Goal: Task Accomplishment & Management: Manage account settings

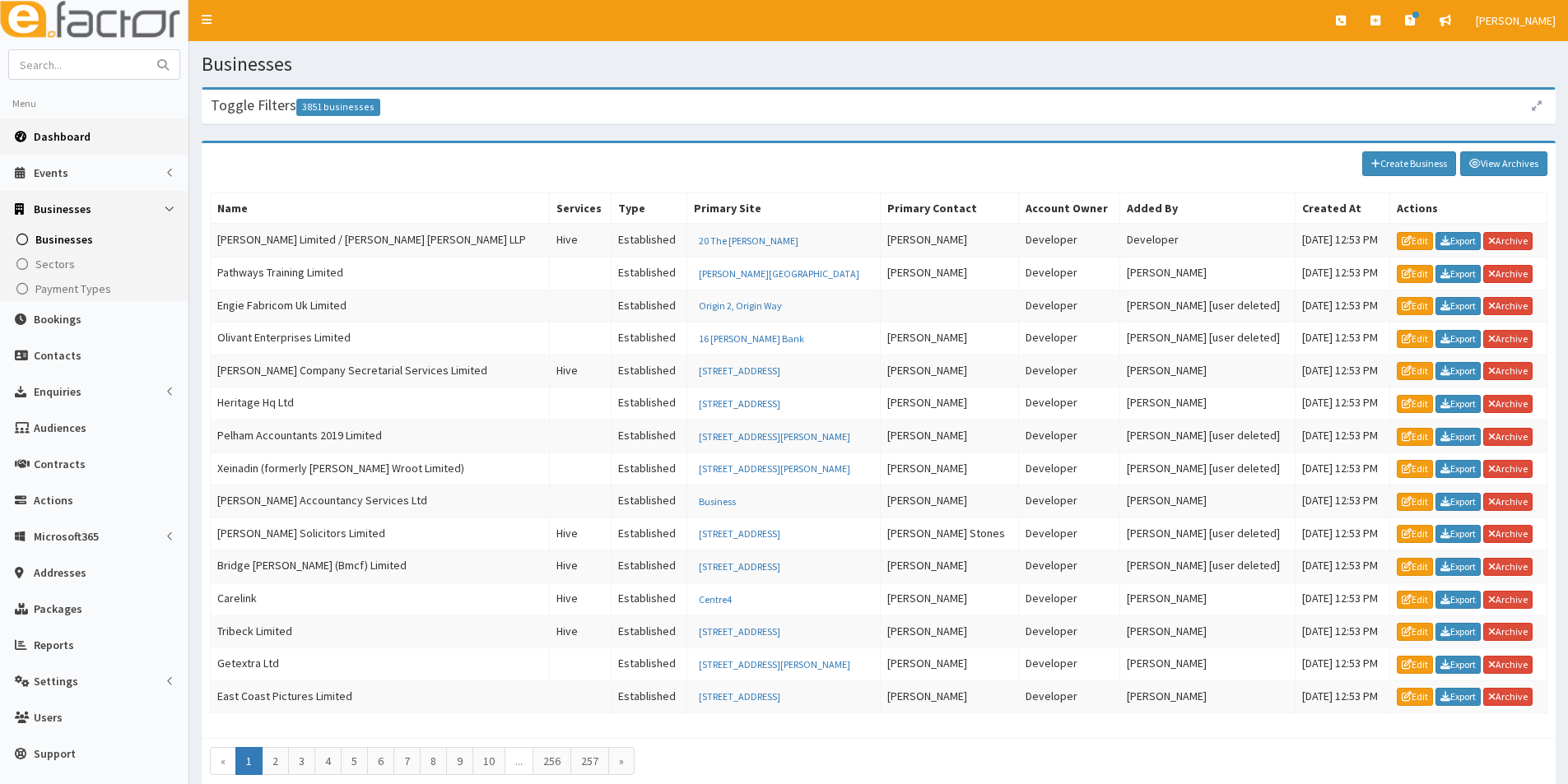
click at [83, 133] on span "Dashboard" at bounding box center [63, 136] width 57 height 15
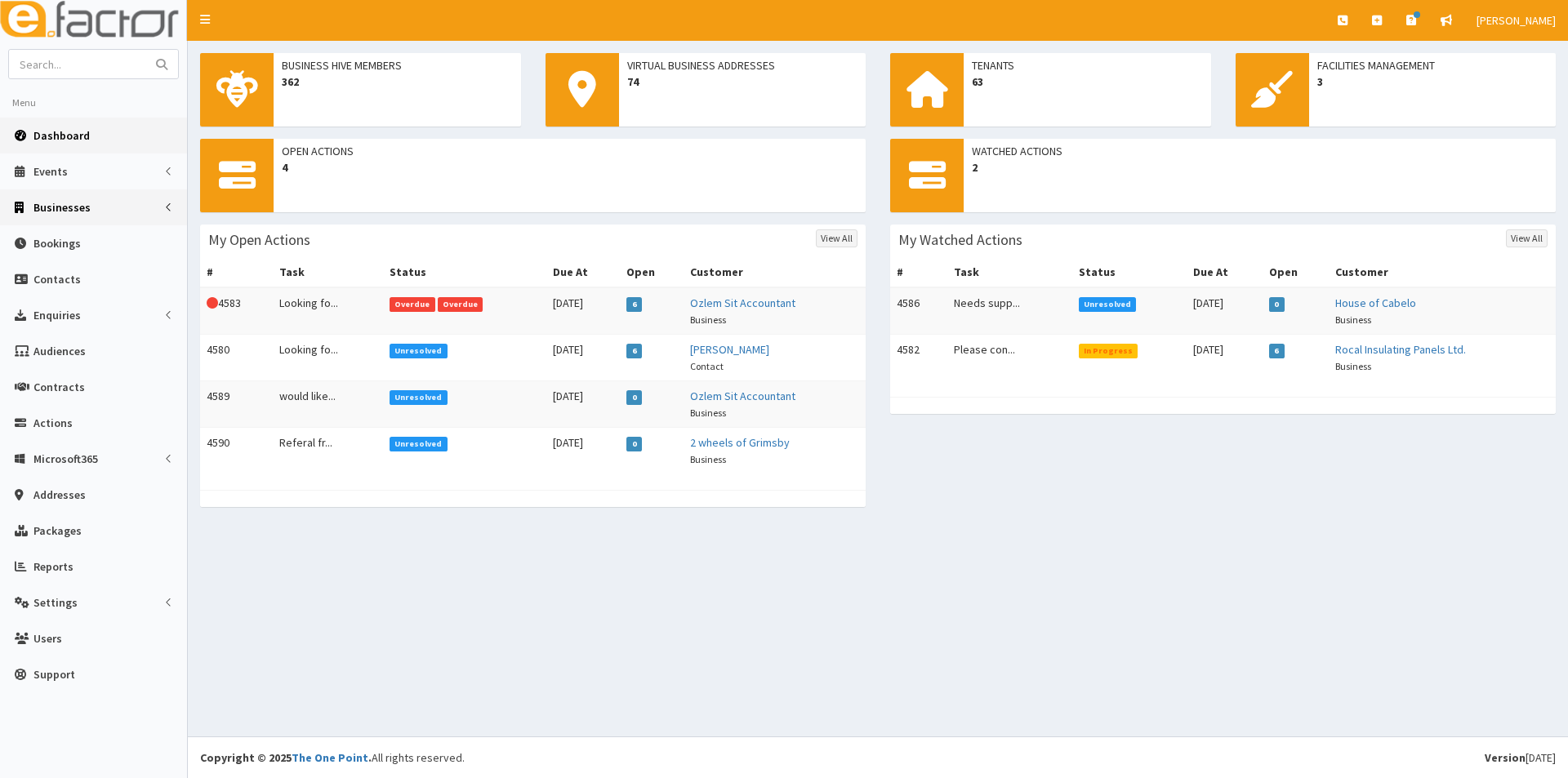
click at [75, 211] on span "Businesses" at bounding box center [62, 207] width 57 height 15
click at [75, 228] on link "Businesses" at bounding box center [95, 237] width 183 height 24
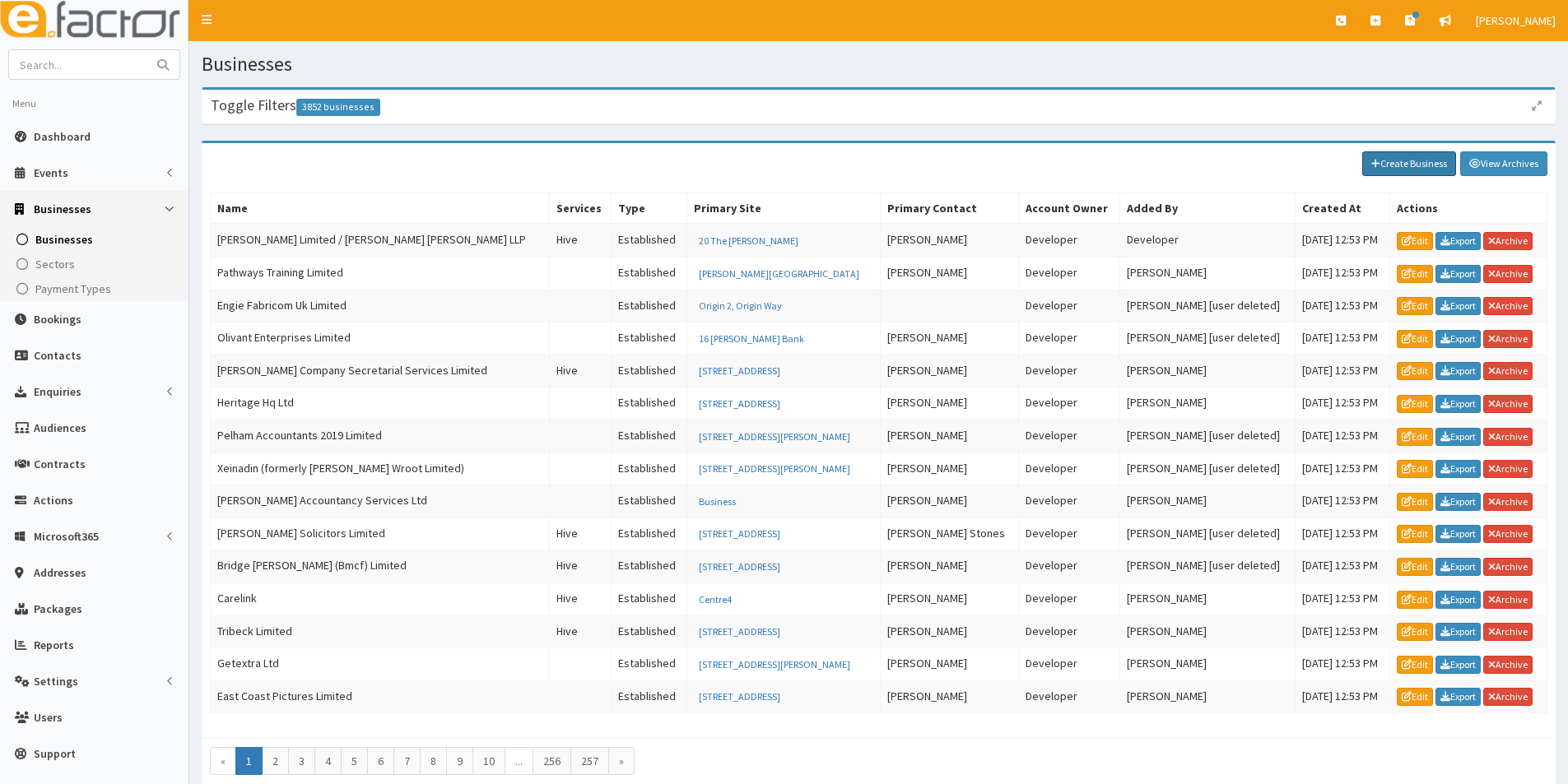
click at [1387, 159] on link "Create Business" at bounding box center [1409, 163] width 94 height 24
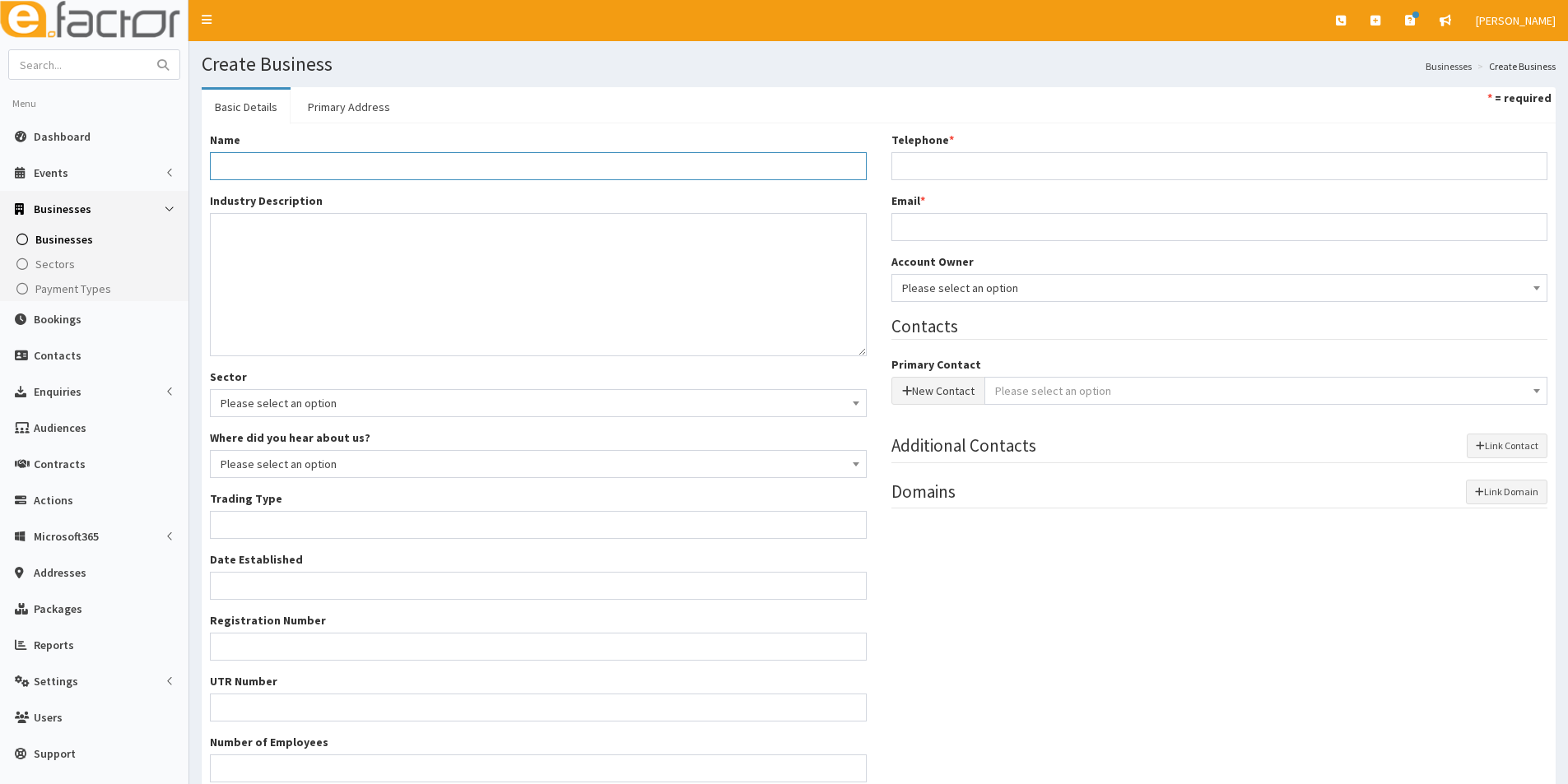
click at [251, 164] on input "Name *" at bounding box center [539, 166] width 657 height 28
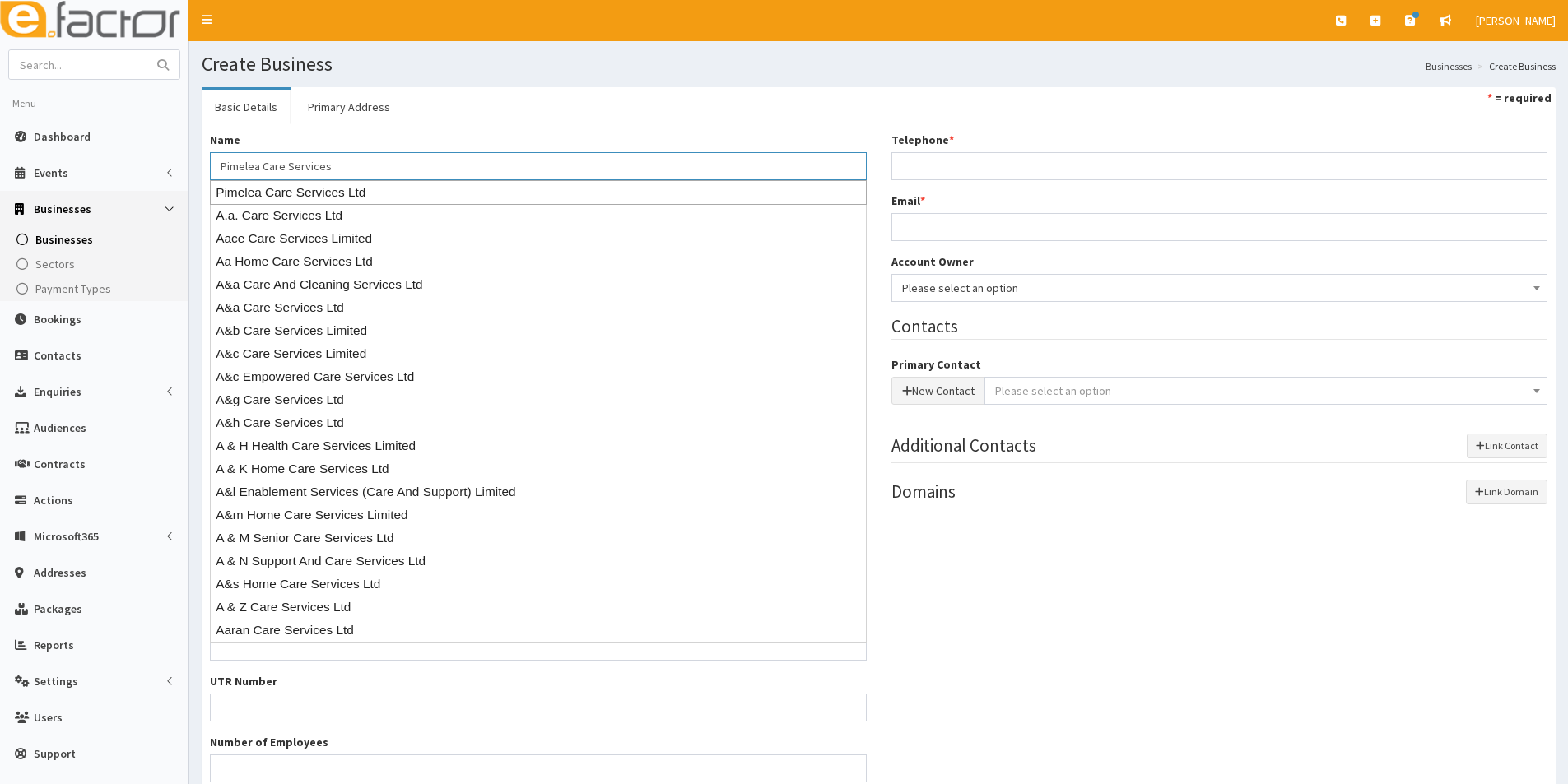
click at [326, 190] on div "Pimelea Care Services Ltd" at bounding box center [539, 192] width 657 height 24
type input "Pimelea Care Services Ltd"
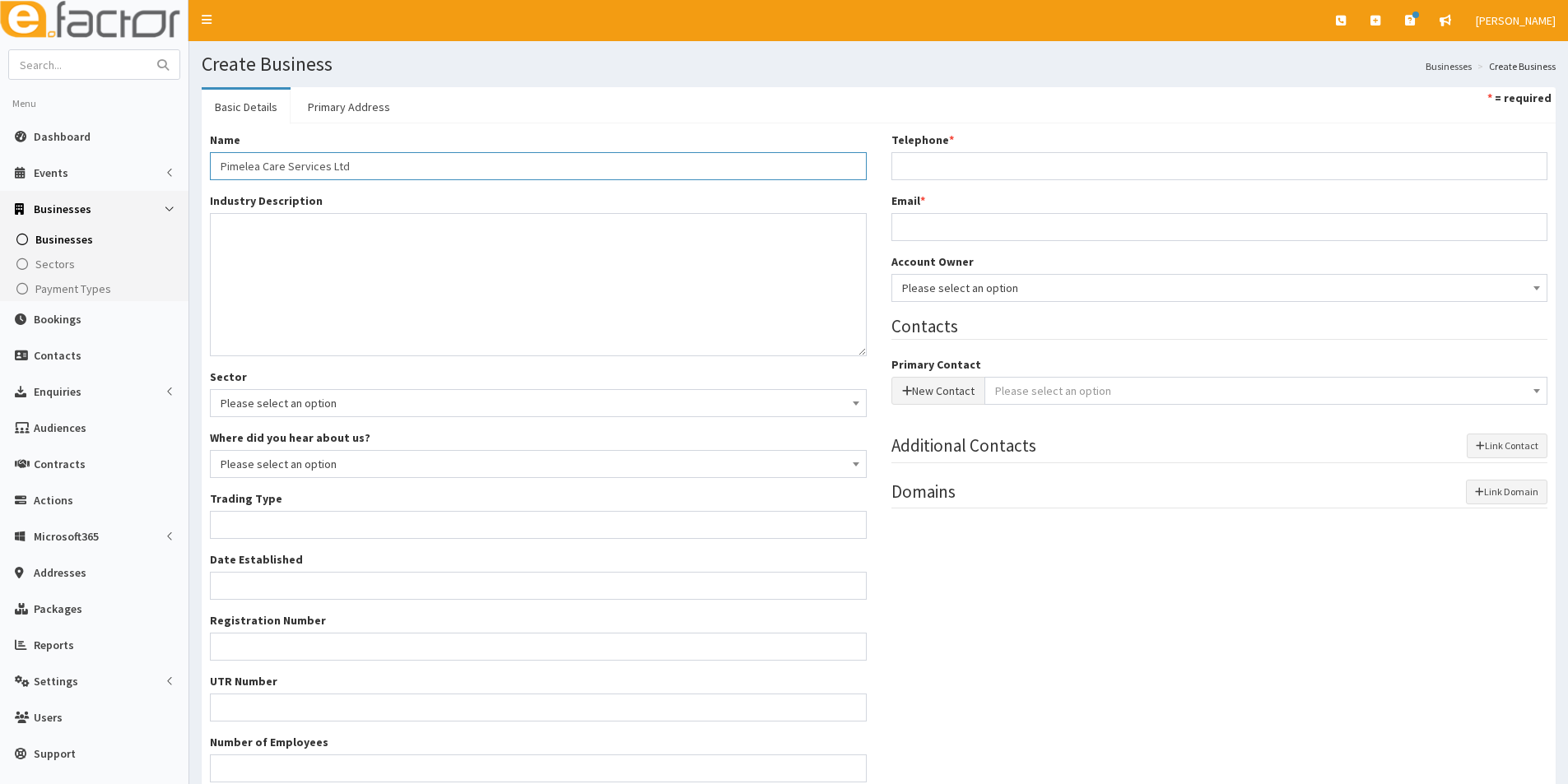
type input "Private limited company"
type input "13991439"
type input "9 Garden Village"
type input "North Killingholme"
type input "Immingham"
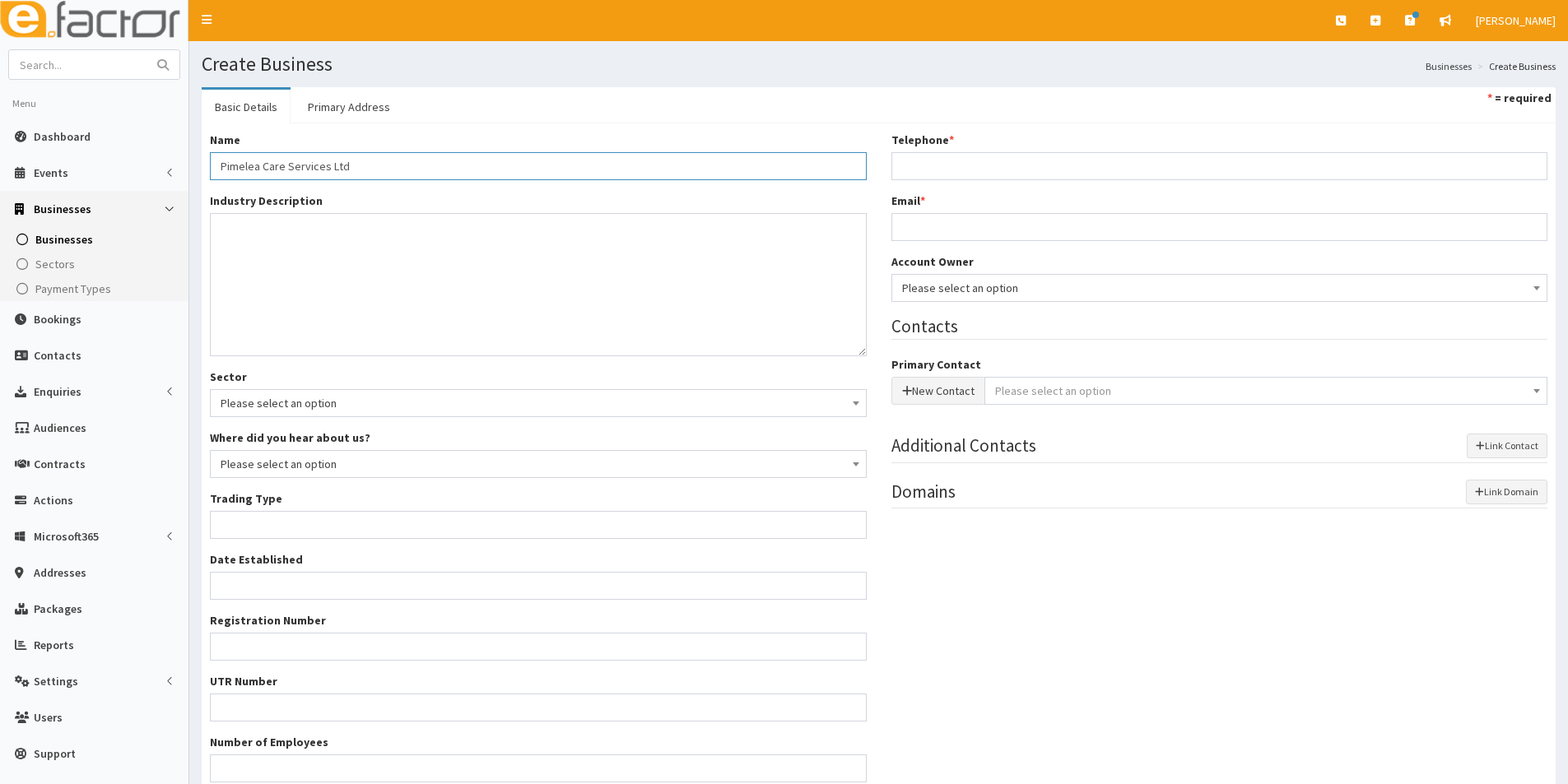
type input "DN40 3JR"
type input "Pimelea Care Services Ltd"
click at [346, 107] on link "Primary Address" at bounding box center [348, 107] width 109 height 34
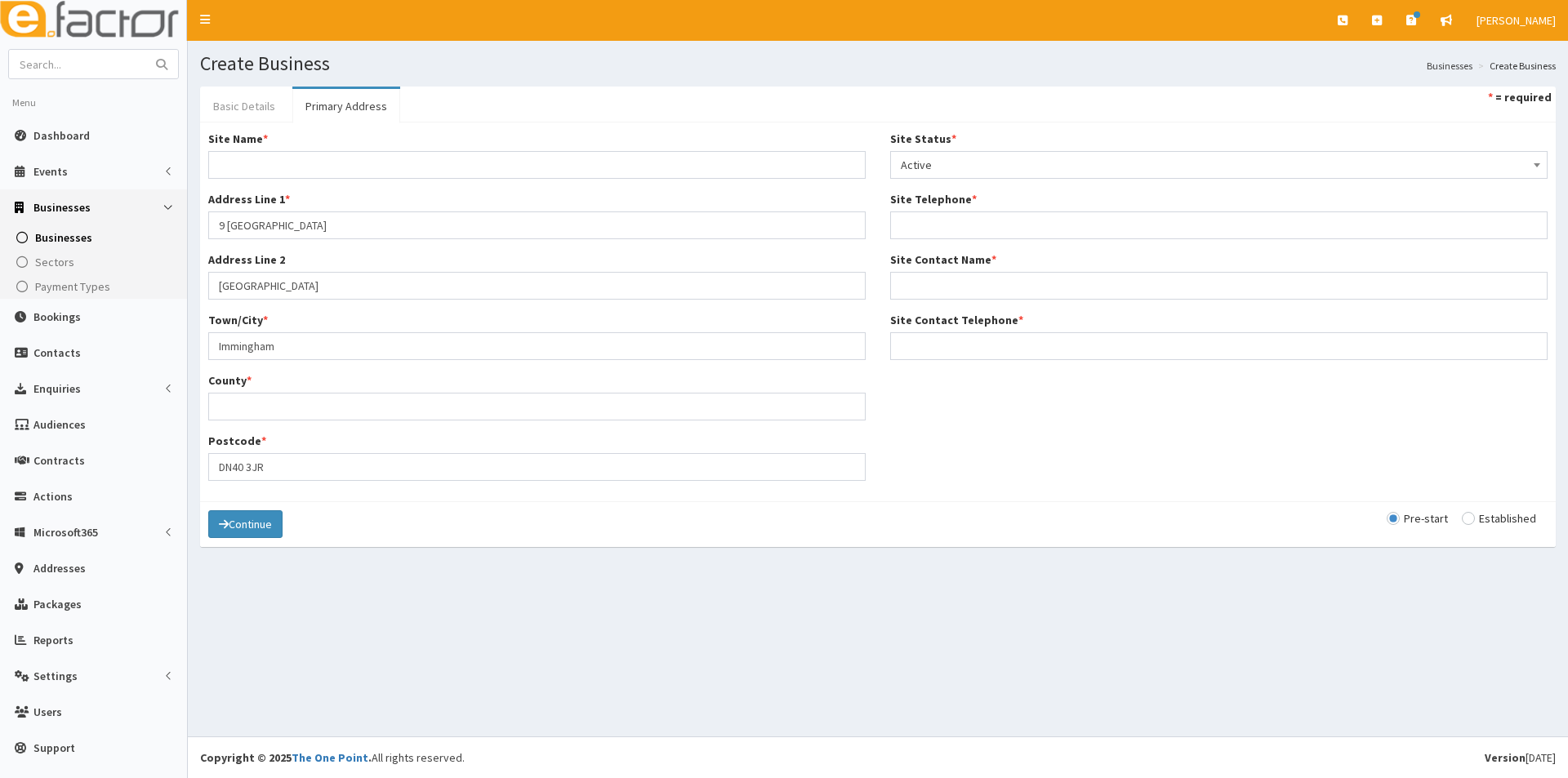
click at [247, 108] on link "Basic Details" at bounding box center [243, 106] width 88 height 34
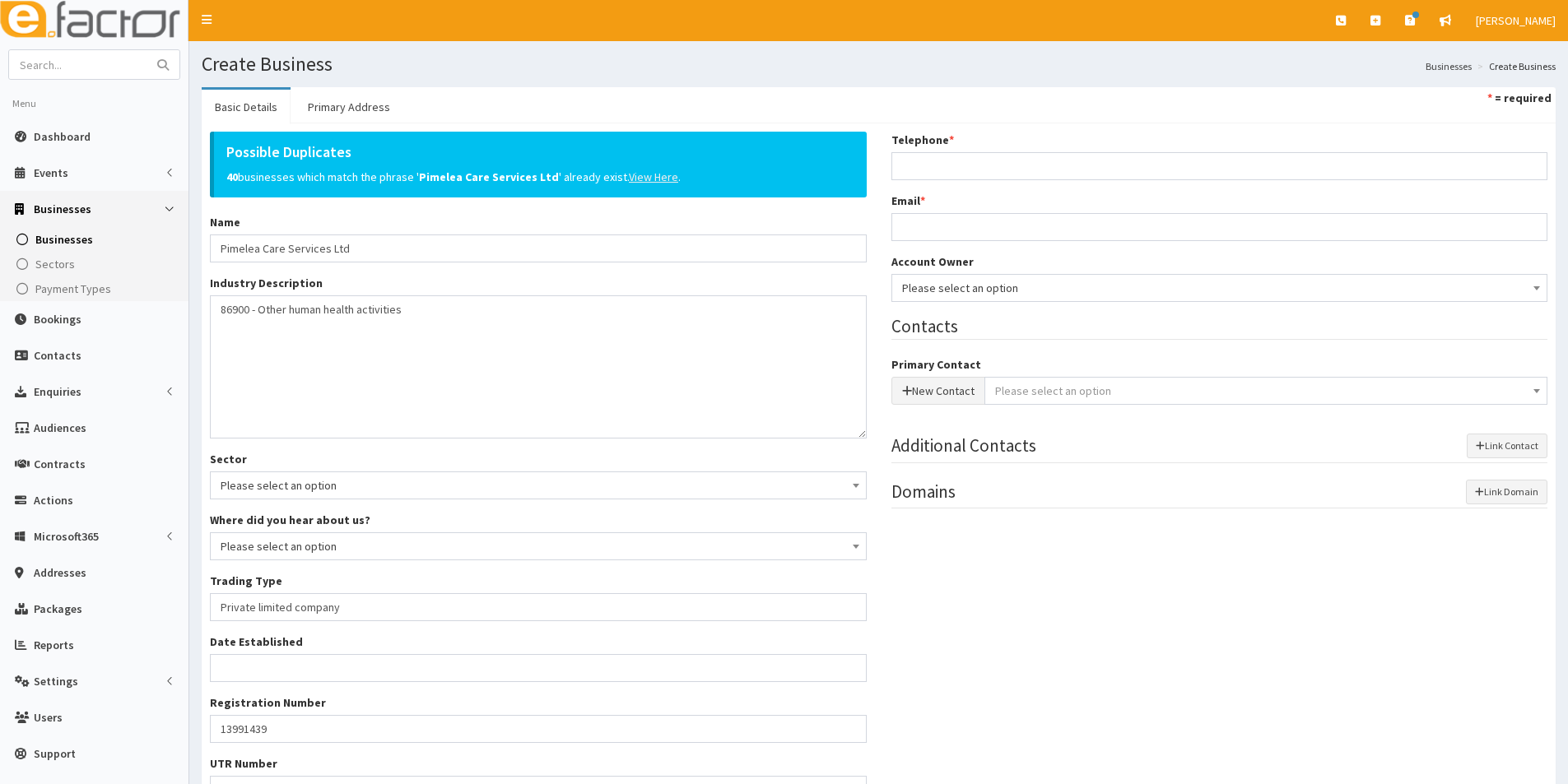
click at [643, 174] on u "View Here" at bounding box center [653, 176] width 50 height 15
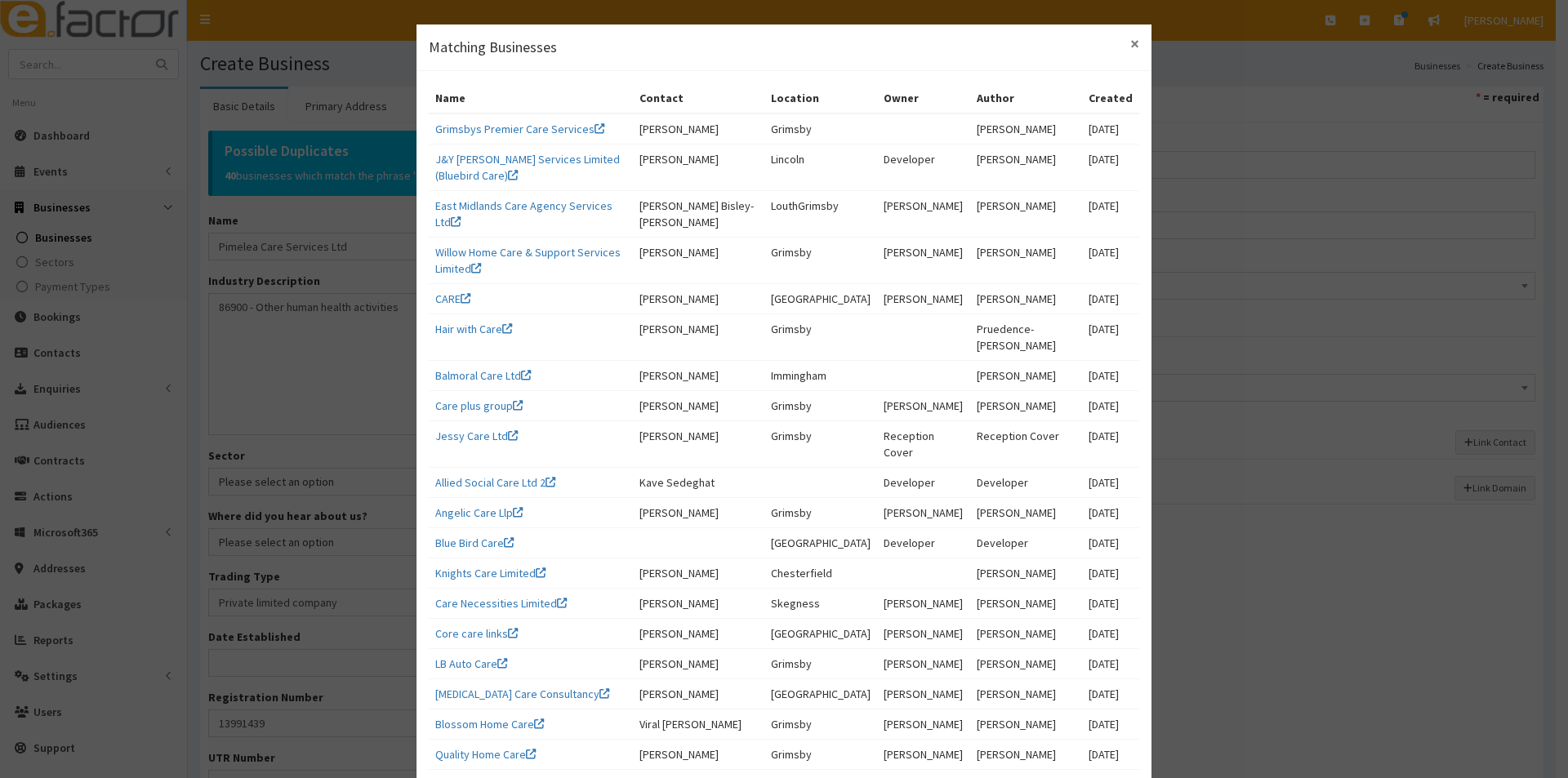
click at [1130, 43] on span "×" at bounding box center [1134, 44] width 9 height 22
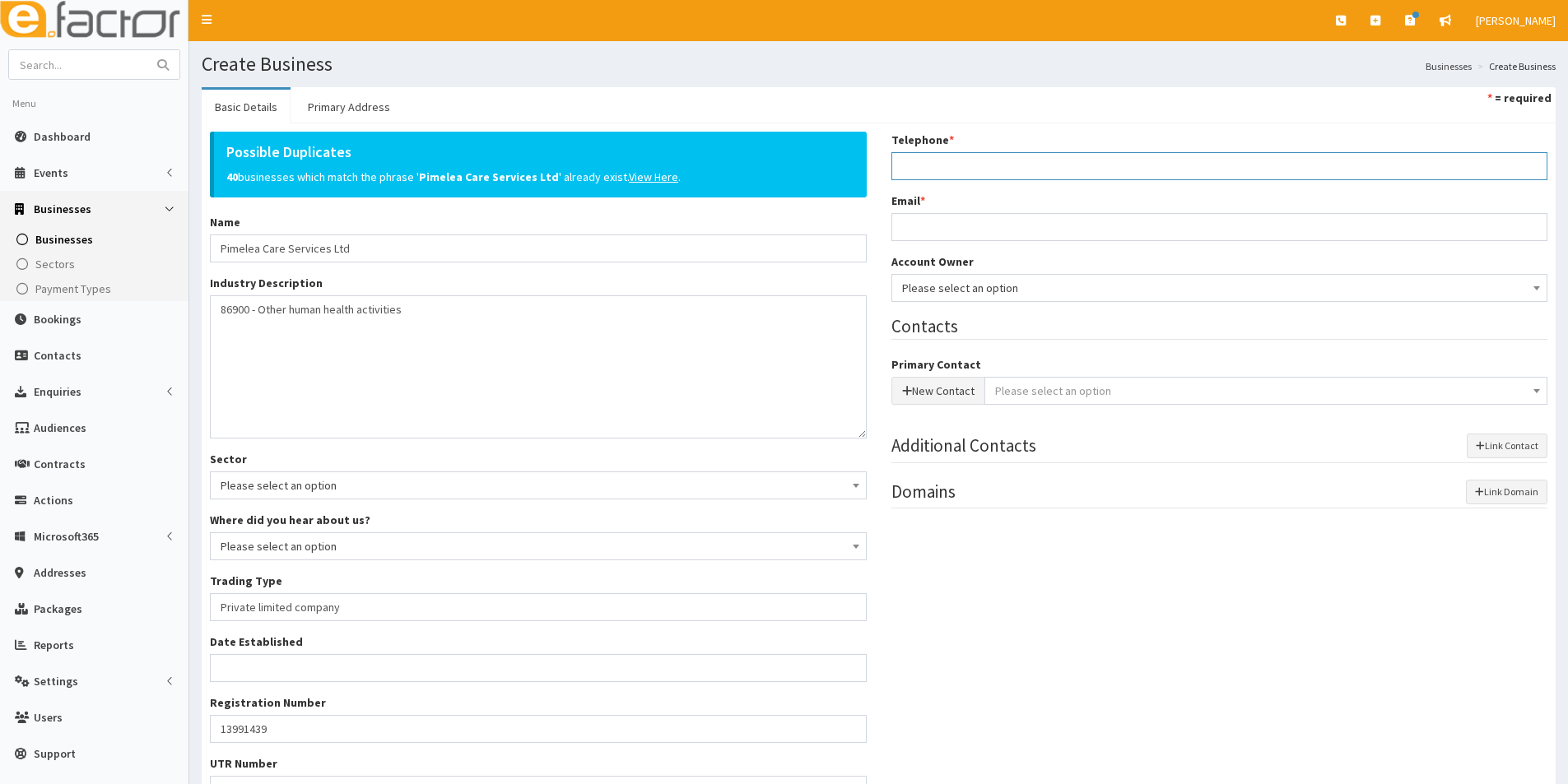
click at [998, 169] on input "Telephone *" at bounding box center [1220, 166] width 657 height 28
type input "07769 830253"
click at [969, 227] on input "Email *" at bounding box center [1220, 227] width 657 height 28
type input "[EMAIL_ADDRESS][DOMAIN_NAME]"
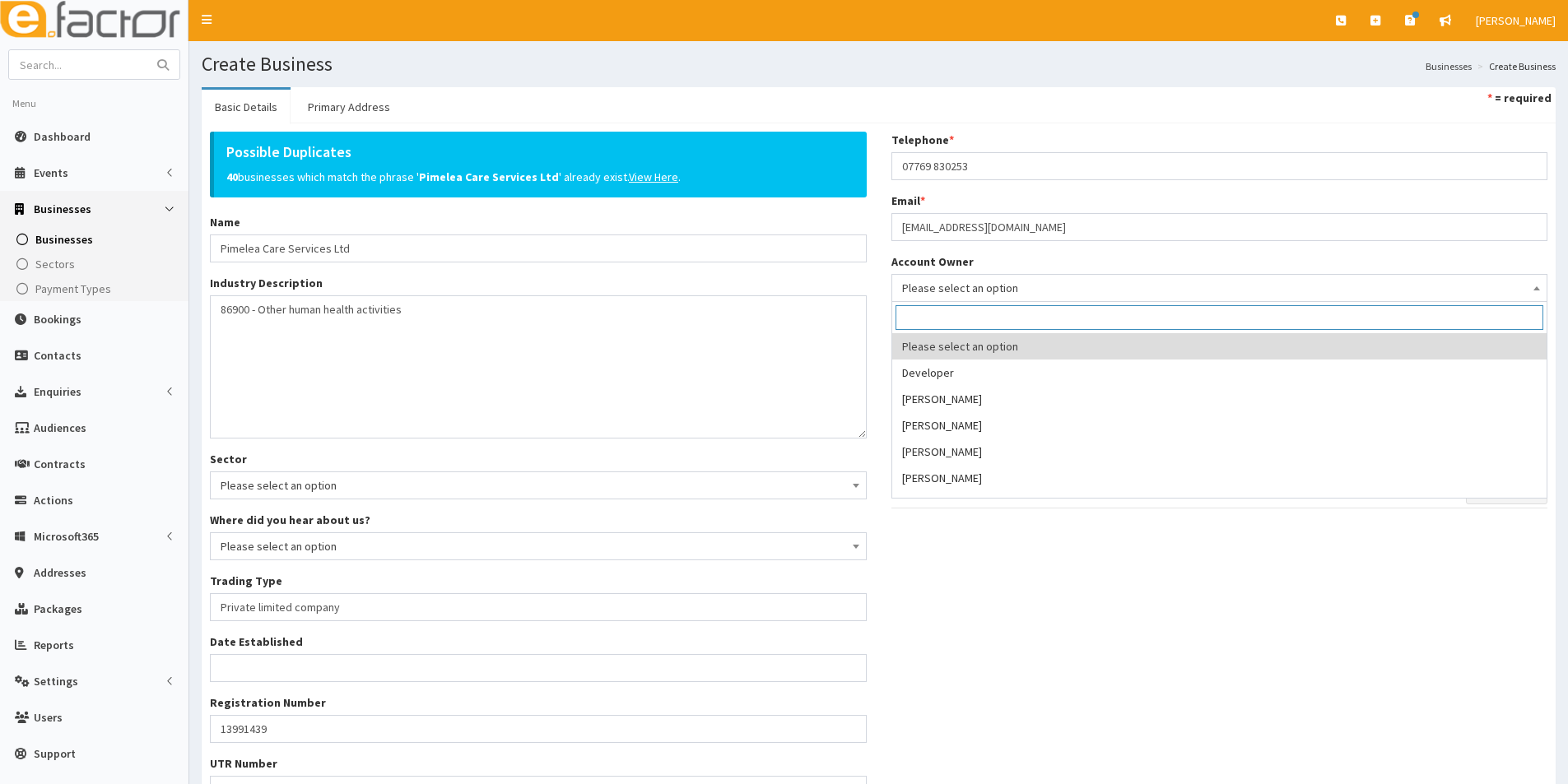
click at [962, 285] on span "Please select an option" at bounding box center [1220, 288] width 635 height 23
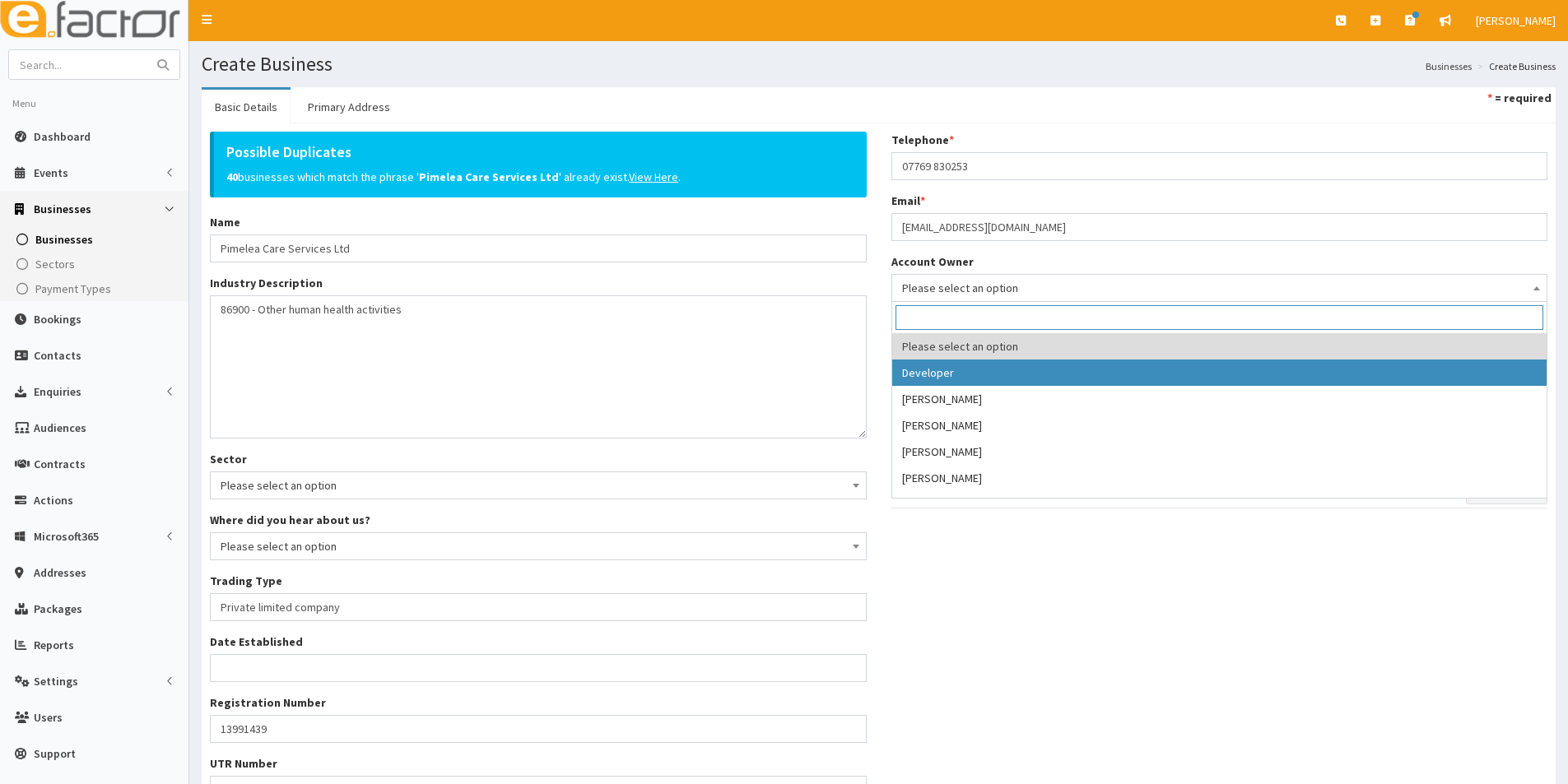
select select "1"
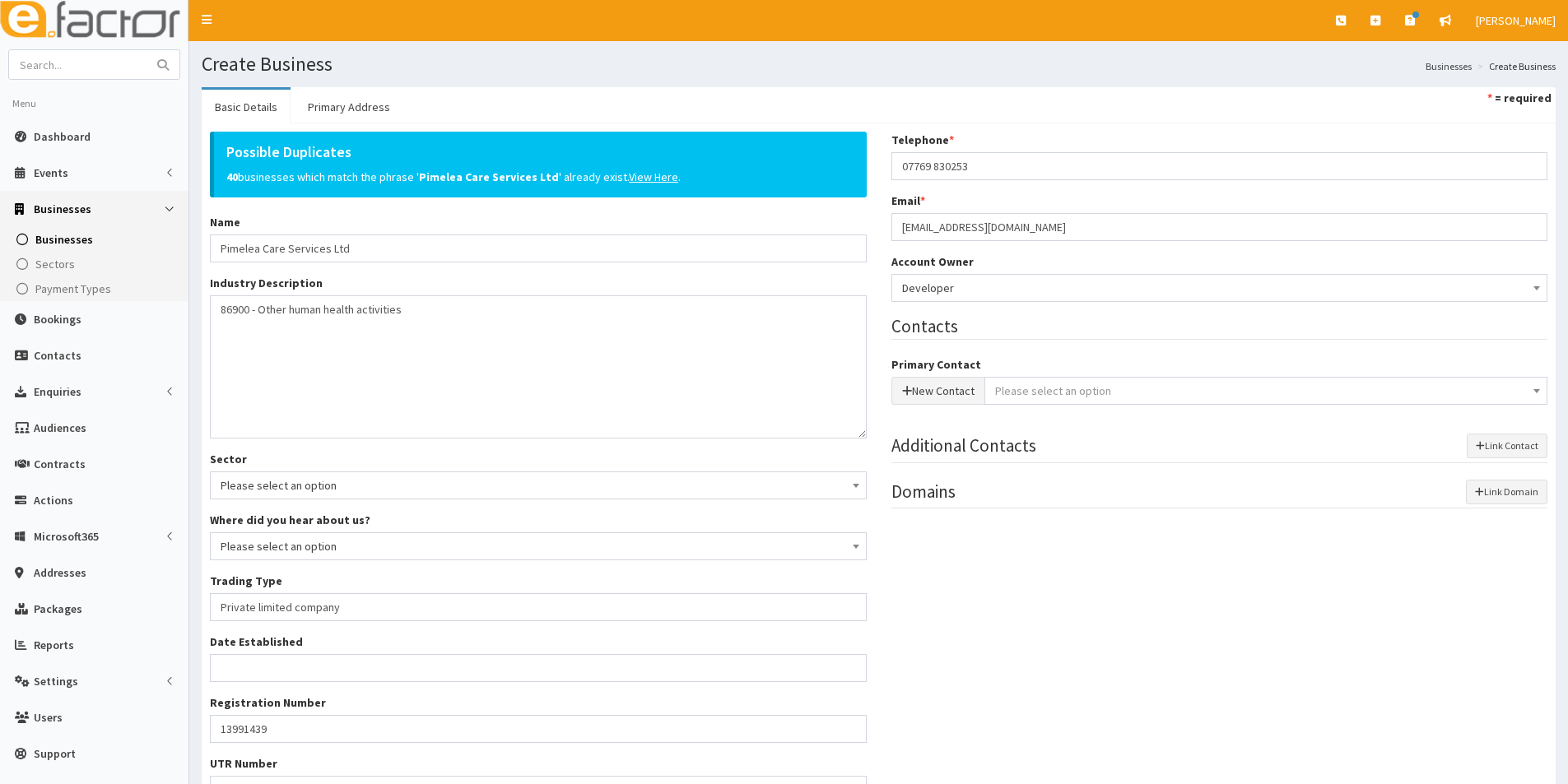
click at [1027, 389] on span "Please select an option" at bounding box center [1053, 390] width 116 height 15
click at [968, 388] on button "New Contact" at bounding box center [938, 391] width 94 height 28
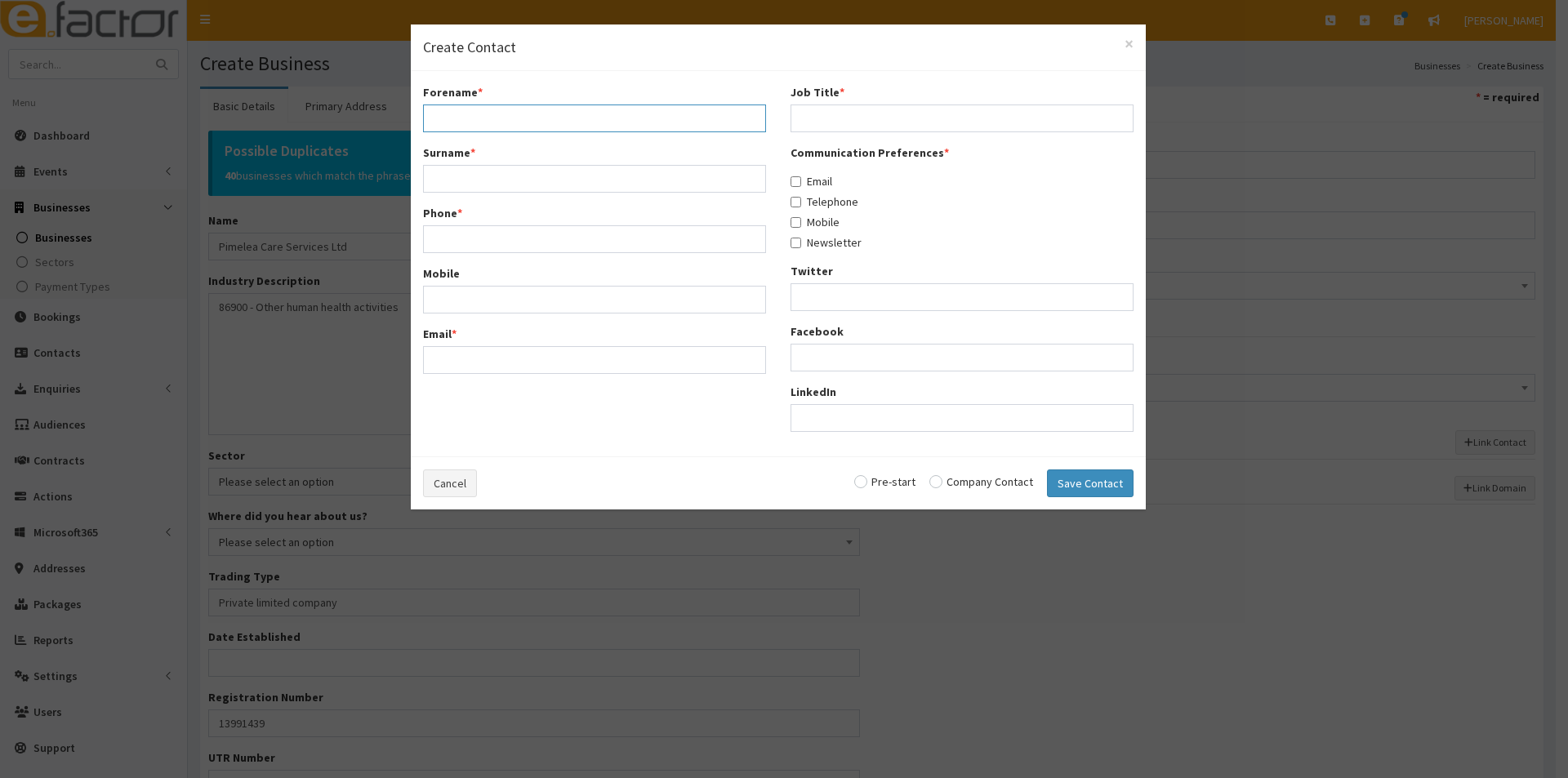
click at [478, 105] on input "Forename *" at bounding box center [594, 118] width 343 height 28
type input "Shingirai"
click at [465, 180] on input "Surname *" at bounding box center [594, 178] width 343 height 28
type input "Dzapasi"
click at [454, 245] on input "Phone *" at bounding box center [594, 239] width 343 height 28
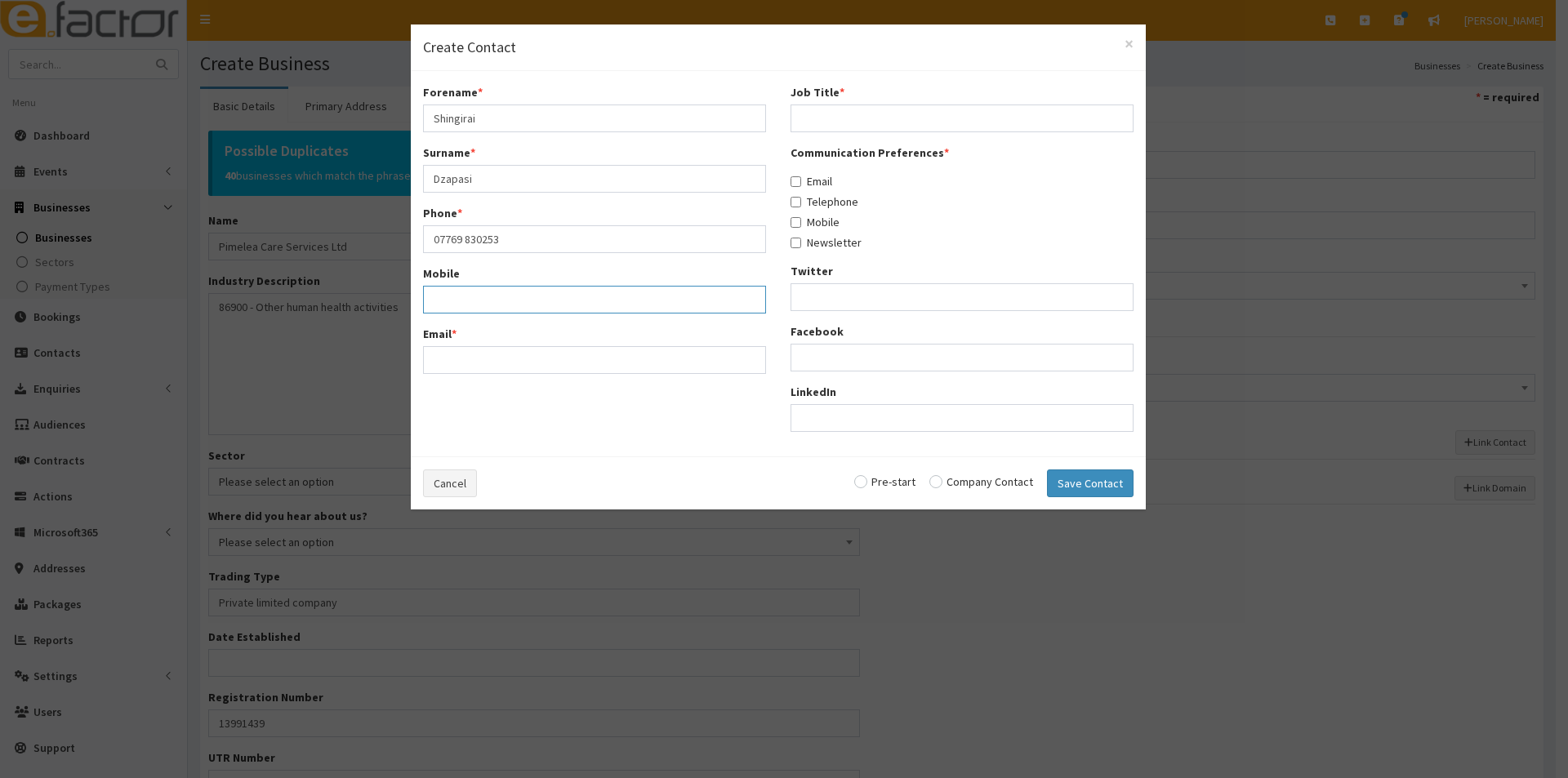
click at [452, 302] on div "Mobile" at bounding box center [594, 290] width 343 height 49
click at [468, 243] on input "07769 830253" at bounding box center [594, 239] width 343 height 28
click at [467, 241] on input "07769 830253" at bounding box center [594, 239] width 343 height 28
type input "07769830253"
click at [454, 310] on input "Mobile" at bounding box center [594, 300] width 343 height 28
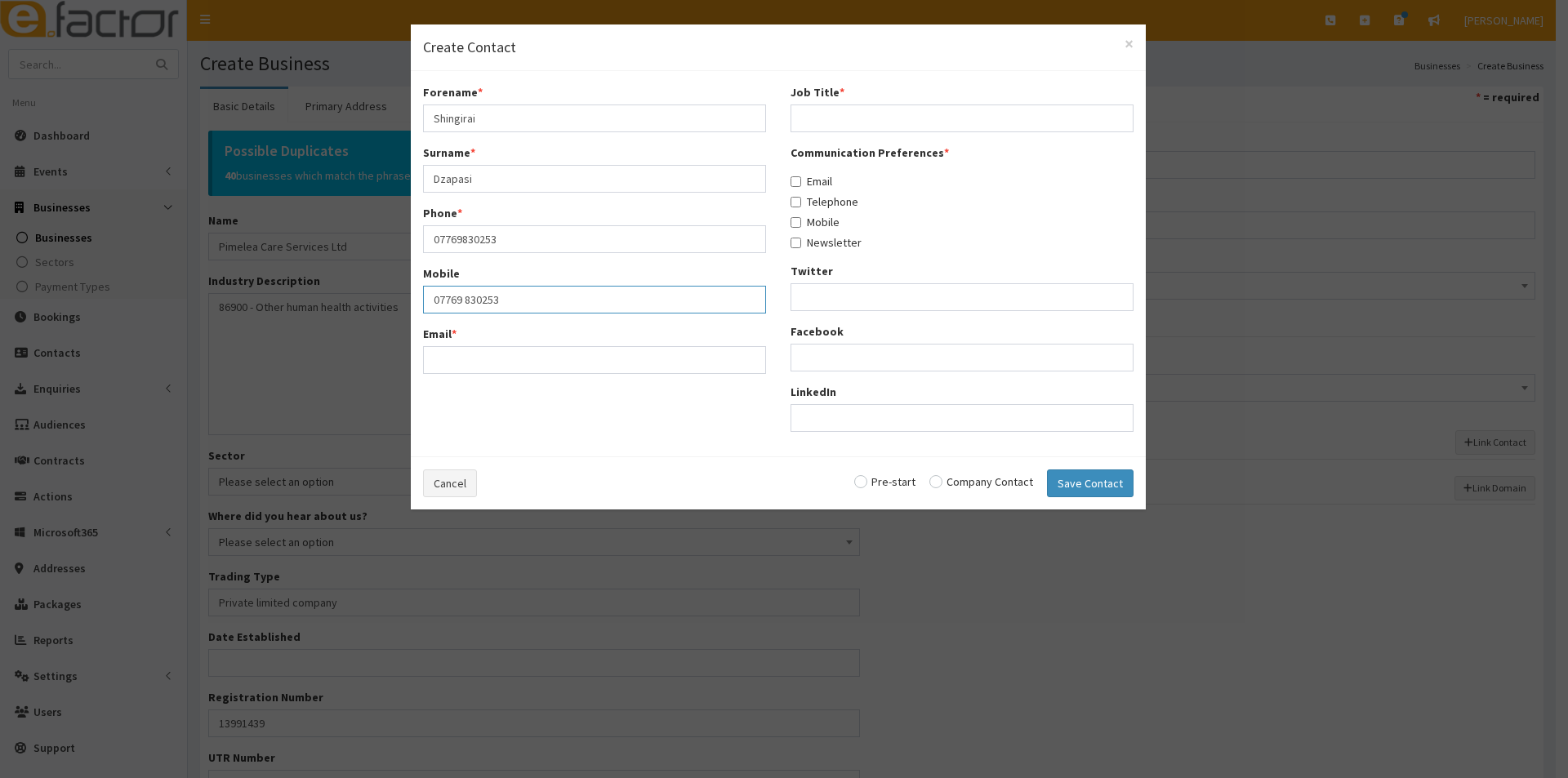
type input "07769 830253"
click at [445, 364] on input "Email *" at bounding box center [594, 360] width 343 height 28
type input "admin@pimeleacareservices.com"
click at [834, 113] on input "Job Title *" at bounding box center [962, 118] width 343 height 28
type input "Director"
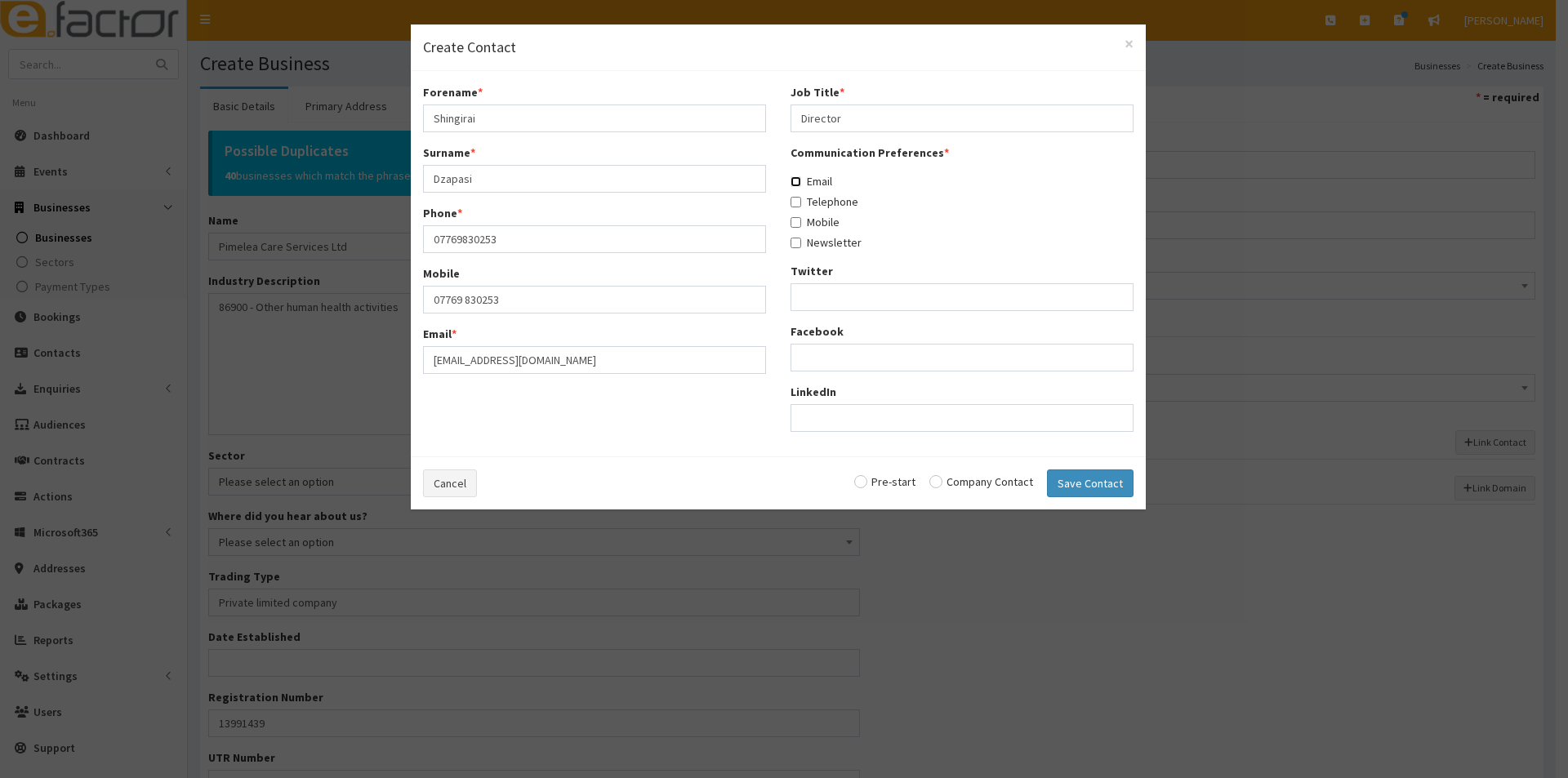
click at [793, 184] on input "Email" at bounding box center [795, 181] width 11 height 11
checkbox input "true"
click at [794, 221] on input "Mobile" at bounding box center [795, 222] width 11 height 11
checkbox input "true"
click at [940, 483] on input "radio" at bounding box center [980, 482] width 104 height 12
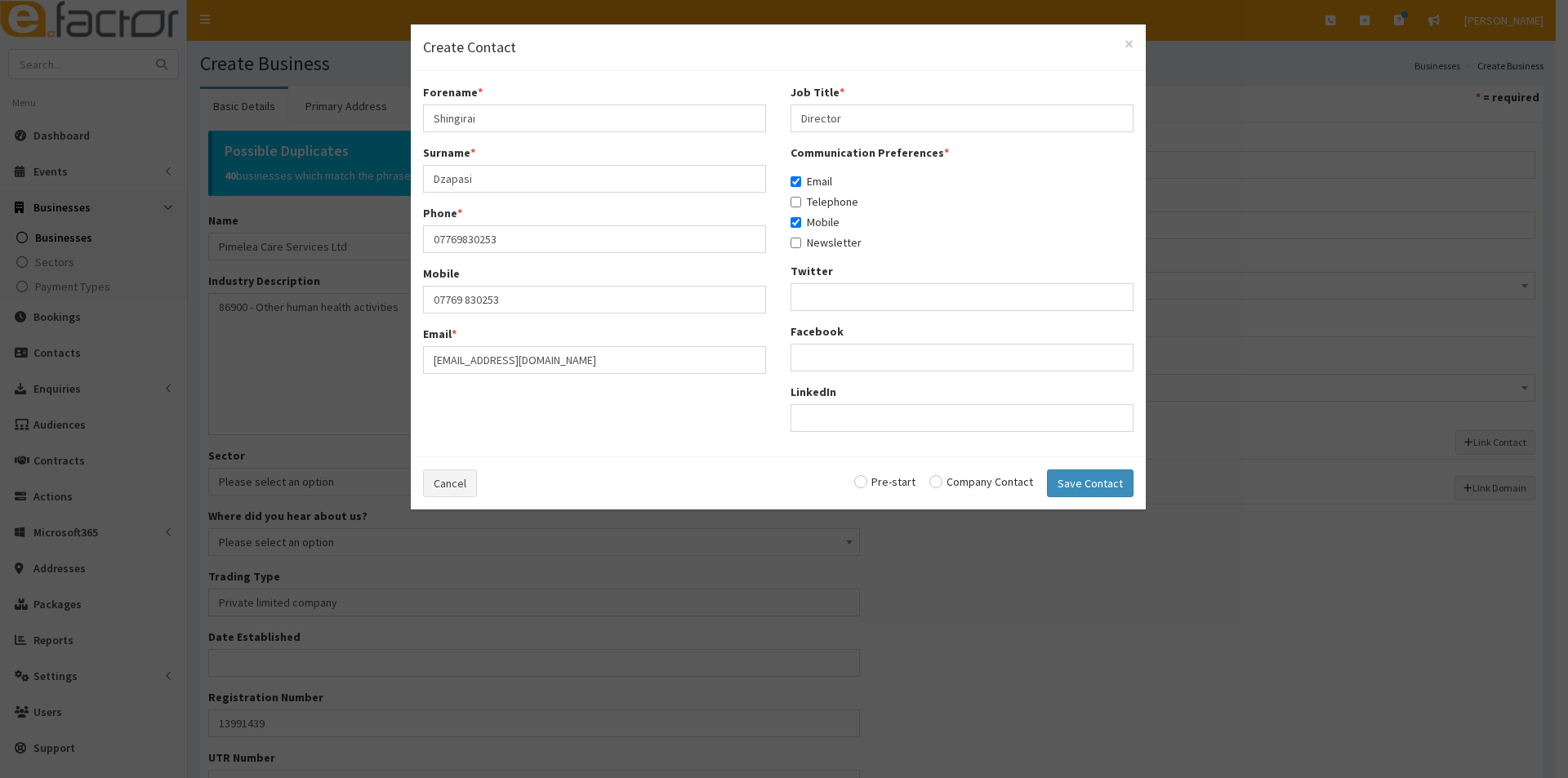
radio input "true"
click at [1126, 485] on button "Save Contact" at bounding box center [1089, 483] width 86 height 28
checkbox input "false"
radio input "false"
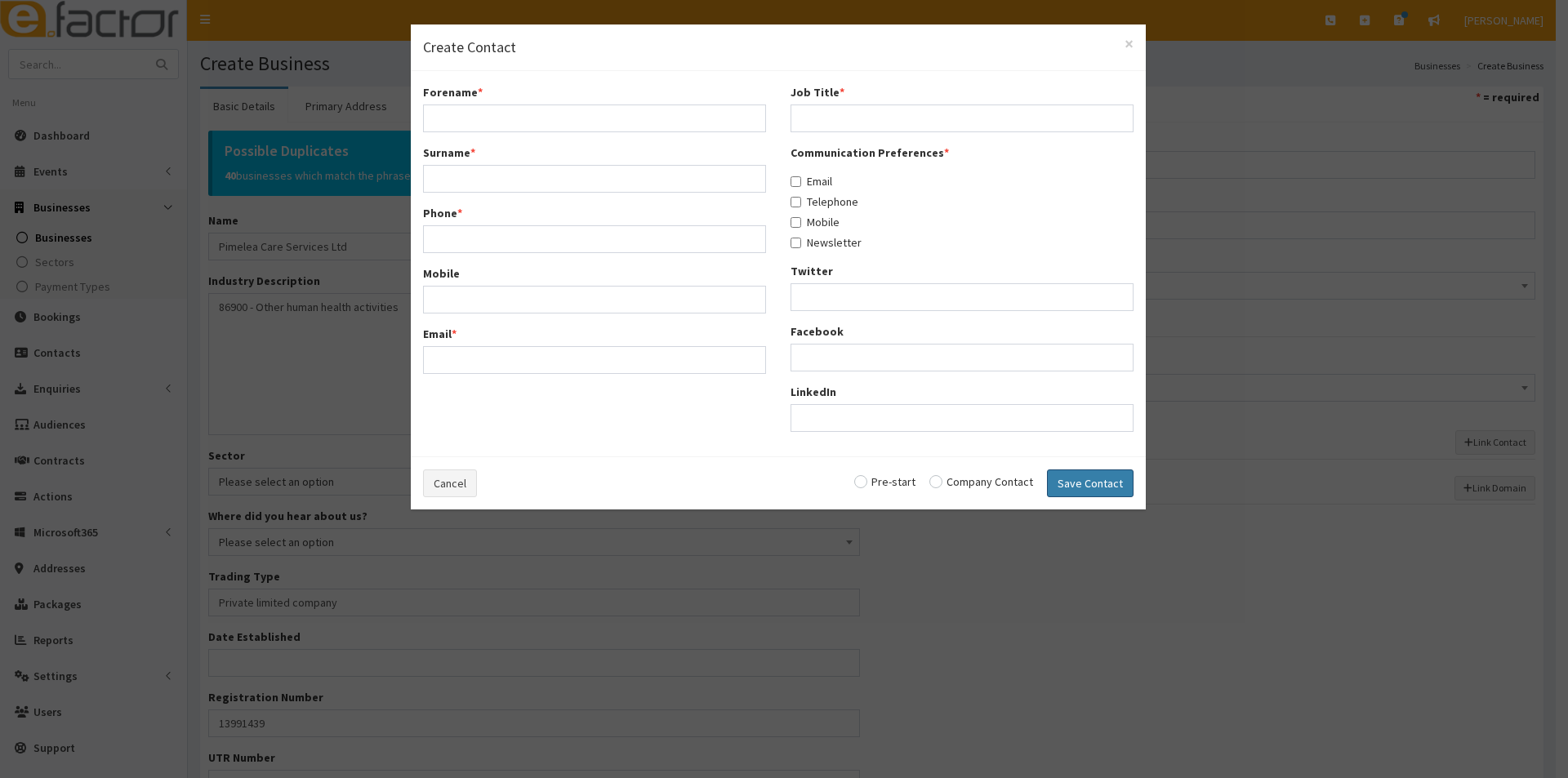
select select "5297"
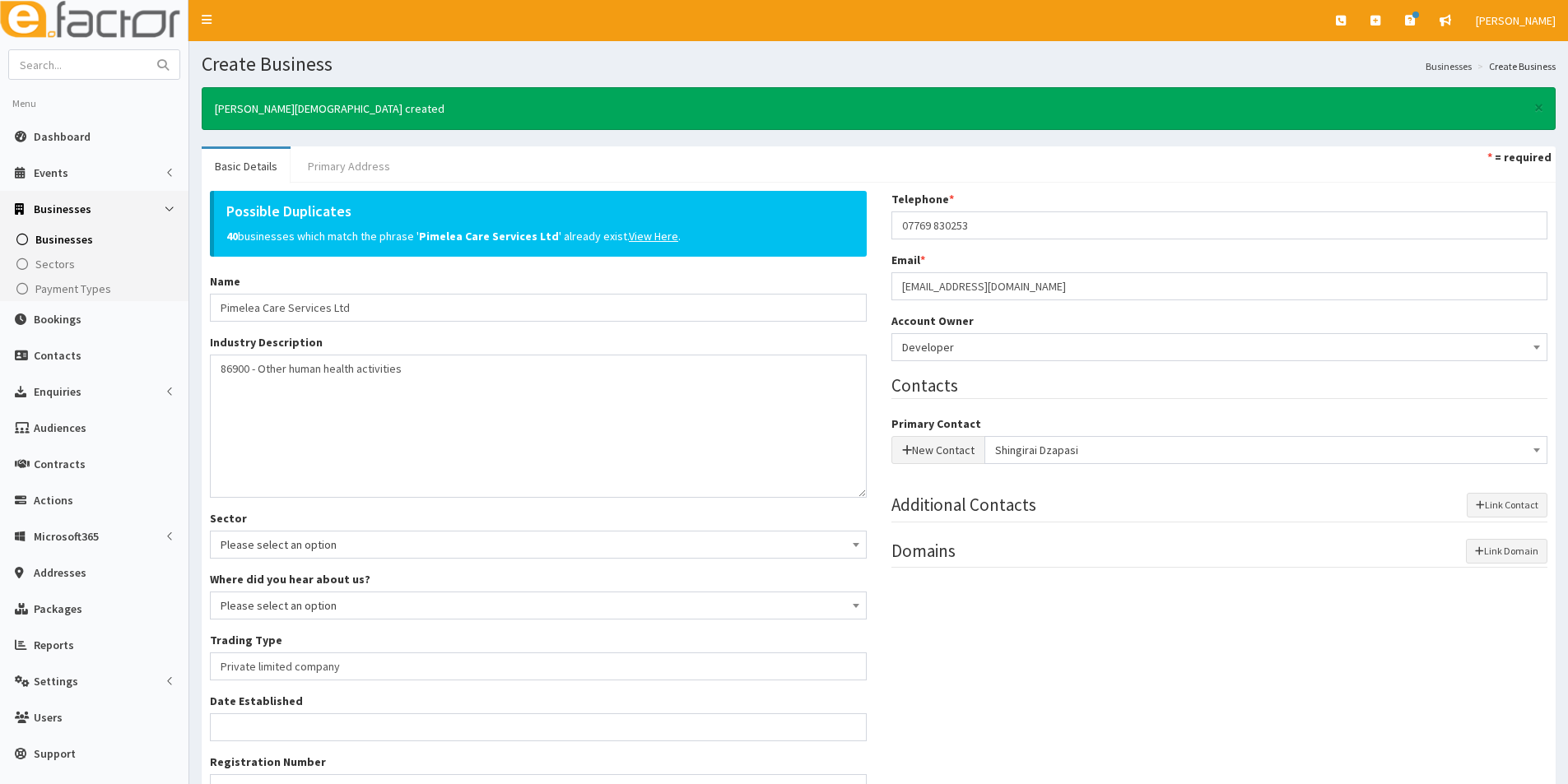
click at [358, 165] on link "Primary Address" at bounding box center [348, 165] width 109 height 34
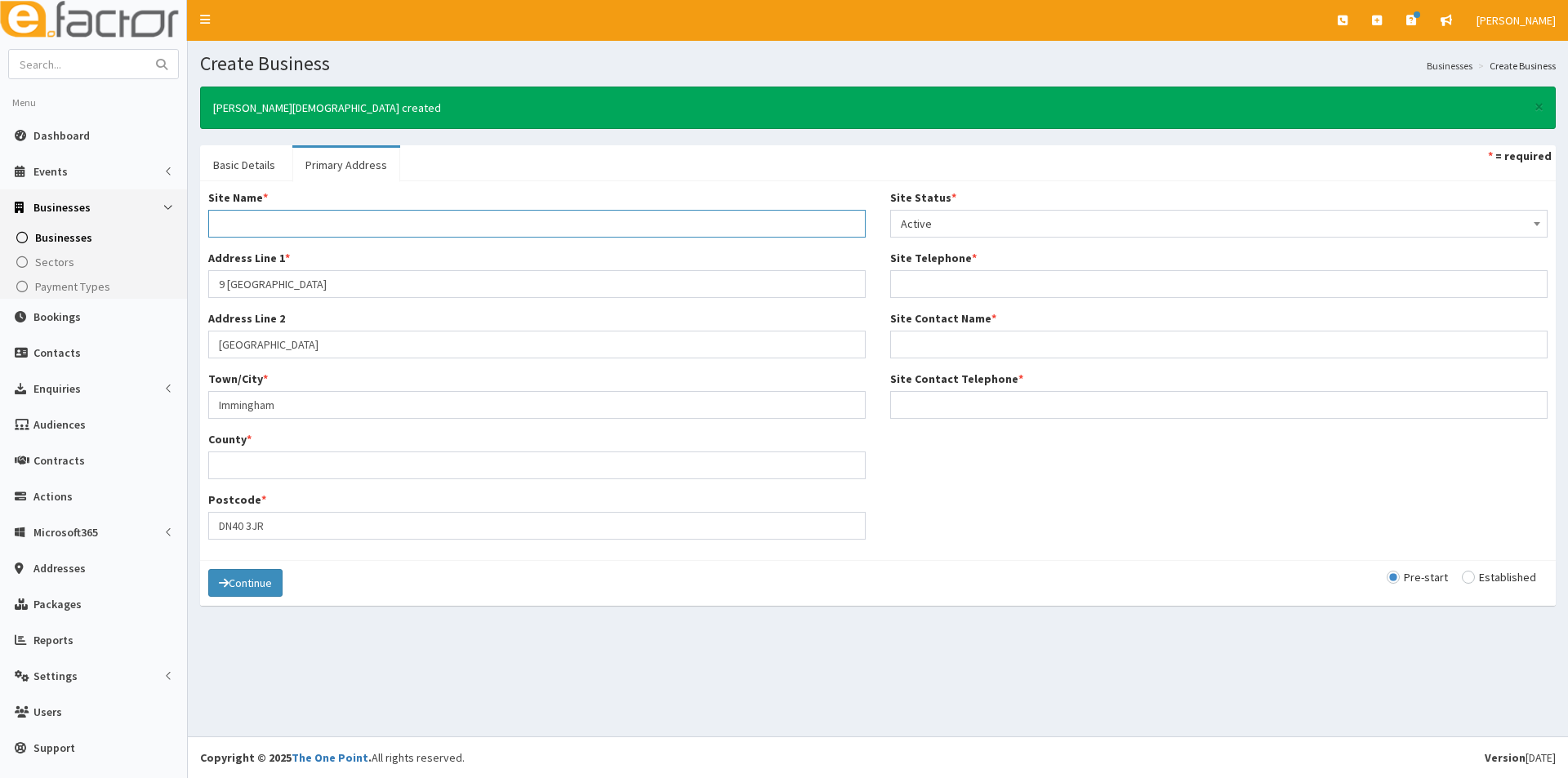
click at [269, 219] on input "Site Name *" at bounding box center [537, 223] width 657 height 28
type input "Business Address"
click at [266, 463] on input "County *" at bounding box center [537, 466] width 657 height 28
type input "North East Lincolnshire"
click at [936, 297] on input "Site Telephone *" at bounding box center [1219, 284] width 657 height 28
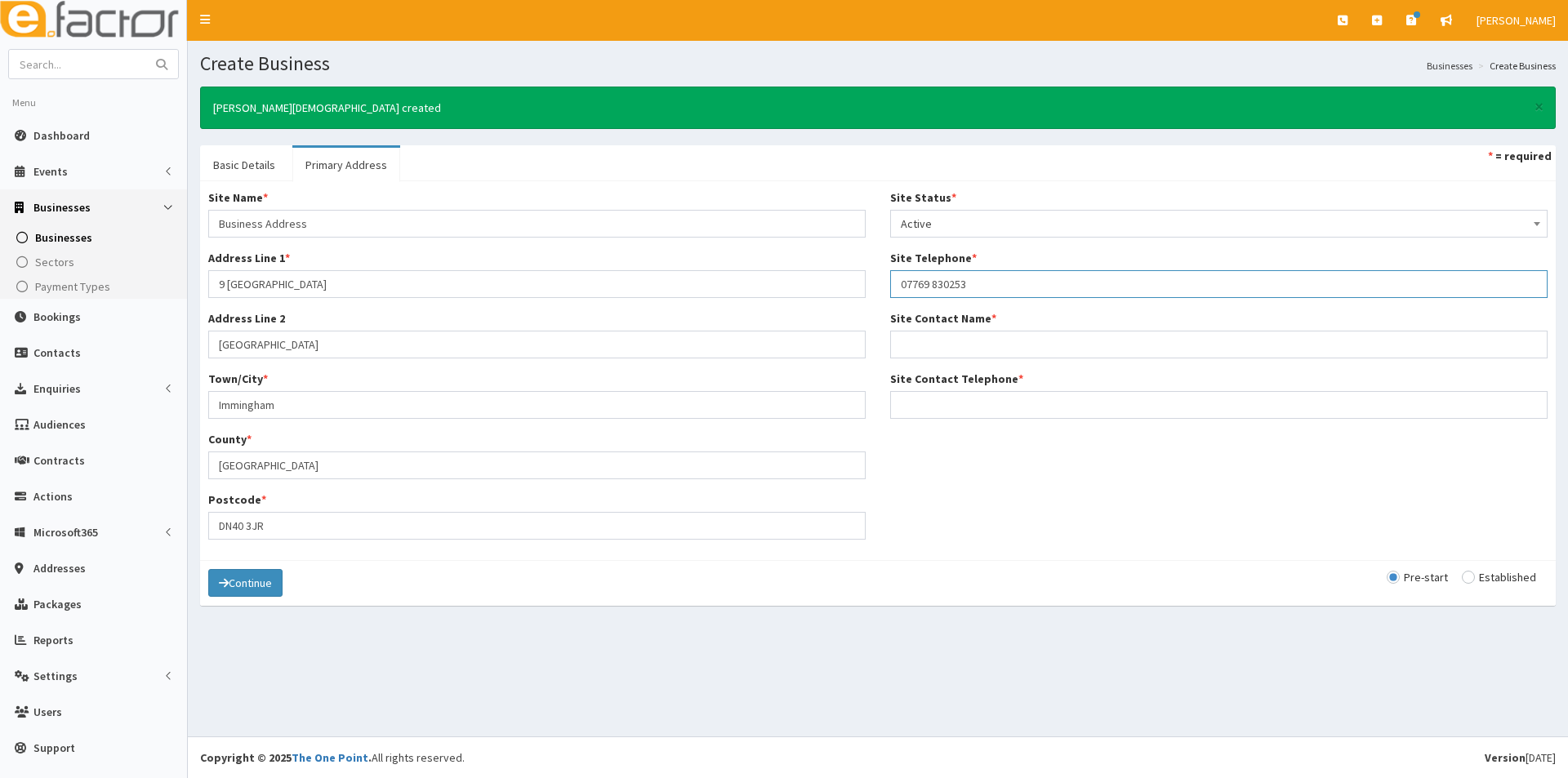
type input "07769 830253"
click at [913, 416] on input "Site Contact Telephone *" at bounding box center [1219, 405] width 657 height 28
type input "07769 830253"
click at [913, 359] on div "Site Status * Please select a Site Status Active Inactive Superceded Superseded…" at bounding box center [1218, 309] width 682 height 242
click at [913, 339] on input "Site Contact Name *" at bounding box center [1219, 344] width 657 height 28
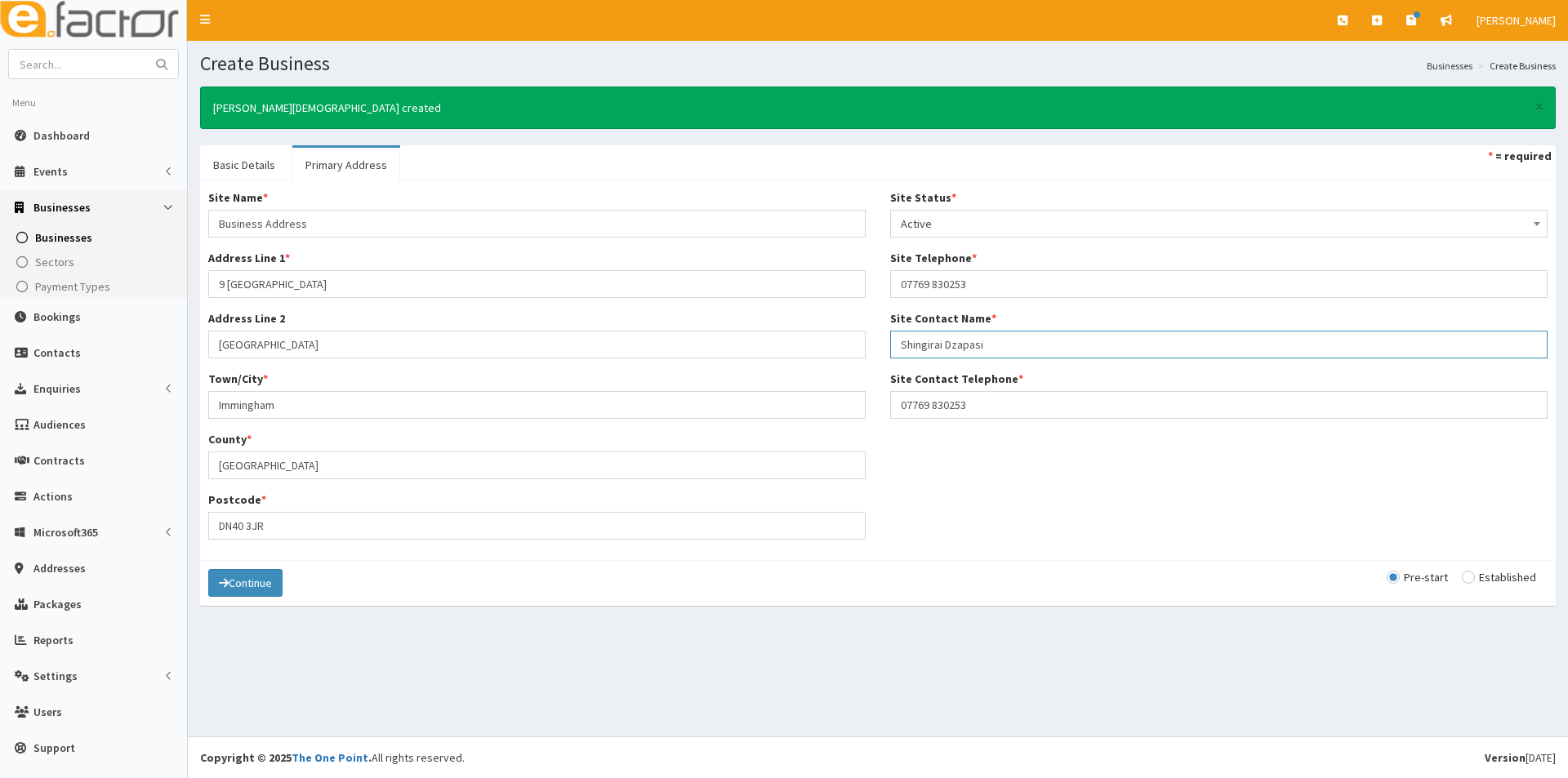
type input "Shingirai Dzapasi"
click at [1478, 576] on input "radio" at bounding box center [1498, 577] width 75 height 12
radio input "true"
click at [238, 578] on button "Continue" at bounding box center [245, 583] width 75 height 28
click at [248, 586] on button "Save" at bounding box center [236, 584] width 55 height 28
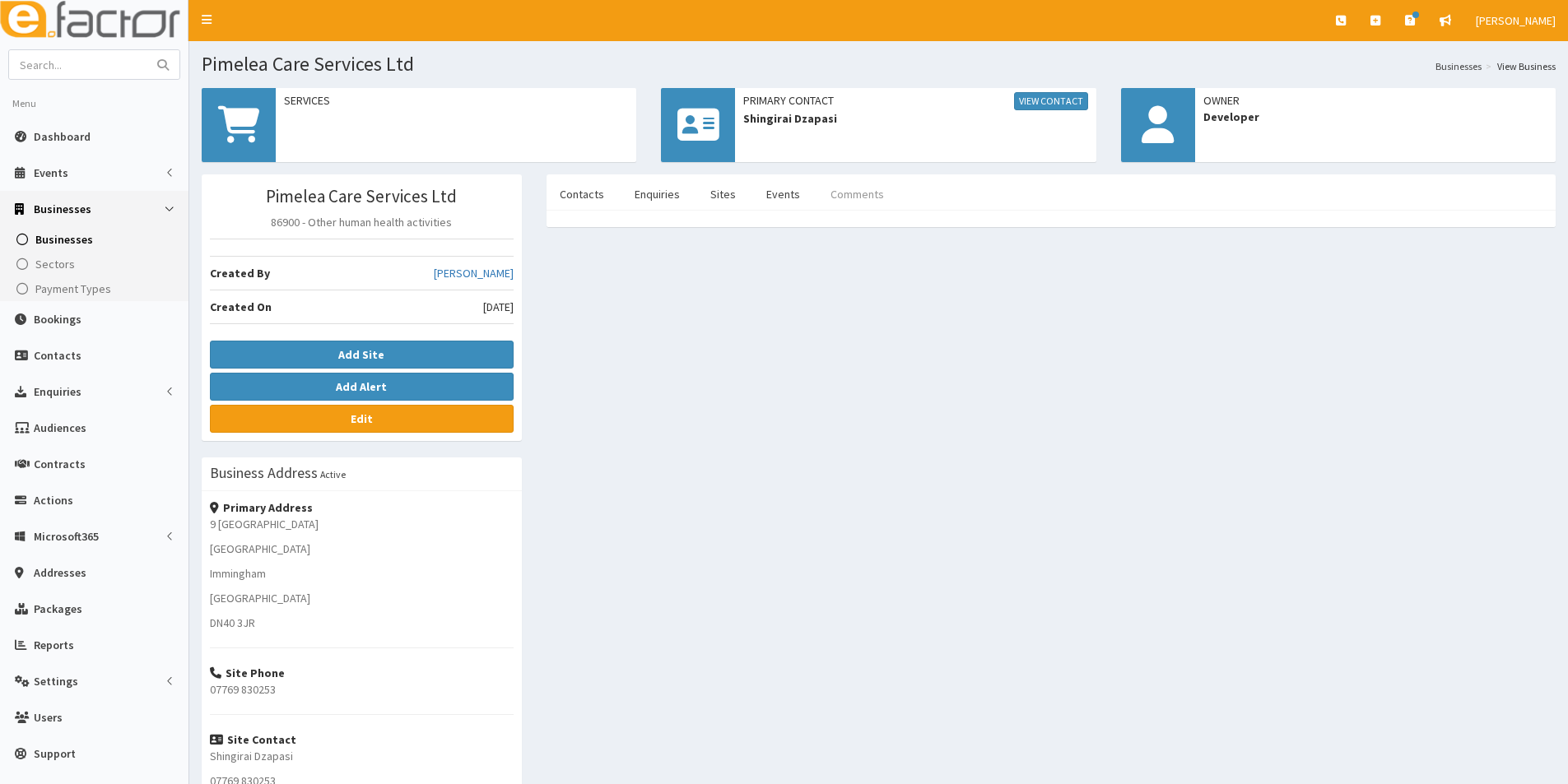
click at [859, 196] on link "Comments" at bounding box center [857, 194] width 80 height 34
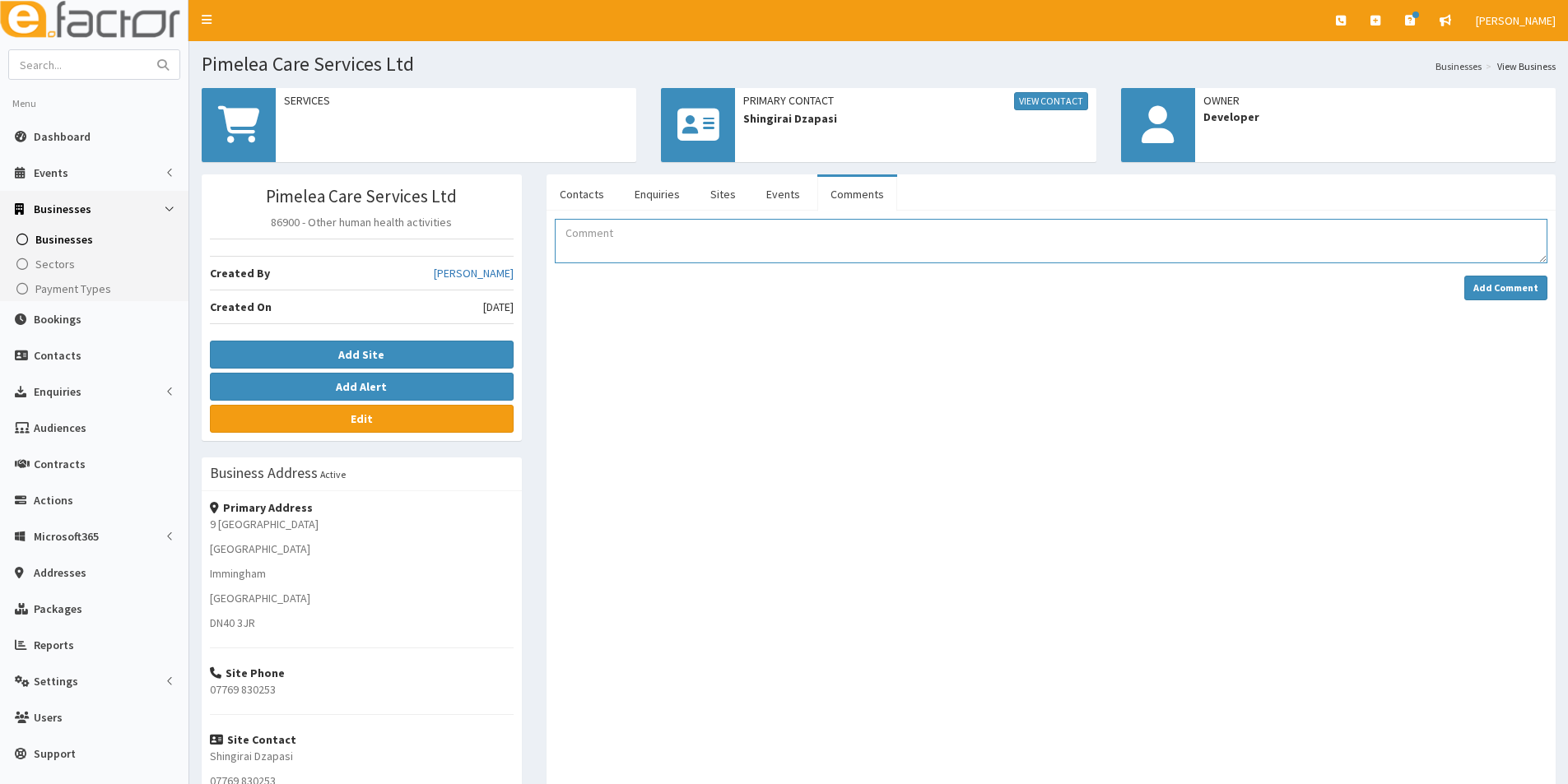
click at [737, 243] on textarea "Comment" at bounding box center [1050, 240] width 992 height 44
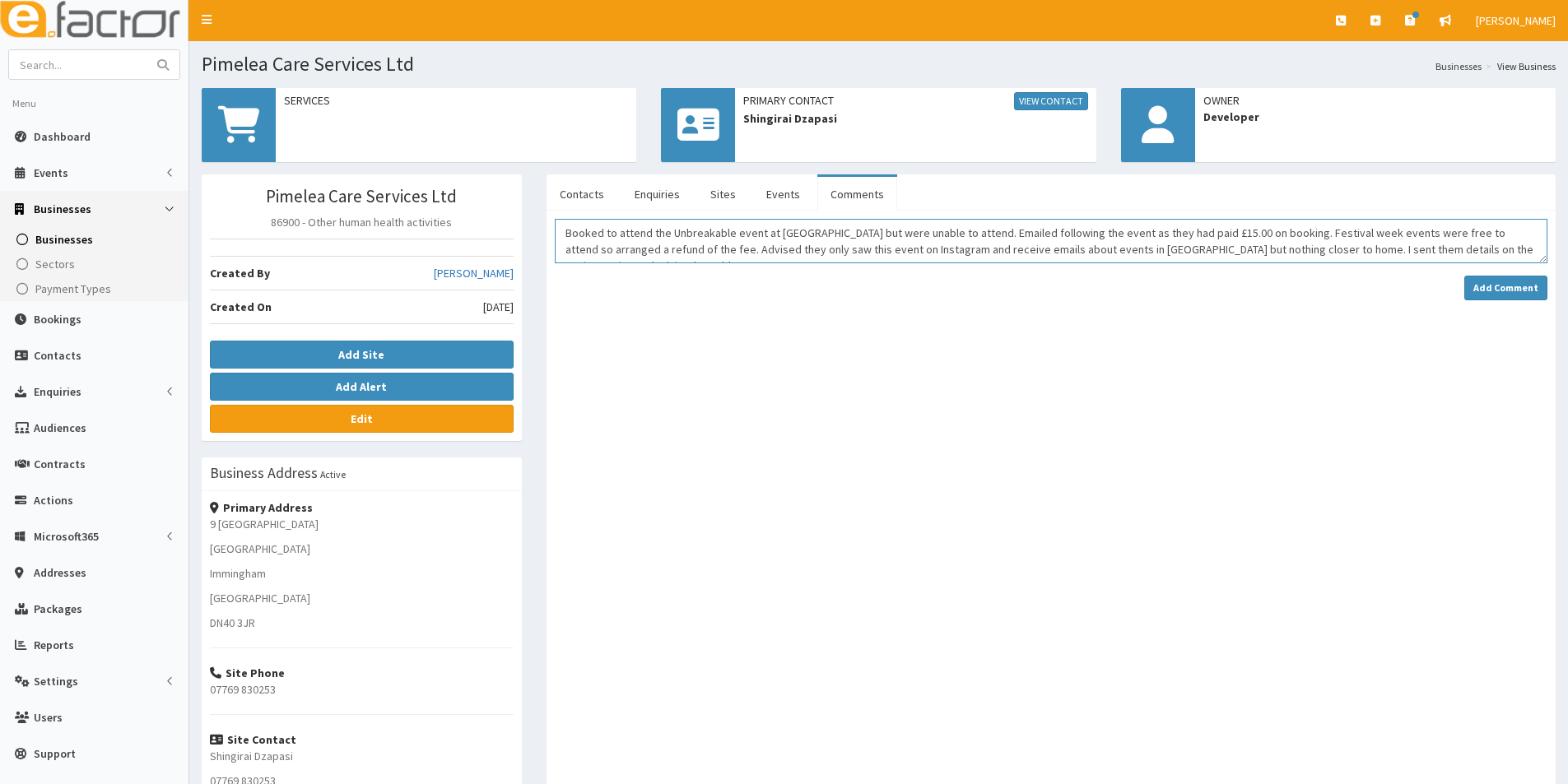
scroll to position [12, 0]
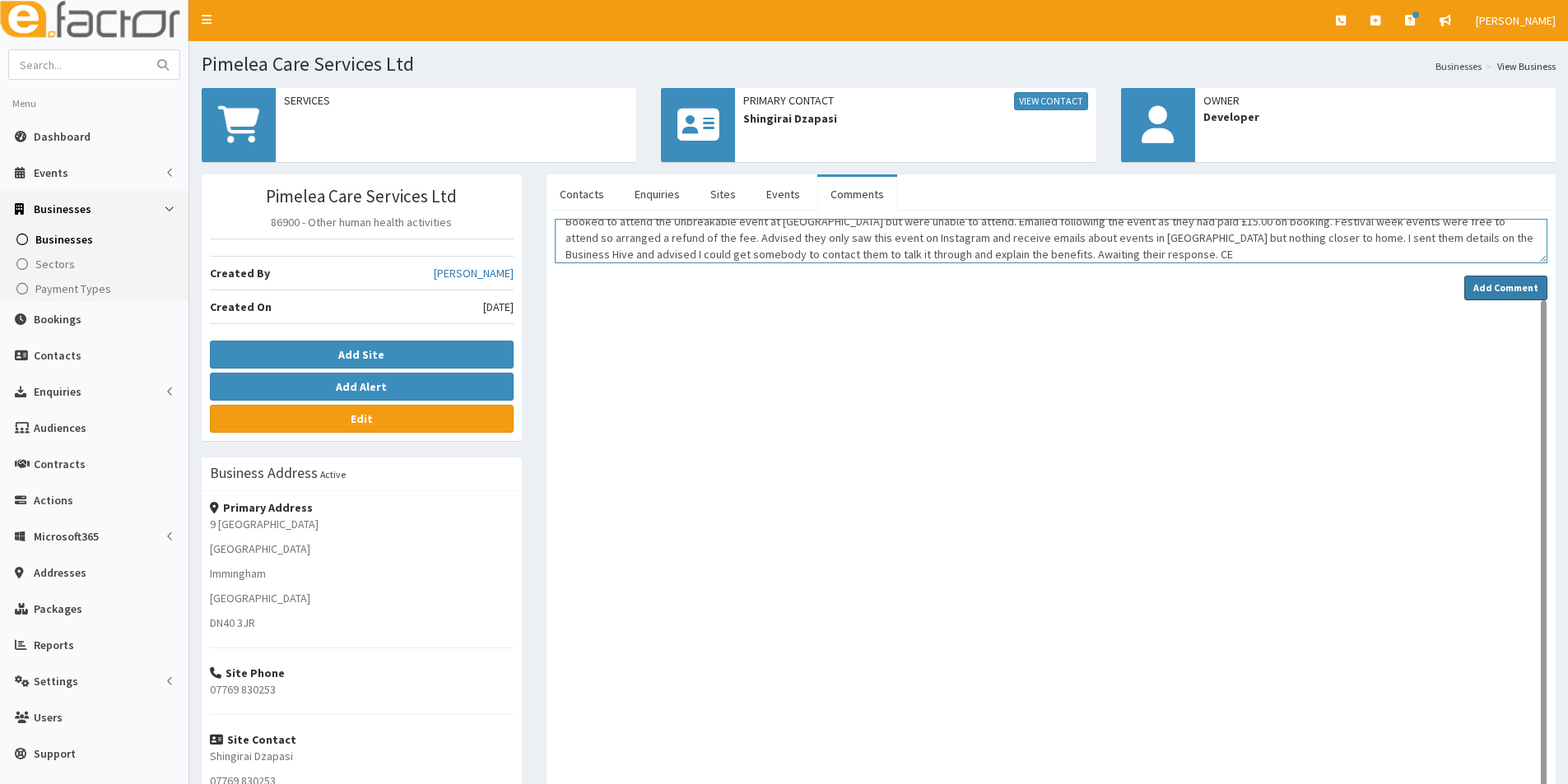
type textarea "Booked to attend the Unbreakable event at The Ashbourne but were unable to atte…"
click at [1478, 285] on strong "Add Comment" at bounding box center [1505, 287] width 65 height 13
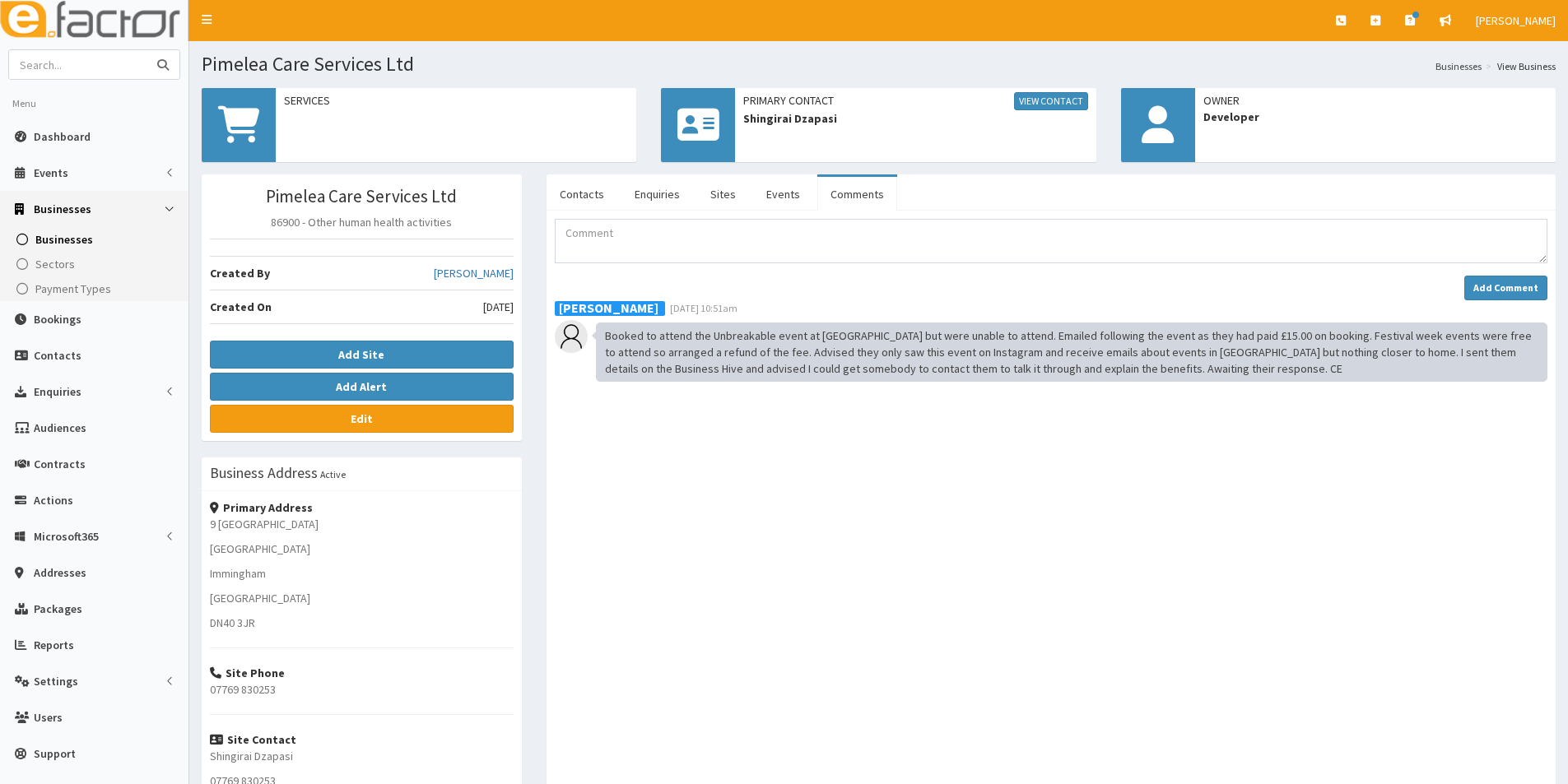
click at [112, 67] on input "text" at bounding box center [77, 64] width 138 height 28
type input "humber hr"
click at [147, 50] on button "submit" at bounding box center [163, 64] width 33 height 28
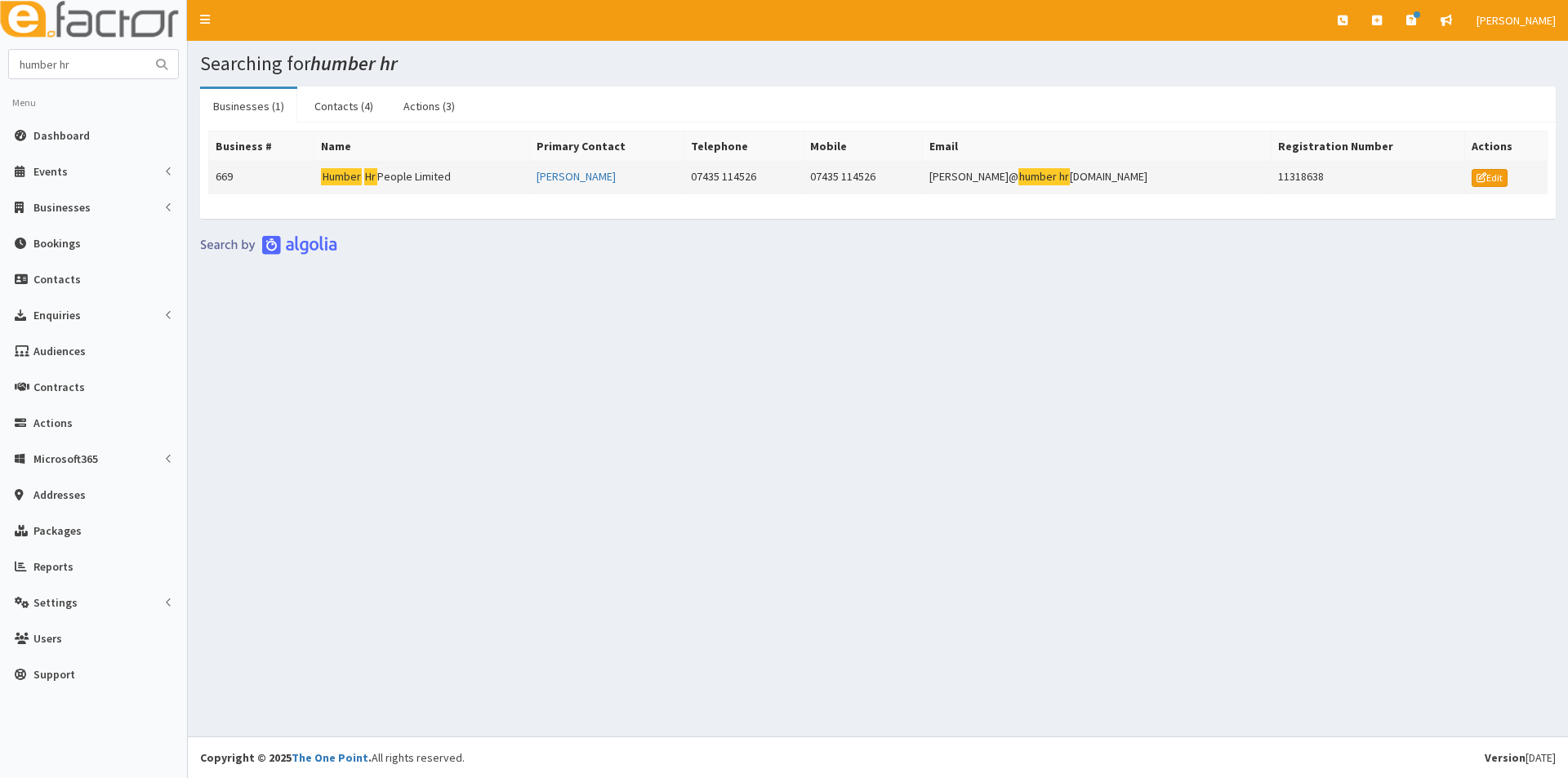
click at [377, 178] on mark "Hr" at bounding box center [370, 177] width 13 height 17
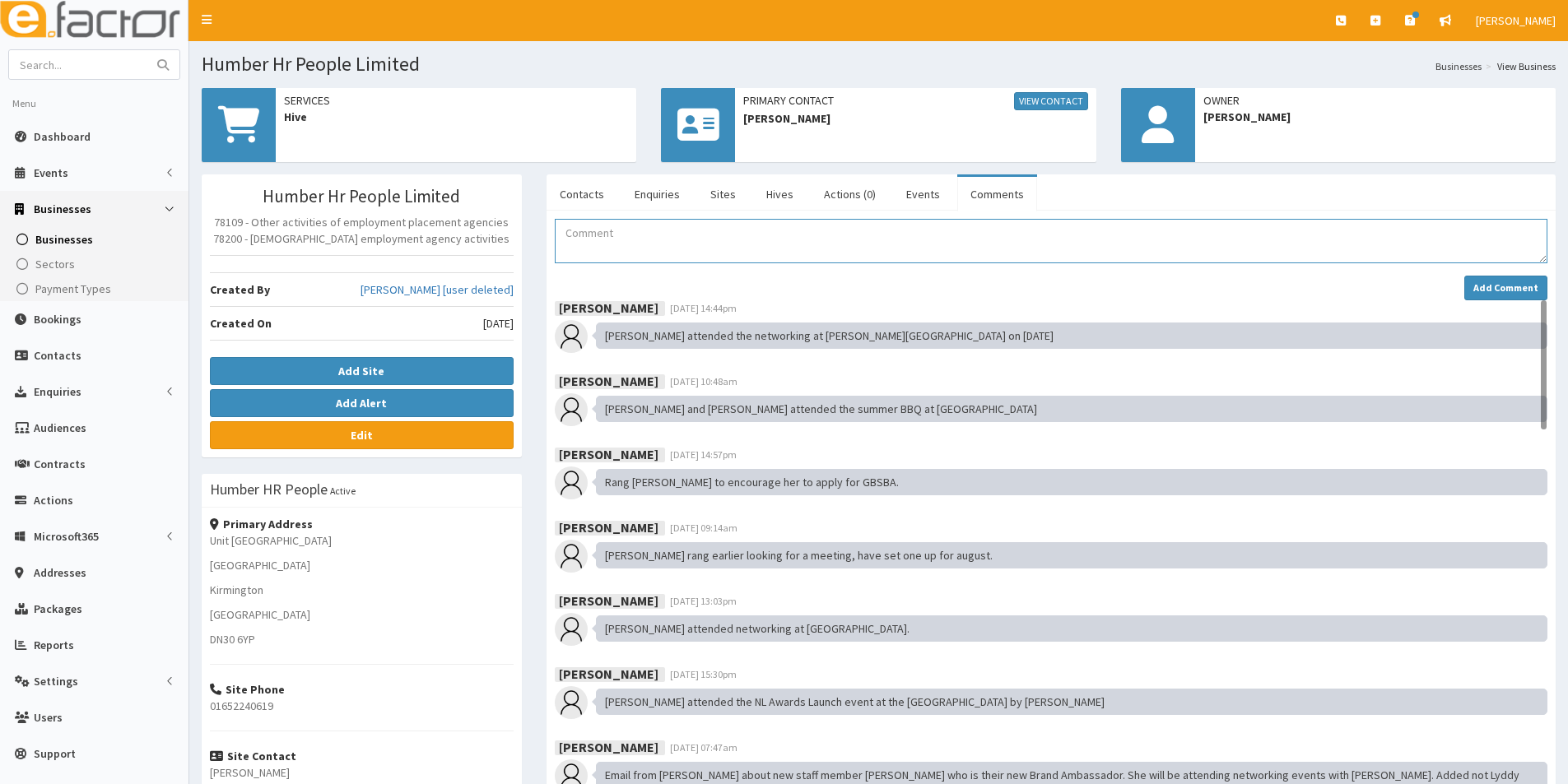
click at [617, 235] on textarea "Comment" at bounding box center [1050, 240] width 992 height 44
drag, startPoint x: 992, startPoint y: 231, endPoint x: 509, endPoint y: 228, distance: 483.0
click at [509, 228] on div "Humber Hr People Limited 78109 - Other activities of employment placement agenc…" at bounding box center [879, 573] width 1378 height 799
type textarea "02.10.25 Jill attended the Unbreakable event at The Ashbourne as part of Festiv…"
click at [1481, 285] on strong "Add Comment" at bounding box center [1505, 287] width 65 height 13
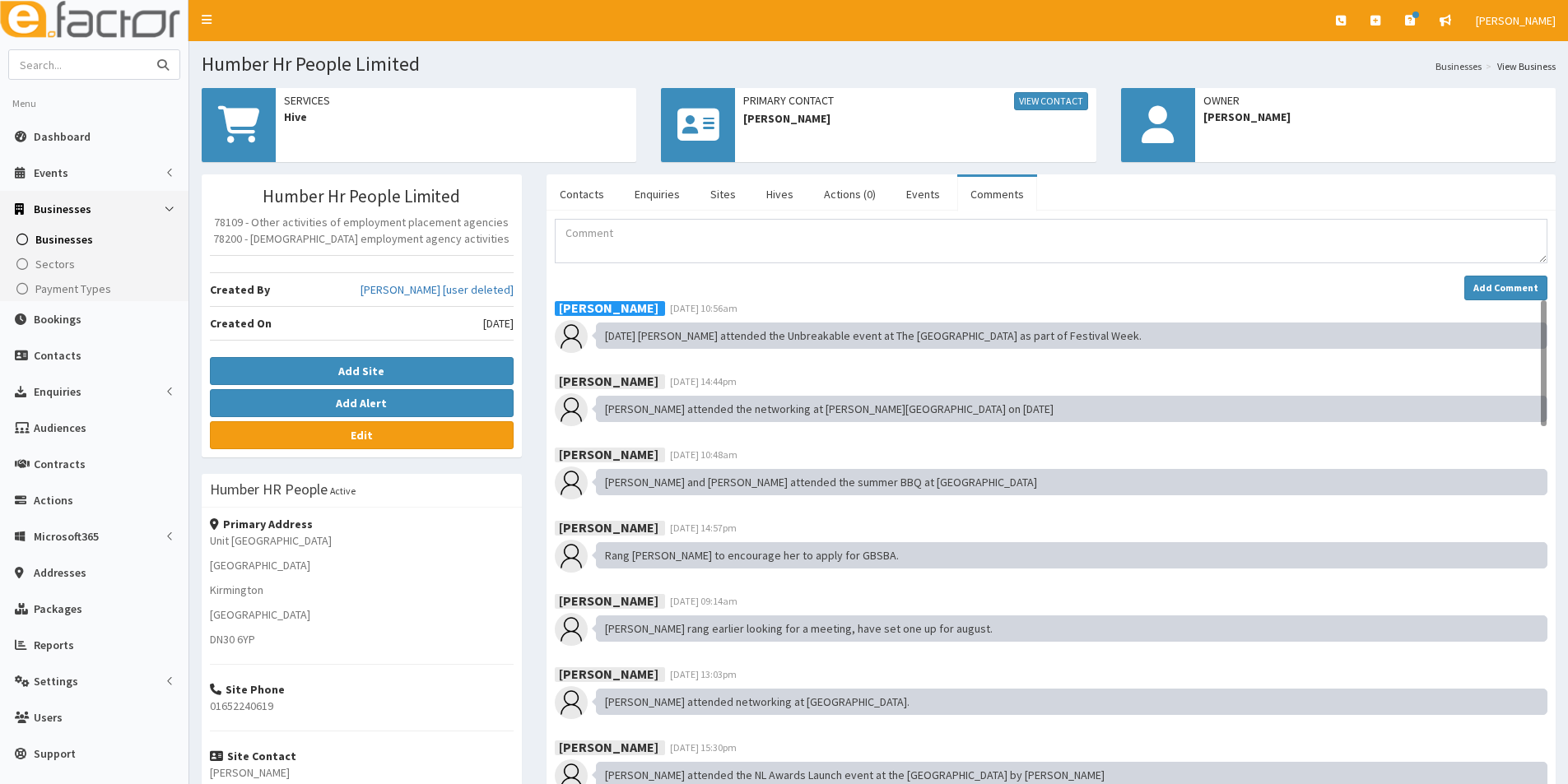
click at [107, 65] on input "text" at bounding box center [77, 64] width 138 height 28
type input "[PERSON_NAME]"
click at [147, 50] on button "submit" at bounding box center [163, 64] width 33 height 28
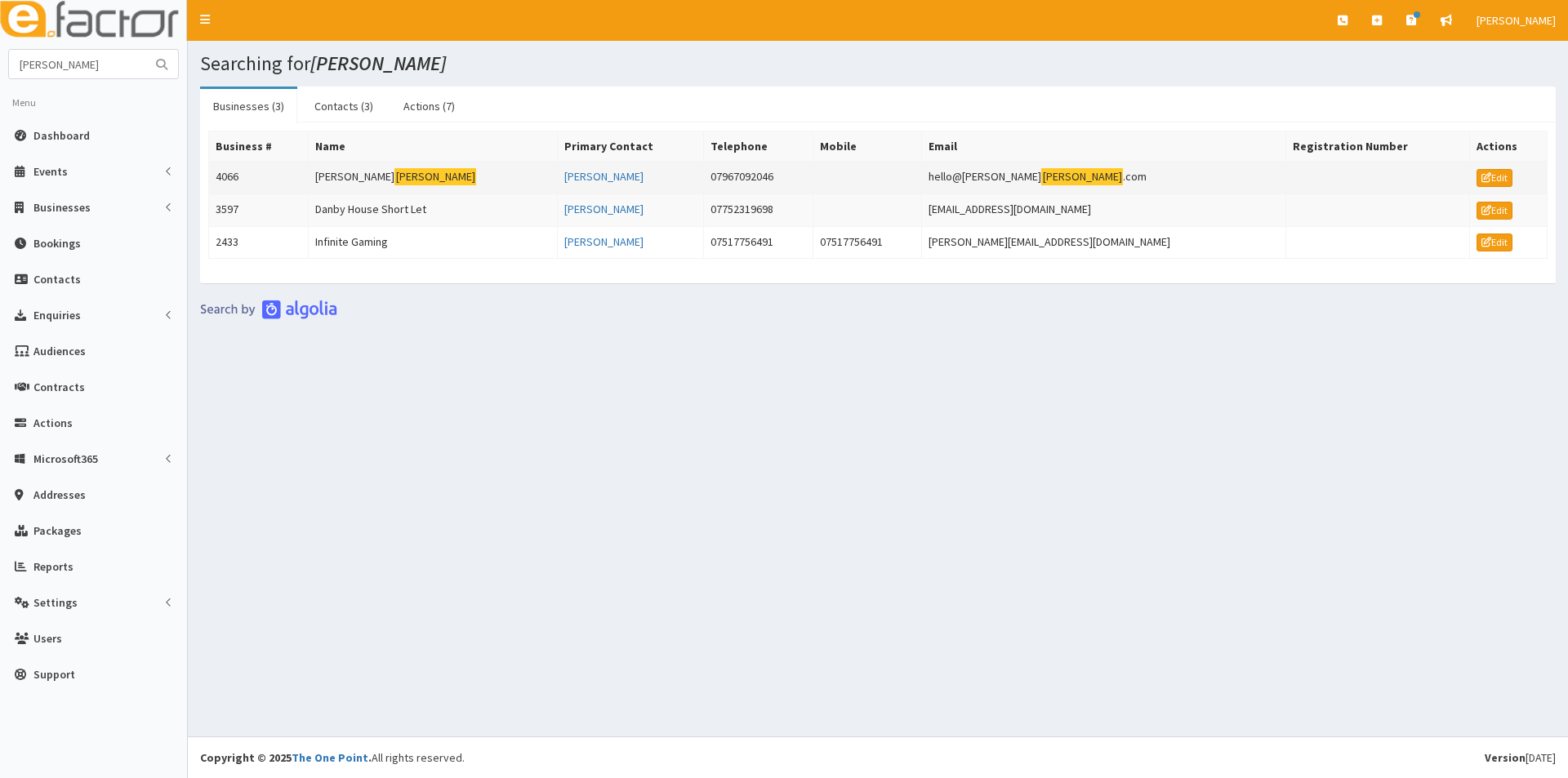
click at [345, 173] on td "[PERSON_NAME]" at bounding box center [432, 178] width 248 height 33
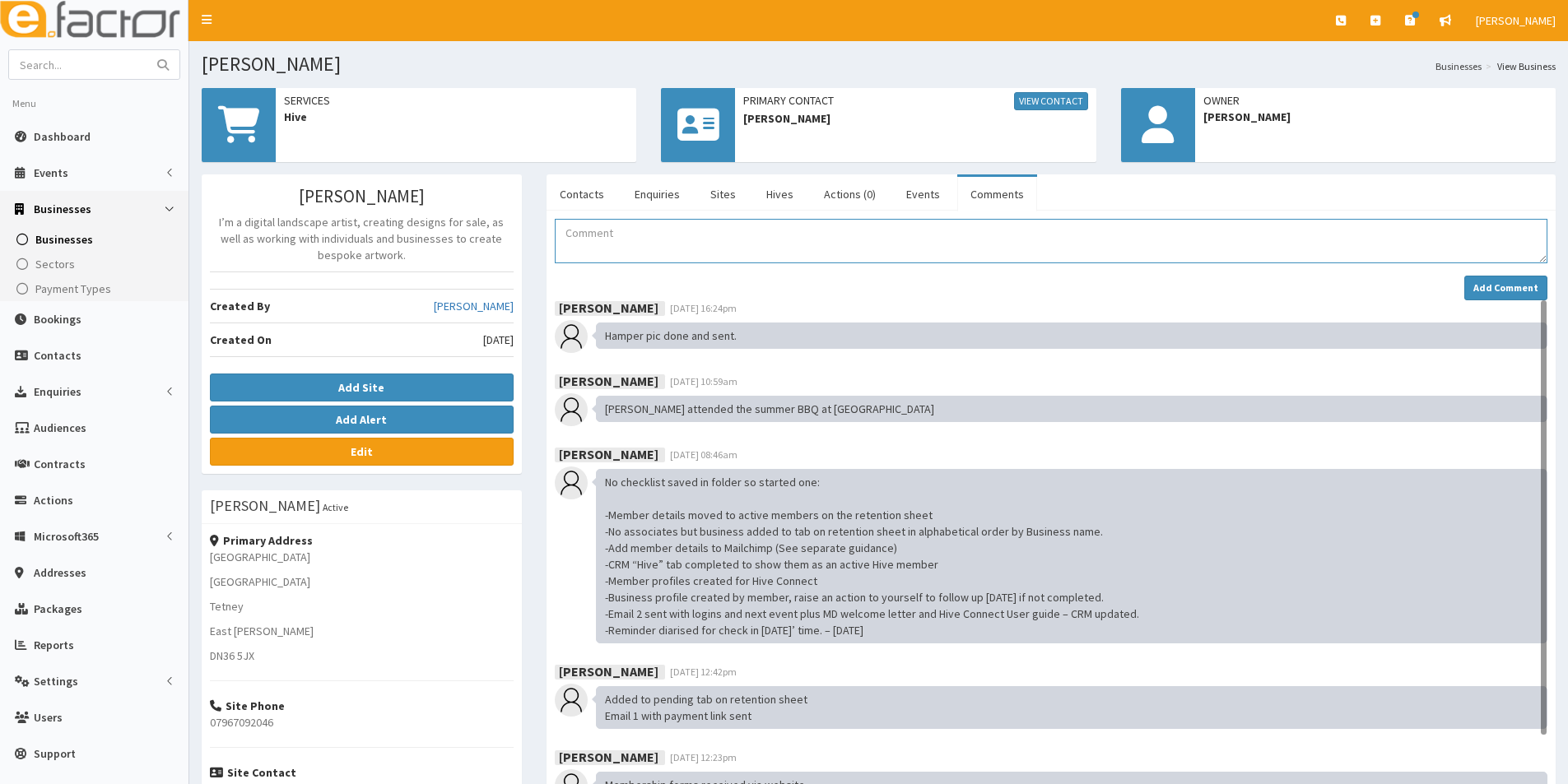
click at [570, 236] on textarea "Comment" at bounding box center [1050, 240] width 992 height 44
paste textarea "02.10.25 Jill attended the Unbreakable event at The Ashbourne as part of Festiv…"
click at [621, 232] on textarea "02.10.25 Jill attended the Unbreakable event at The Ashbourne as part of Festiv…" at bounding box center [1050, 240] width 992 height 44
type textarea "02.10.25 Vicki attended the Unbreakable event at The Ashbourne as part of Festi…"
click at [1507, 283] on strong "Add Comment" at bounding box center [1505, 287] width 65 height 13
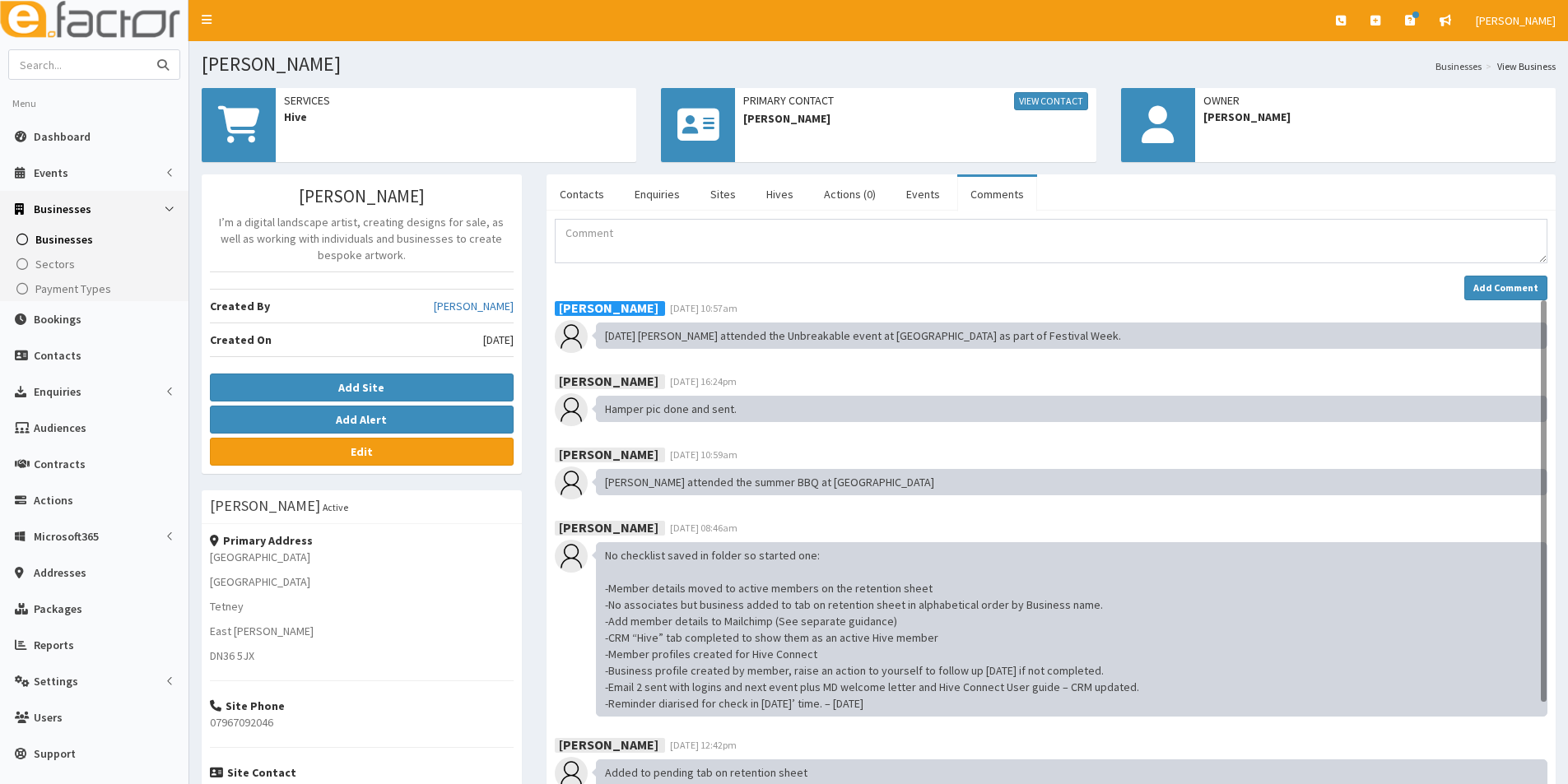
click at [75, 70] on input "text" at bounding box center [77, 64] width 138 height 28
type input "coppergate"
click at [147, 50] on button "submit" at bounding box center [163, 64] width 33 height 28
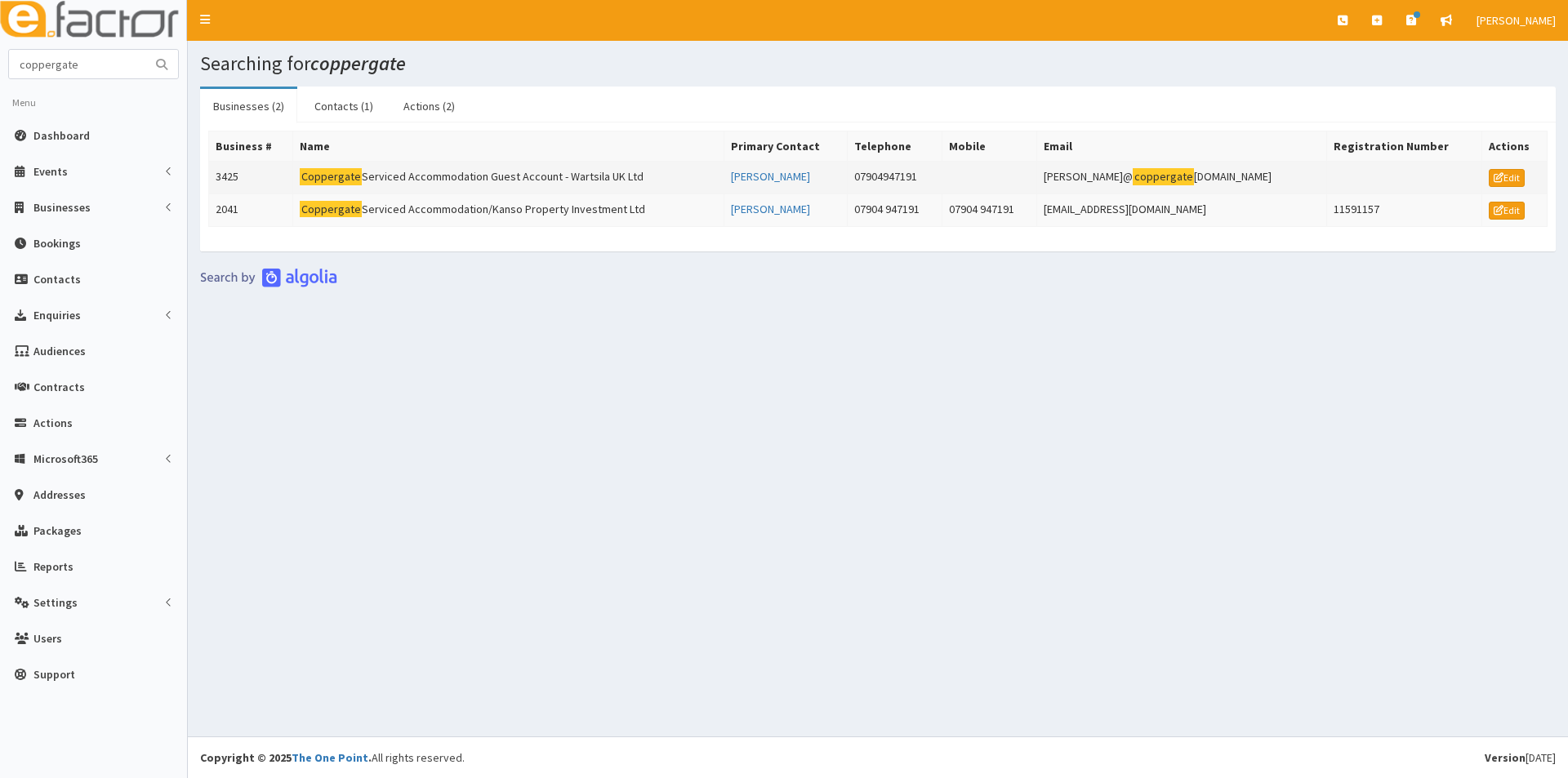
click at [318, 174] on mark "Coppergate" at bounding box center [331, 177] width 62 height 17
click at [379, 211] on td "Coppergate Serviced Accommodation/Kanso Property Investment Ltd" at bounding box center [508, 211] width 431 height 33
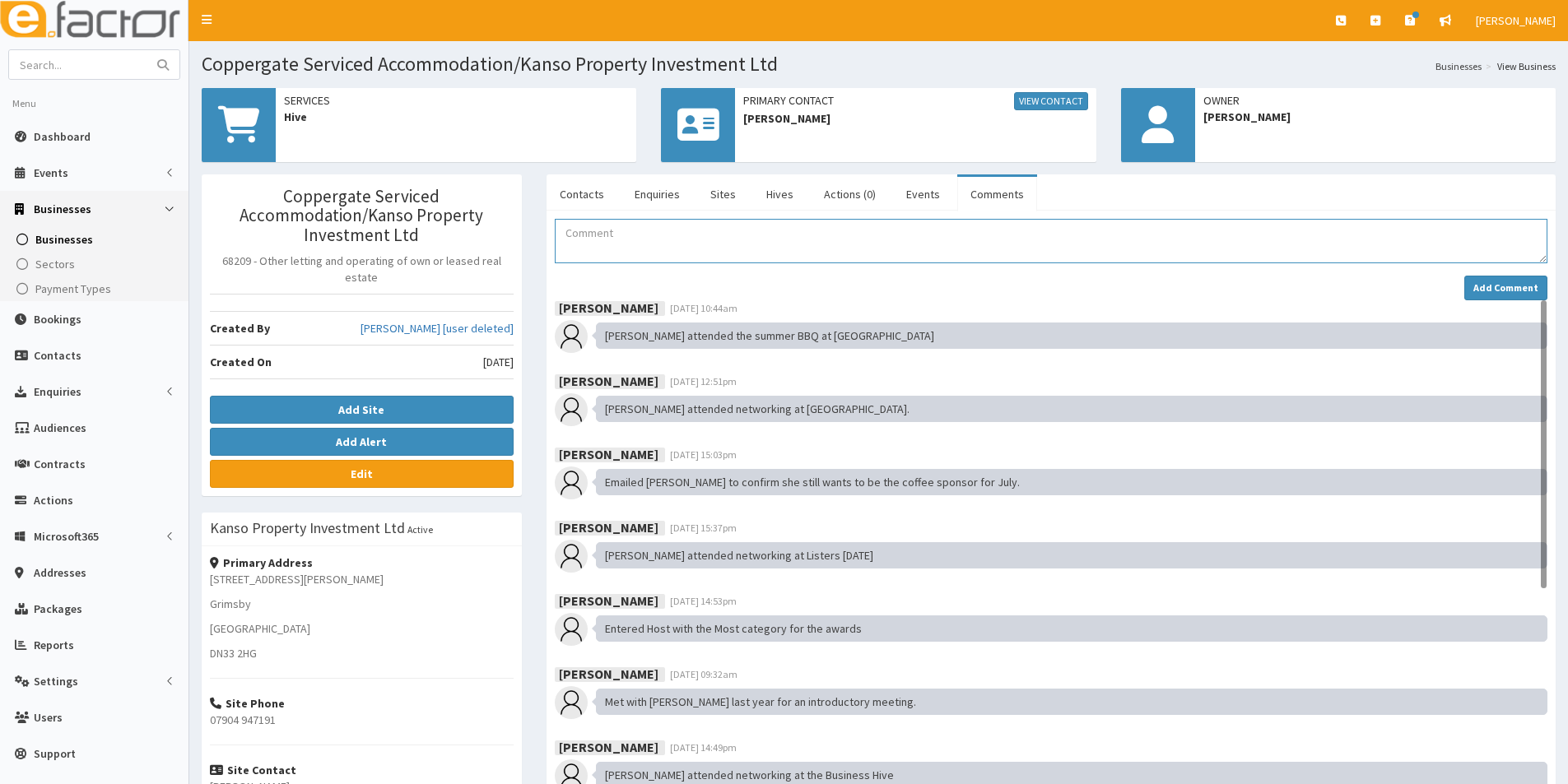
click at [615, 246] on textarea "Comment" at bounding box center [1050, 240] width 992 height 44
paste textarea "[DATE] [PERSON_NAME] attended the Unbreakable event at The [GEOGRAPHIC_DATA] as…"
click at [622, 229] on textarea "[DATE] [PERSON_NAME] attended the Unbreakable event at The [GEOGRAPHIC_DATA] as…" at bounding box center [1050, 240] width 992 height 44
type textarea "02.10.25 Helen attended the Unbreakable event at The Ashbourne as part of Festi…"
click at [1495, 288] on strong "Add Comment" at bounding box center [1505, 287] width 65 height 13
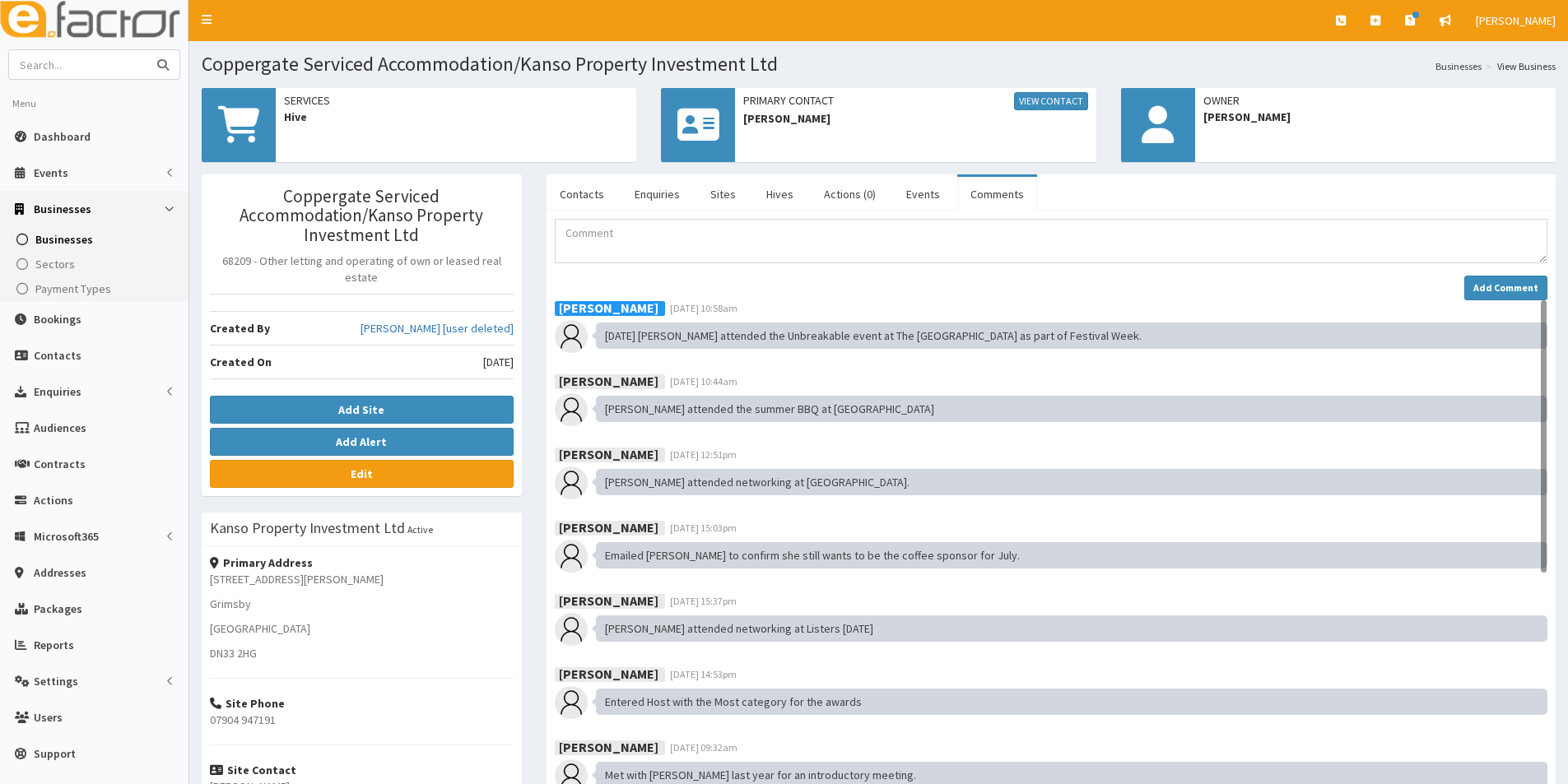
click at [75, 65] on input "text" at bounding box center [77, 64] width 138 height 28
type input "sector support"
click at [147, 50] on button "submit" at bounding box center [163, 64] width 33 height 28
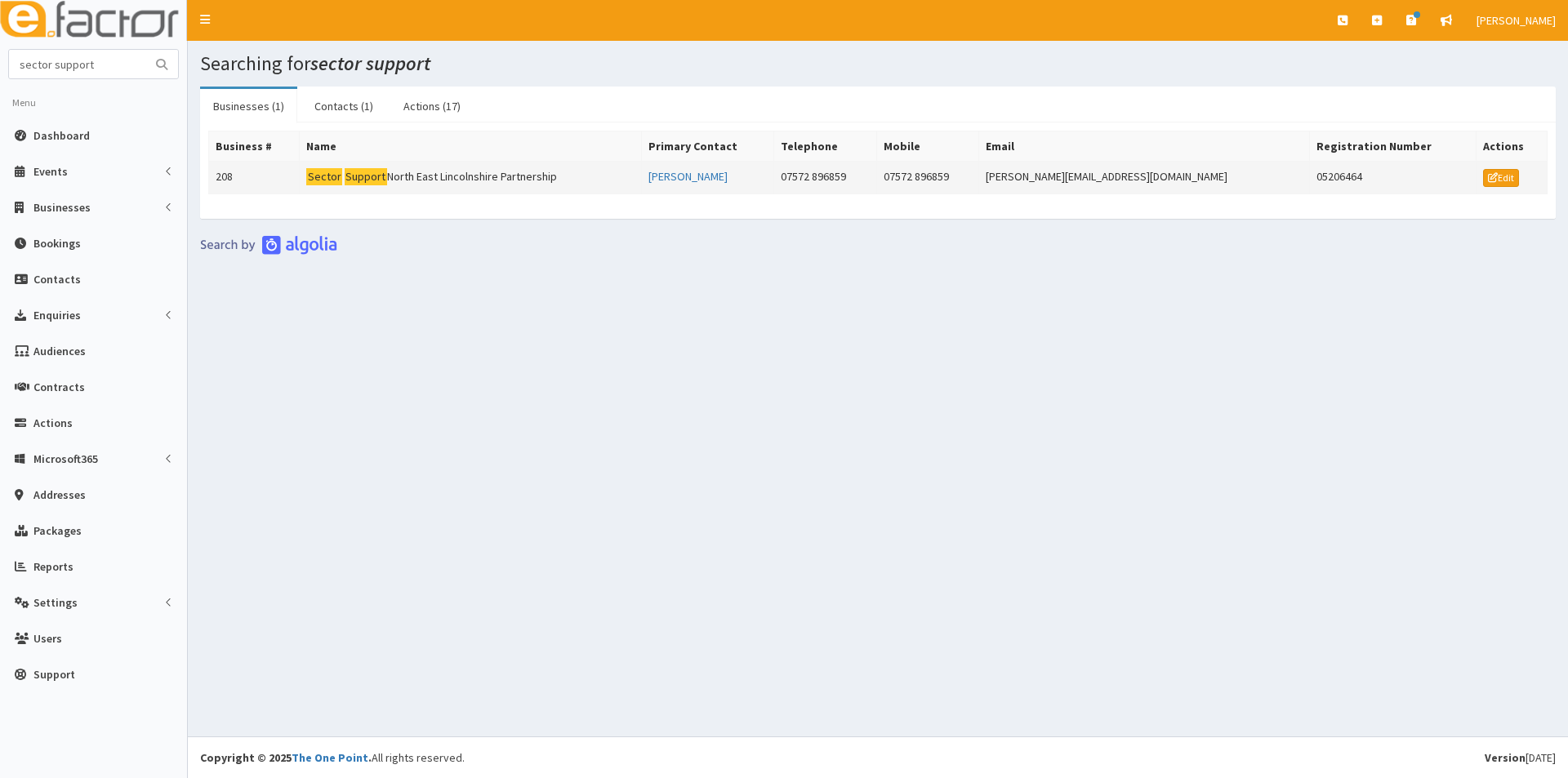
click at [350, 182] on td "Sector Support North East Lincolnshire Partnership" at bounding box center [470, 178] width 341 height 33
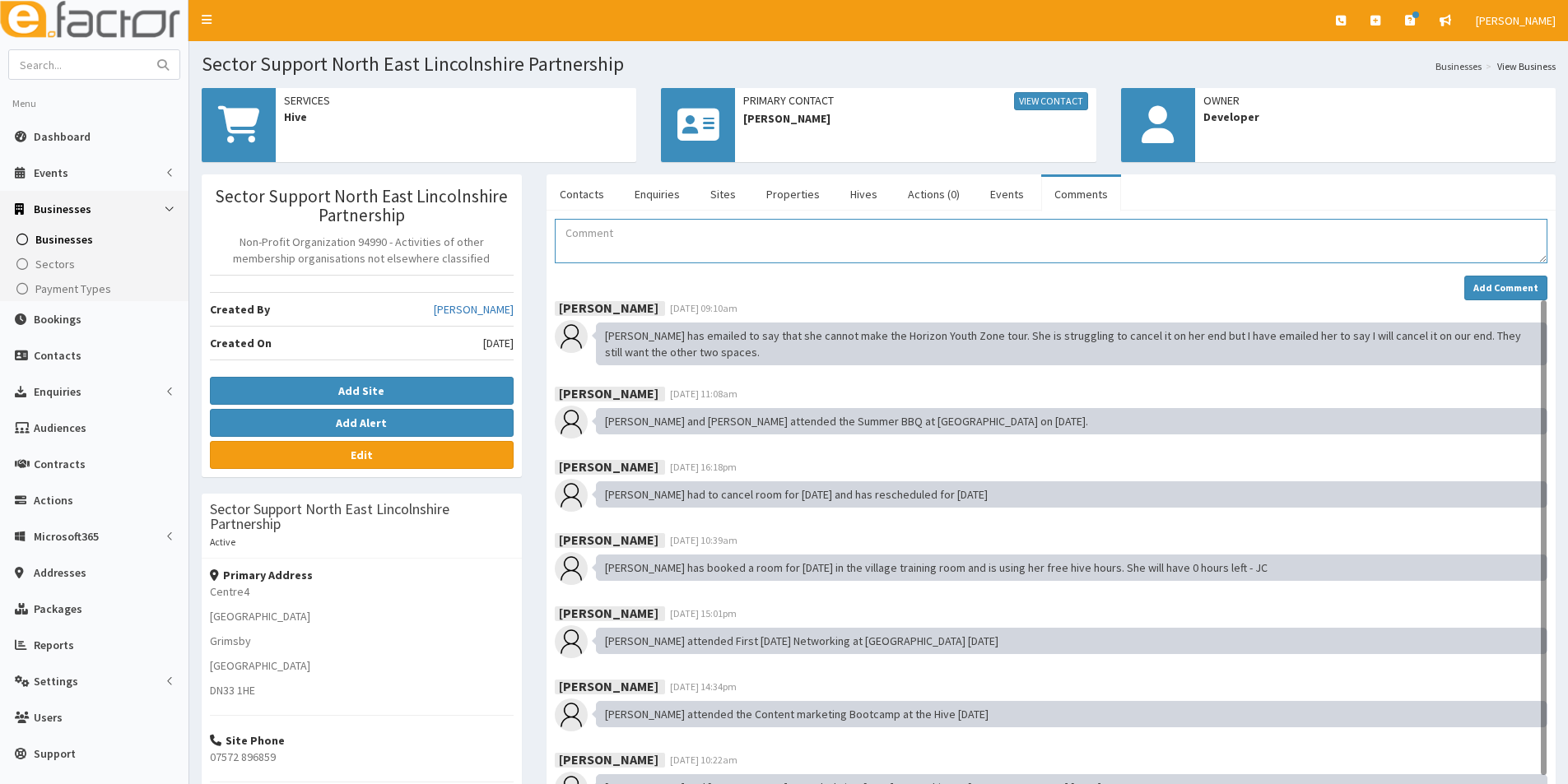
click at [586, 227] on textarea "Comment" at bounding box center [1050, 240] width 992 height 44
type textarea "V"
paste textarea "02.10.25 Jill attended the Unbreakable event at The Ashbourne as part of Festiv…"
click at [619, 234] on textarea "02.10.25 Jill attended the Unbreakable event at The Ashbourne as part of Festiv…" at bounding box center [1050, 240] width 992 height 44
click at [619, 232] on textarea "02.10.25 Jill attended the Unbreakable event at The Ashbourne as part of Festiv…" at bounding box center [1050, 240] width 992 height 44
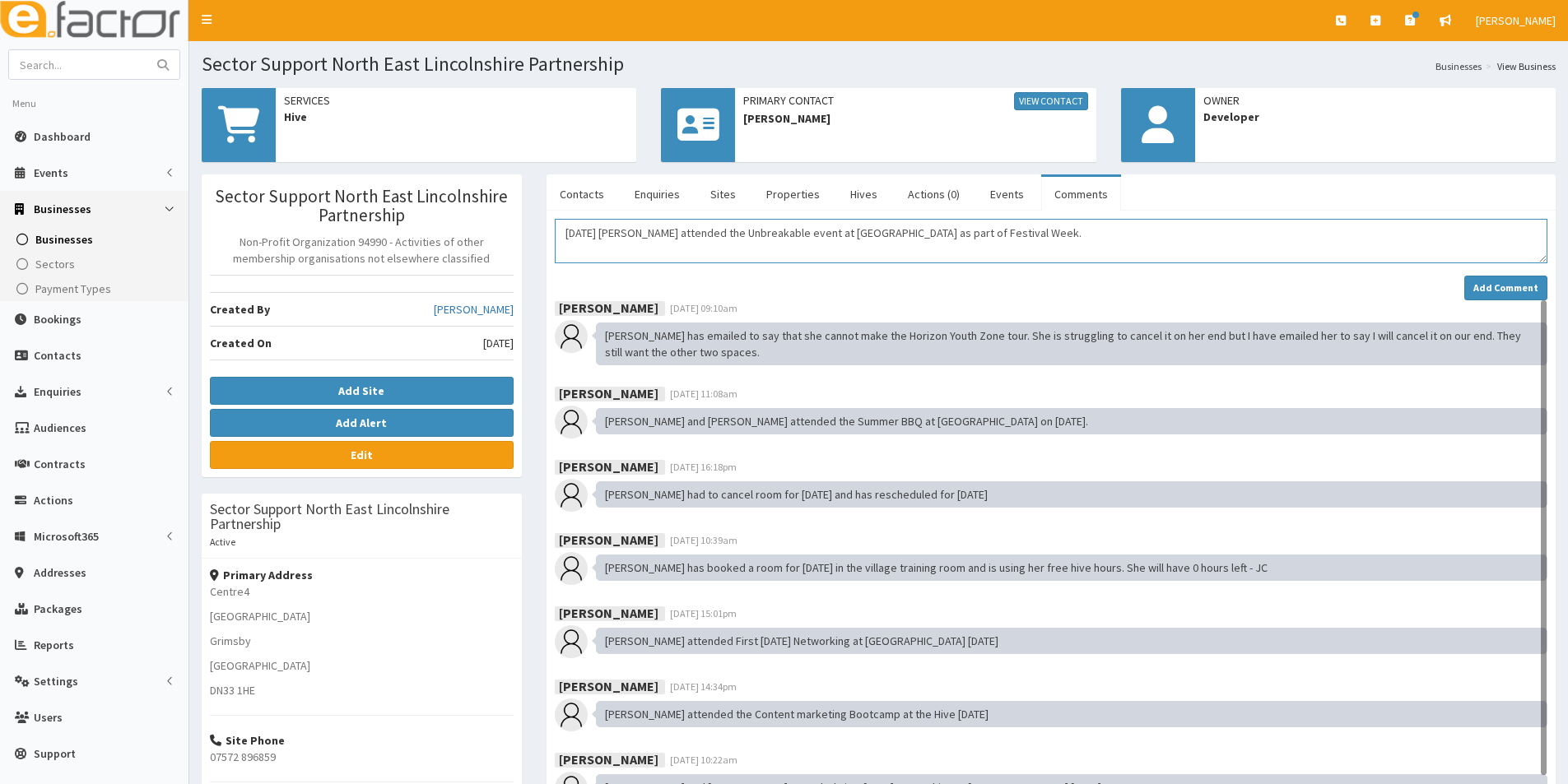
click at [648, 233] on textarea "02.10.25 Hannahl attended the Unbreakable event at The Ashbourne as part of Fes…" at bounding box center [1050, 240] width 992 height 44
type textarea "02.10.25 Hannah attended the Unbreakable event at The Ashbourne as part of Fest…"
click at [1524, 282] on strong "Add Comment" at bounding box center [1505, 287] width 65 height 13
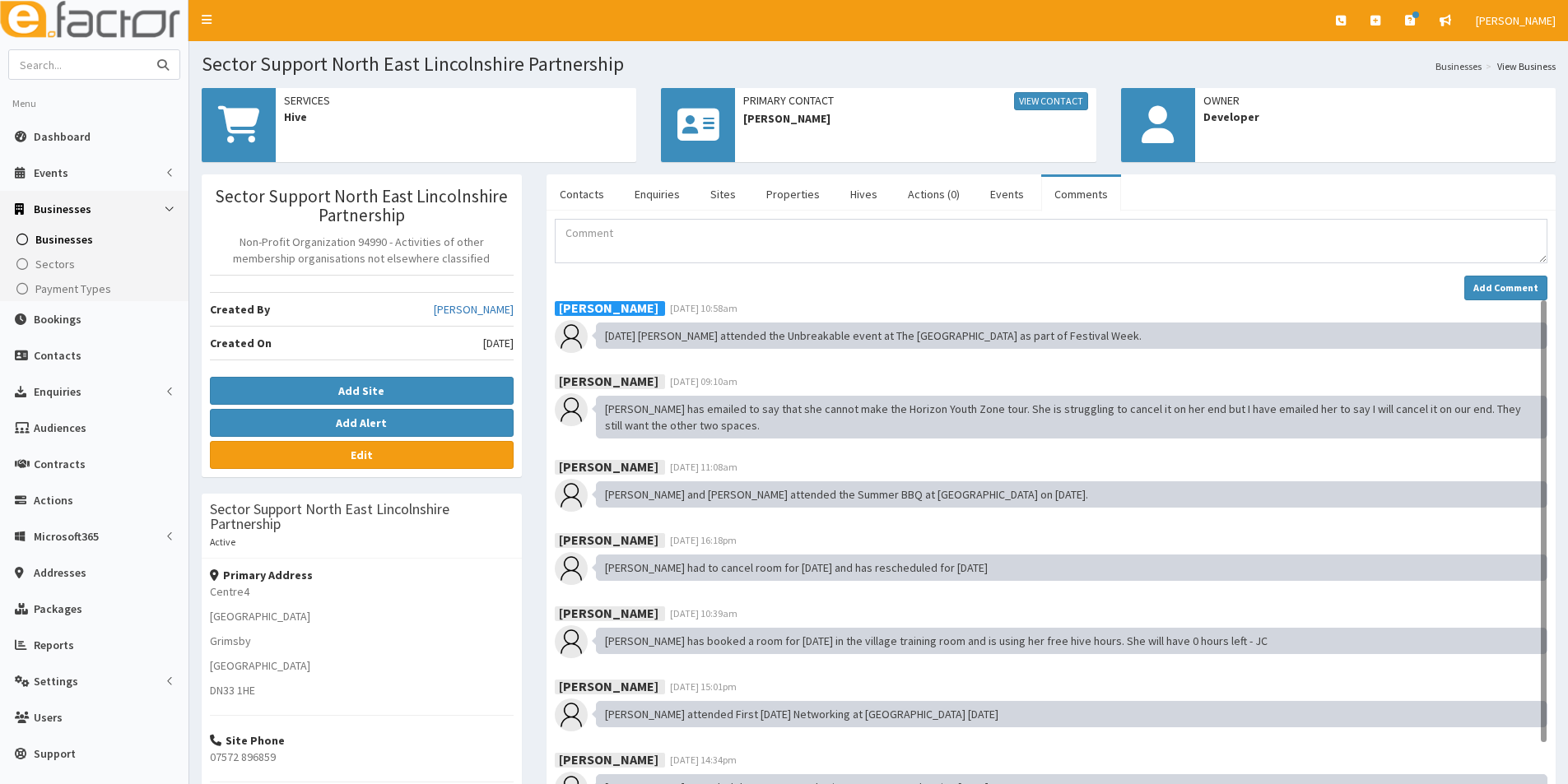
click at [128, 61] on input "text" at bounding box center [77, 64] width 138 height 28
type input "[PERSON_NAME]"
click at [147, 50] on button "submit" at bounding box center [163, 64] width 33 height 28
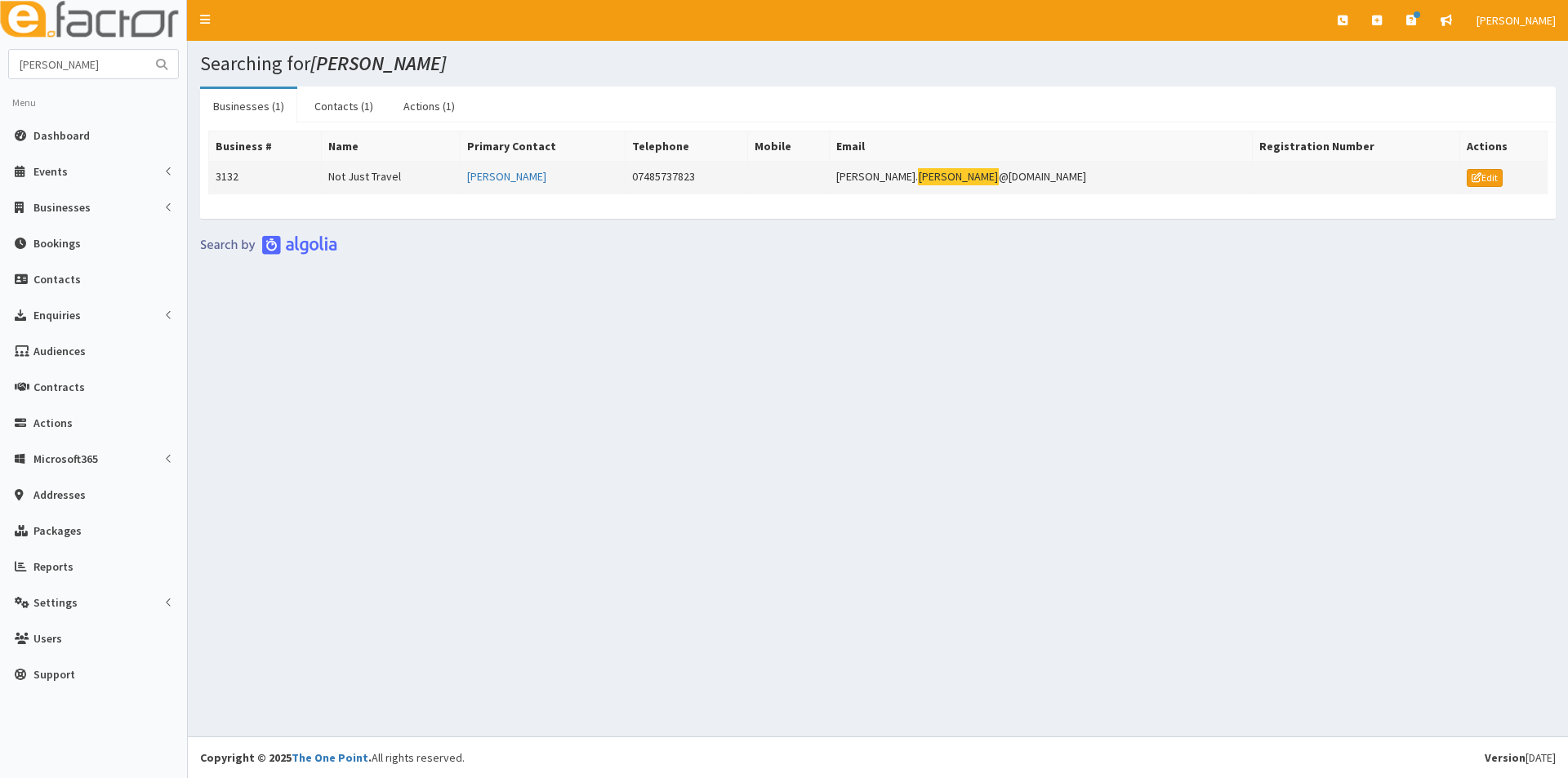
click at [354, 176] on td "Not Just Travel" at bounding box center [390, 178] width 139 height 33
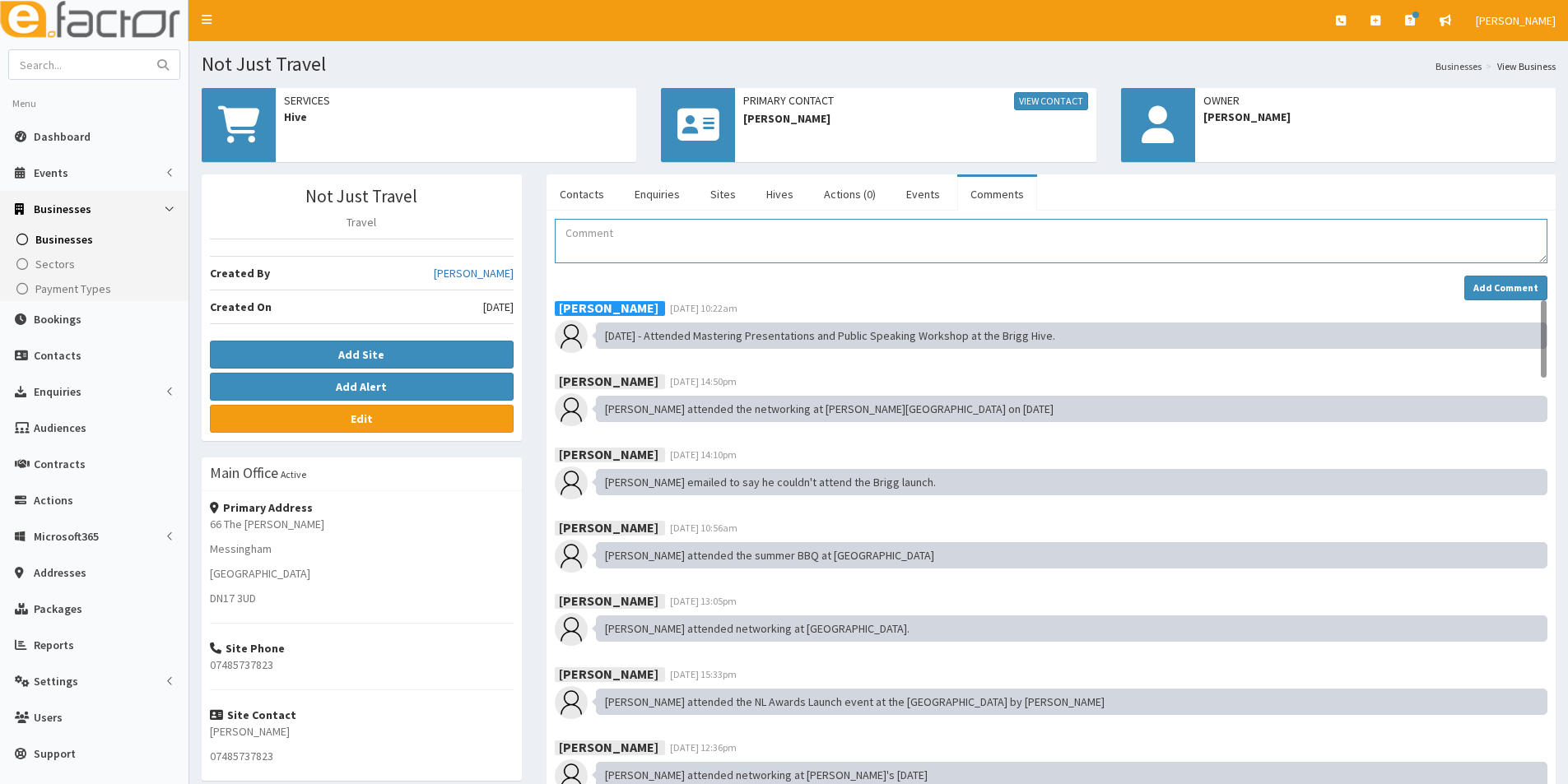
click at [639, 234] on textarea "Comment" at bounding box center [1050, 240] width 992 height 44
paste textarea "02.10.25 Jill attended the Unbreakable event at The Ashbourne as part of Festiv…"
click at [621, 235] on textarea "02.10.25 Jill attended the Unbreakable event at The Ashbourne as part of Festiv…" at bounding box center [1050, 240] width 992 height 44
type textarea "02.10.25 Philip attended the Unbreakable event at The Ashbourne as part of Fest…"
click at [1481, 285] on strong "Add Comment" at bounding box center [1505, 287] width 65 height 13
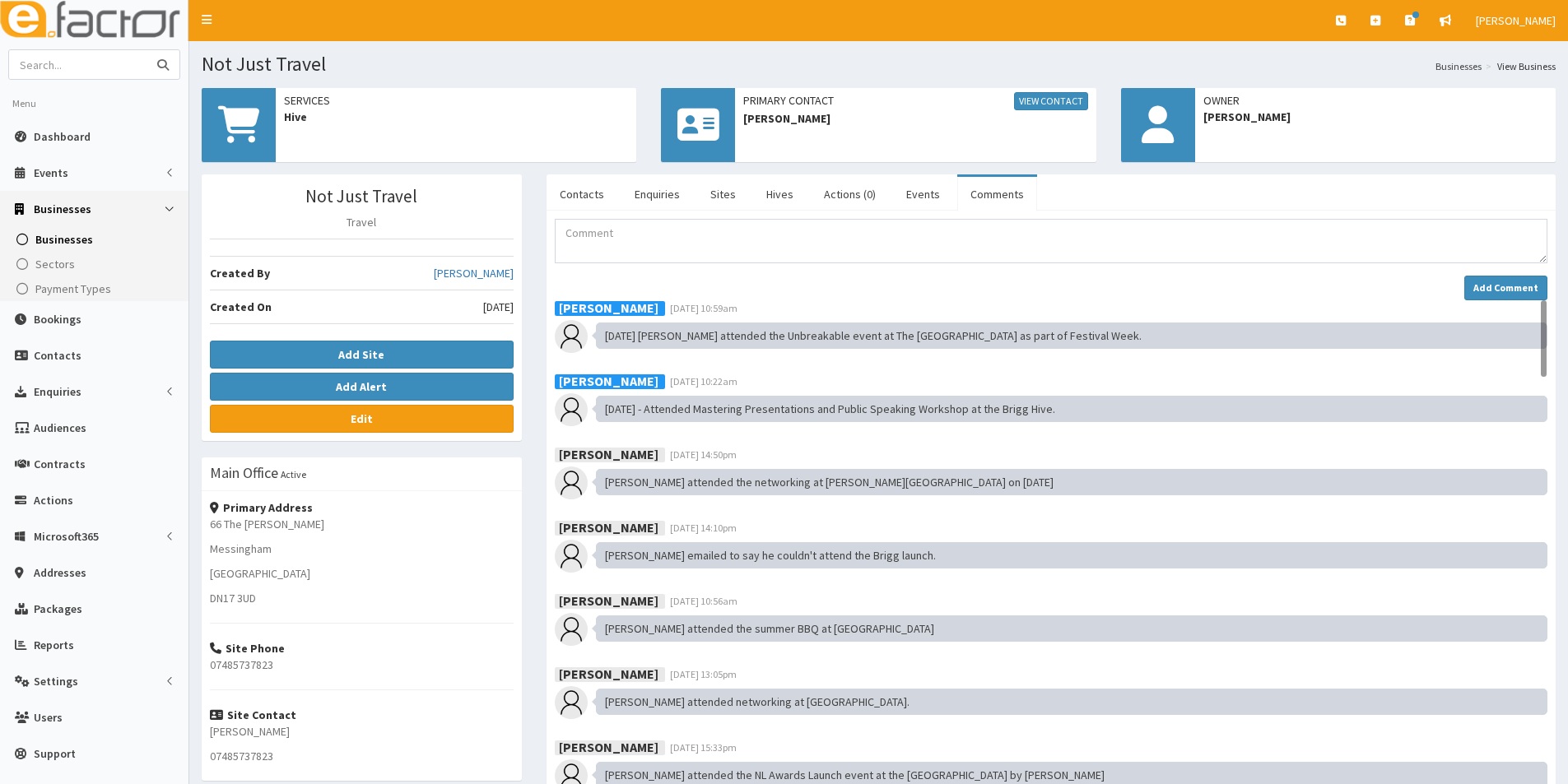
click at [58, 65] on input "text" at bounding box center [77, 64] width 138 height 28
type input "Soar"
click at [147, 50] on button "submit" at bounding box center [163, 64] width 33 height 28
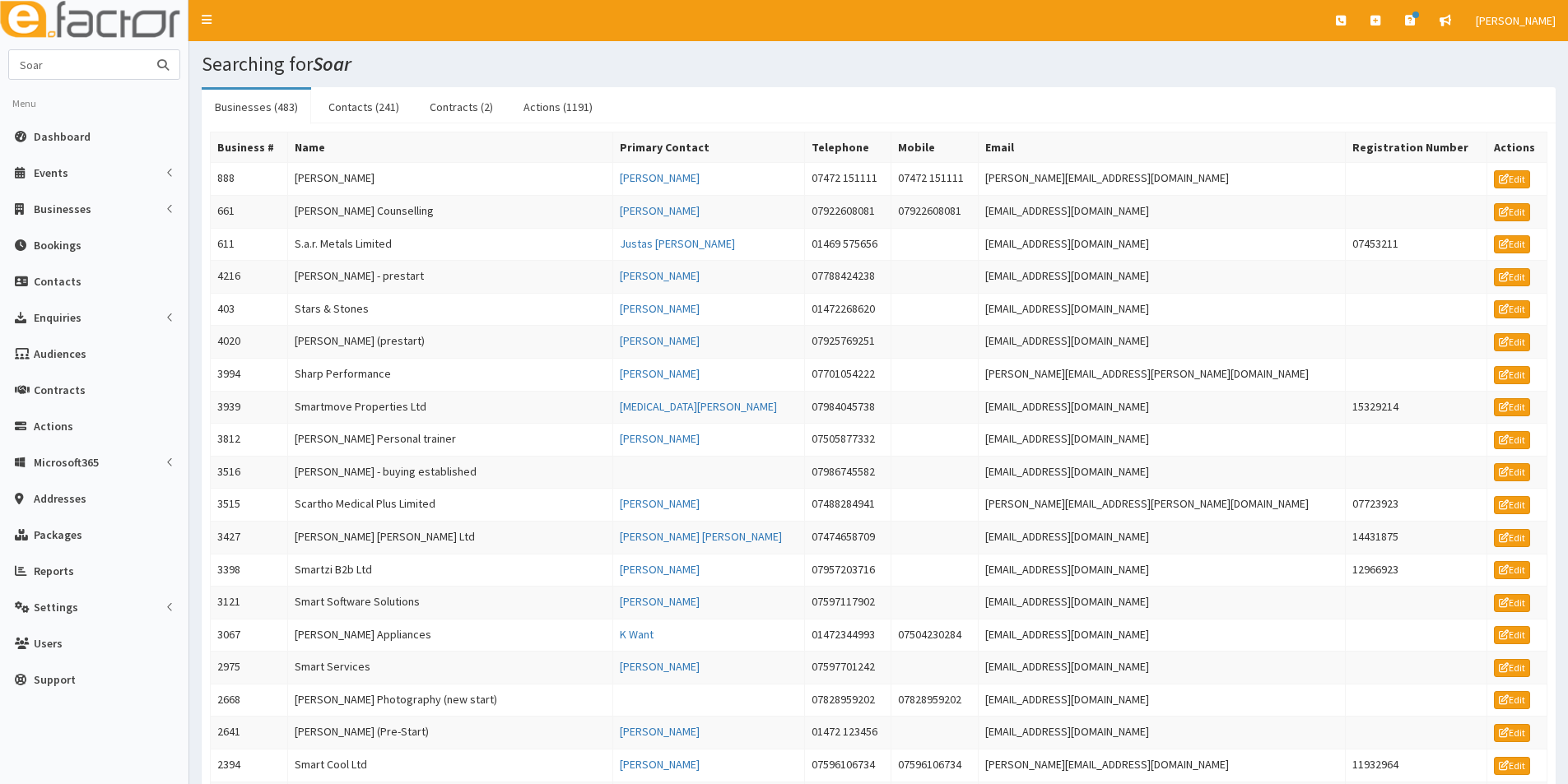
drag, startPoint x: 60, startPoint y: 65, endPoint x: -18, endPoint y: 60, distance: 78.2
type input "the health tree"
click at [147, 50] on button "submit" at bounding box center [163, 64] width 33 height 28
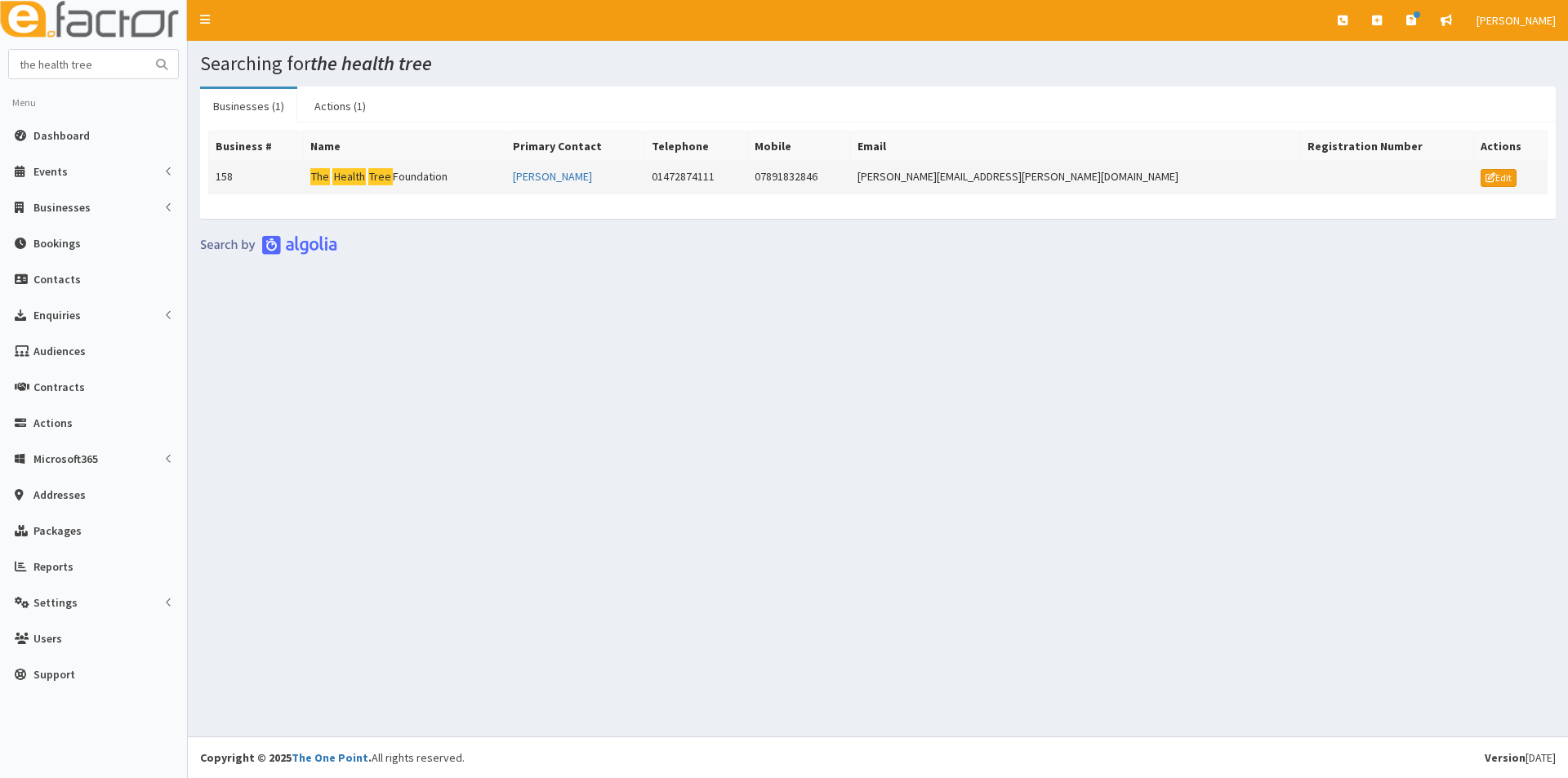
click at [390, 179] on mark "Tree" at bounding box center [380, 177] width 24 height 17
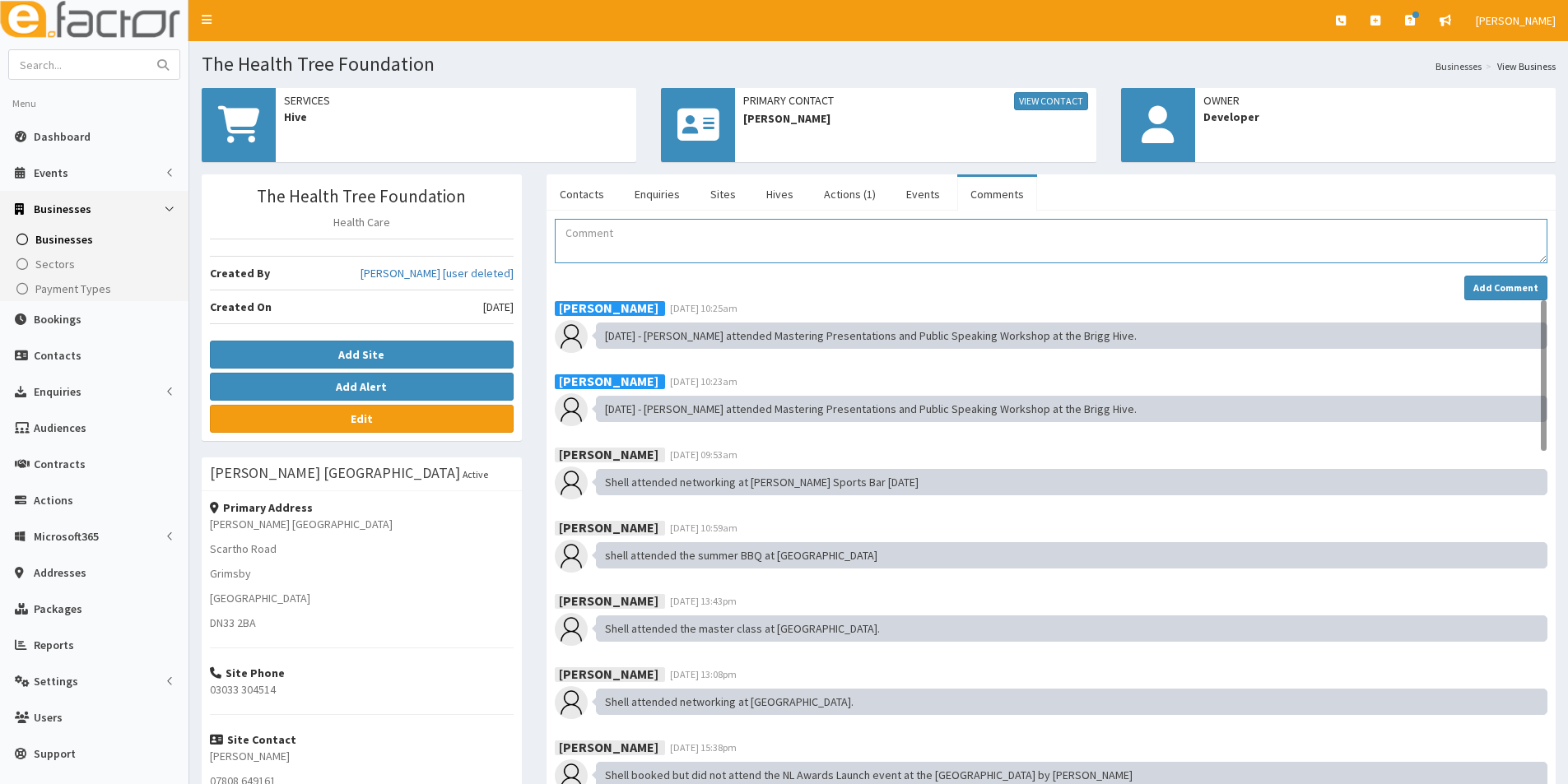
click at [575, 242] on textarea "Comment" at bounding box center [1050, 240] width 992 height 44
paste textarea "[DATE] [PERSON_NAME] attended the Unbreakable event at The [GEOGRAPHIC_DATA] as…"
click at [618, 232] on textarea "[DATE] [PERSON_NAME] attended the Unbreakable event at The [GEOGRAPHIC_DATA] as…" at bounding box center [1050, 240] width 992 height 44
click at [621, 232] on textarea "02.10.25 Jill attended the Unbreakable event at The Ashbourne as part of Festiv…" at bounding box center [1050, 240] width 992 height 44
type textarea "02.10.25 Michelle attended the Unbreakable event at The Ashbourne as part of Fe…"
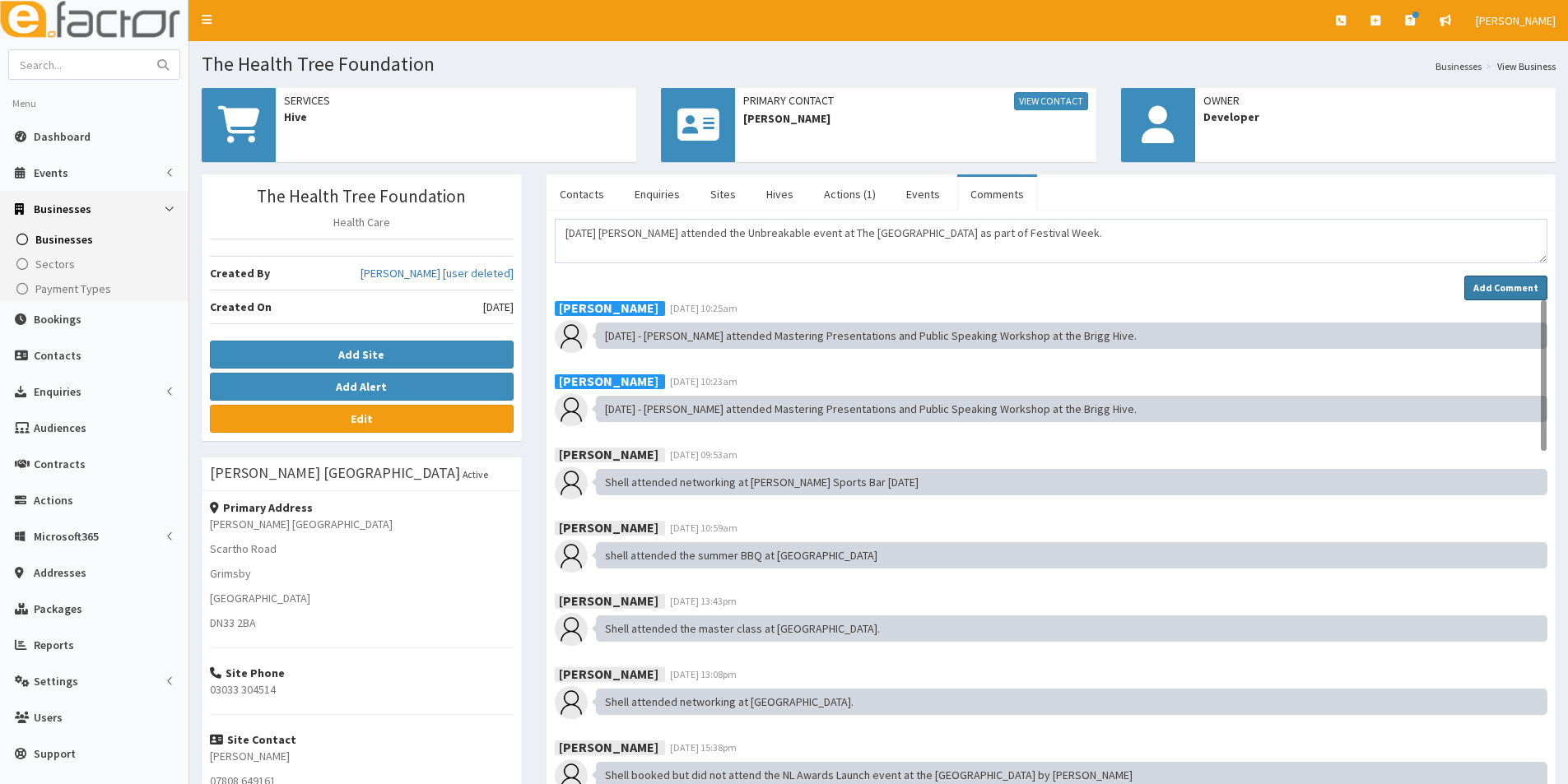
click at [1498, 289] on strong "Add Comment" at bounding box center [1505, 287] width 65 height 13
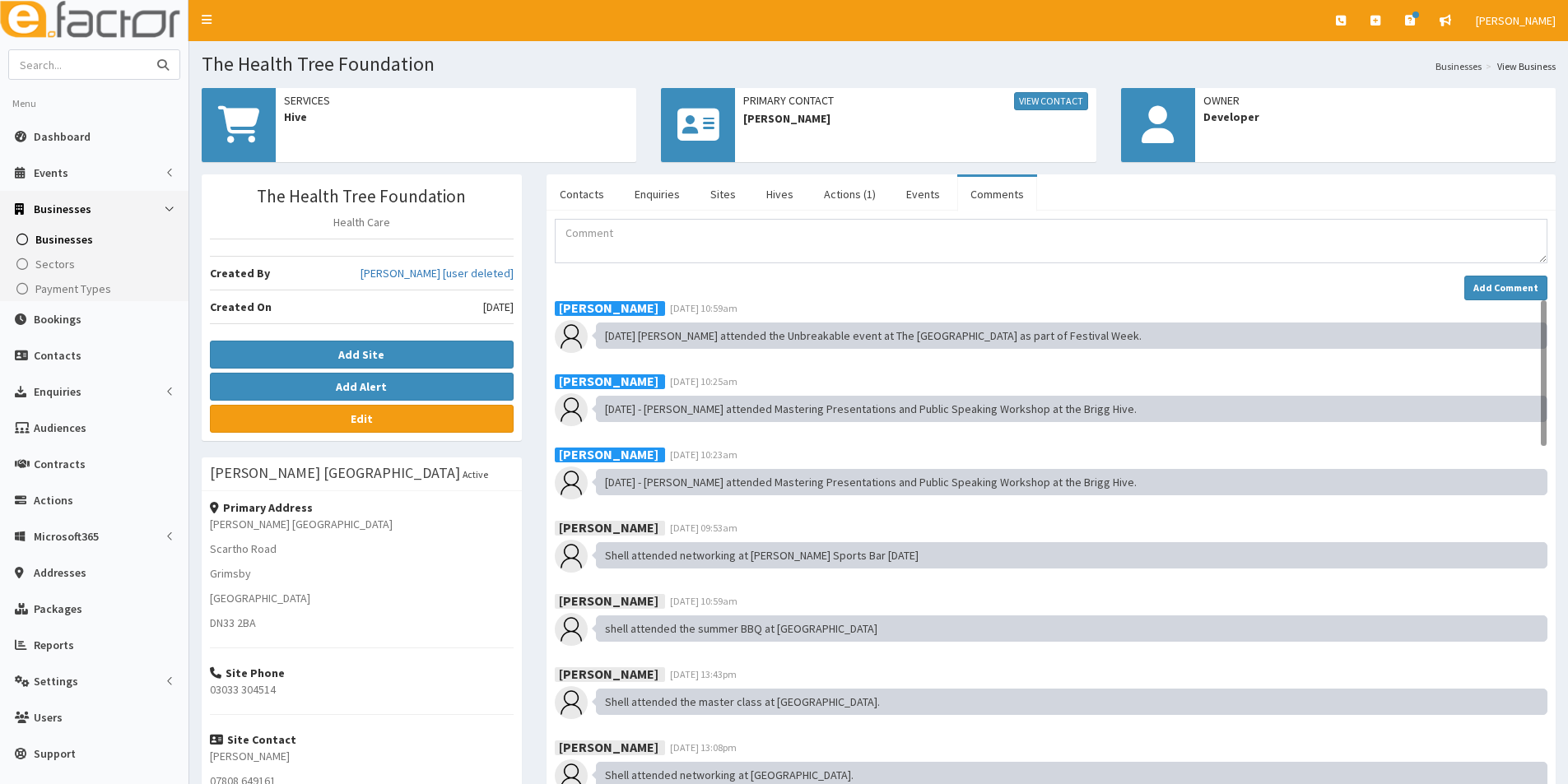
click at [62, 67] on input "text" at bounding box center [77, 64] width 138 height 28
type input "[PERSON_NAME]"
click at [147, 50] on button "submit" at bounding box center [163, 64] width 33 height 28
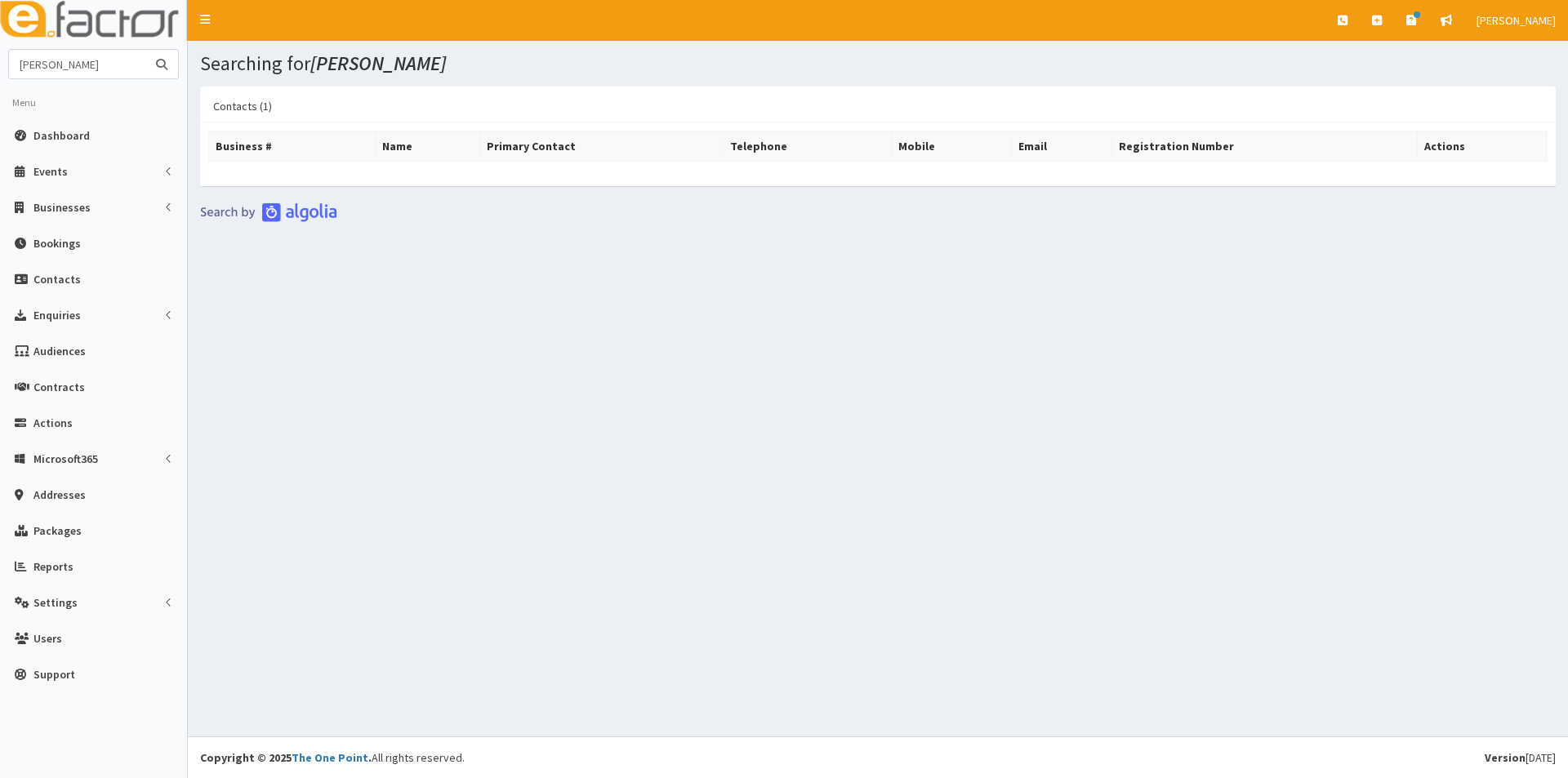
drag, startPoint x: 90, startPoint y: 57, endPoint x: -40, endPoint y: 63, distance: 130.1
click at [0, 63] on html "E Toggle navigation Quick Create Create Business Create Booking" at bounding box center [784, 389] width 1568 height 778
type input "Investment hub"
click at [145, 49] on button "submit" at bounding box center [162, 63] width 33 height 28
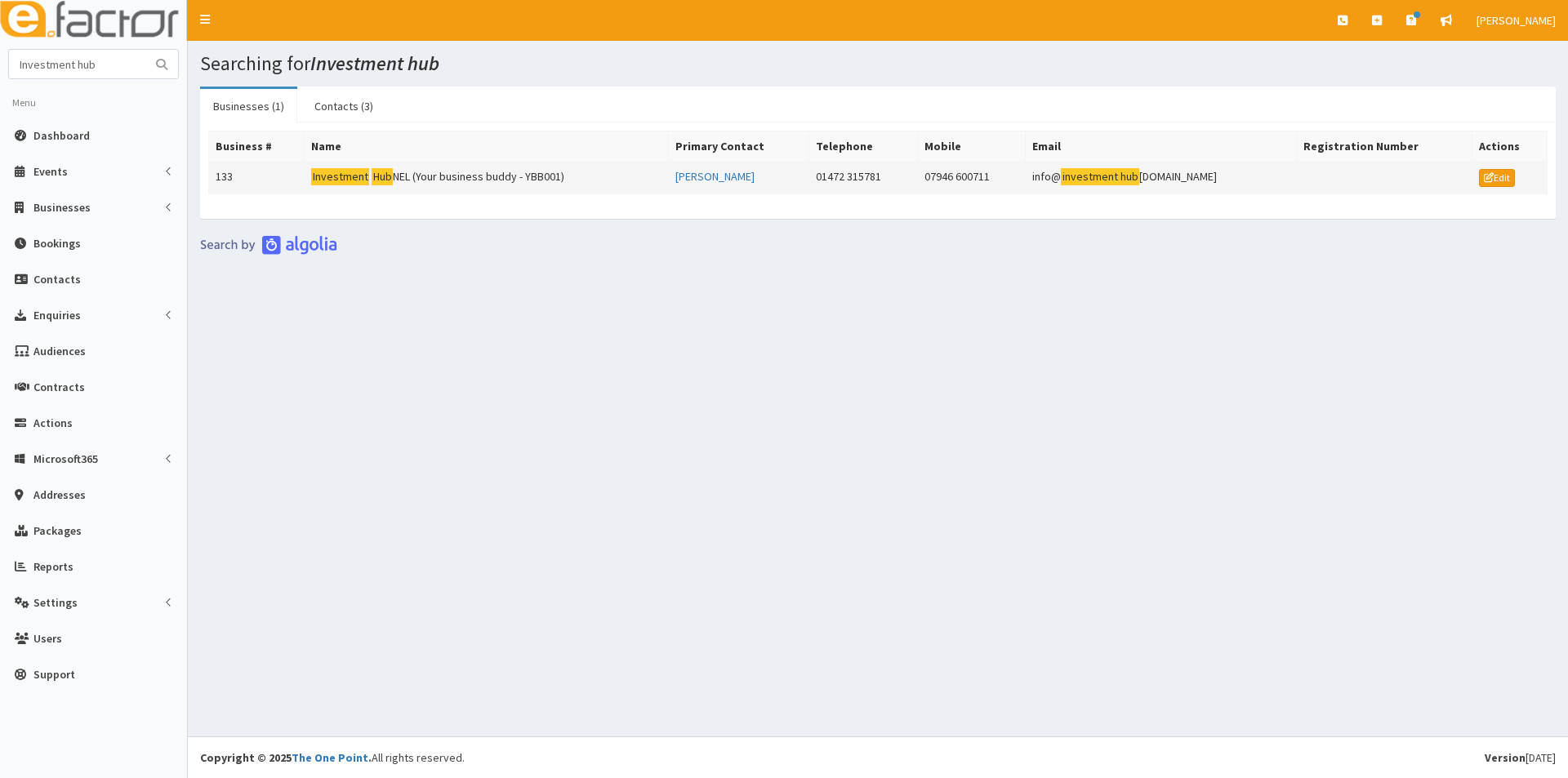
click at [337, 176] on mark "Investment" at bounding box center [340, 177] width 58 height 17
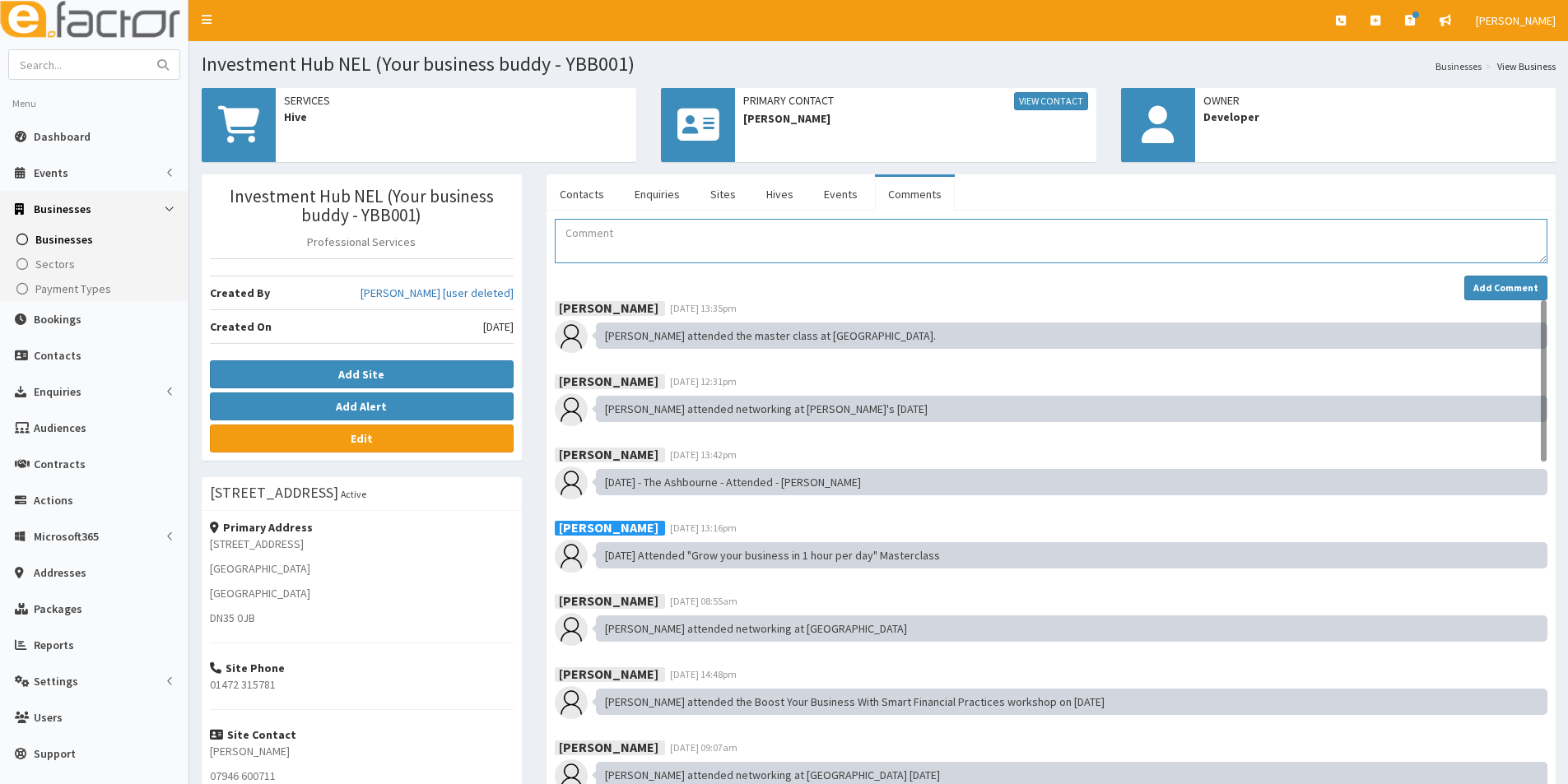
click at [606, 238] on textarea "Comment" at bounding box center [1050, 240] width 992 height 44
paste textarea "[DATE] [PERSON_NAME] attended the Unbreakable event at The [GEOGRAPHIC_DATA] as…"
click at [624, 232] on textarea "[DATE] [PERSON_NAME] attended the Unbreakable event at The [GEOGRAPHIC_DATA] as…" at bounding box center [1050, 240] width 992 height 44
type textarea "02.10.25 Ian attended the Unbreakable event at The Ashbourne as part of Festiva…"
click at [1481, 280] on button "Add Comment" at bounding box center [1505, 287] width 83 height 24
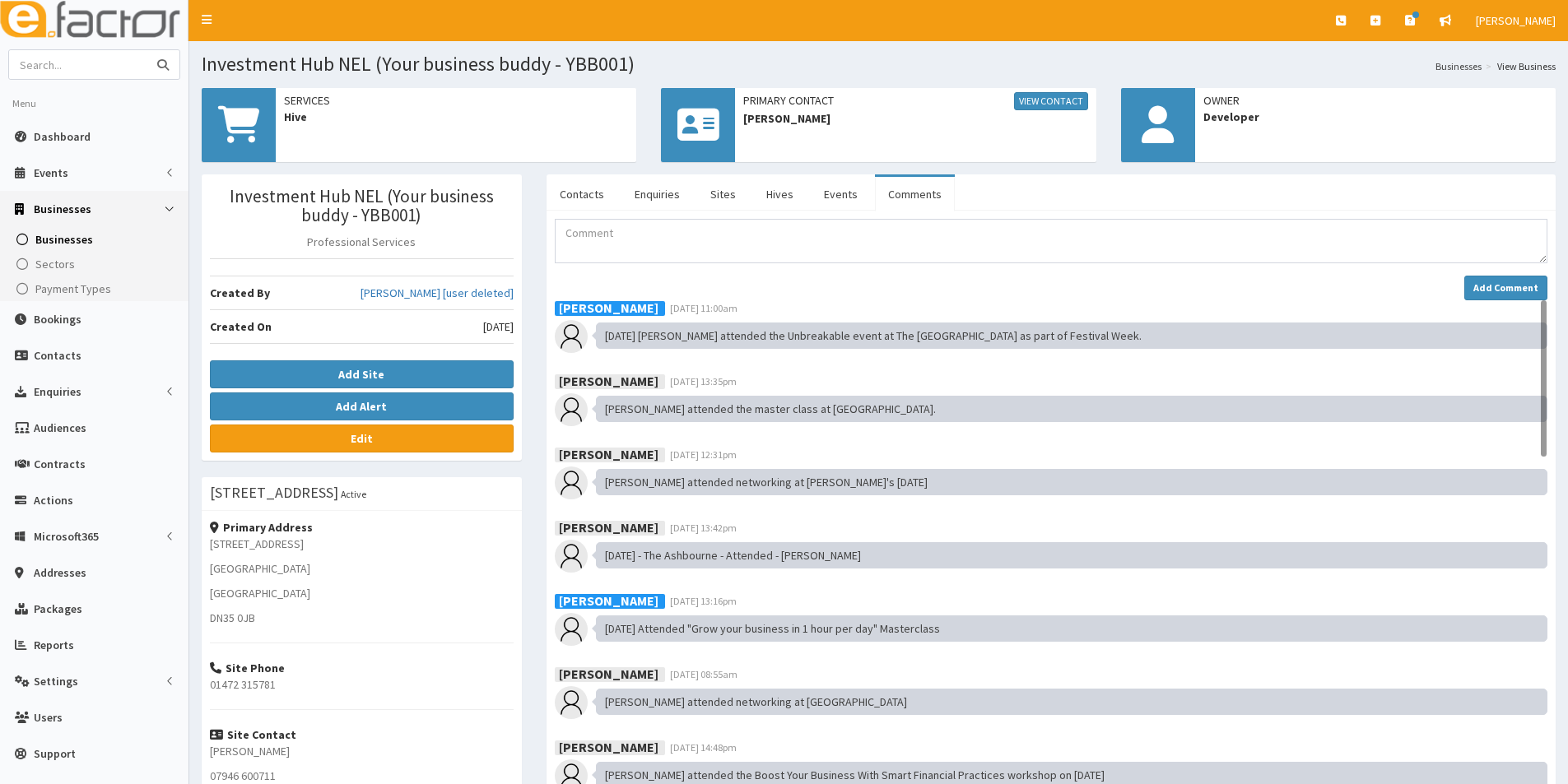
click at [108, 65] on input "text" at bounding box center [77, 64] width 138 height 28
type input "Approved door"
click at [147, 50] on button "submit" at bounding box center [163, 64] width 33 height 28
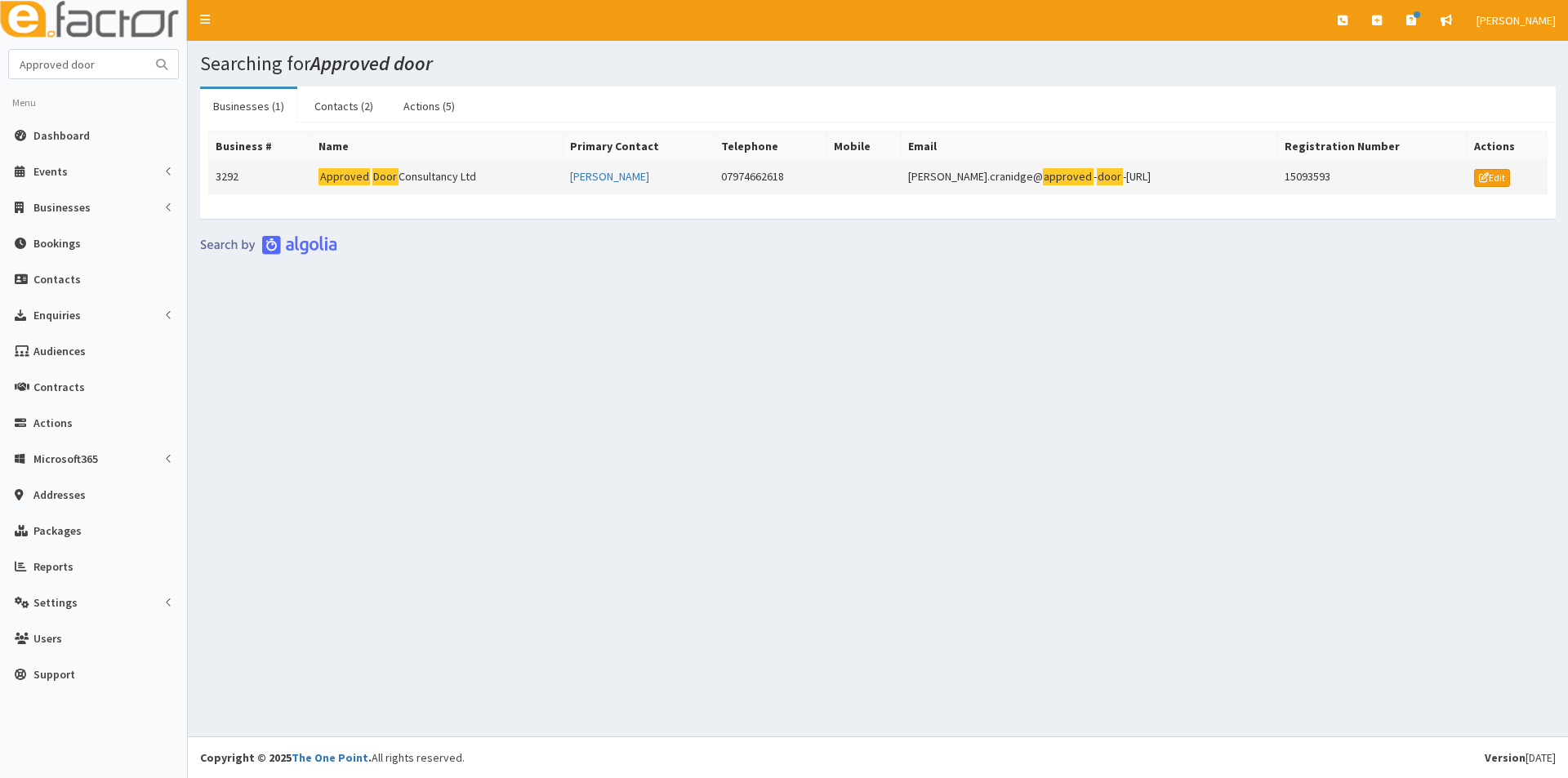
click at [363, 180] on mark "Approved" at bounding box center [343, 177] width 51 height 17
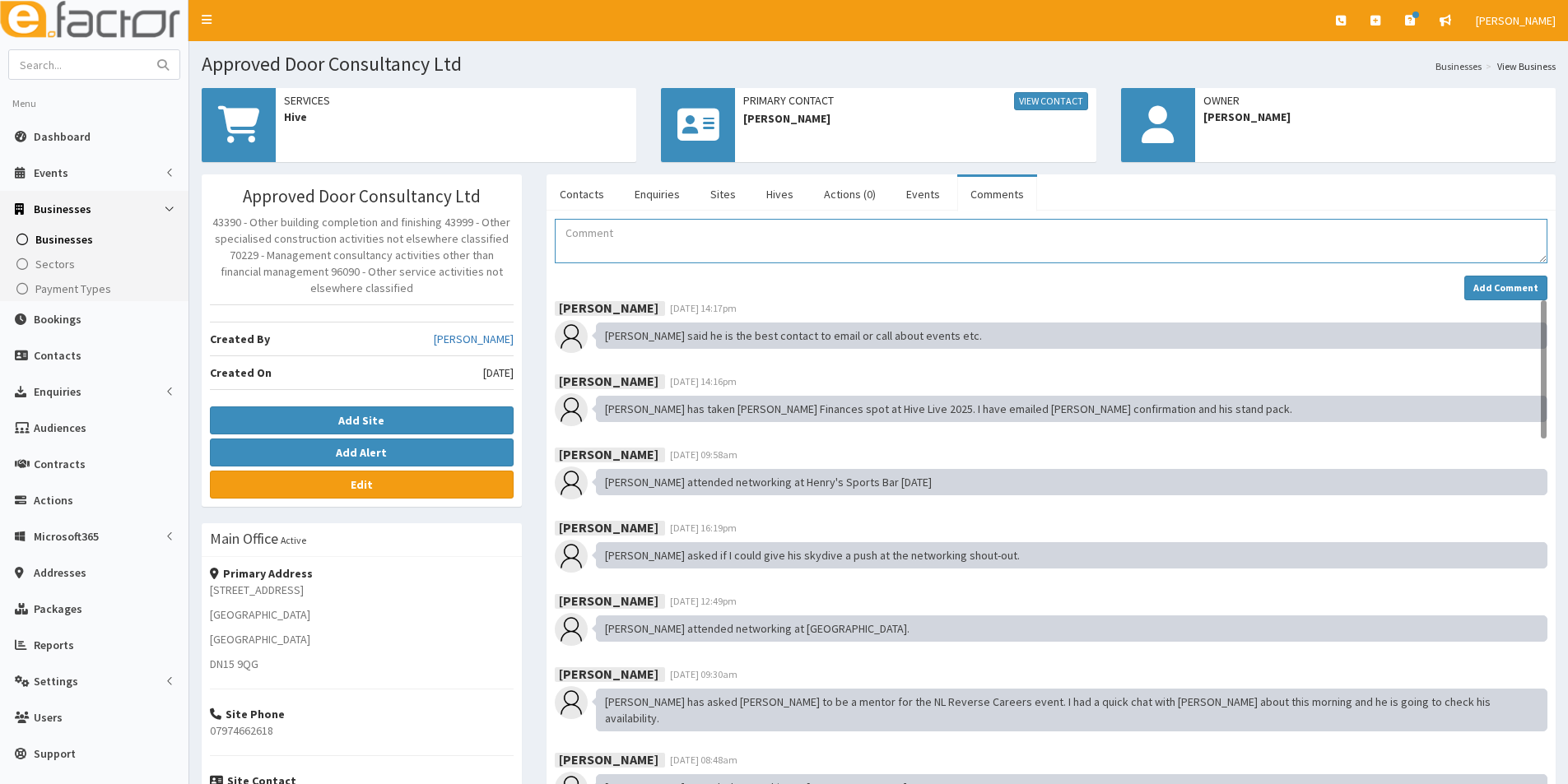
click at [666, 234] on textarea "Comment" at bounding box center [1050, 240] width 992 height 44
paste textarea "[DATE] [PERSON_NAME] attended the Unbreakable event at The [GEOGRAPHIC_DATA] as…"
click at [623, 231] on textarea "[DATE] [PERSON_NAME] attended the Unbreakable event at The [GEOGRAPHIC_DATA] as…" at bounding box center [1050, 240] width 992 height 44
type textarea "[DATE] [PERSON_NAME] attended the Unbreakable event at The [GEOGRAPHIC_DATA] as…"
click at [1506, 281] on button "Add Comment" at bounding box center [1505, 287] width 83 height 24
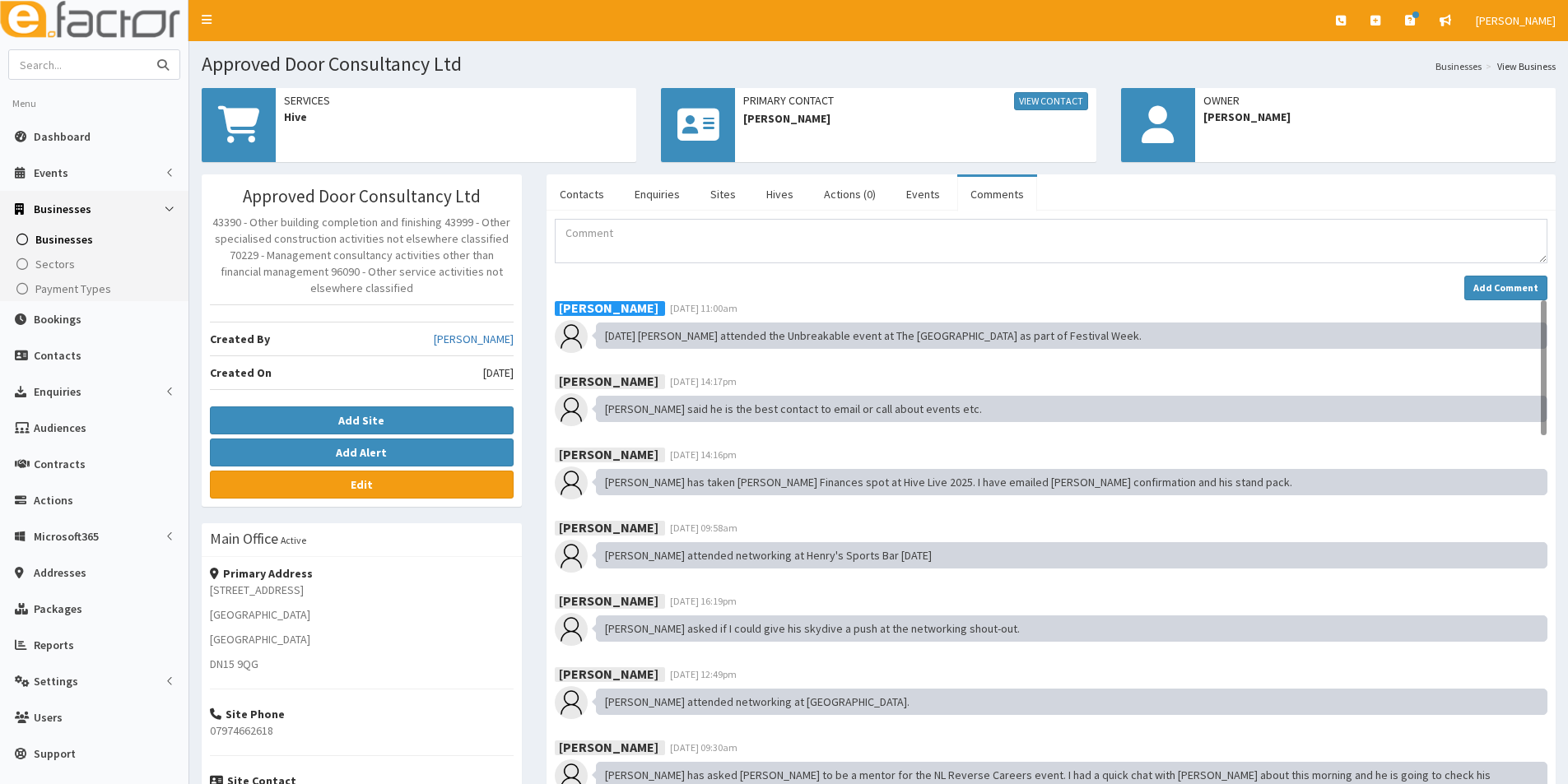
click at [53, 57] on input "text" at bounding box center [77, 64] width 138 height 28
type input "[PERSON_NAME]"
click at [147, 50] on button "submit" at bounding box center [163, 64] width 33 height 28
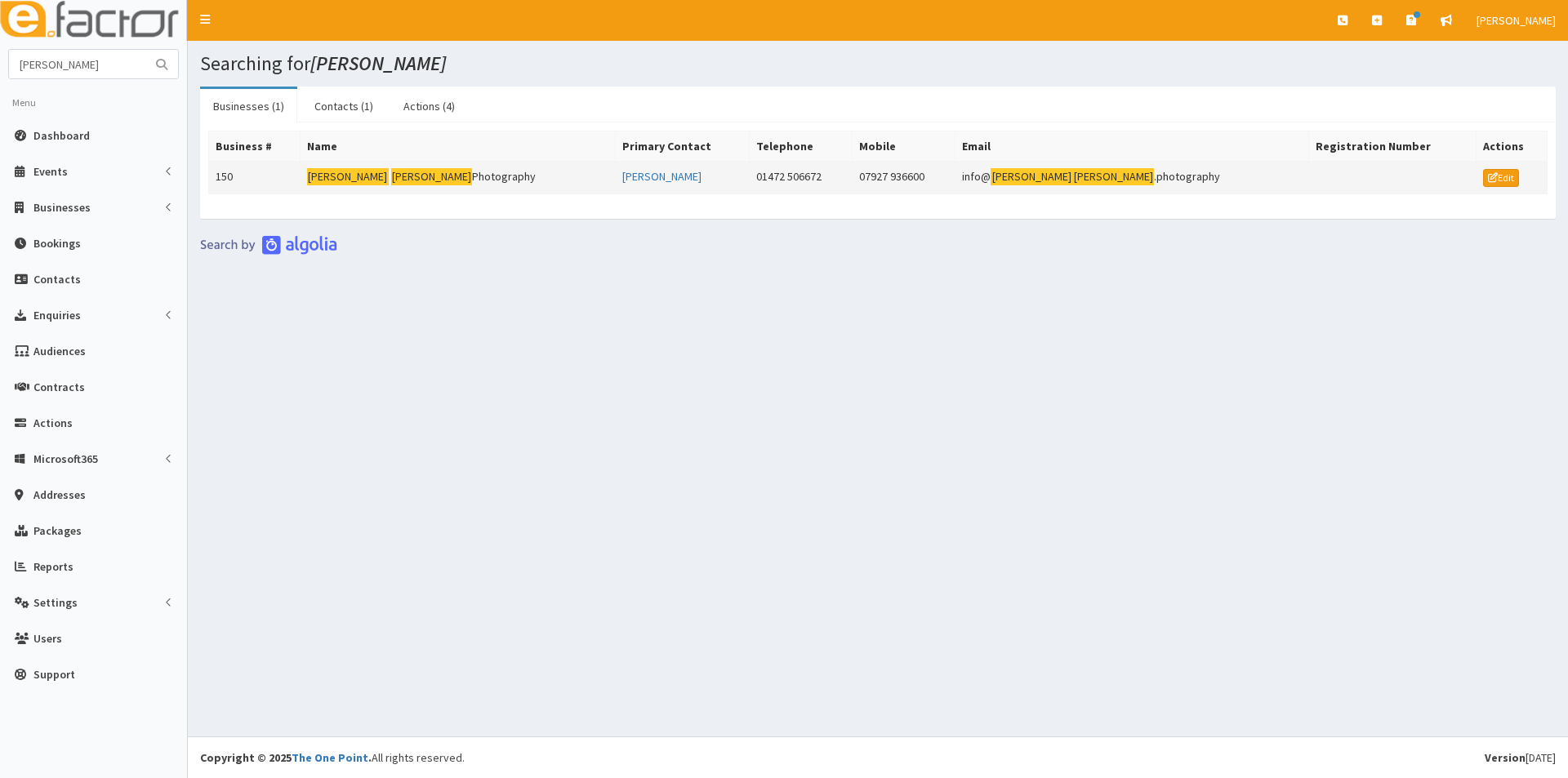
click at [391, 174] on mark "[PERSON_NAME]" at bounding box center [432, 177] width 81 height 17
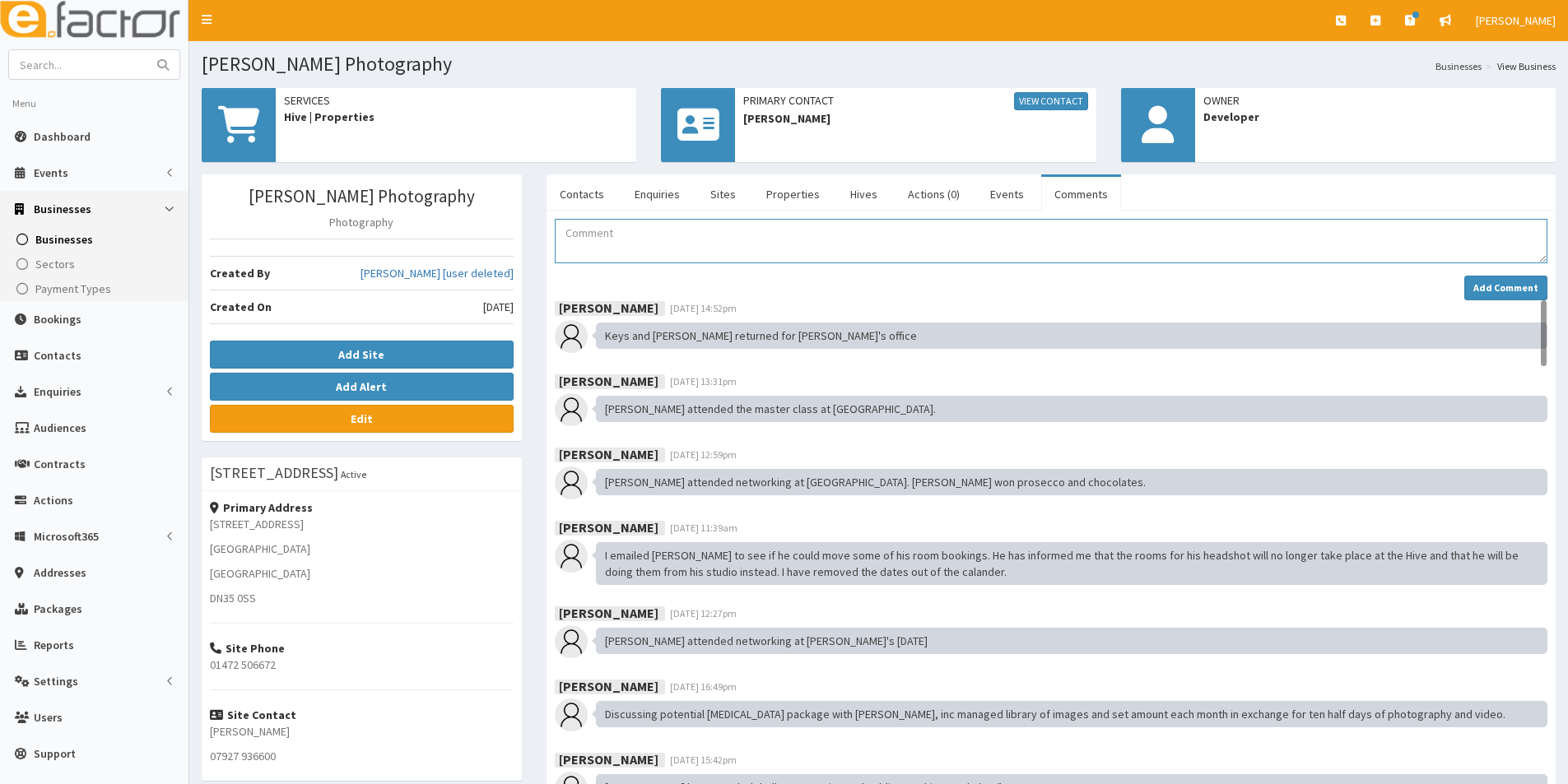
click at [602, 247] on textarea "Comment" at bounding box center [1050, 240] width 992 height 44
paste textarea "02.10.25 Jill attended the Unbreakable event at The Ashbourne as part of Festiv…"
click at [622, 230] on textarea "02.10.25 Jill attended the Unbreakable event at The Ashbourne as part of Festiv…" at bounding box center [1050, 240] width 992 height 44
type textarea "02.10.25 Gary attended the Unbreakable event at The Ashbourne as part of Festiv…"
click at [1497, 284] on strong "Add Comment" at bounding box center [1505, 287] width 65 height 13
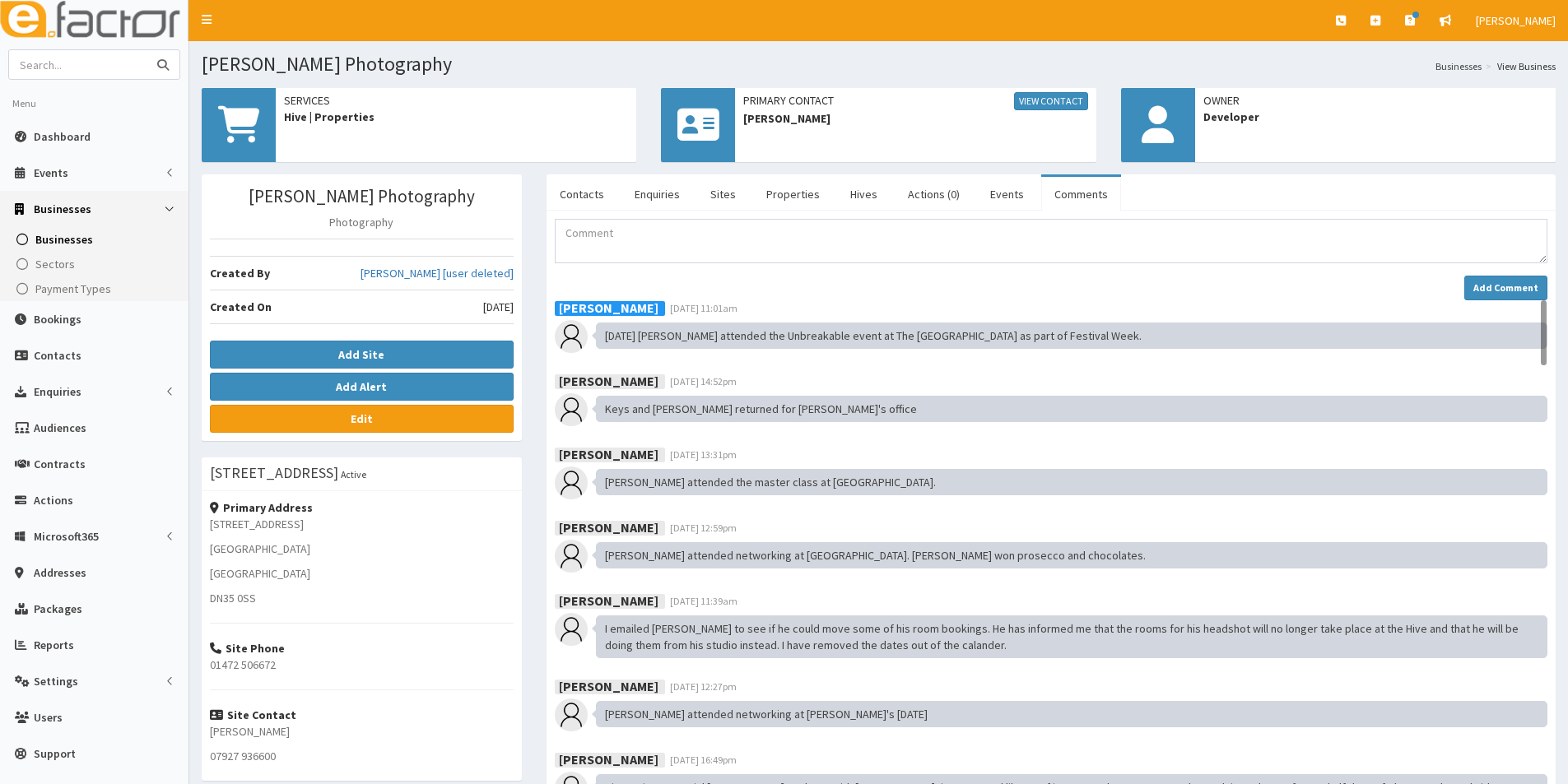
click at [122, 66] on input "text" at bounding box center [77, 64] width 138 height 28
type input "jose"
click at [147, 50] on button "submit" at bounding box center [163, 64] width 33 height 28
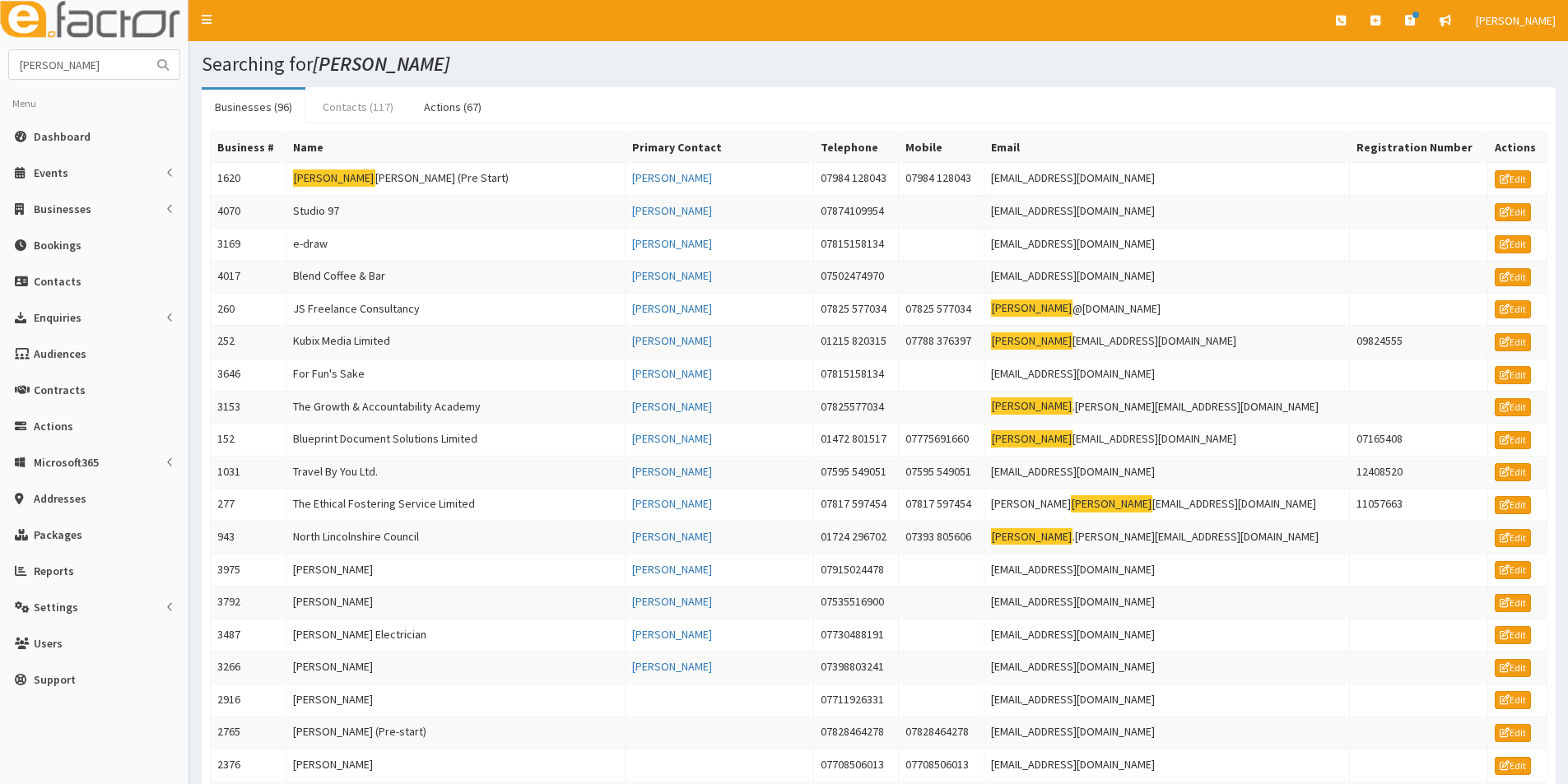
click at [346, 110] on link "Contacts (117)" at bounding box center [358, 107] width 97 height 34
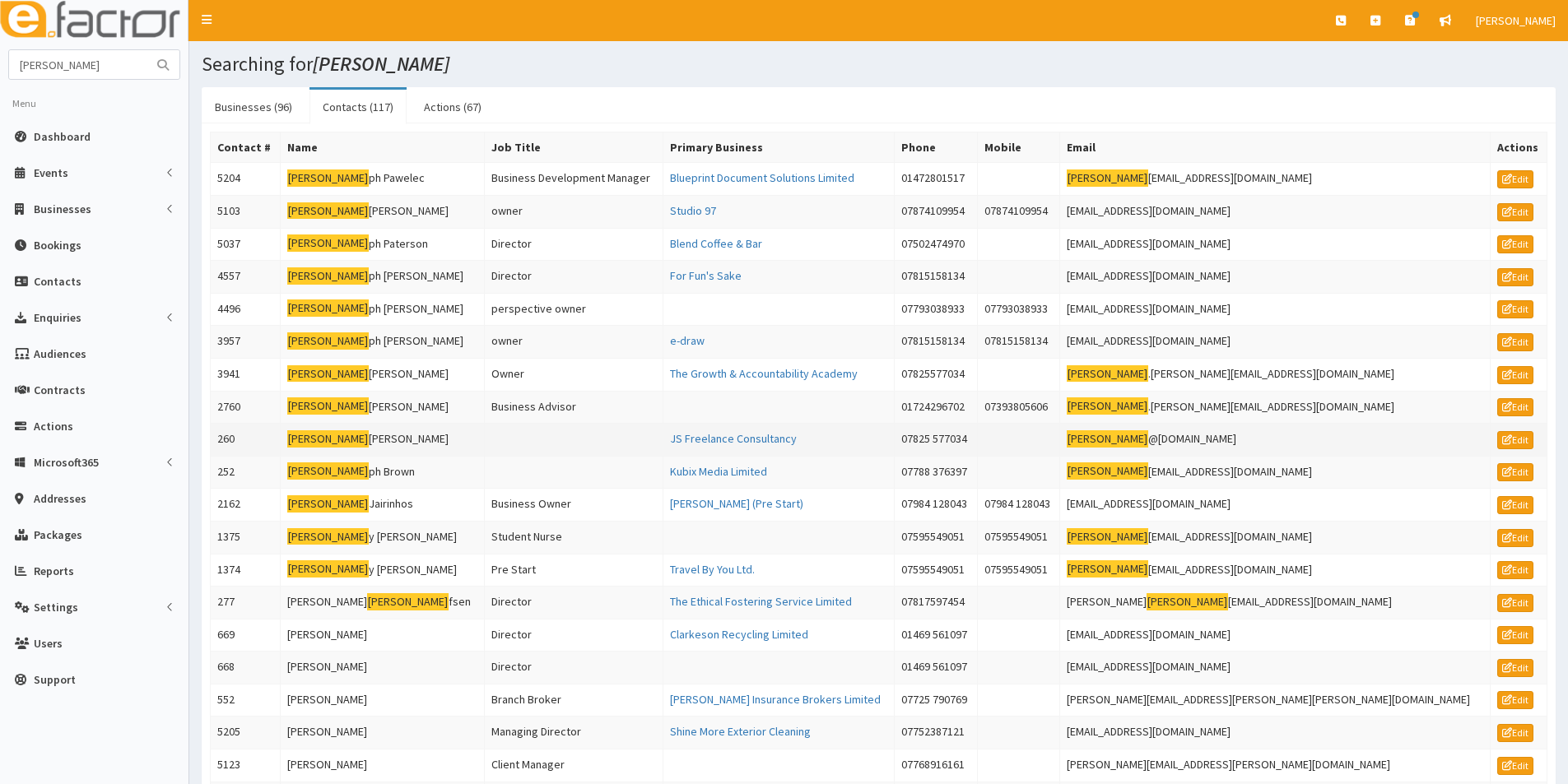
click at [329, 429] on td "Jose Stewart" at bounding box center [381, 441] width 204 height 33
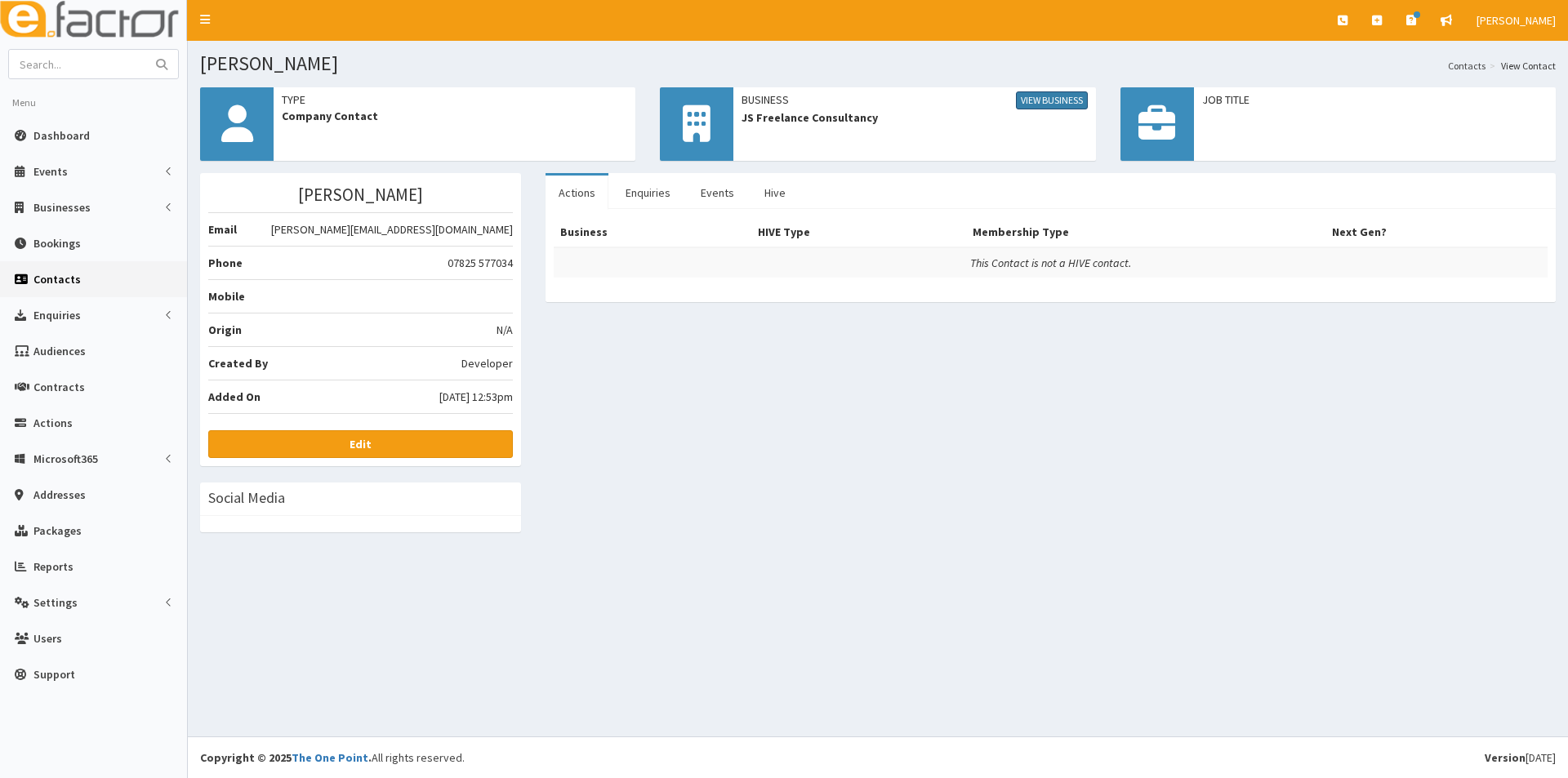
click at [1031, 104] on link "View Business" at bounding box center [1051, 100] width 72 height 18
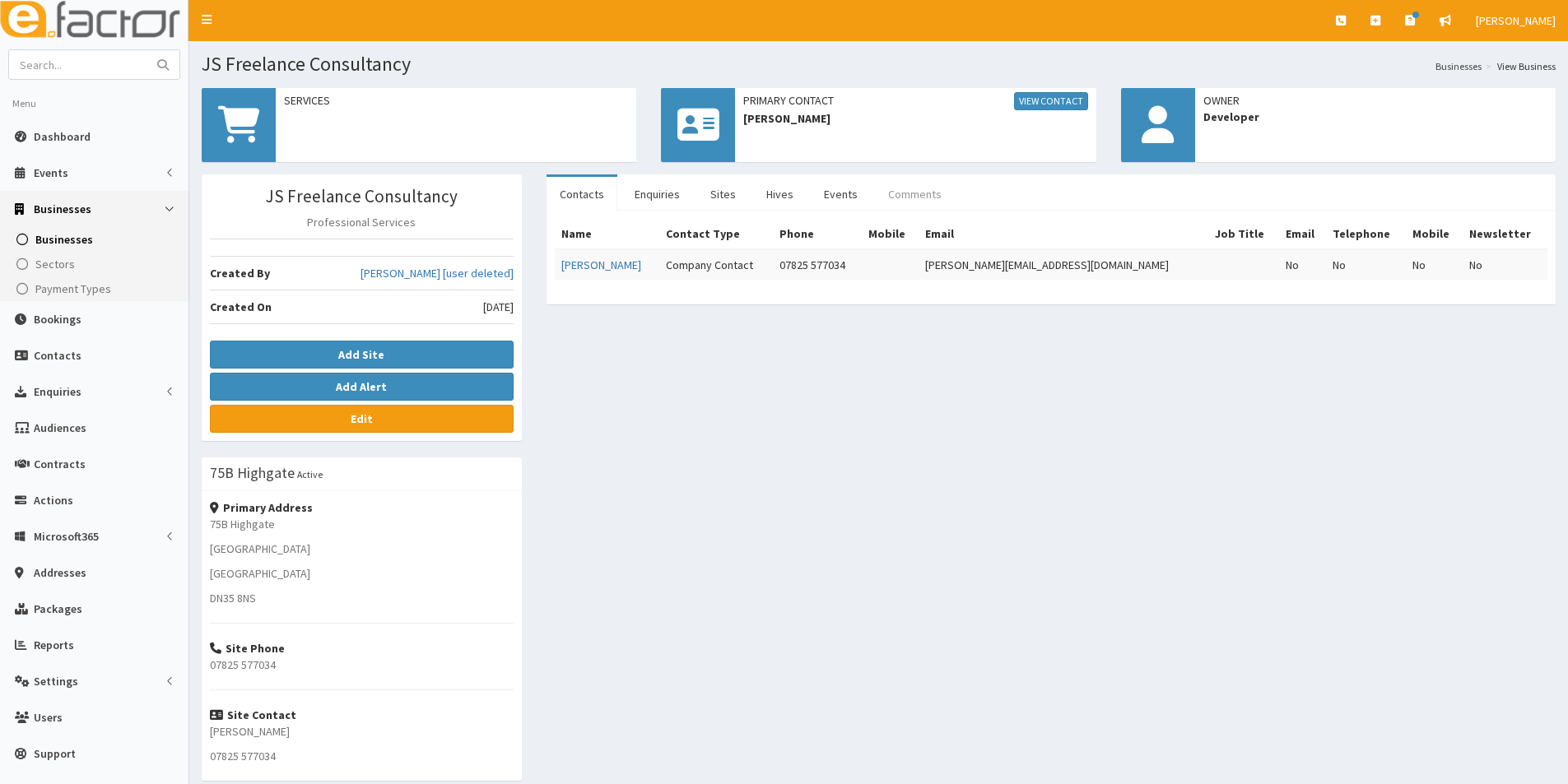
click at [917, 195] on link "Comments" at bounding box center [915, 194] width 80 height 34
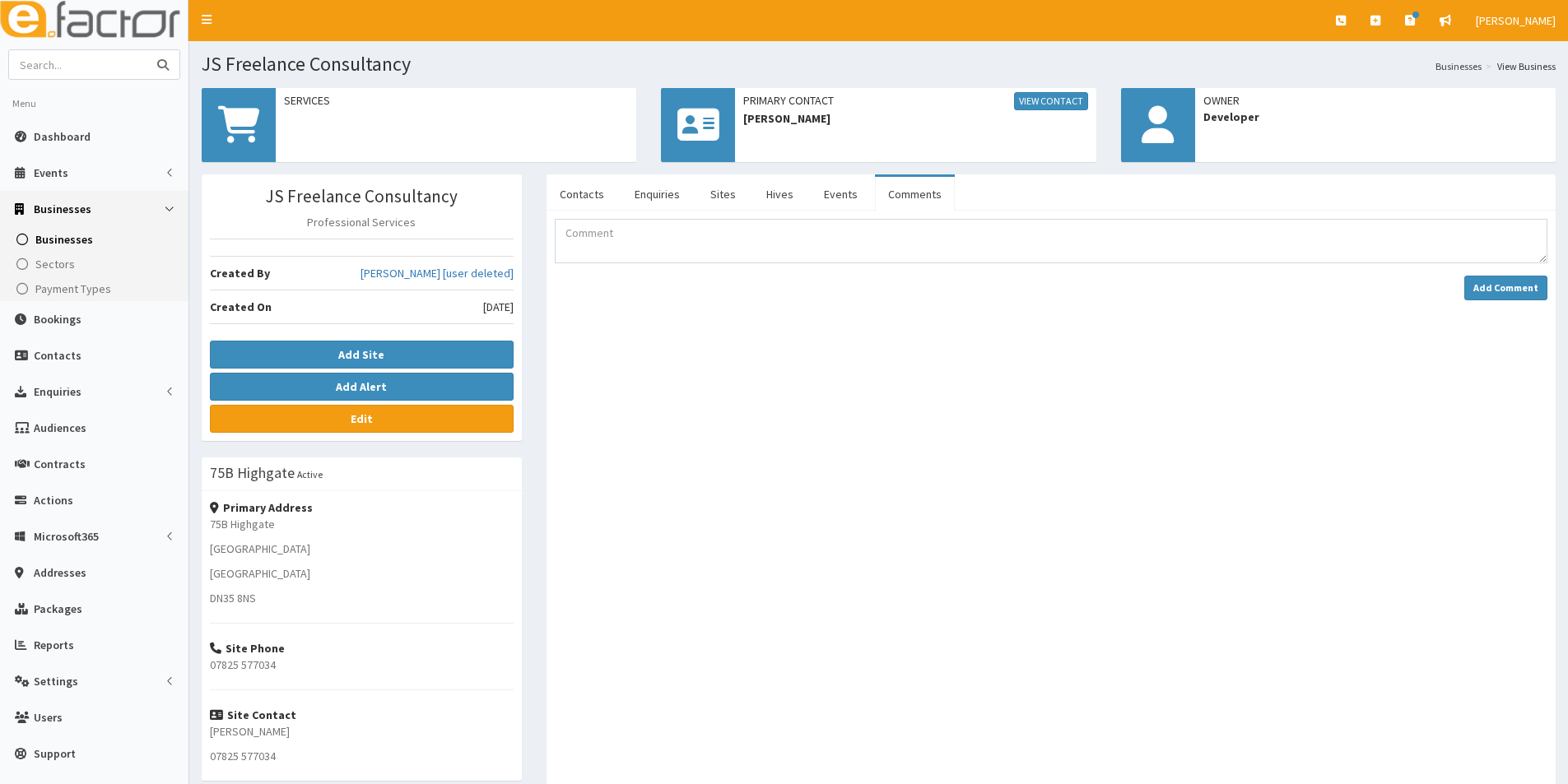
click at [119, 71] on input "text" at bounding box center [77, 64] width 138 height 28
type input "drury"
click at [147, 50] on button "submit" at bounding box center [163, 64] width 33 height 28
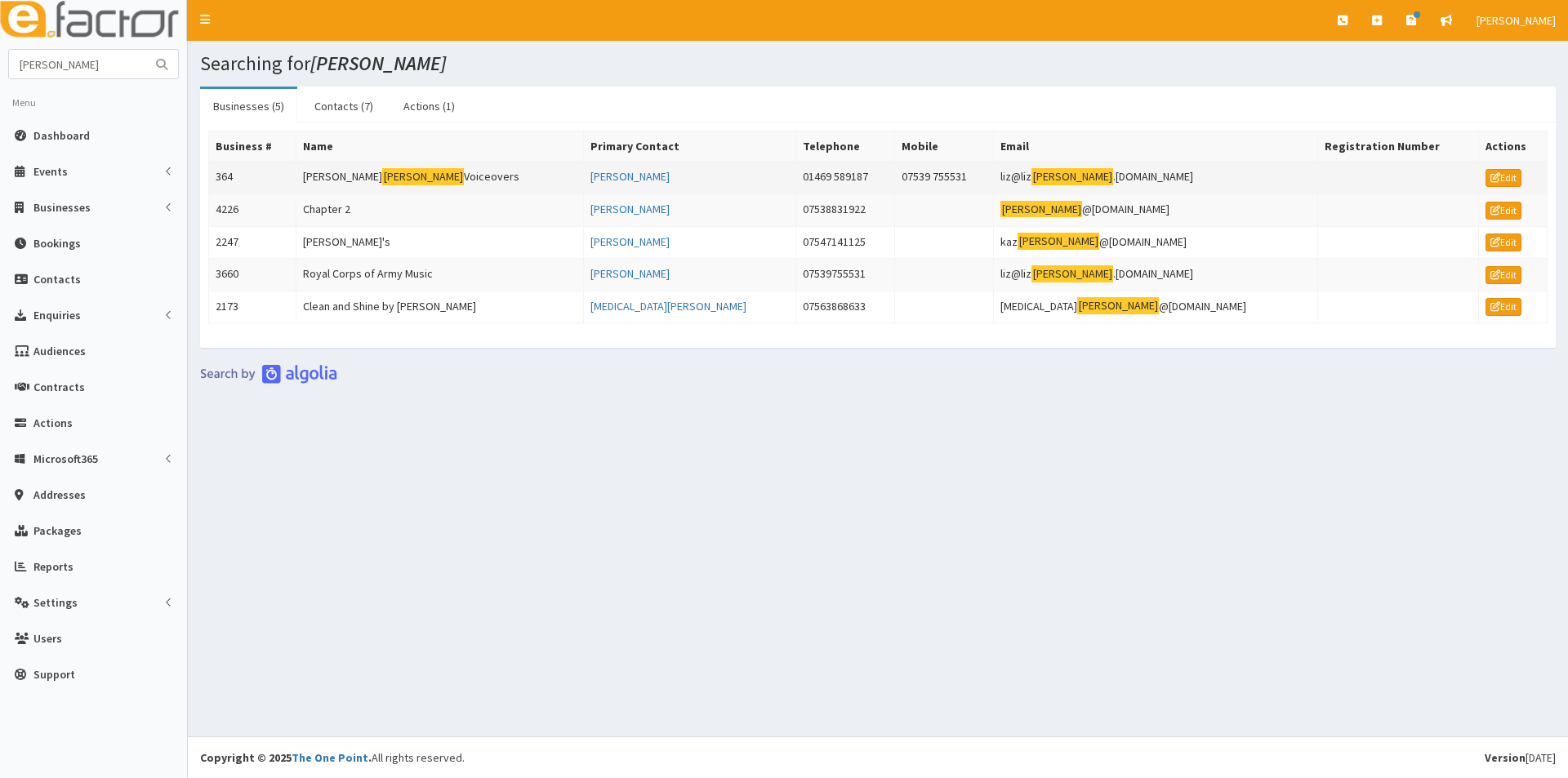
click at [345, 173] on td "[PERSON_NAME] Voiceovers" at bounding box center [440, 178] width 287 height 33
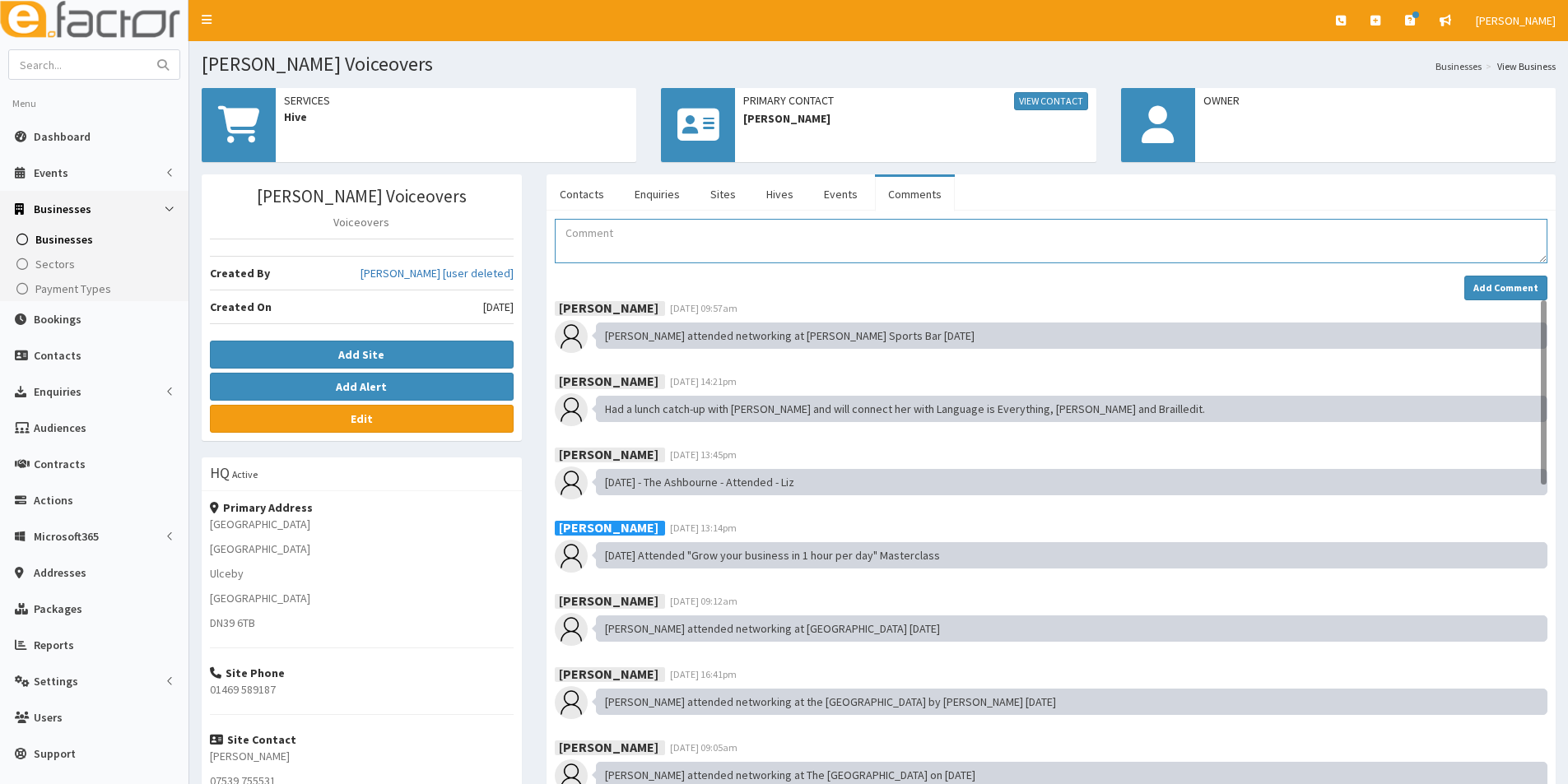
click at [581, 232] on textarea "Comment" at bounding box center [1050, 240] width 992 height 44
paste textarea "[DATE] [PERSON_NAME] attended the Unbreakable event at The [GEOGRAPHIC_DATA] as…"
click at [623, 231] on textarea "[DATE] [PERSON_NAME] attended the Unbreakable event at The [GEOGRAPHIC_DATA] as…" at bounding box center [1050, 240] width 992 height 44
type textarea "02.10.25 Liz attended the Unbreakable event at The Ashbourne as part of Festiva…"
click at [1475, 286] on button "Add Comment" at bounding box center [1505, 287] width 83 height 24
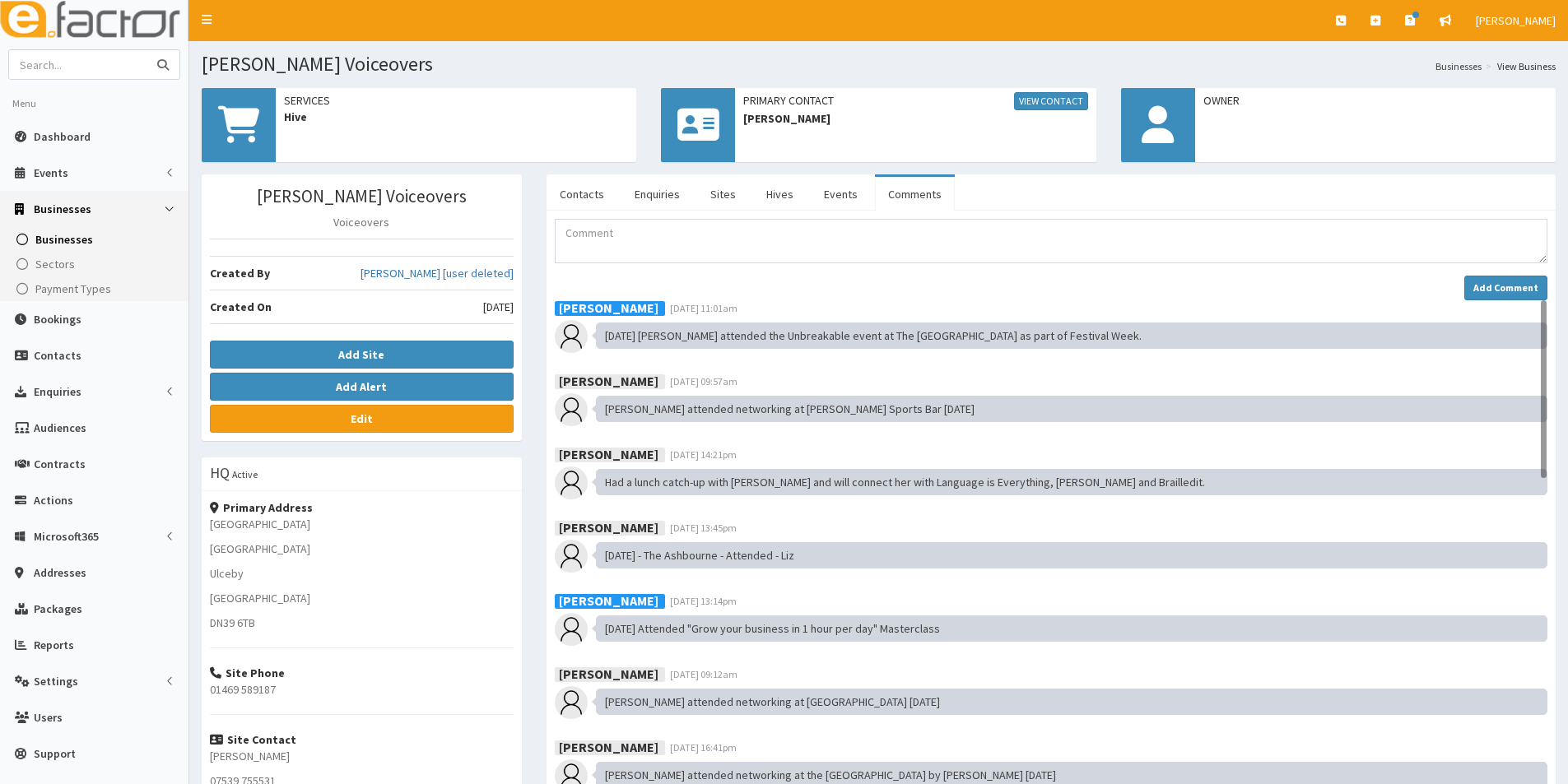
click at [132, 67] on input "text" at bounding box center [77, 64] width 138 height 28
type input "Health Tree"
click at [147, 50] on button "submit" at bounding box center [163, 64] width 33 height 28
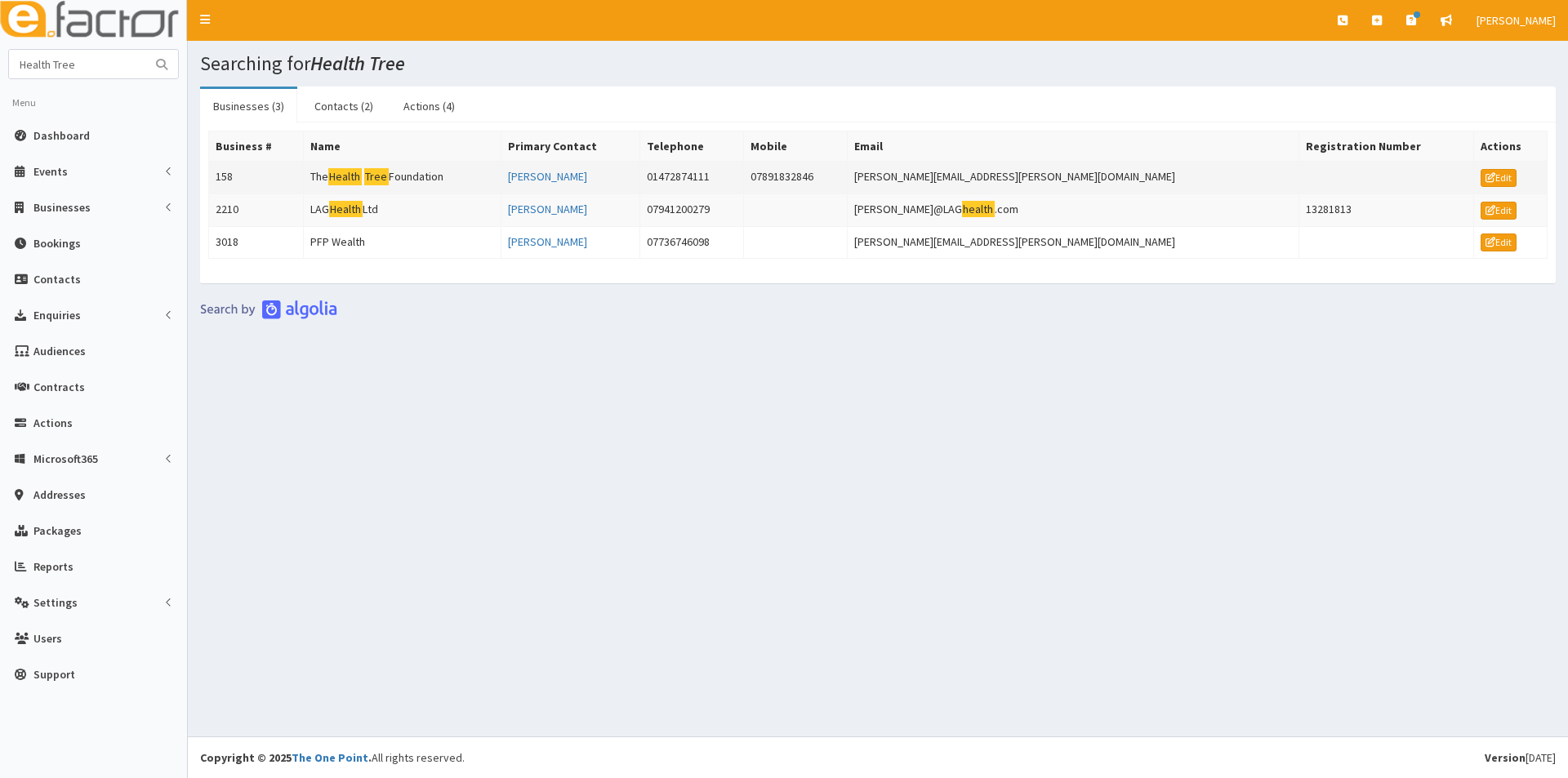
click at [354, 178] on mark "Health" at bounding box center [344, 177] width 34 height 17
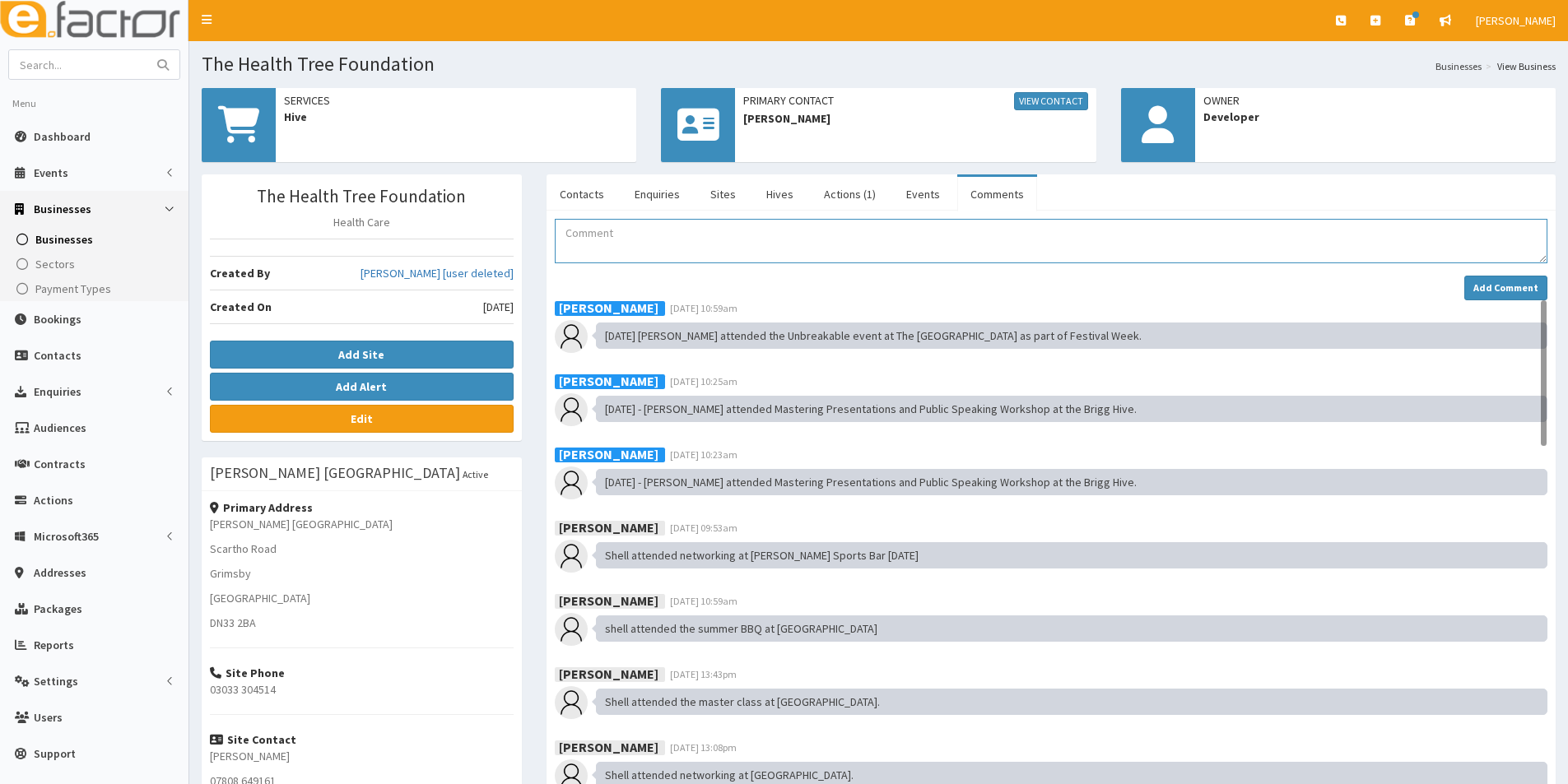
click at [607, 243] on textarea "Comment" at bounding box center [1050, 240] width 992 height 44
paste textarea "[DATE] [PERSON_NAME] attended the Unbreakable event at The [GEOGRAPHIC_DATA] as…"
click at [621, 232] on textarea "[DATE] [PERSON_NAME] attended the Unbreakable event at The [GEOGRAPHIC_DATA] as…" at bounding box center [1050, 240] width 992 height 44
type textarea "[DATE] [PERSON_NAME] attended the Unbreakable event at The [GEOGRAPHIC_DATA] as…"
click at [1502, 282] on strong "Add Comment" at bounding box center [1505, 287] width 65 height 13
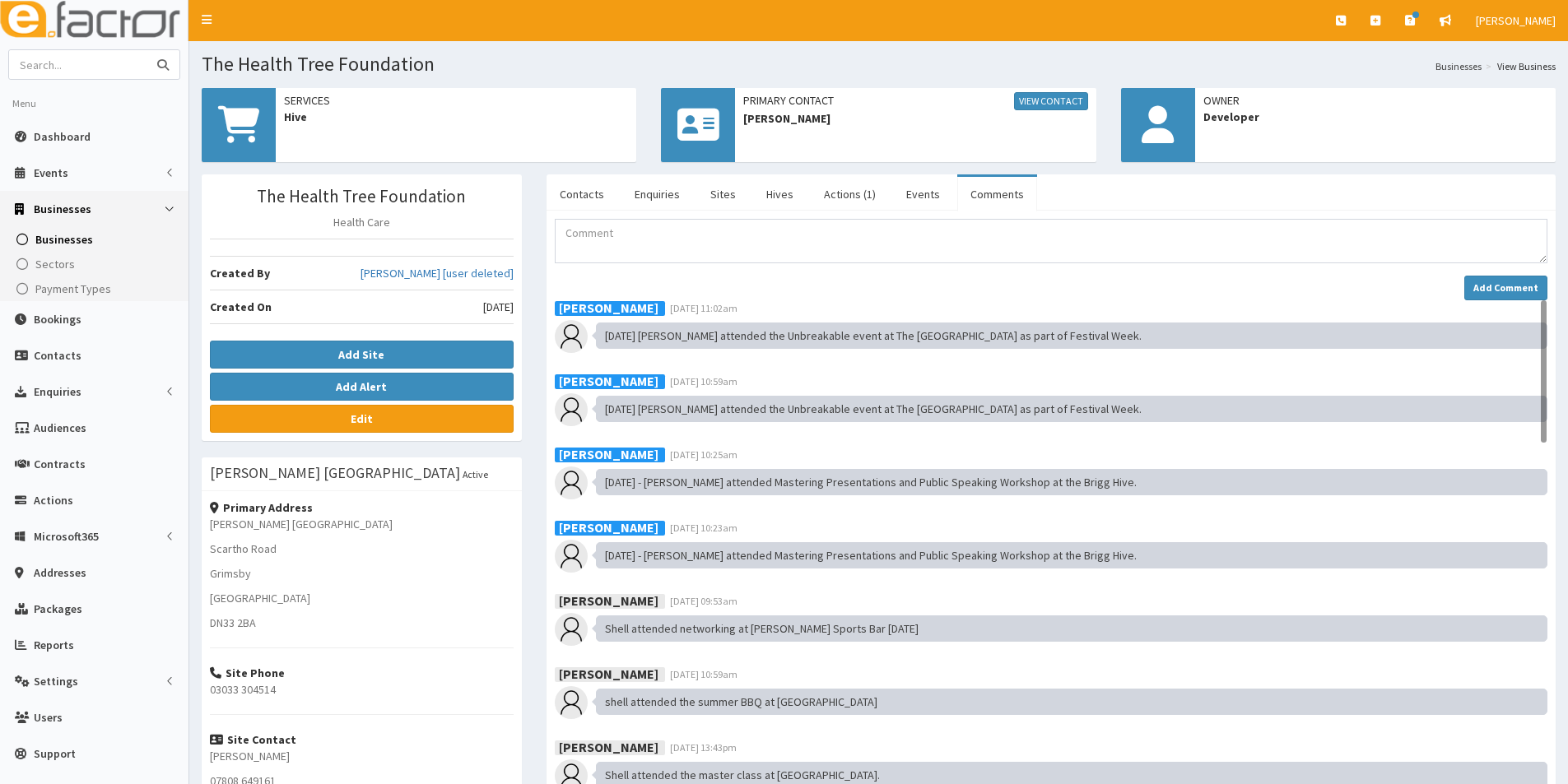
click at [79, 75] on input "text" at bounding box center [77, 64] width 138 height 28
type input "intrasource"
click at [147, 50] on button "submit" at bounding box center [163, 64] width 33 height 28
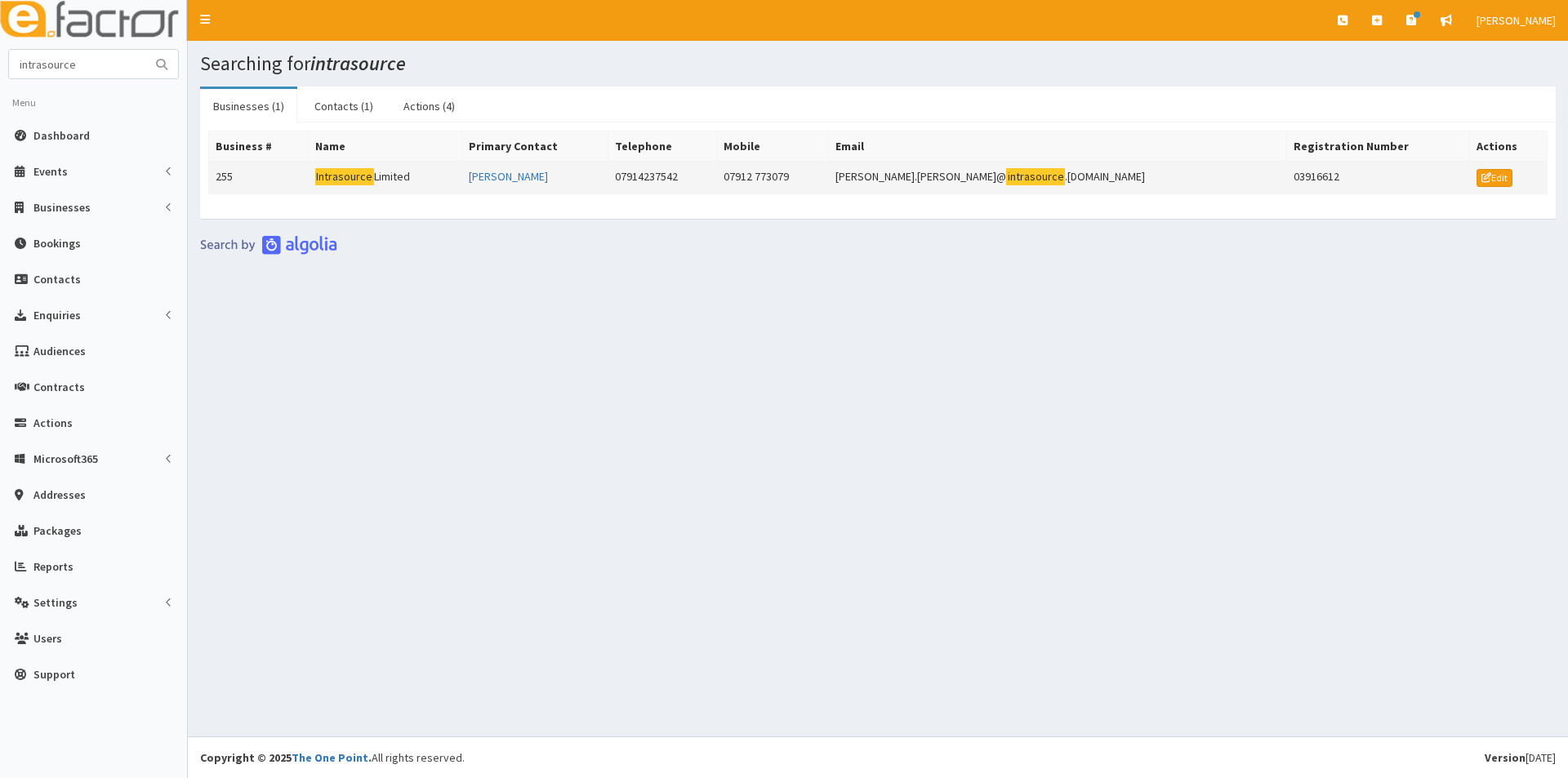
click at [354, 173] on mark "Intrasource" at bounding box center [344, 177] width 59 height 17
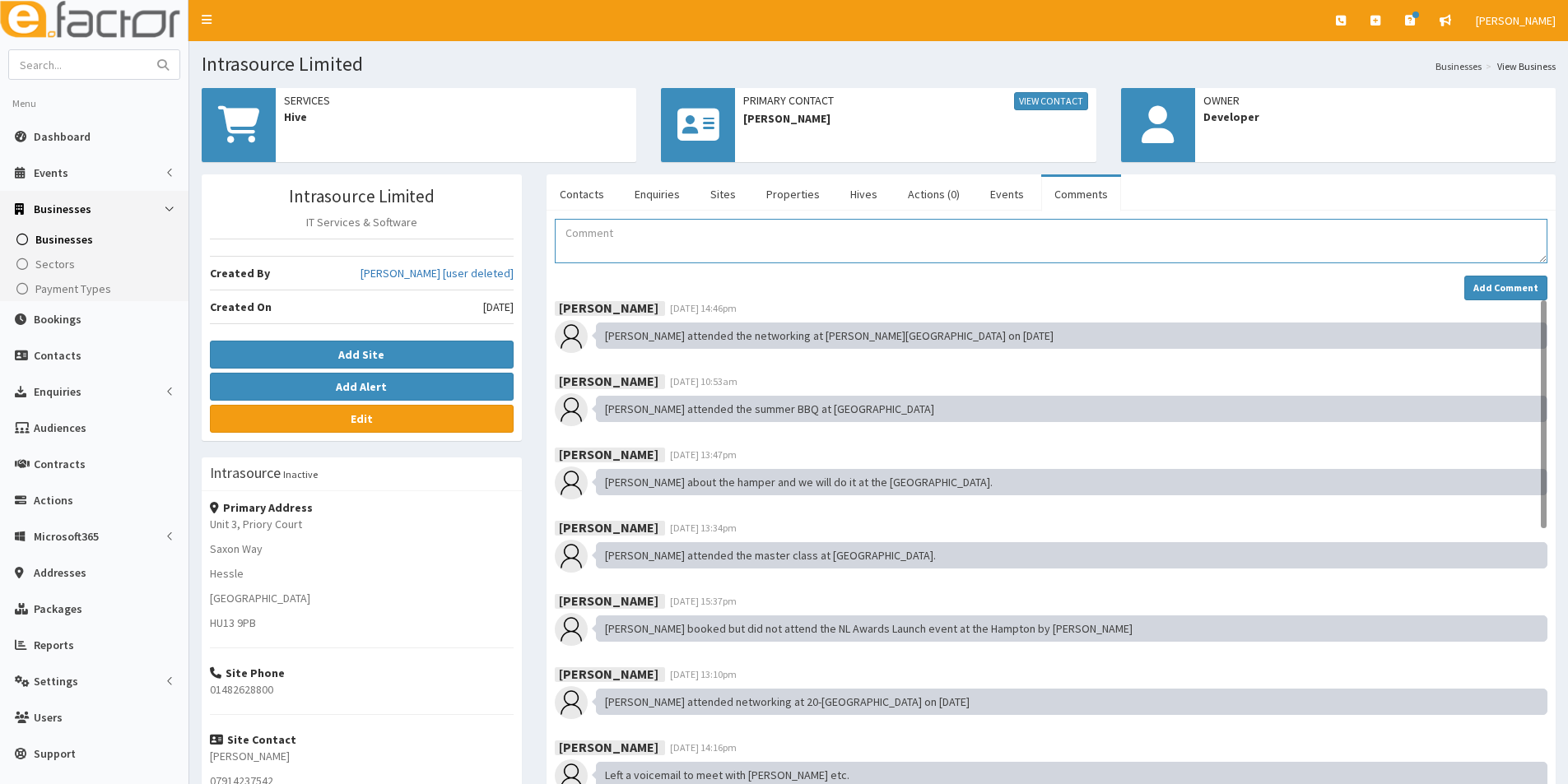
click at [604, 244] on textarea "Comment" at bounding box center [1050, 240] width 992 height 44
paste textarea "[DATE] [PERSON_NAME] attended the Unbreakable event at The [GEOGRAPHIC_DATA] as…"
click at [623, 232] on textarea "02.10.25 Jill attended the Unbreakable event at The Ashbourne as part of Festiv…" at bounding box center [1050, 240] width 992 height 44
type textarea "02.10.25 Lee attended the Unbreakable event at The Ashbourne as part of Festiva…"
click at [1487, 280] on button "Add Comment" at bounding box center [1505, 287] width 83 height 24
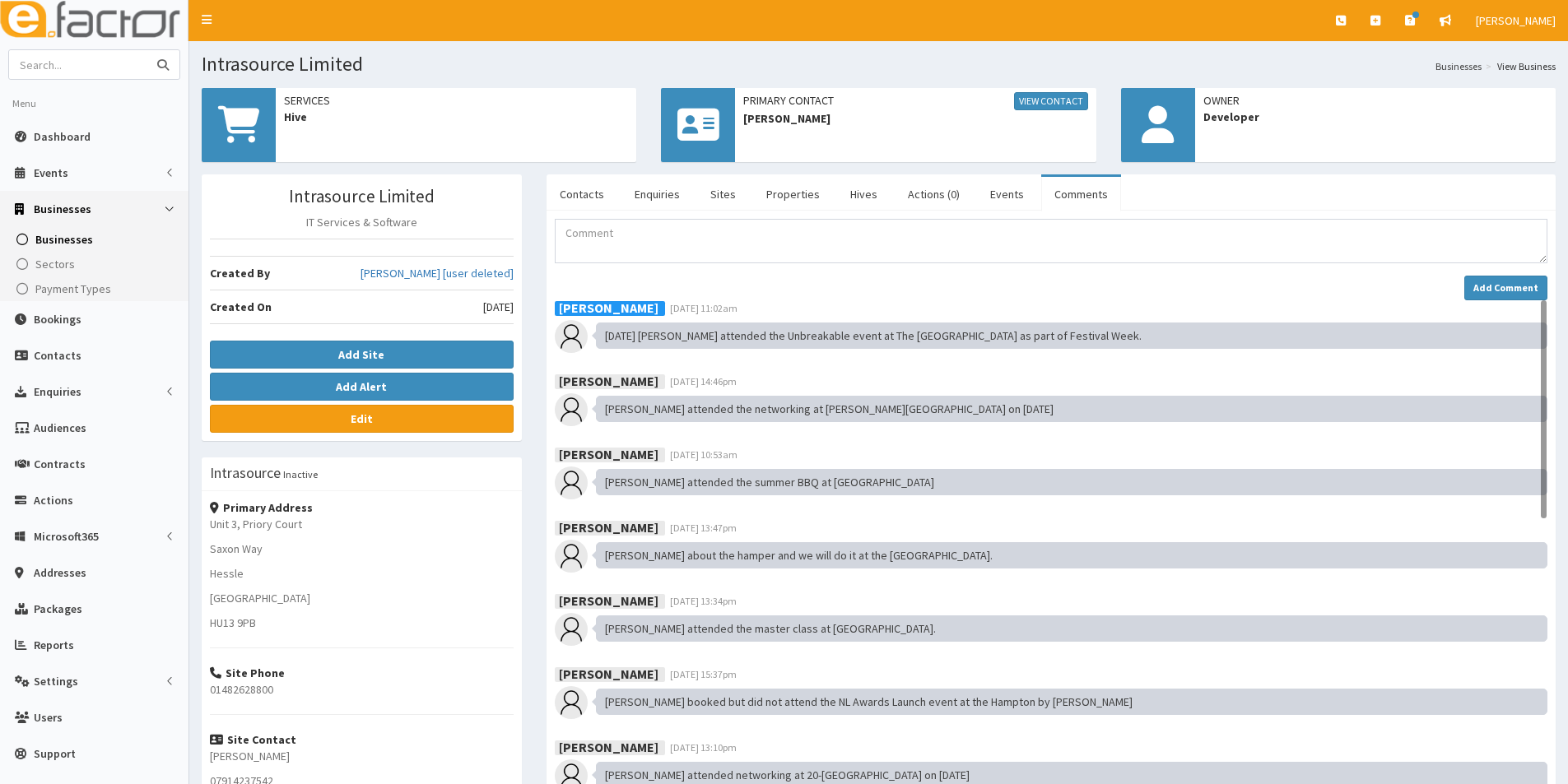
click at [101, 60] on input "text" at bounding box center [77, 64] width 138 height 28
type input "[PERSON_NAME]"
click at [147, 50] on button "submit" at bounding box center [163, 64] width 33 height 28
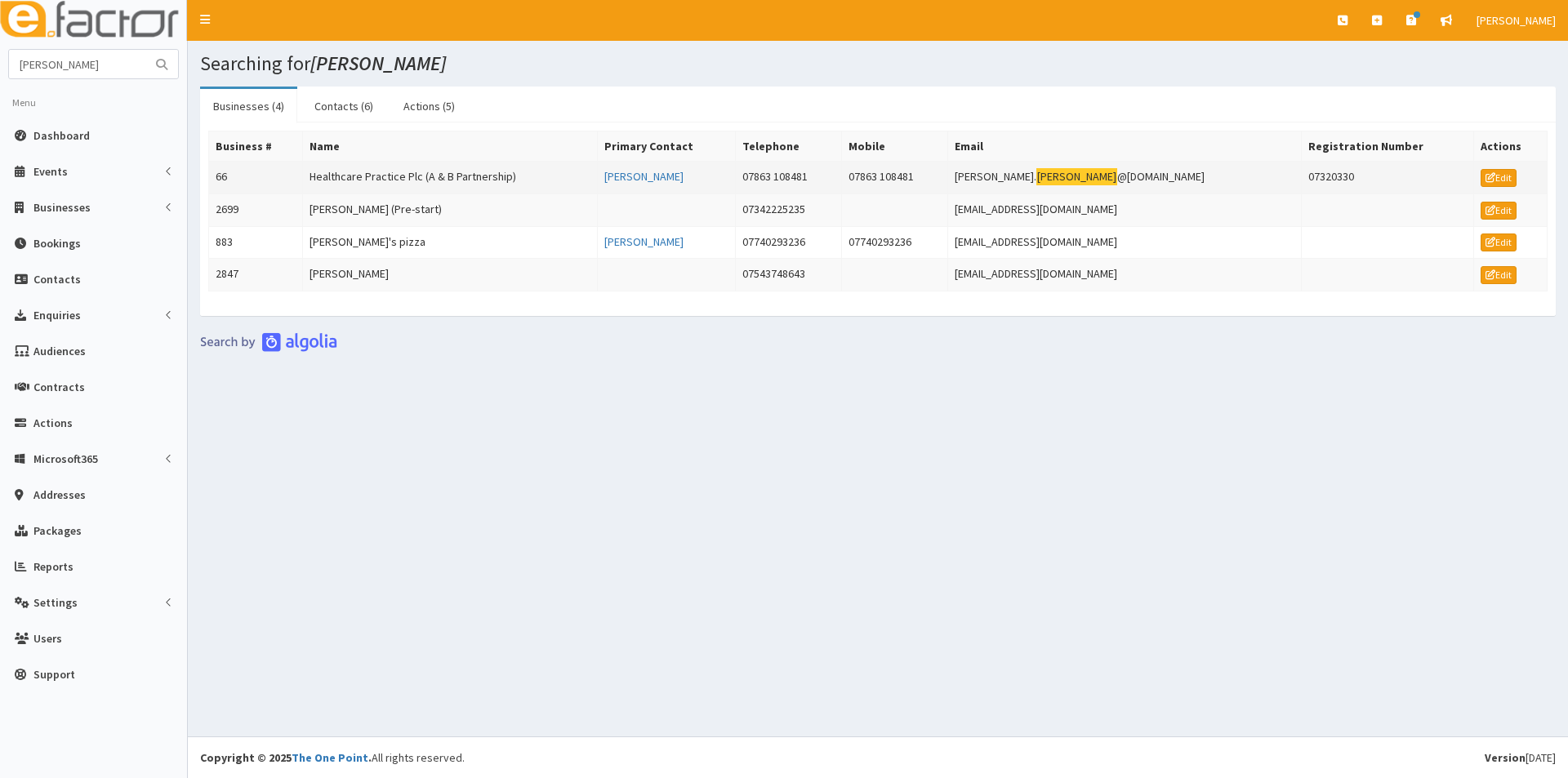
click at [380, 178] on td "Healthcare Practice Plc (A & B Partnership)" at bounding box center [450, 178] width 295 height 33
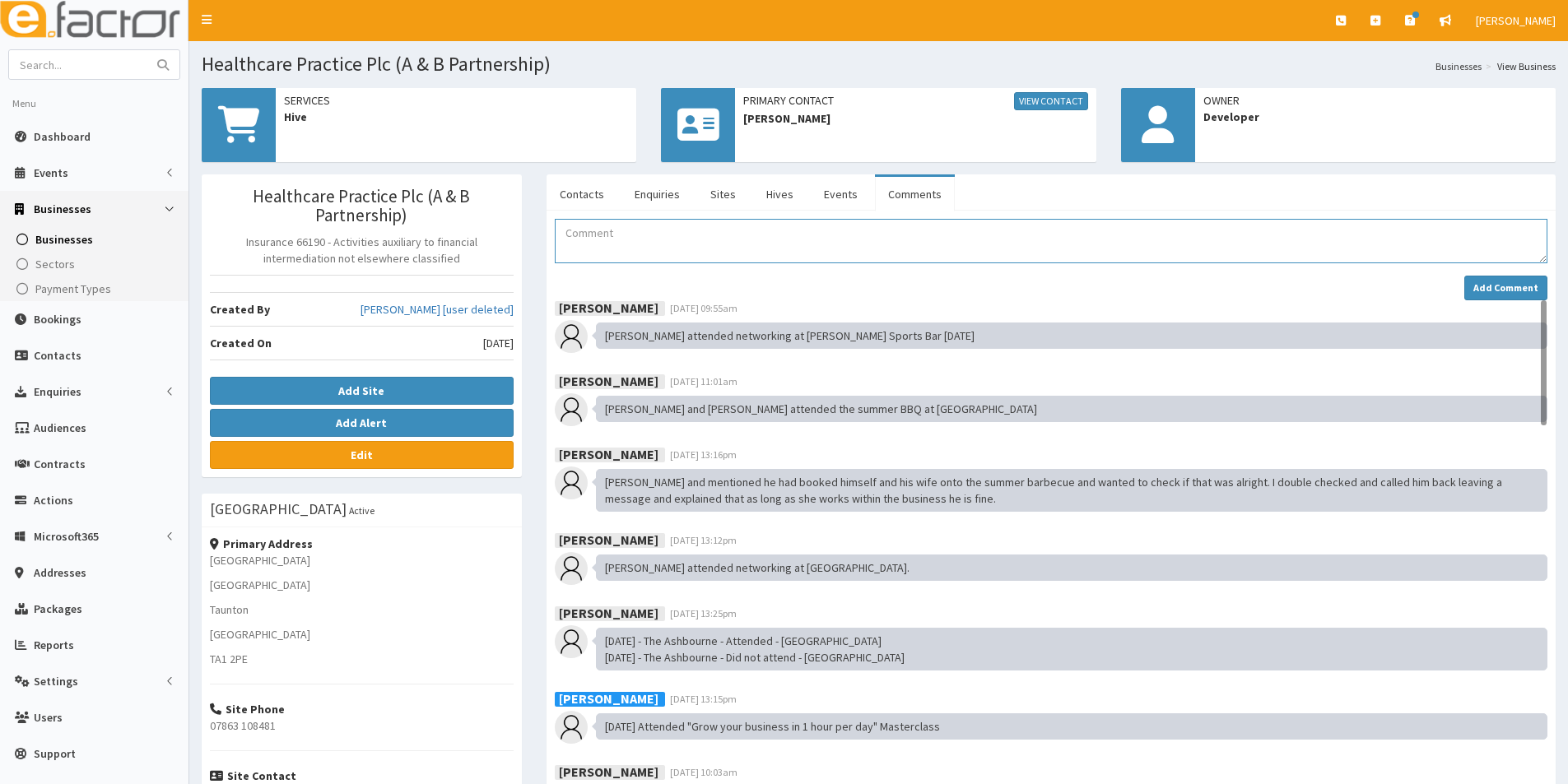
click at [582, 236] on textarea "Comment" at bounding box center [1050, 240] width 992 height 44
paste textarea "02.10.25 Jill attended the Unbreakable event at The Ashbourne as part of Festiv…"
click at [622, 228] on textarea "02.10.25 Jill attended the Unbreakable event at The Ashbourne as part of Festiv…" at bounding box center [1050, 240] width 992 height 44
type textarea "02.10.25 Arnie attended the Unbreakable event at The Ashbourne as part of Festi…"
click at [1476, 278] on button "Add Comment" at bounding box center [1505, 287] width 83 height 24
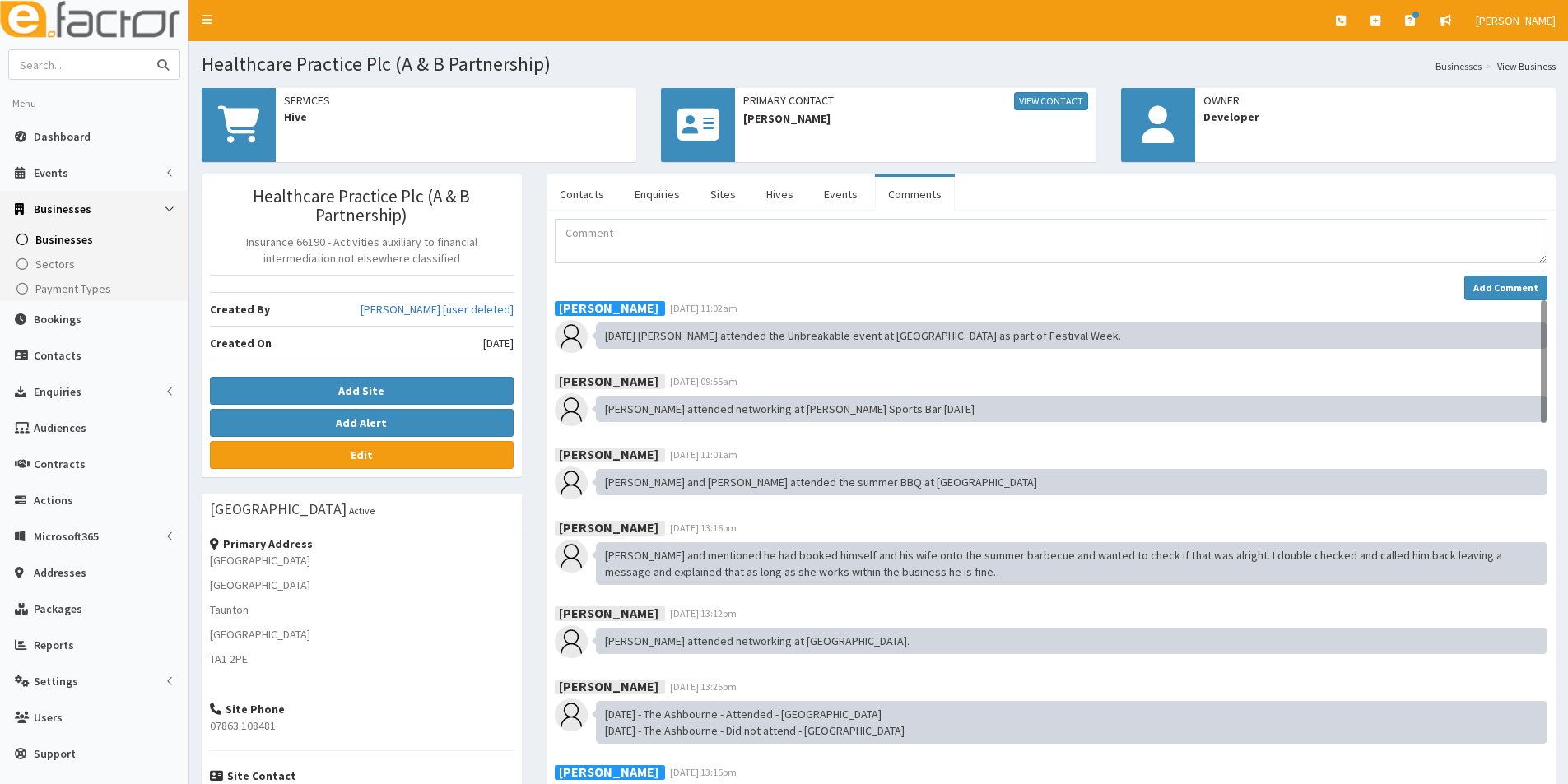
click at [78, 65] on input "text" at bounding box center [77, 64] width 138 height 28
type input "Aon"
click at [147, 50] on button "submit" at bounding box center [163, 64] width 33 height 28
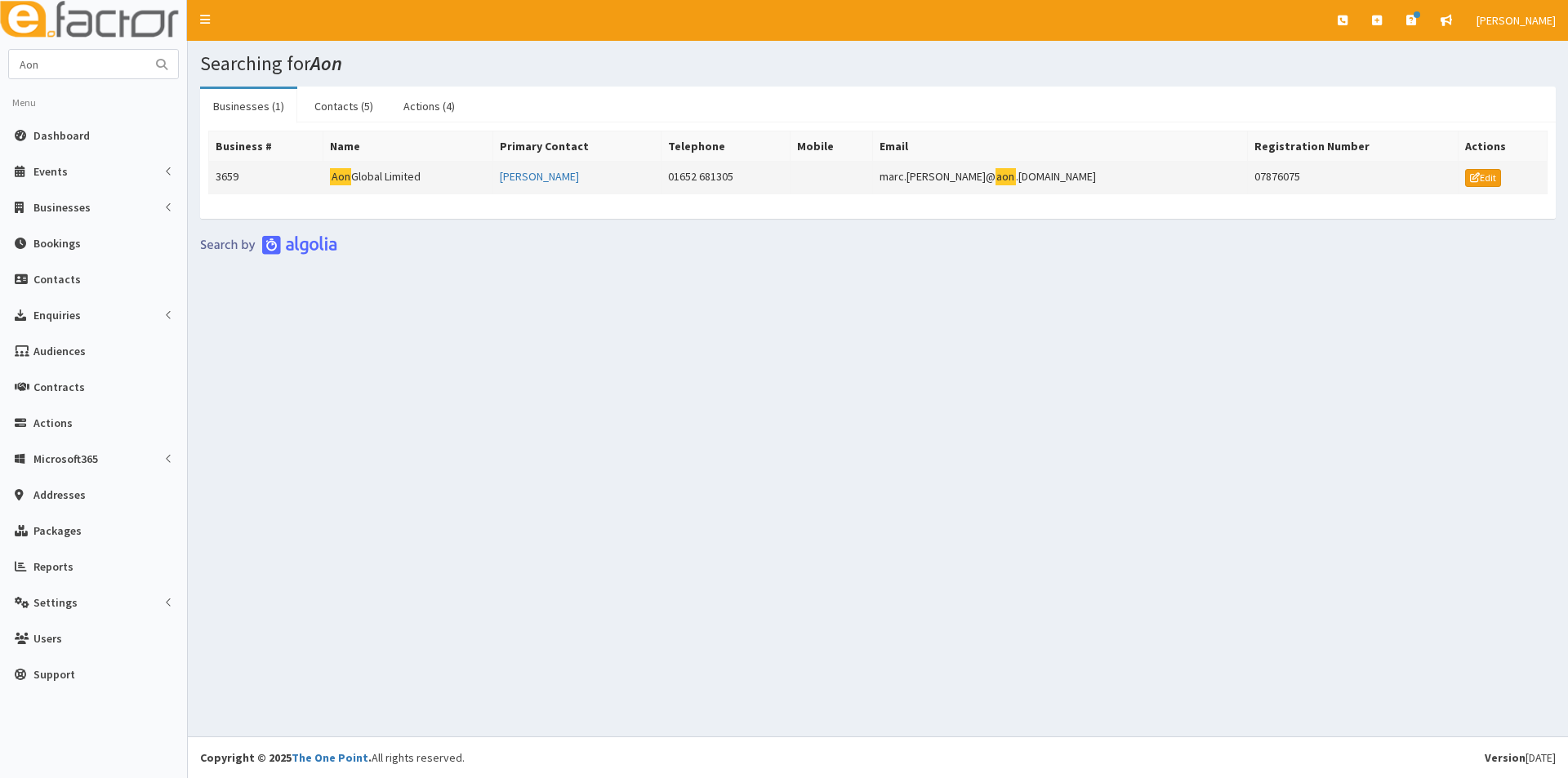
click at [422, 178] on td "Aon Global Limited" at bounding box center [407, 178] width 170 height 33
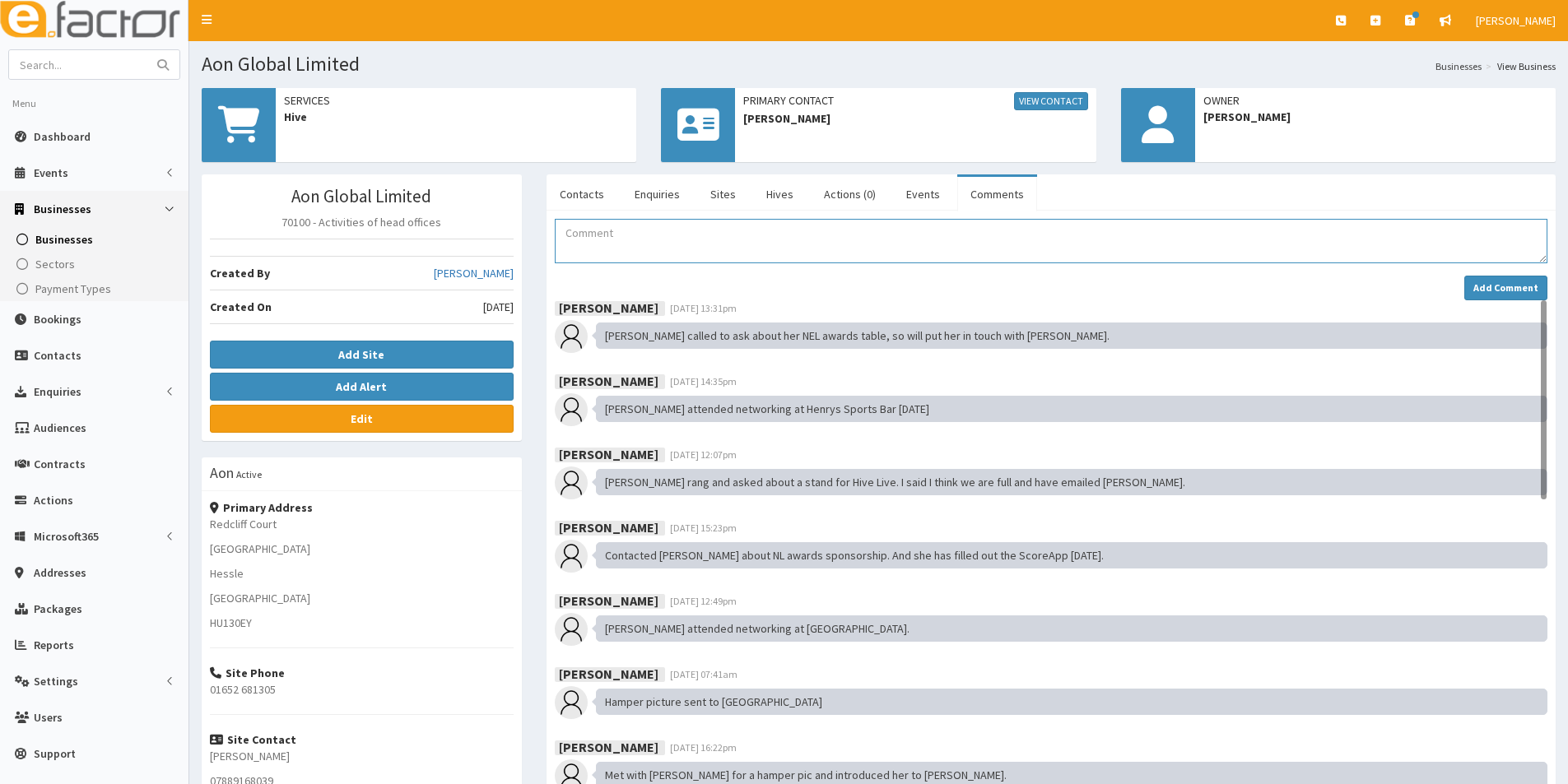
click at [632, 247] on textarea "Comment" at bounding box center [1050, 240] width 992 height 44
paste textarea "[DATE] [PERSON_NAME] attended the Unbreakable event at The [GEOGRAPHIC_DATA] as…"
click at [623, 230] on textarea "02.10.25 Jill attended the Unbreakable event at The Ashbourne as part of Festiv…" at bounding box center [1050, 240] width 992 height 44
type textarea "02.10.25 Sarah attended the Unbreakable event at The Ashbourne as part of Festi…"
click at [1484, 288] on strong "Add Comment" at bounding box center [1505, 287] width 65 height 13
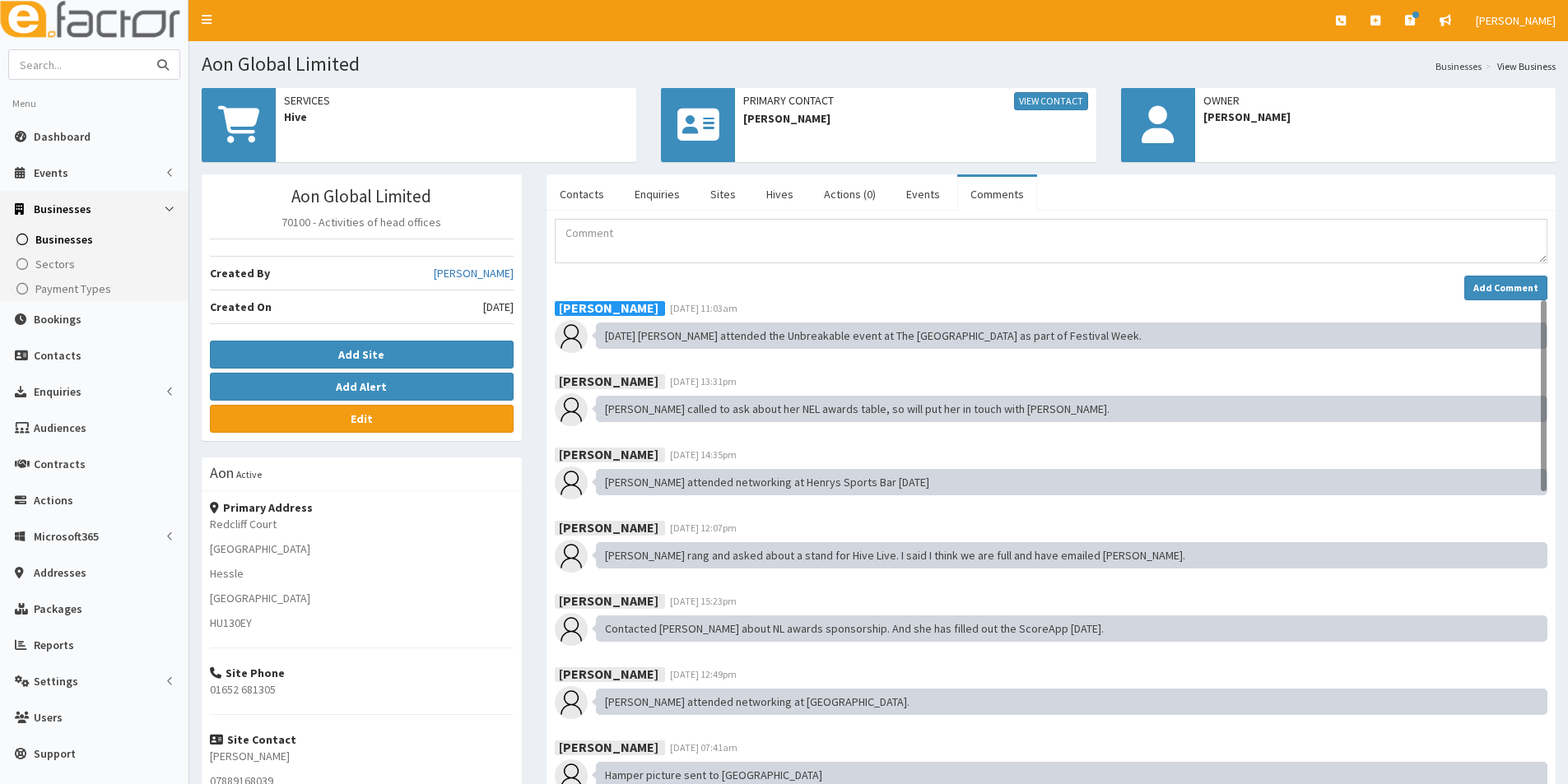
click at [100, 74] on input "text" at bounding box center [77, 64] width 138 height 28
type input "book keeping"
click at [147, 50] on button "submit" at bounding box center [163, 64] width 33 height 28
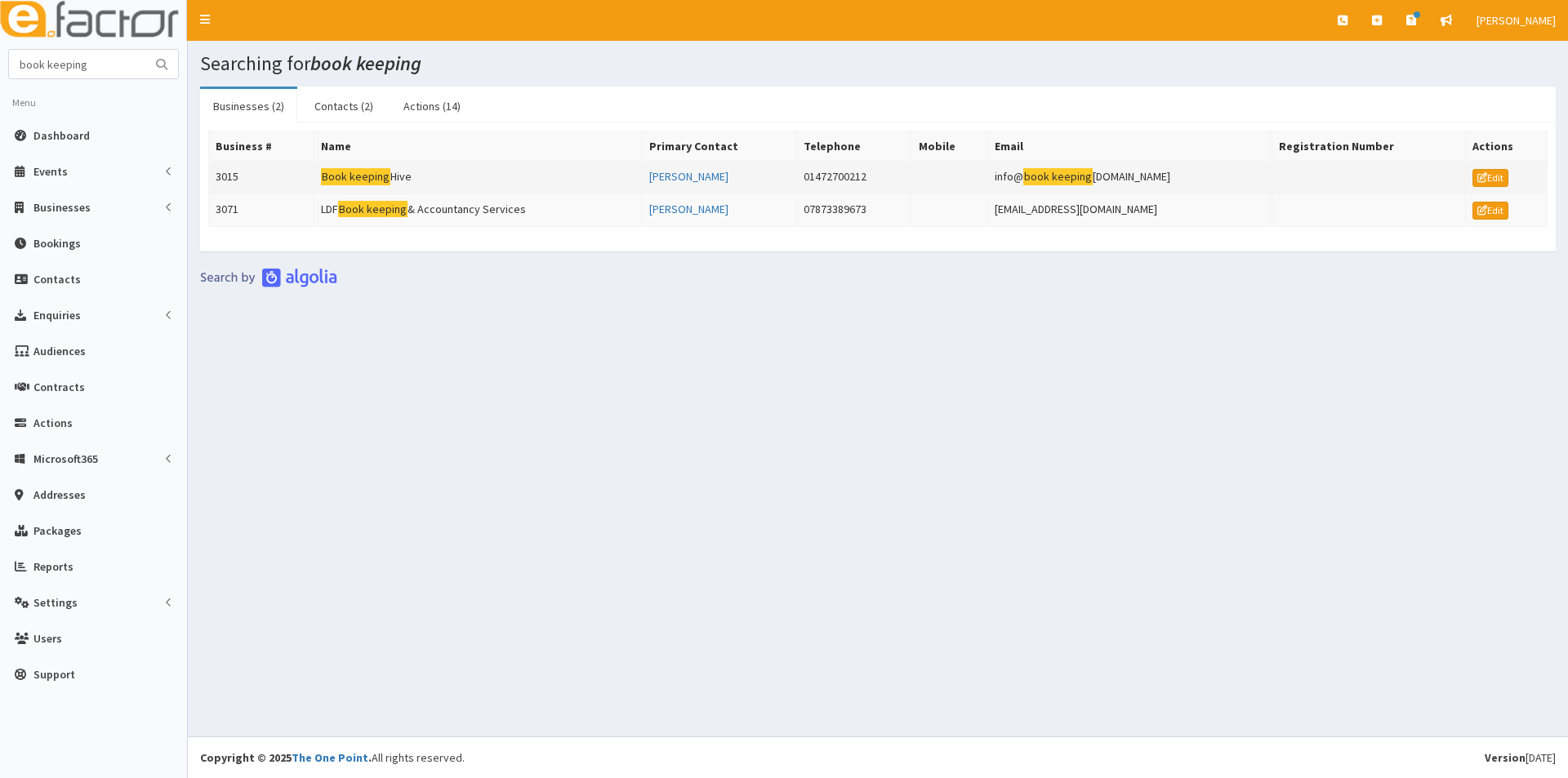
click at [375, 176] on mark "keeping" at bounding box center [370, 177] width 43 height 17
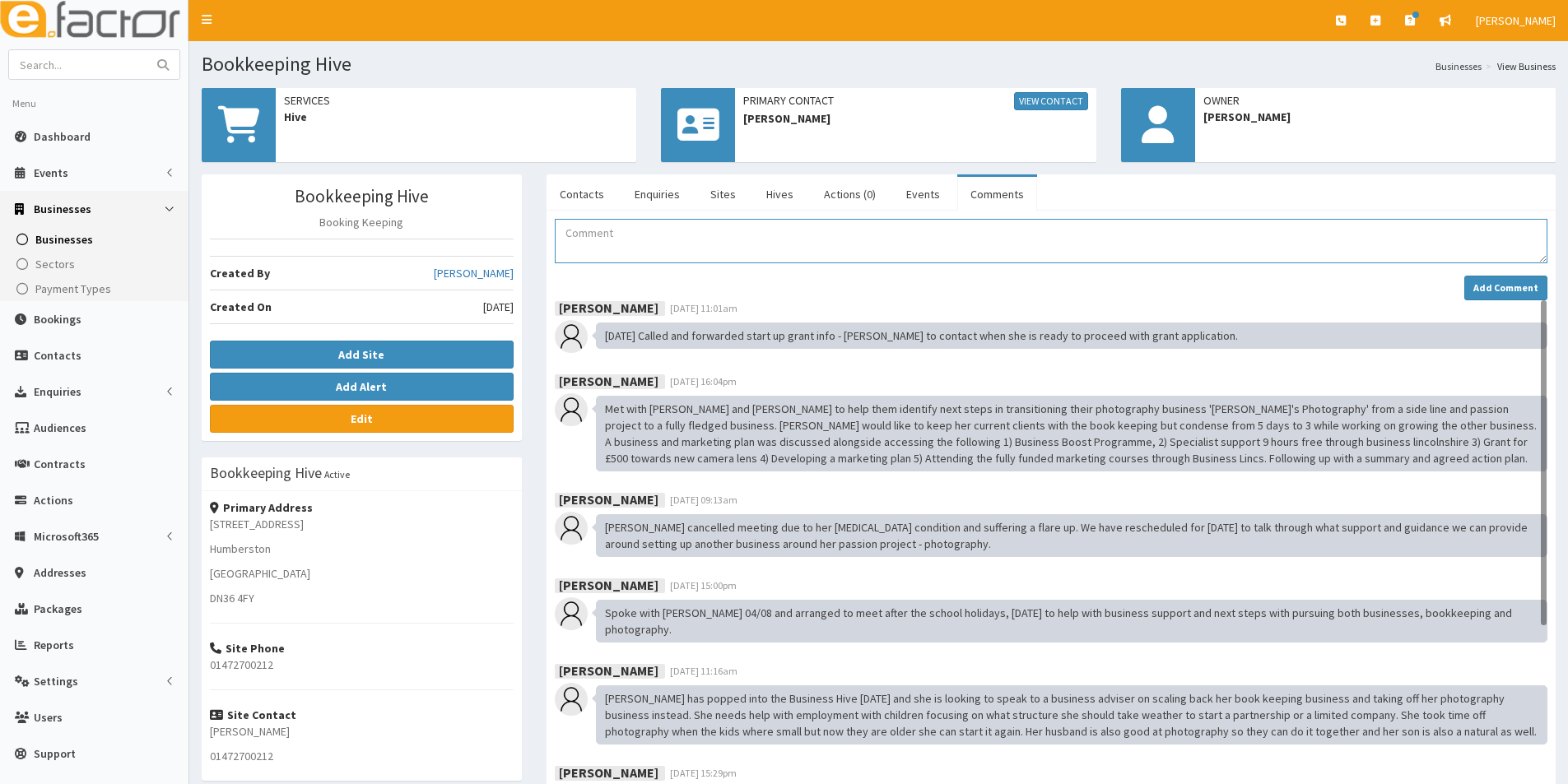
click at [588, 235] on textarea "Comment" at bounding box center [1050, 240] width 992 height 44
paste textarea "02.10.25 Jill attended the Unbreakable event at The Ashbourne as part of Festiv…"
click at [622, 234] on textarea "02.10.25 Jill attended the Unbreakable event at The Ashbourne as part of Festiv…" at bounding box center [1050, 240] width 992 height 44
type textarea "02.10.25 Claire attended the Unbreakable event at The Ashbourne as part of Fest…"
click at [1487, 283] on strong "Add Comment" at bounding box center [1505, 287] width 65 height 13
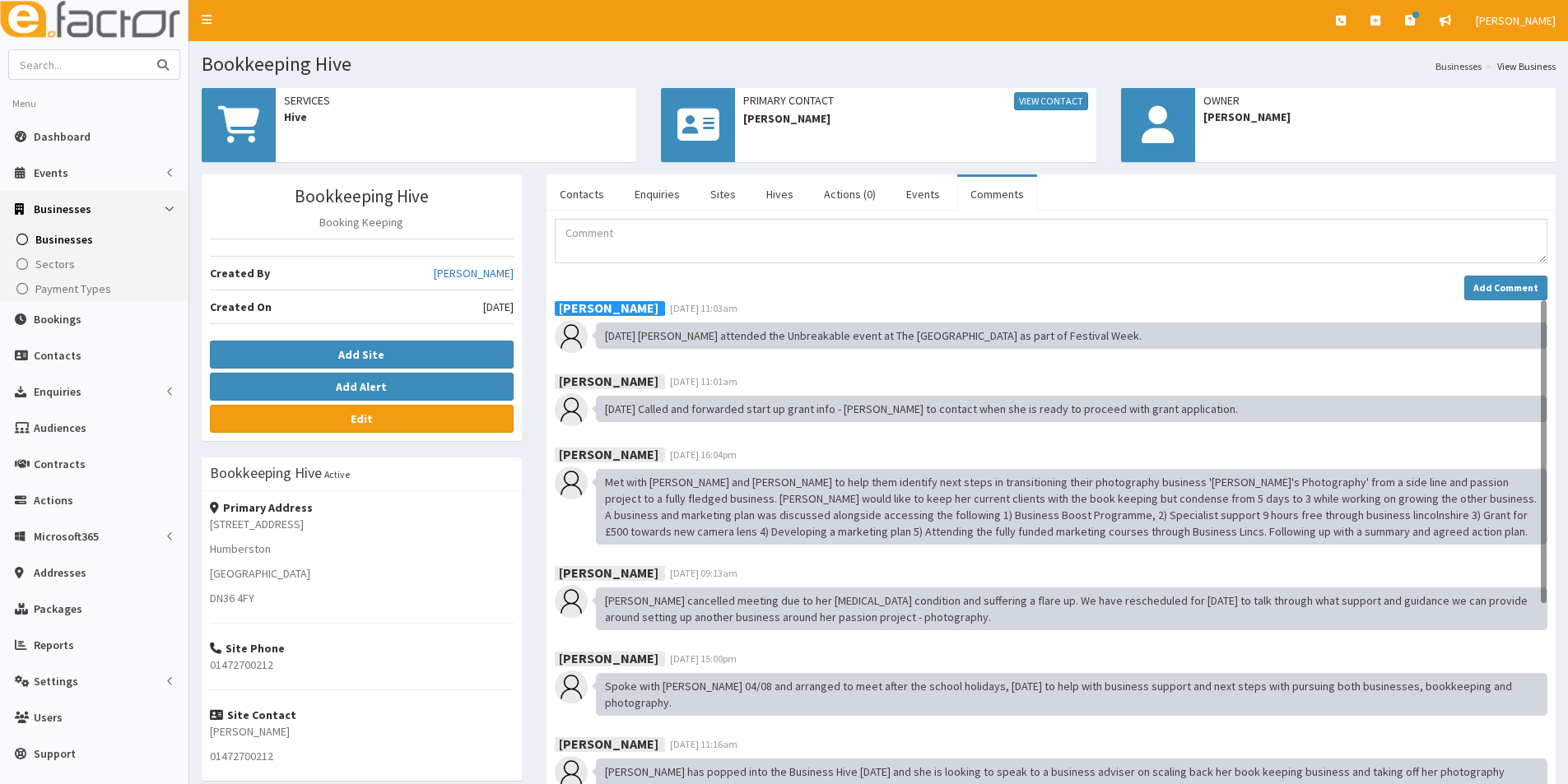
click at [61, 68] on input "text" at bounding box center [77, 64] width 138 height 28
type input "sector support"
click at [147, 50] on button "submit" at bounding box center [163, 64] width 33 height 28
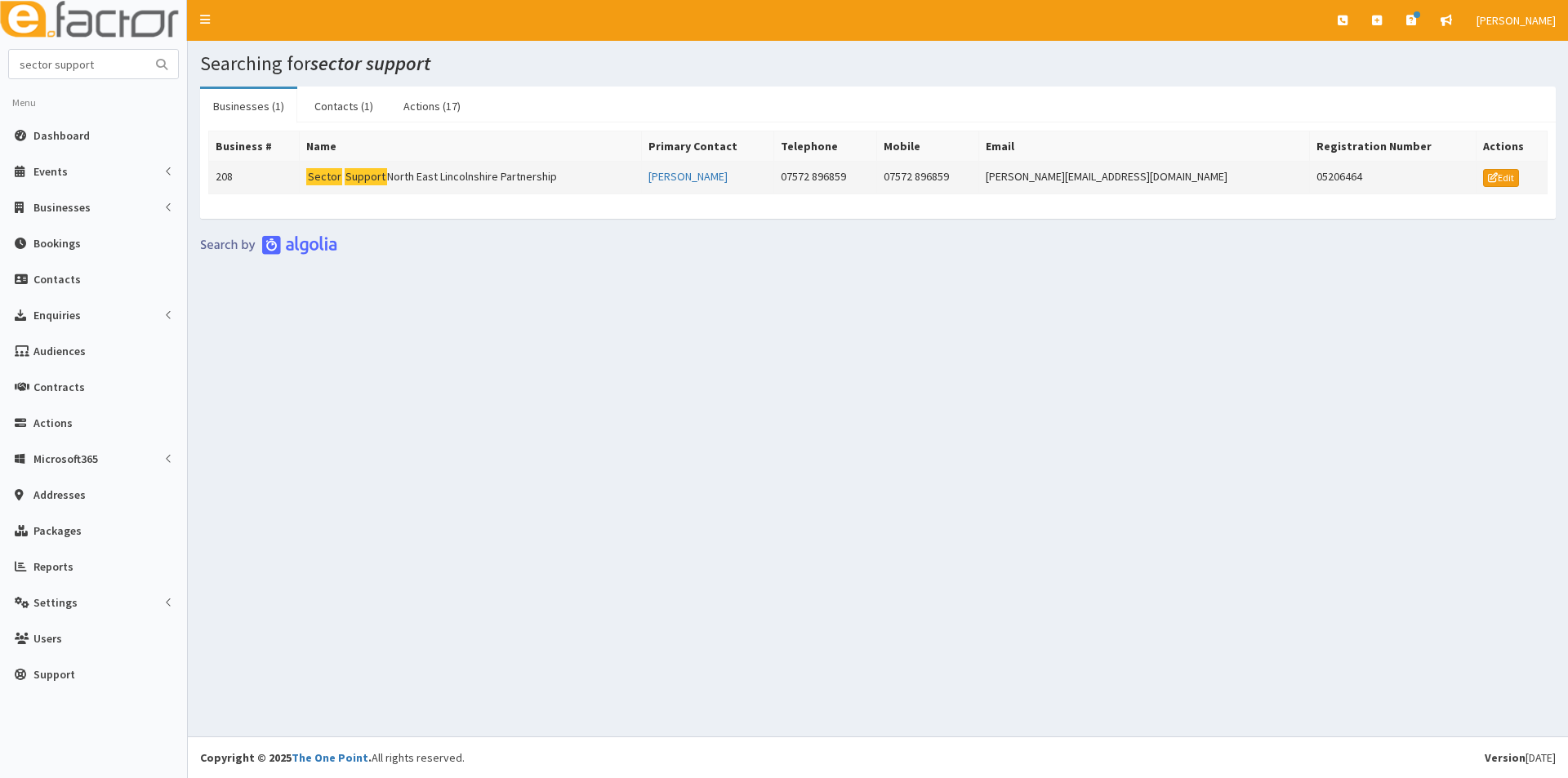
click at [352, 169] on td "Sector Support North East Lincolnshire Partnership" at bounding box center [470, 178] width 341 height 33
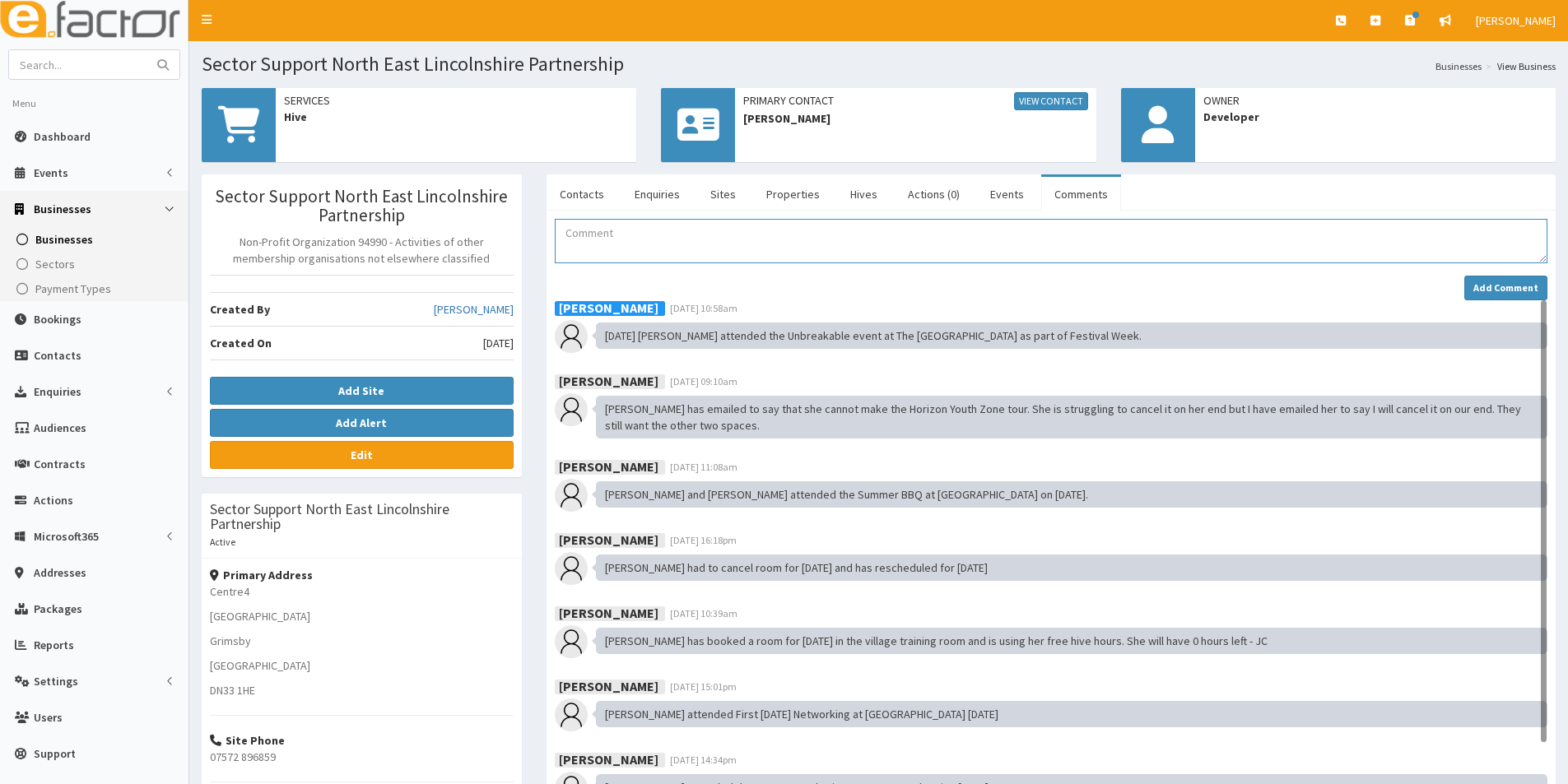
click at [578, 247] on textarea "Comment" at bounding box center [1050, 240] width 992 height 44
paste textarea "[DATE] [PERSON_NAME] attended the Unbreakable event at The [GEOGRAPHIC_DATA] as…"
click at [623, 232] on textarea "[DATE] [PERSON_NAME] attended the Unbreakable event at The [GEOGRAPHIC_DATA] as…" at bounding box center [1050, 240] width 992 height 44
type textarea "02.10.25 Jennifer attended the Unbreakable event at The Ashbourne as part of Fe…"
click at [1507, 283] on strong "Add Comment" at bounding box center [1505, 287] width 65 height 13
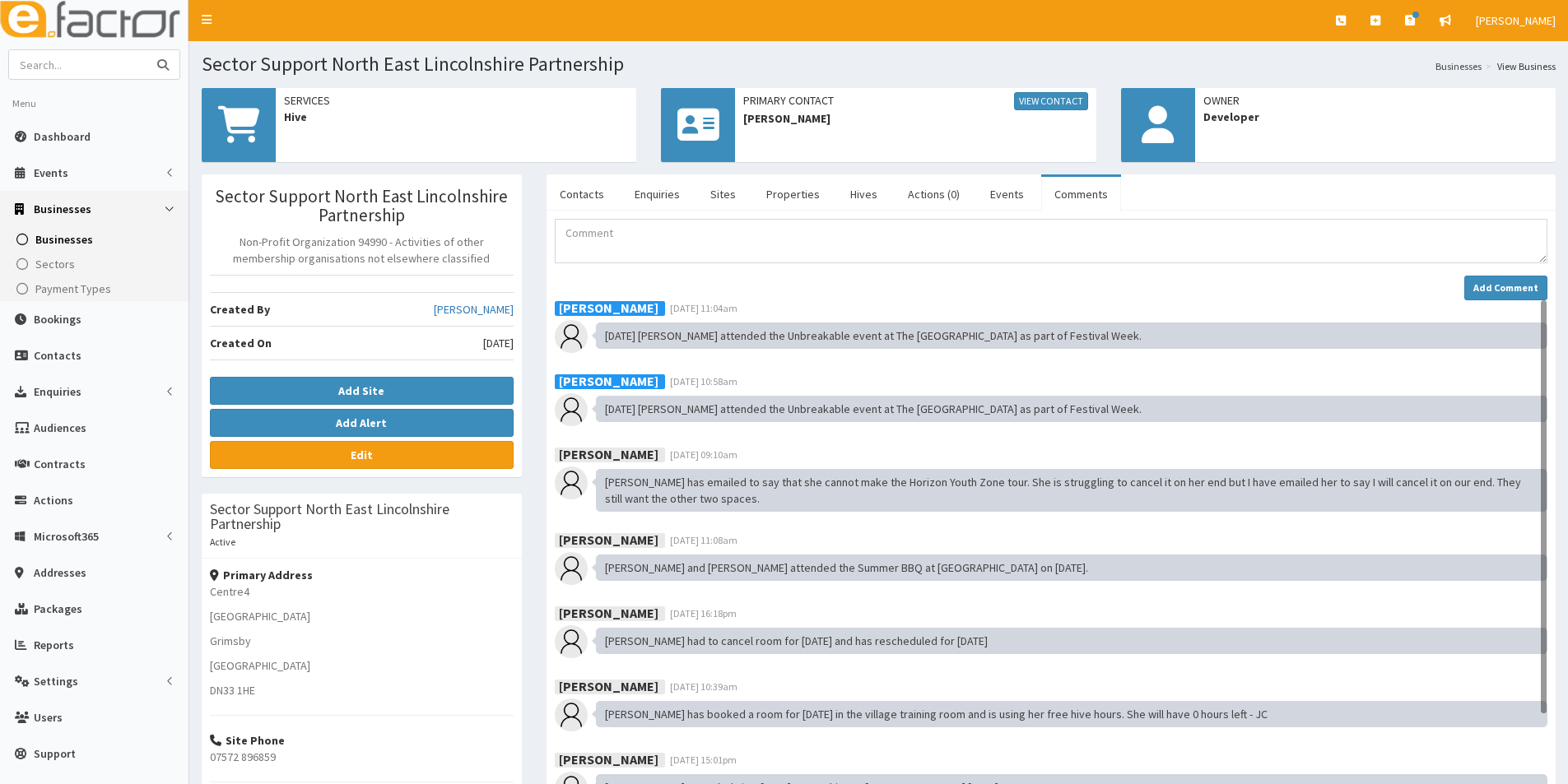
click at [40, 56] on input "text" at bounding box center [77, 64] width 138 height 28
type input "appleleaf"
click at [147, 50] on button "submit" at bounding box center [163, 64] width 33 height 28
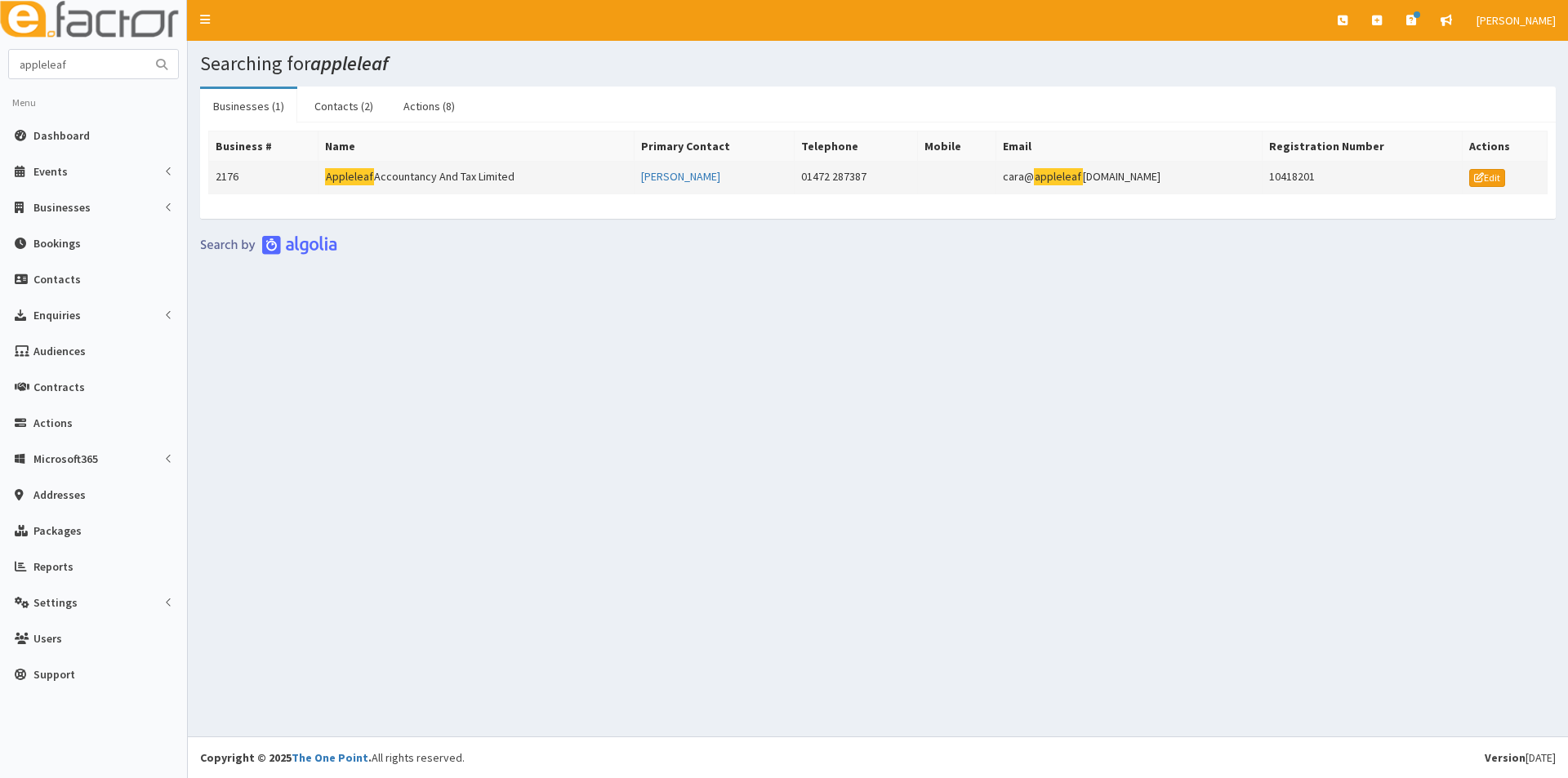
click at [366, 172] on mark "Appleleaf" at bounding box center [349, 177] width 49 height 17
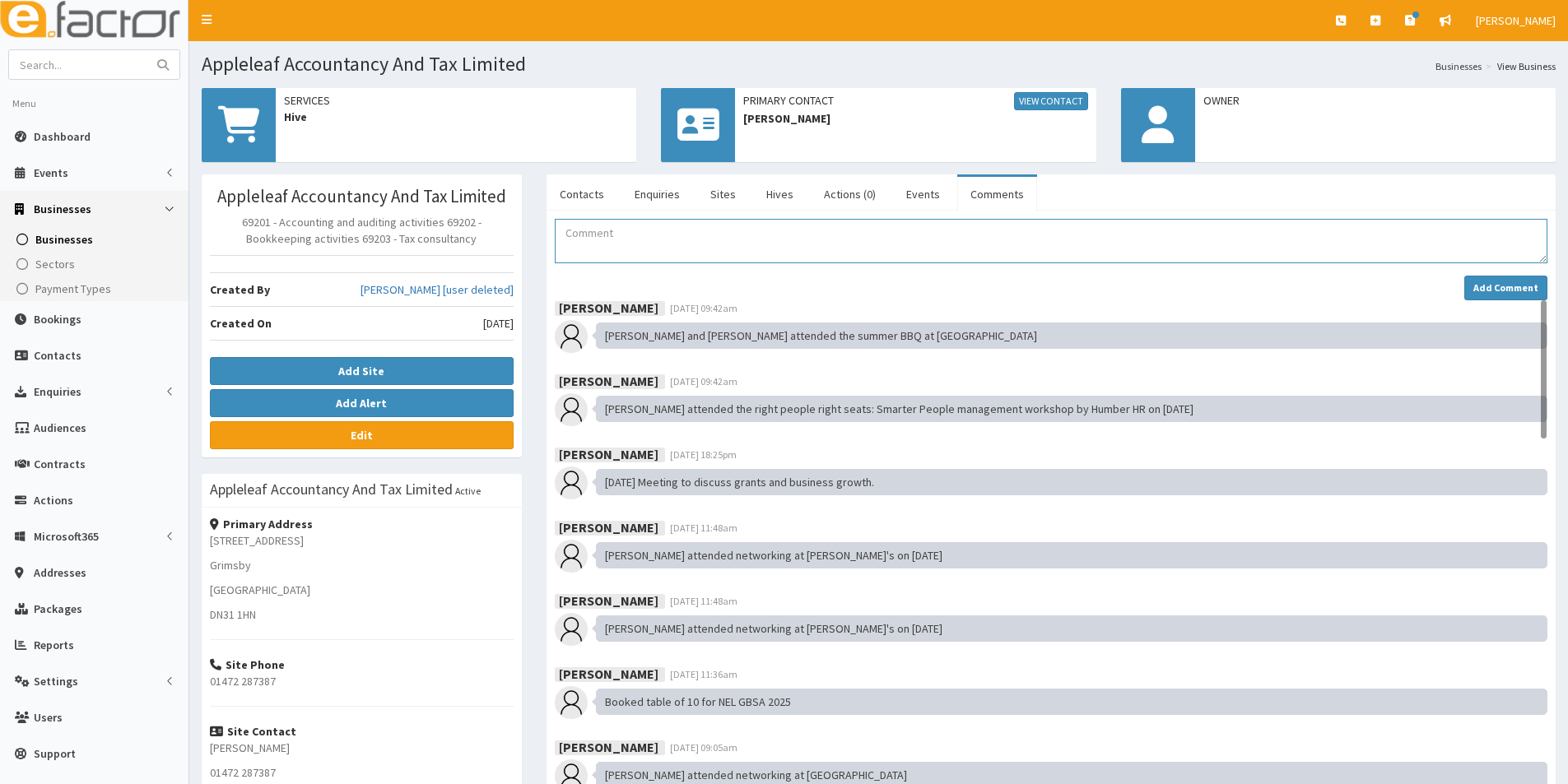
click at [590, 237] on textarea "Comment" at bounding box center [1050, 240] width 992 height 44
paste textarea "[DATE] [PERSON_NAME] attended the Unbreakable event at The [GEOGRAPHIC_DATA] as…"
click at [621, 232] on textarea "02.10.25 Jill attended the Unbreakable event at The Ashbourne as part of Festiv…" at bounding box center [1050, 240] width 992 height 44
type textarea "02.10.25 Matthew & Cara attended the Unbreakable event at The Ashbourne as part…"
click at [1486, 288] on strong "Add Comment" at bounding box center [1505, 287] width 65 height 13
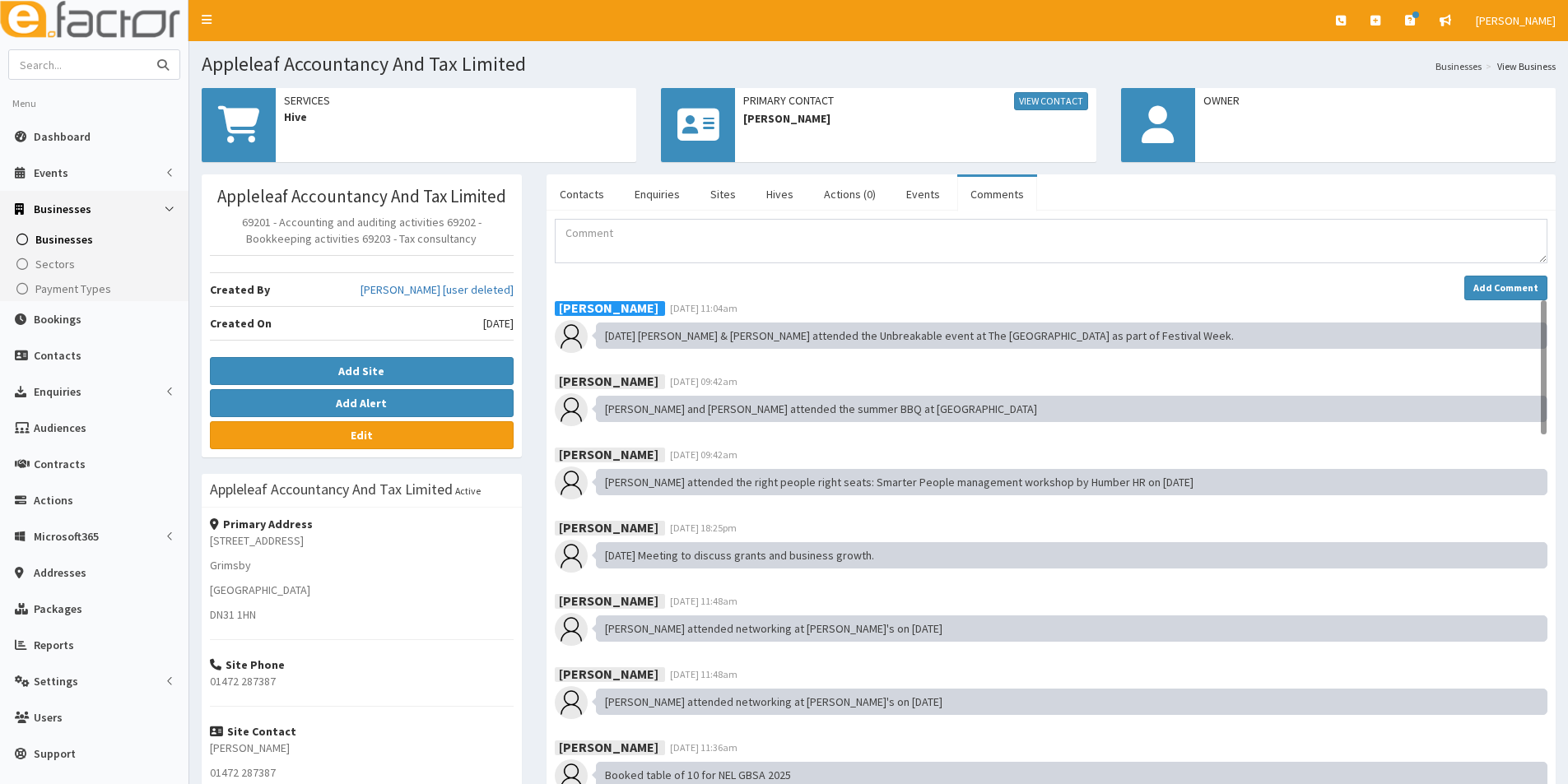
click at [90, 65] on input "text" at bounding box center [77, 64] width 138 height 28
type input "the old granary"
click at [147, 50] on button "submit" at bounding box center [163, 64] width 33 height 28
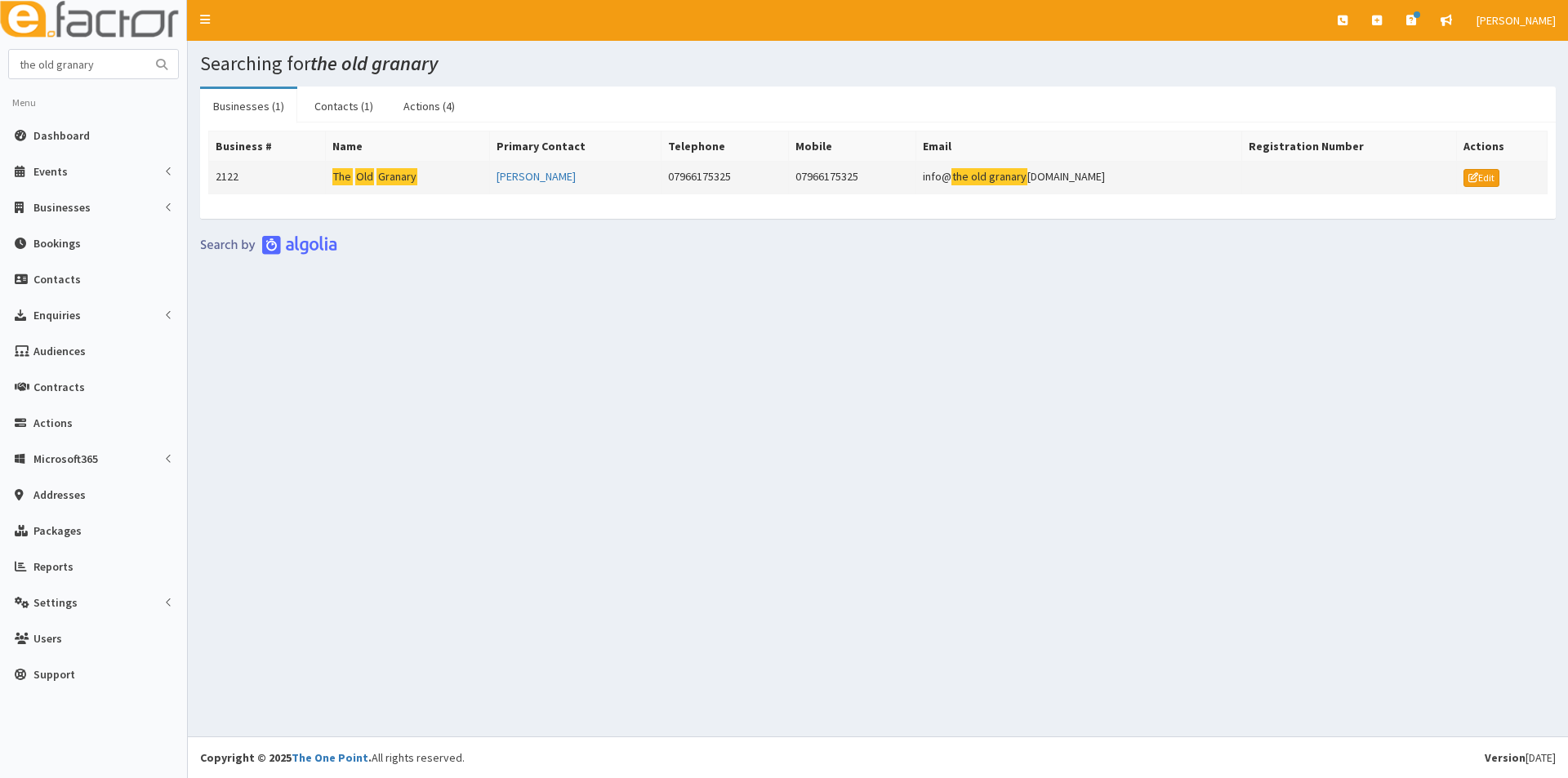
click at [390, 175] on mark "Granary" at bounding box center [397, 177] width 41 height 17
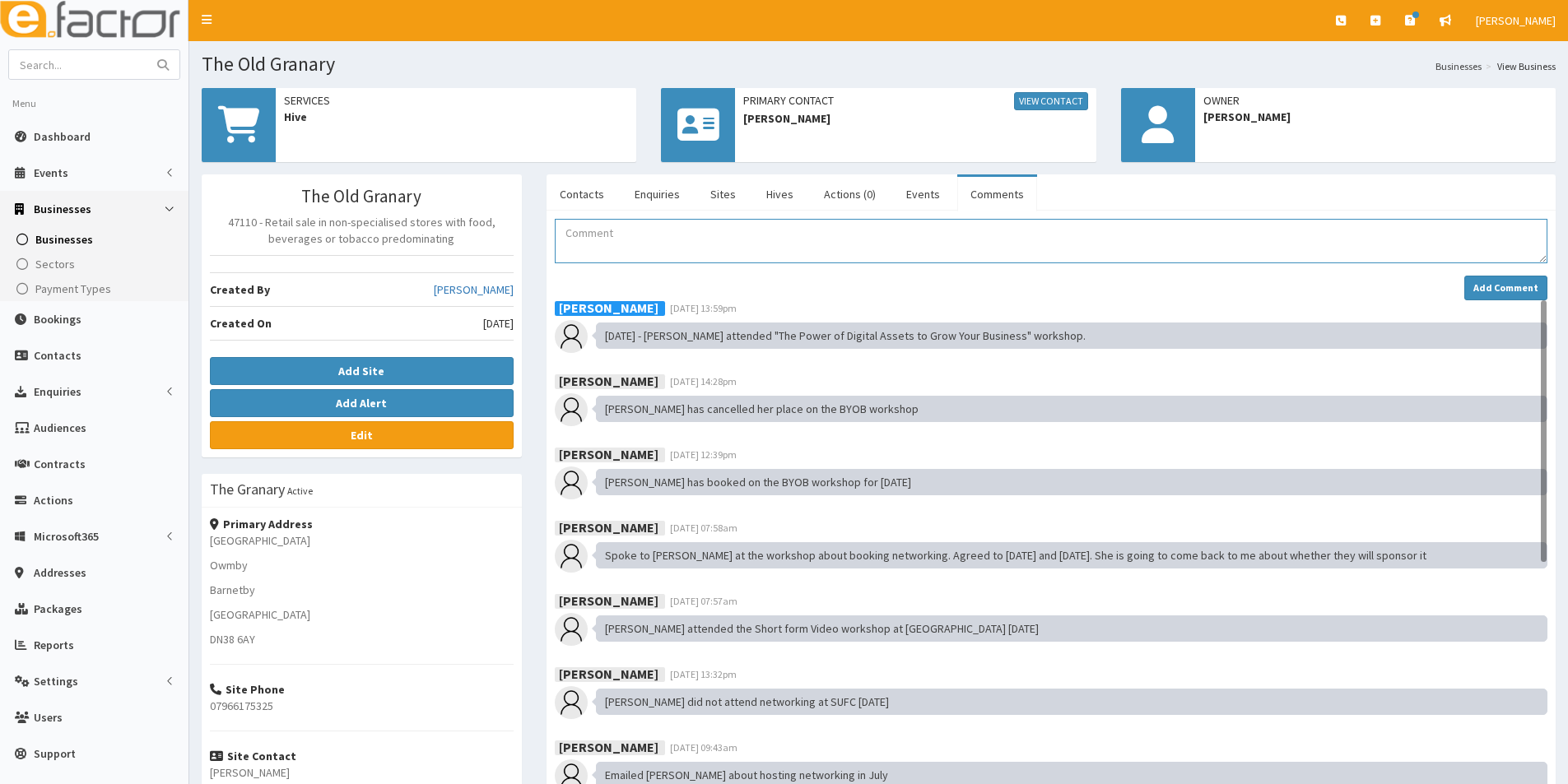
click at [674, 250] on textarea "Comment" at bounding box center [1050, 240] width 992 height 44
paste textarea "[DATE] [PERSON_NAME] attended the Unbreakable event at The [GEOGRAPHIC_DATA] as…"
click at [623, 231] on textarea "[DATE] [PERSON_NAME] attended the Unbreakable event at The [GEOGRAPHIC_DATA] as…" at bounding box center [1050, 240] width 992 height 44
type textarea "[DATE] [PERSON_NAME] attended the Unbreakable event at The [GEOGRAPHIC_DATA] as…"
click at [1512, 279] on button "Add Comment" at bounding box center [1505, 287] width 83 height 24
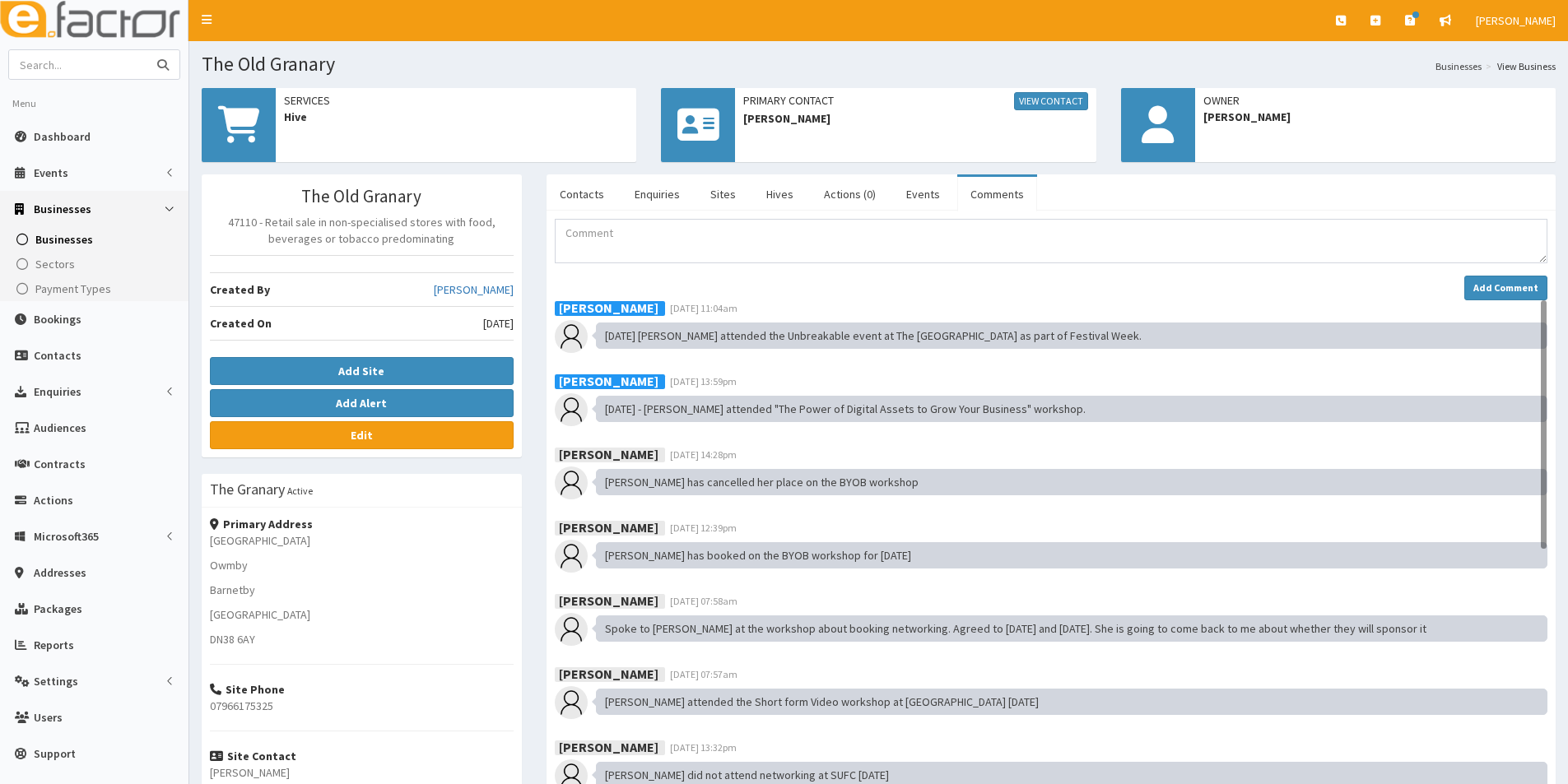
click at [103, 73] on input "text" at bounding box center [77, 64] width 138 height 28
type input "spoon media"
click at [147, 50] on button "submit" at bounding box center [163, 64] width 33 height 28
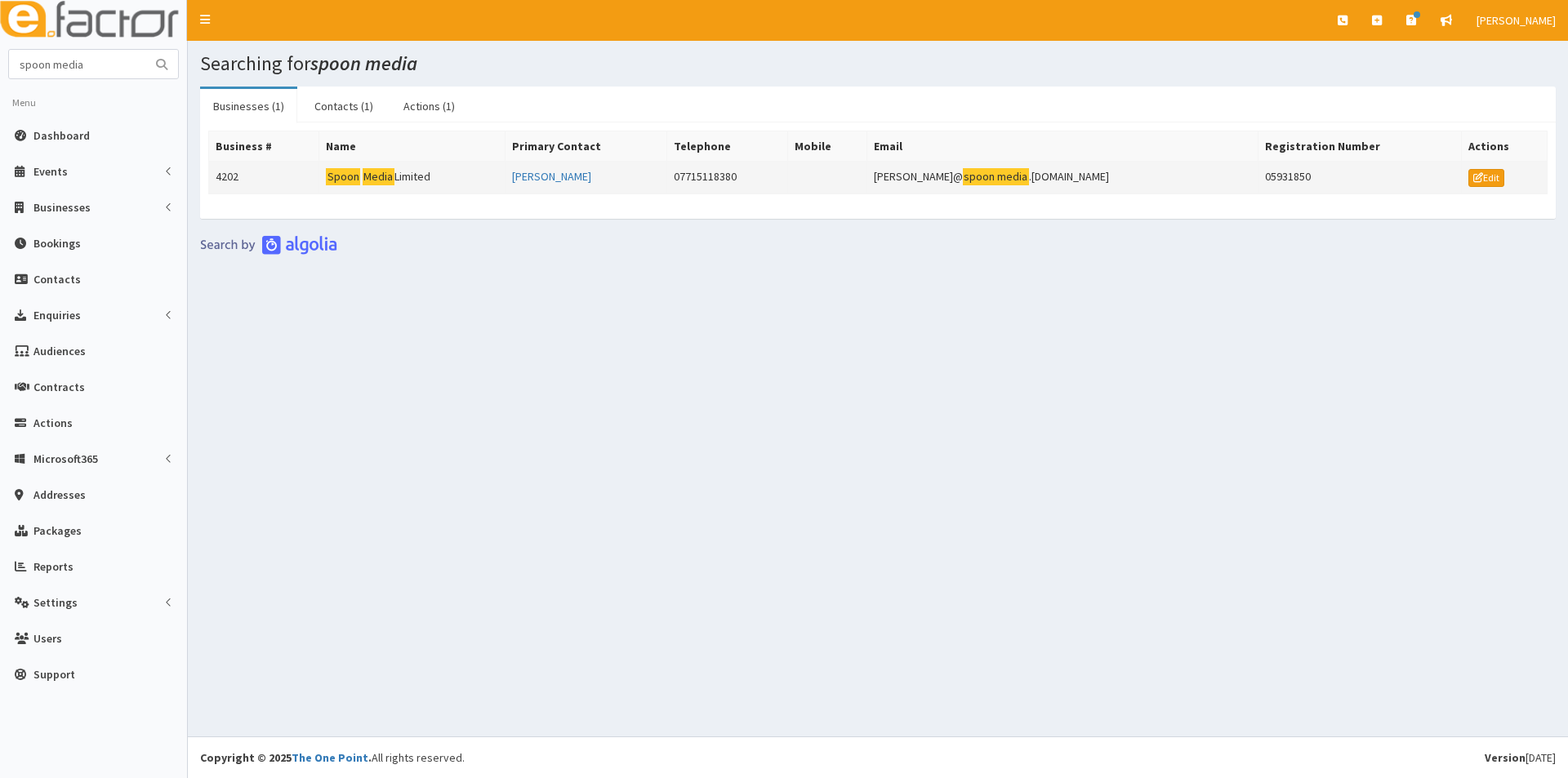
click at [377, 184] on mark "Media" at bounding box center [378, 177] width 32 height 17
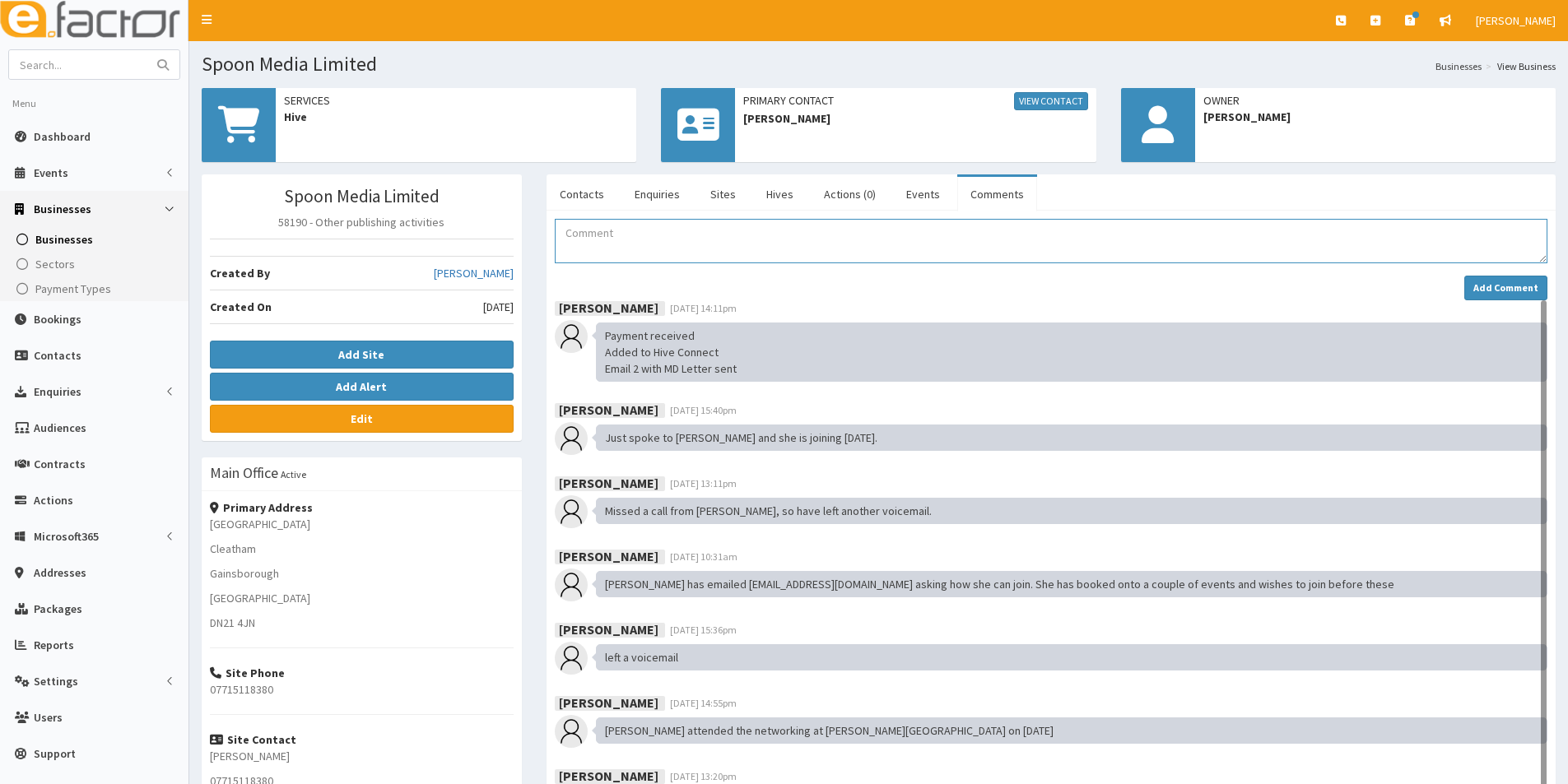
click at [735, 244] on textarea "Comment" at bounding box center [1050, 240] width 992 height 44
paste textarea "02.10.25 Jill attended the Unbreakable event at The Ashbourne as part of Festiv…"
click at [622, 237] on textarea "02.10.25 Jill attended the Unbreakable event at The Ashbourne as part of Festiv…" at bounding box center [1050, 240] width 992 height 44
type textarea "02.10.25 Sarah attended the Unbreakable event at The Ashbourne as part of Festi…"
click at [1489, 283] on strong "Add Comment" at bounding box center [1505, 287] width 65 height 13
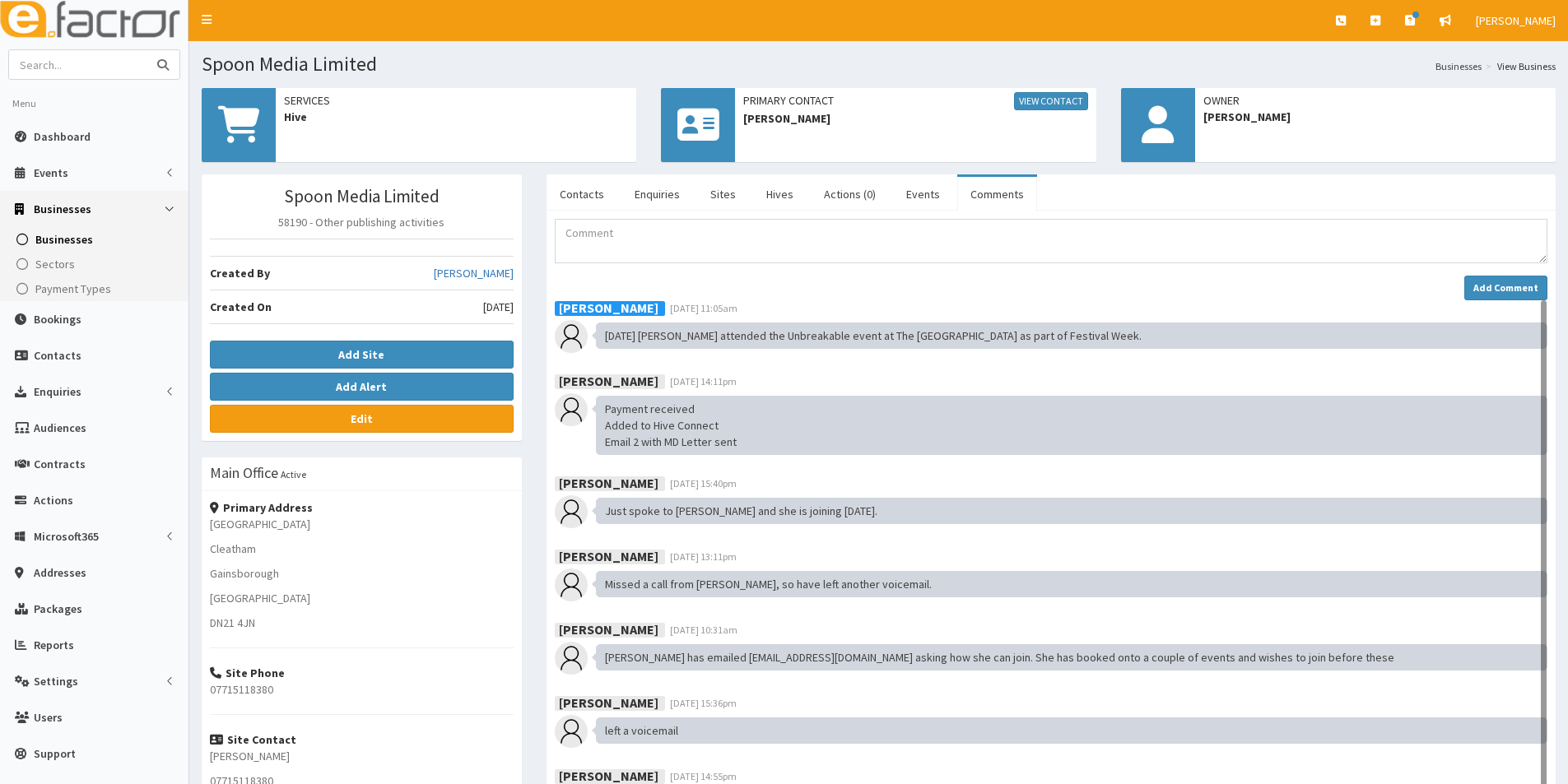
click at [65, 66] on input "text" at bounding box center [77, 64] width 138 height 28
type input "shaw"
click at [147, 50] on button "submit" at bounding box center [163, 64] width 33 height 28
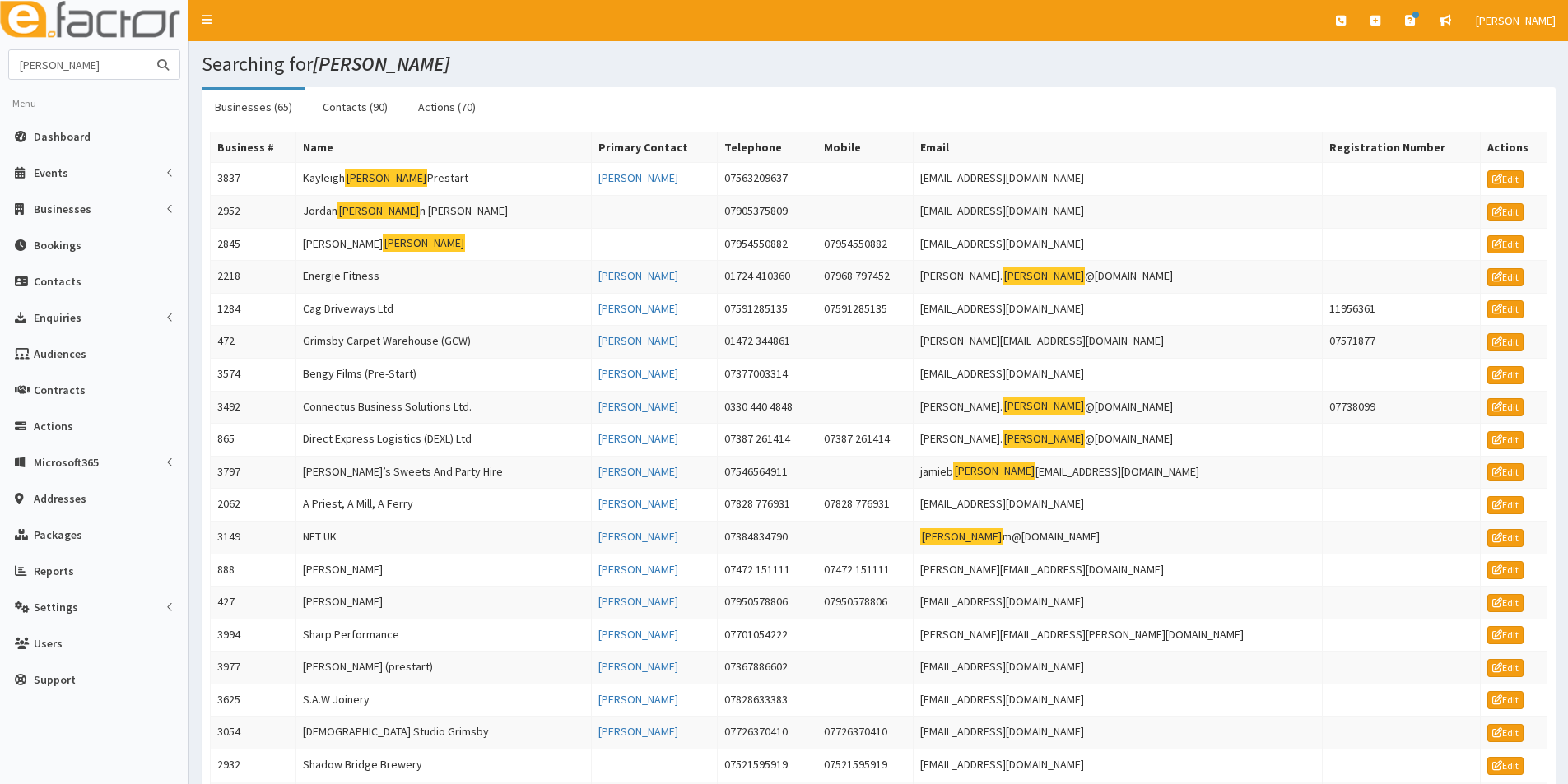
drag, startPoint x: 66, startPoint y: 65, endPoint x: -58, endPoint y: 55, distance: 124.4
type input "fenix"
click at [147, 50] on button "submit" at bounding box center [163, 64] width 33 height 28
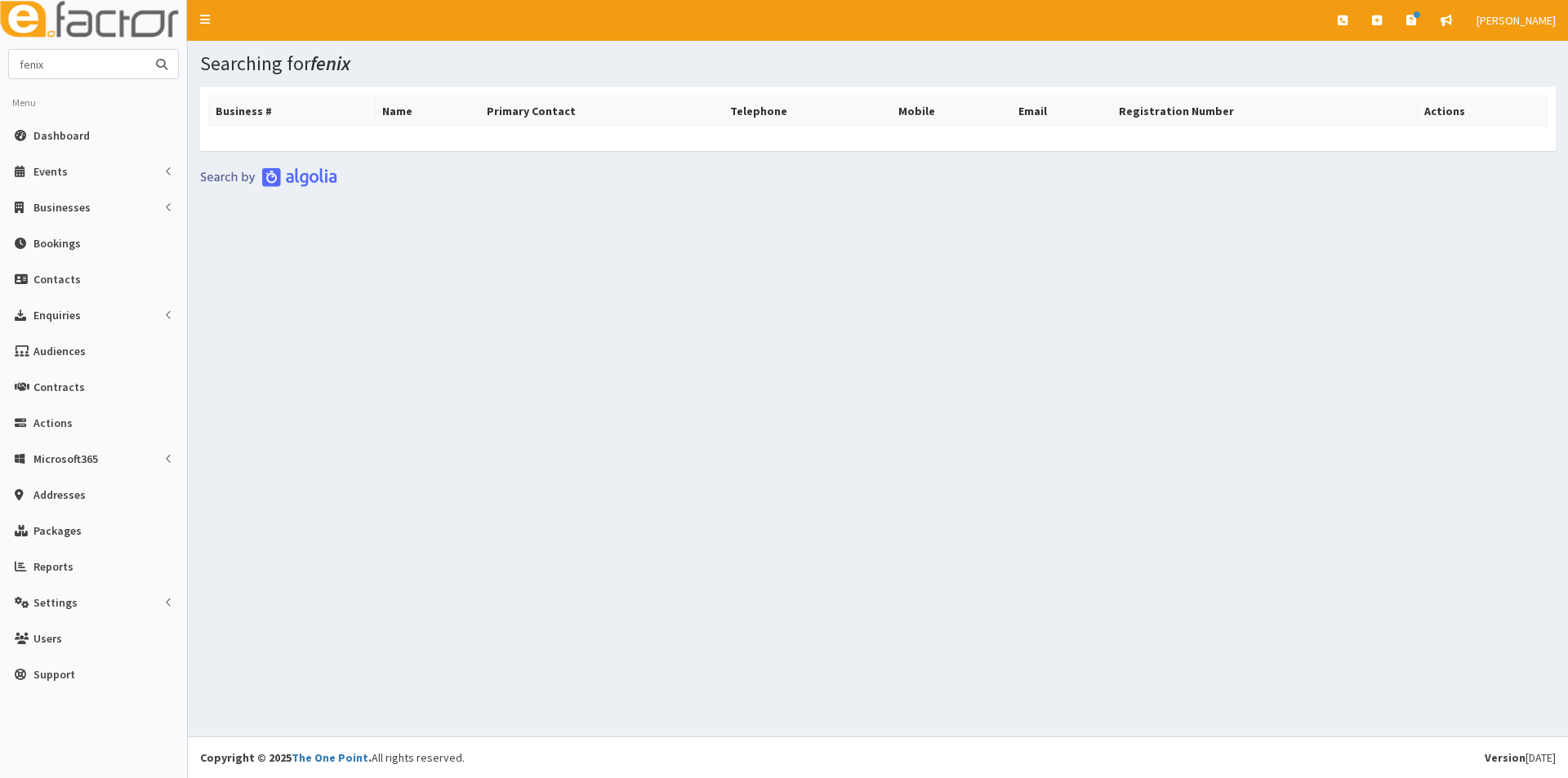
drag, startPoint x: 67, startPoint y: 70, endPoint x: -18, endPoint y: 56, distance: 86.1
click at [0, 56] on html "E Toggle navigation Quick Create Create Business Create Booking" at bounding box center [784, 389] width 1568 height 778
type input "dexl"
click at [145, 49] on button "submit" at bounding box center [162, 63] width 33 height 28
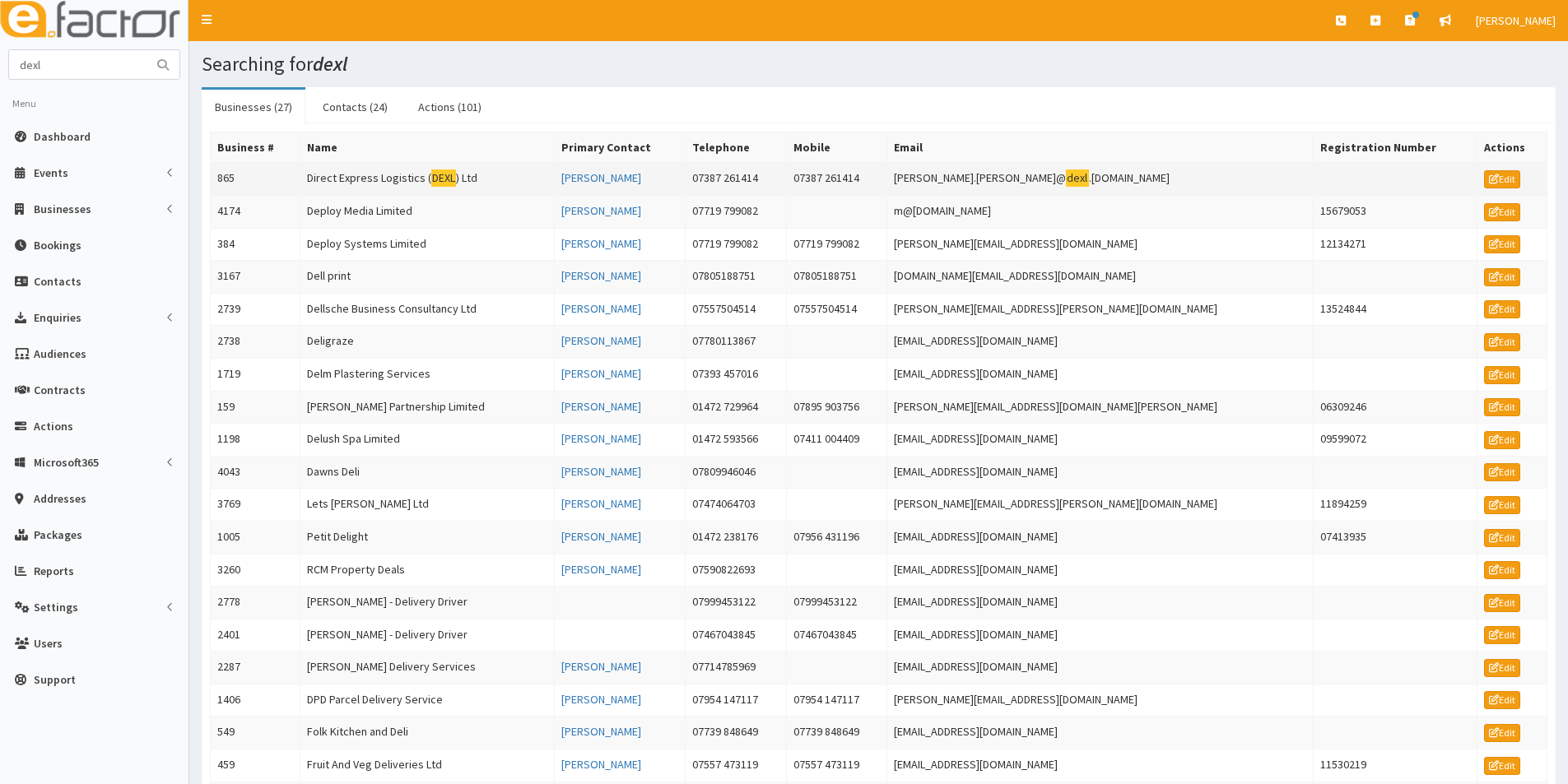
click at [383, 179] on td "Direct Express Logistics ( DEXL ) Ltd" at bounding box center [426, 180] width 254 height 33
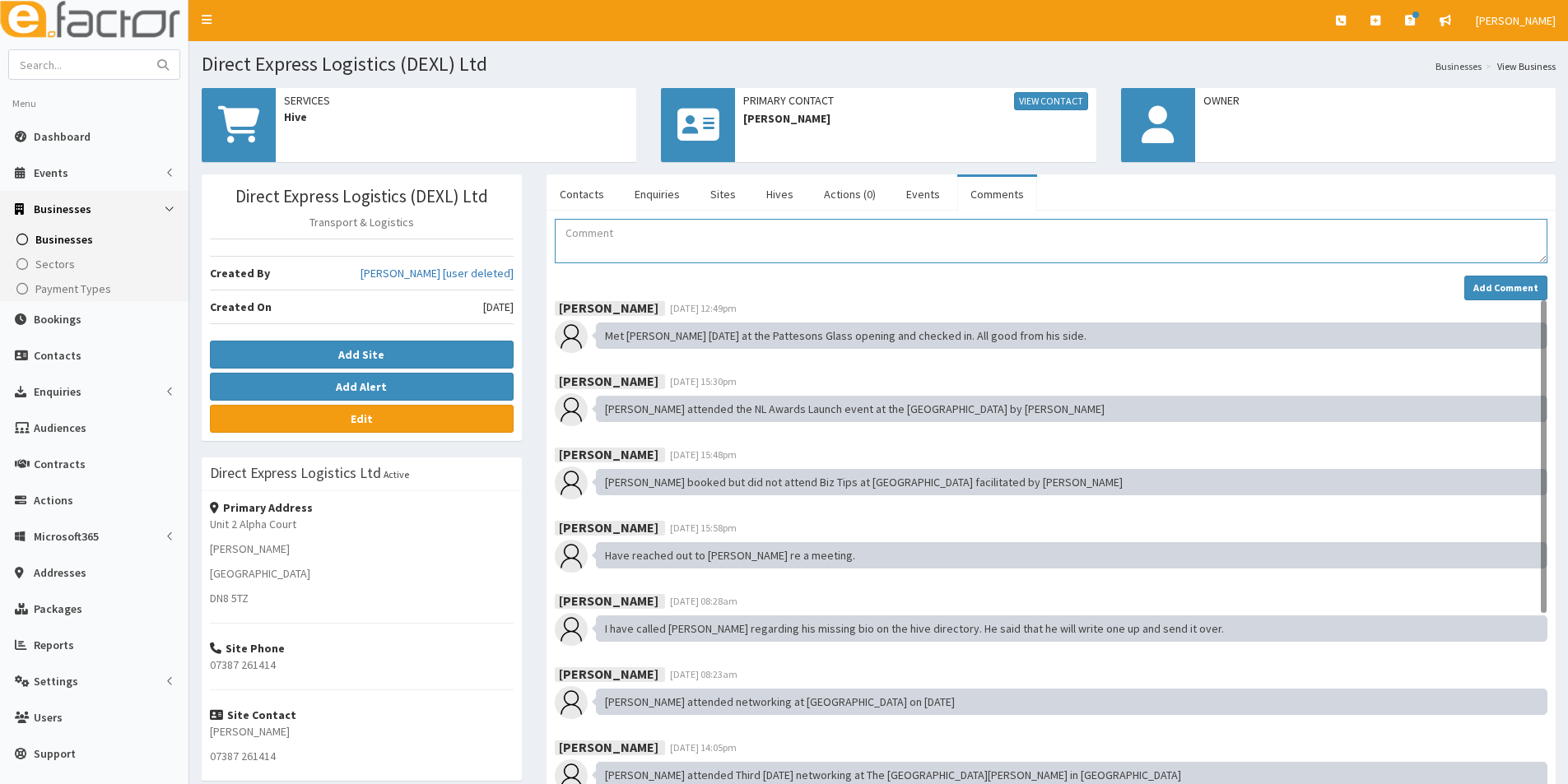
click at [582, 239] on textarea "Comment" at bounding box center [1050, 240] width 992 height 44
paste textarea "[DATE] [PERSON_NAME] attended the Unbreakable event at The [GEOGRAPHIC_DATA] as…"
click at [621, 234] on textarea "[DATE] [PERSON_NAME] attended the Unbreakable event at The [GEOGRAPHIC_DATA] as…" at bounding box center [1050, 240] width 992 height 44
type textarea "[DATE] [PERSON_NAME] attended the Unbreakable event at The [GEOGRAPHIC_DATA] as…"
click at [1495, 285] on strong "Add Comment" at bounding box center [1505, 287] width 65 height 13
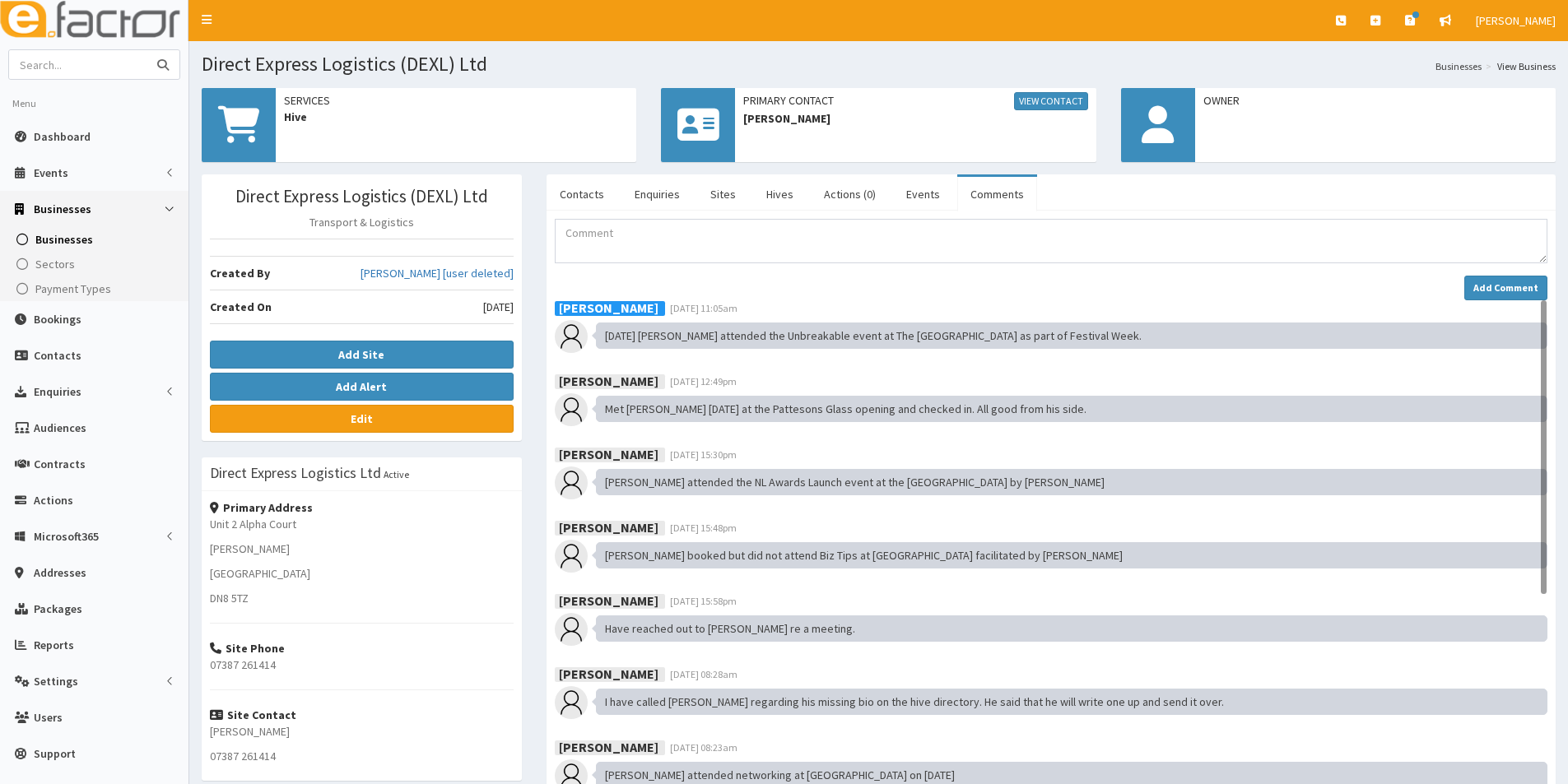
click at [105, 71] on input "text" at bounding box center [77, 64] width 138 height 28
type input "[PERSON_NAME]"
click at [147, 50] on button "submit" at bounding box center [163, 64] width 33 height 28
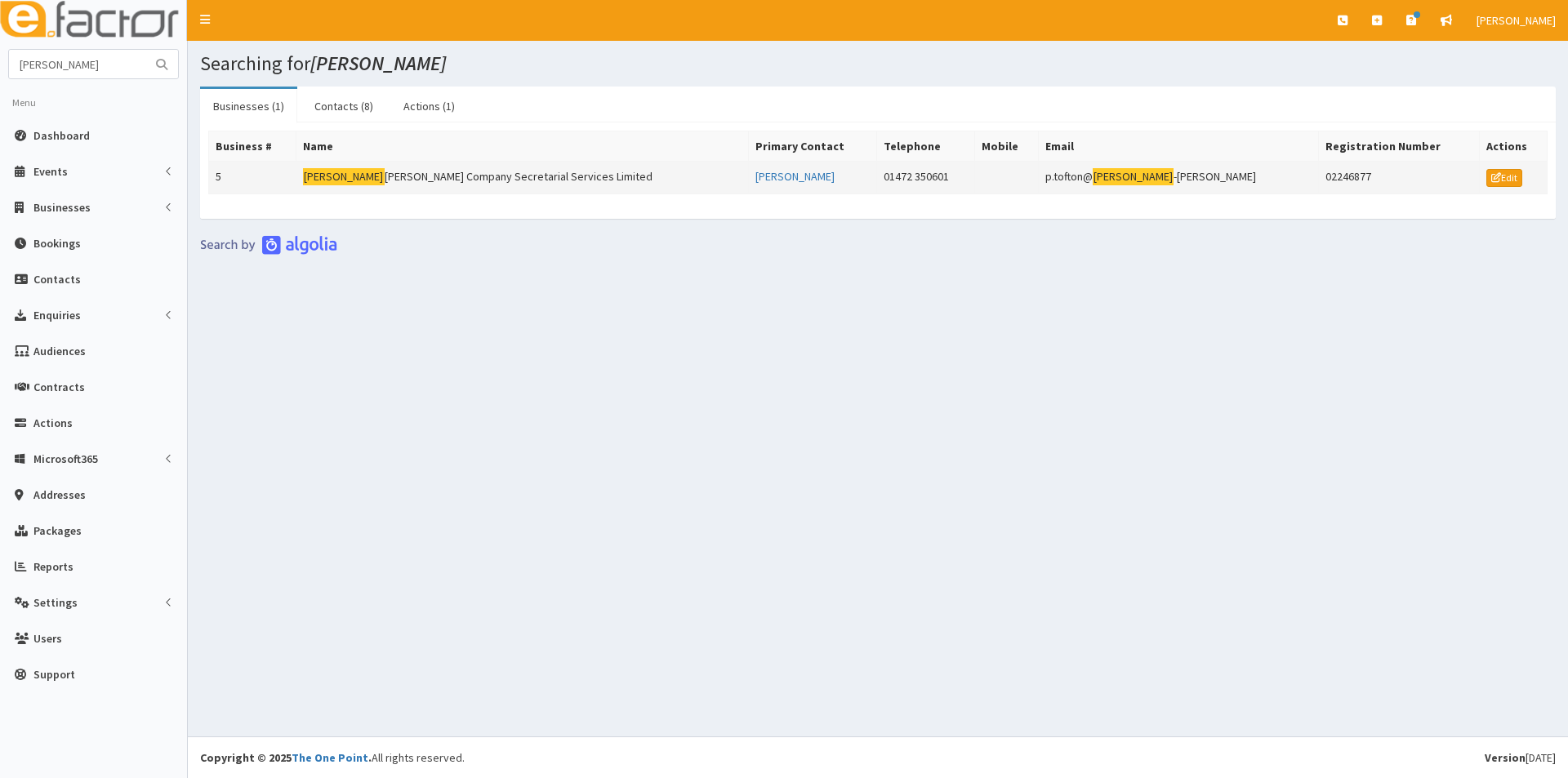
click at [334, 178] on mark "Forrester" at bounding box center [343, 177] width 81 height 17
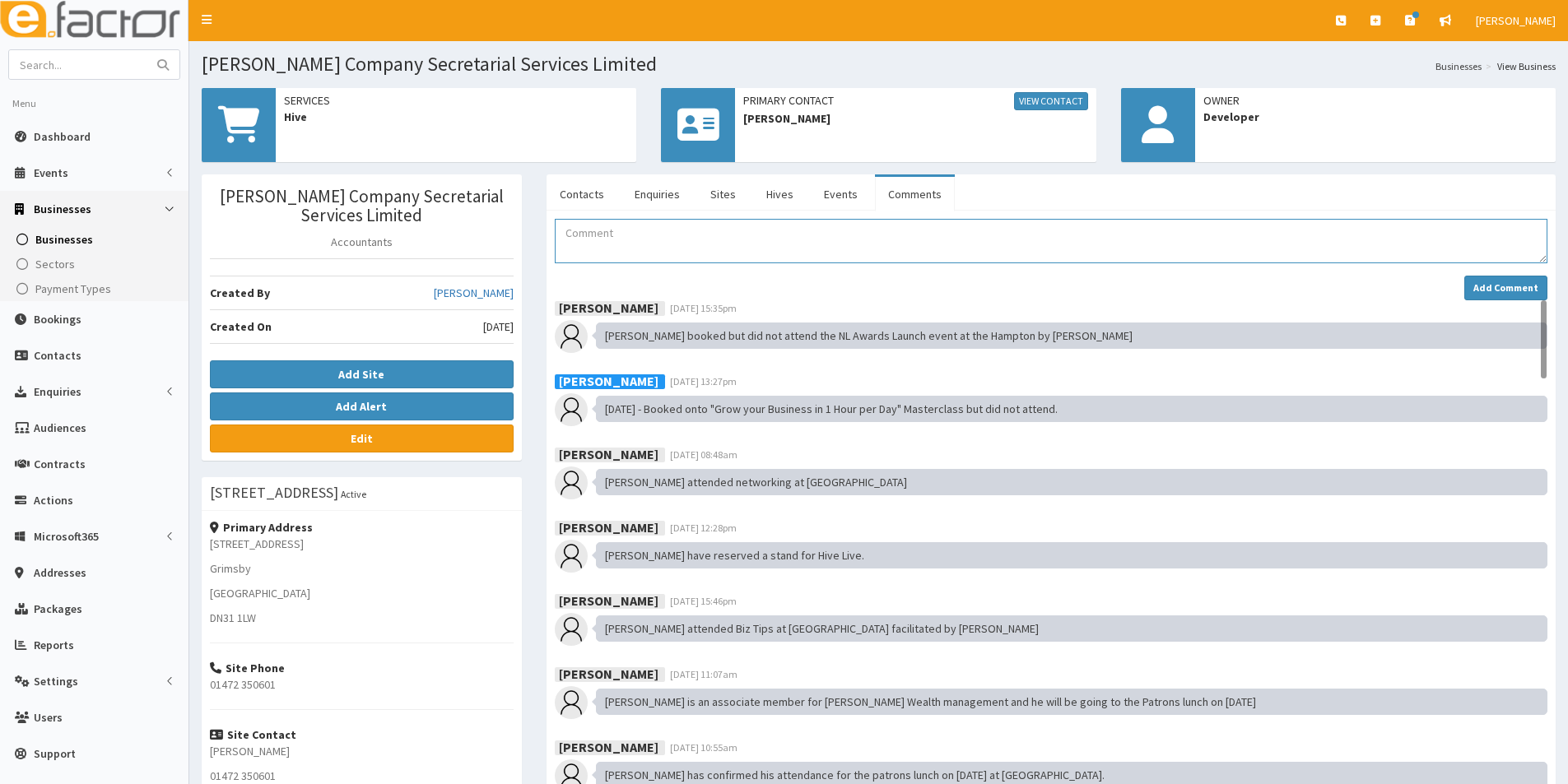
click at [582, 251] on textarea "Comment" at bounding box center [1050, 240] width 992 height 44
paste textarea "[DATE] [PERSON_NAME] attended the Unbreakable event at The [GEOGRAPHIC_DATA] as…"
click at [624, 232] on textarea "[DATE] [PERSON_NAME] attended the Unbreakable event at The [GEOGRAPHIC_DATA] as…" at bounding box center [1050, 240] width 992 height 44
type textarea "02.10.25 Alison attended the Unbreakable event at The Ashbourne as part of Fest…"
click at [1488, 289] on strong "Add Comment" at bounding box center [1505, 287] width 65 height 13
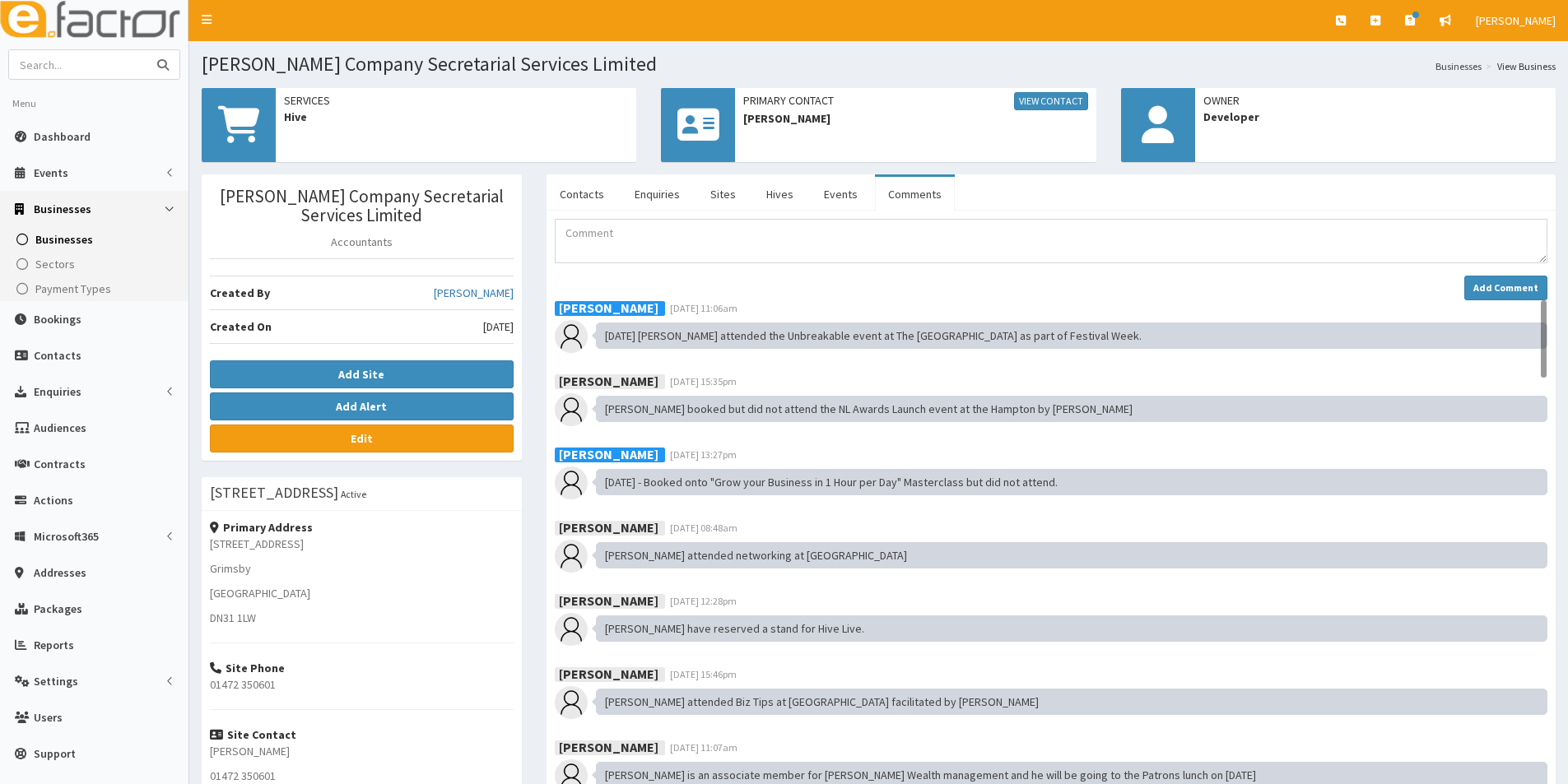
click at [62, 65] on input "text" at bounding box center [77, 64] width 138 height 28
type input "quest"
click at [147, 50] on button "submit" at bounding box center [163, 64] width 33 height 28
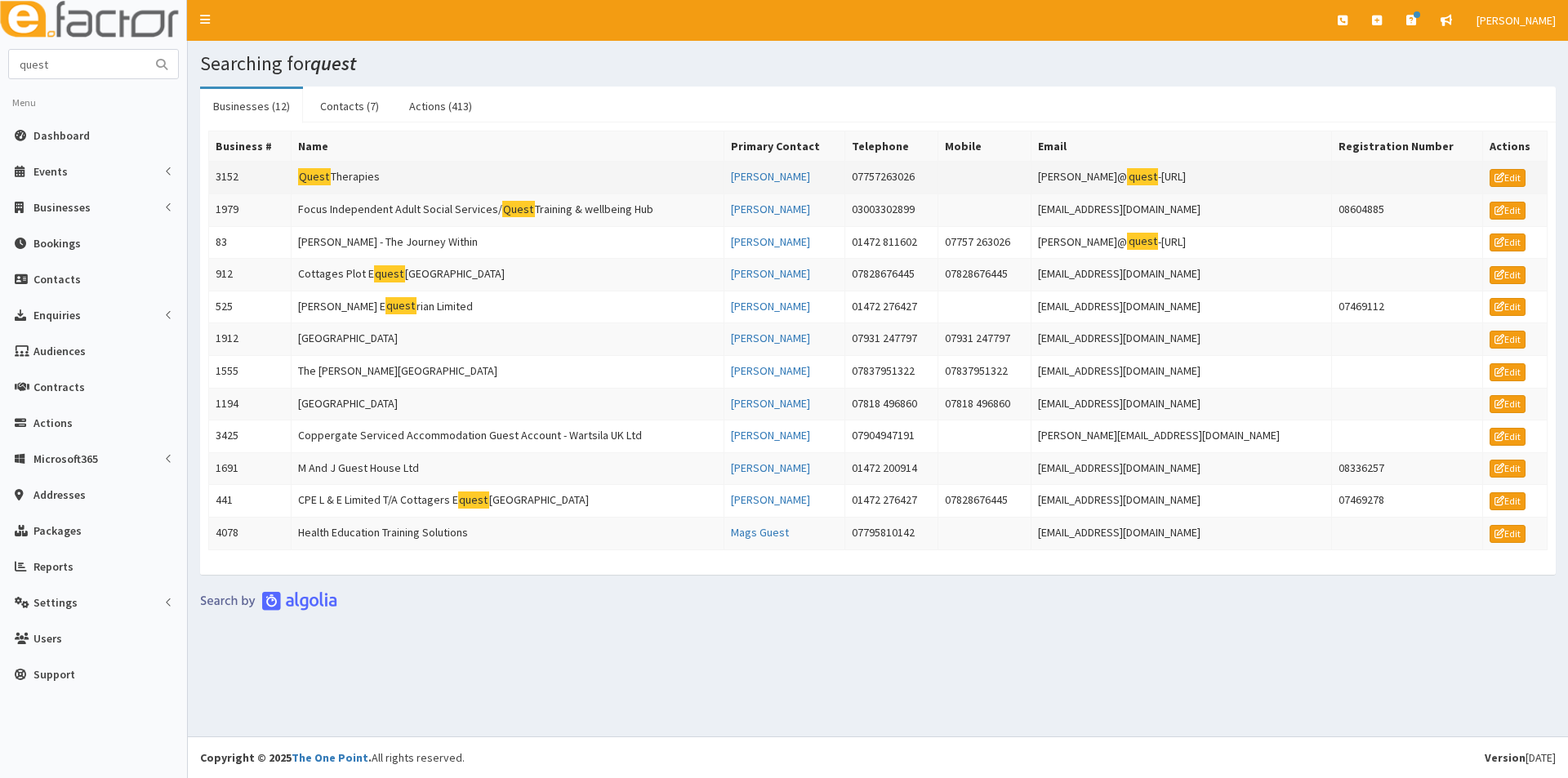
click at [335, 177] on td "Quest Therapies" at bounding box center [507, 178] width 433 height 33
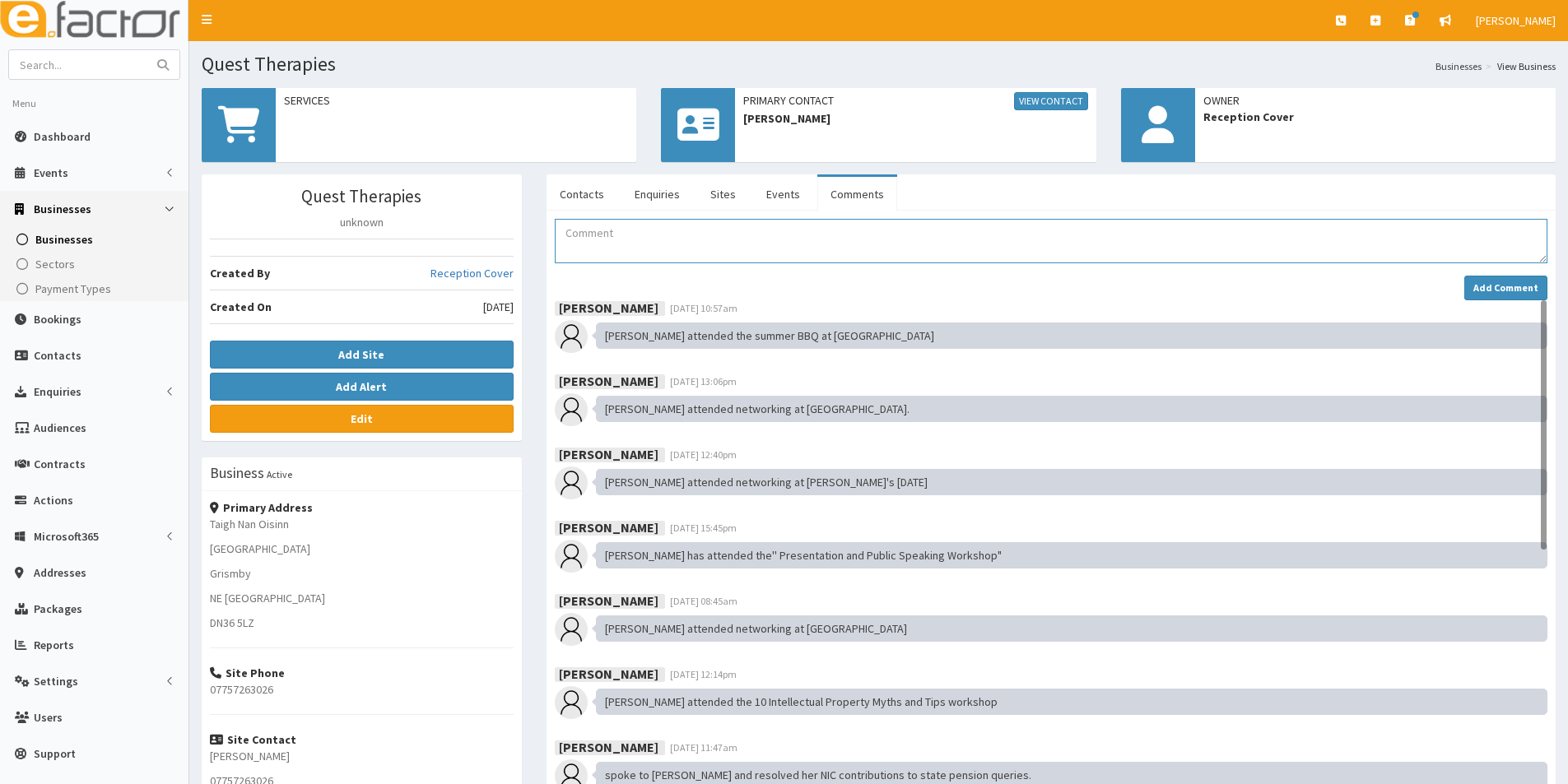
click at [659, 228] on textarea "Comment" at bounding box center [1050, 240] width 992 height 44
paste textarea "[DATE] [PERSON_NAME] attended the Unbreakable event at The [GEOGRAPHIC_DATA] as…"
click at [621, 232] on textarea "[DATE] [PERSON_NAME] attended the Unbreakable event at The [GEOGRAPHIC_DATA] as…" at bounding box center [1050, 240] width 992 height 44
type textarea "[DATE] [PERSON_NAME] attended the Unbreakable event at The [GEOGRAPHIC_DATA] as…"
click at [662, 268] on div "[DATE] [PERSON_NAME] attended the Unbreakable event at The [GEOGRAPHIC_DATA] as…" at bounding box center [1050, 259] width 992 height 81
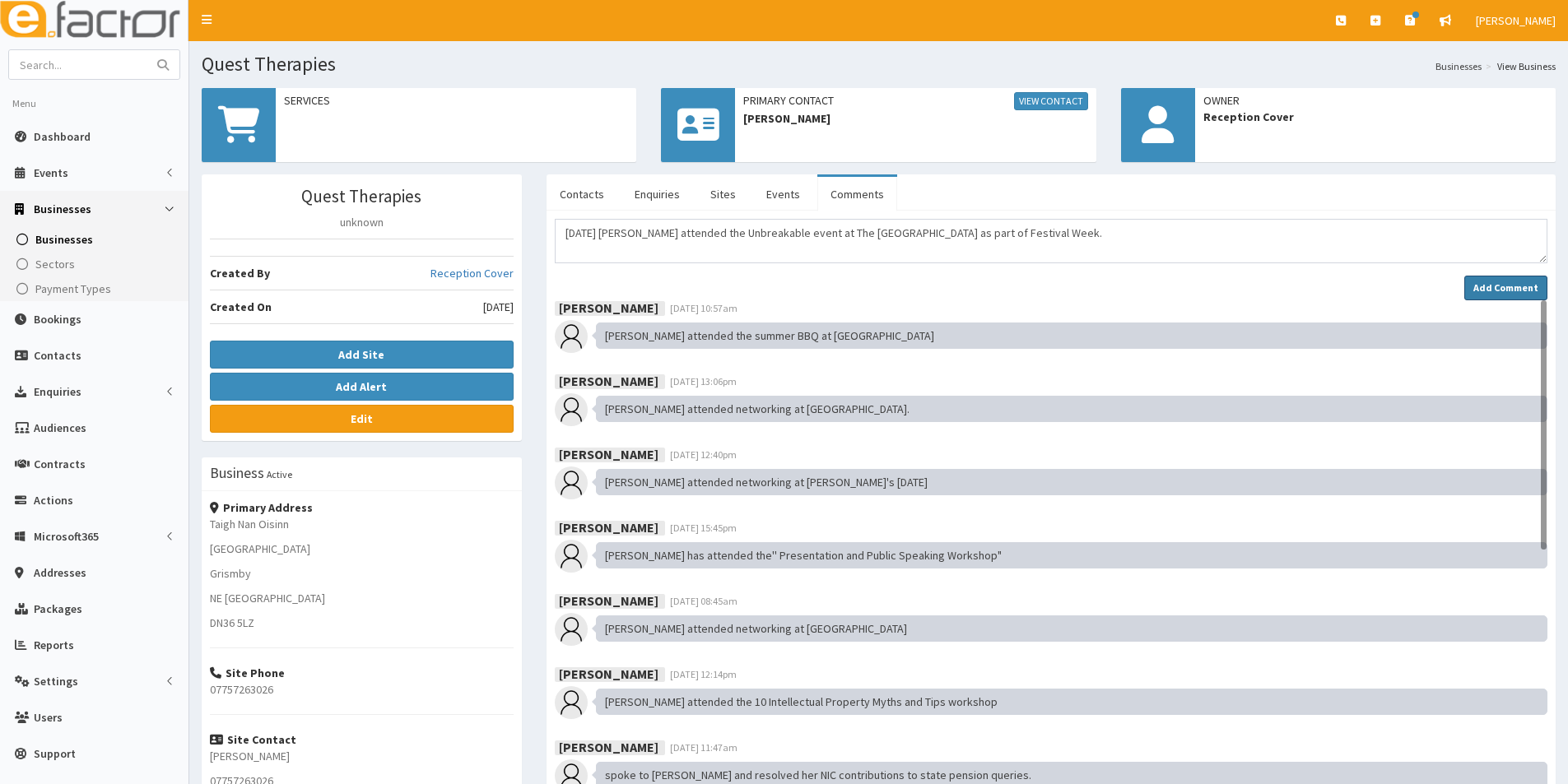
click at [1503, 277] on button "Add Comment" at bounding box center [1505, 287] width 83 height 24
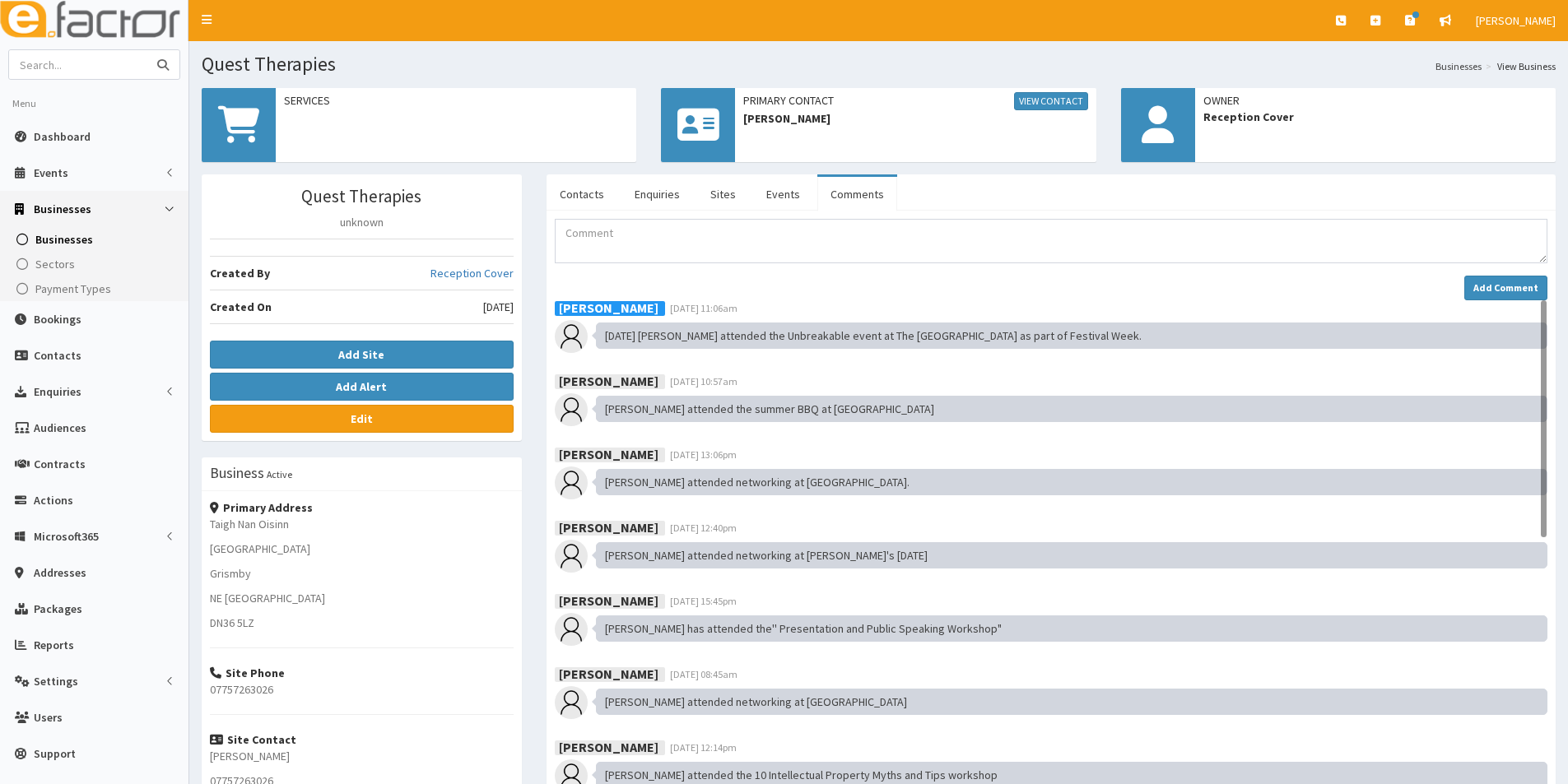
click at [85, 66] on input "text" at bounding box center [77, 64] width 138 height 28
type input "cycle hub"
click at [147, 50] on button "submit" at bounding box center [163, 64] width 33 height 28
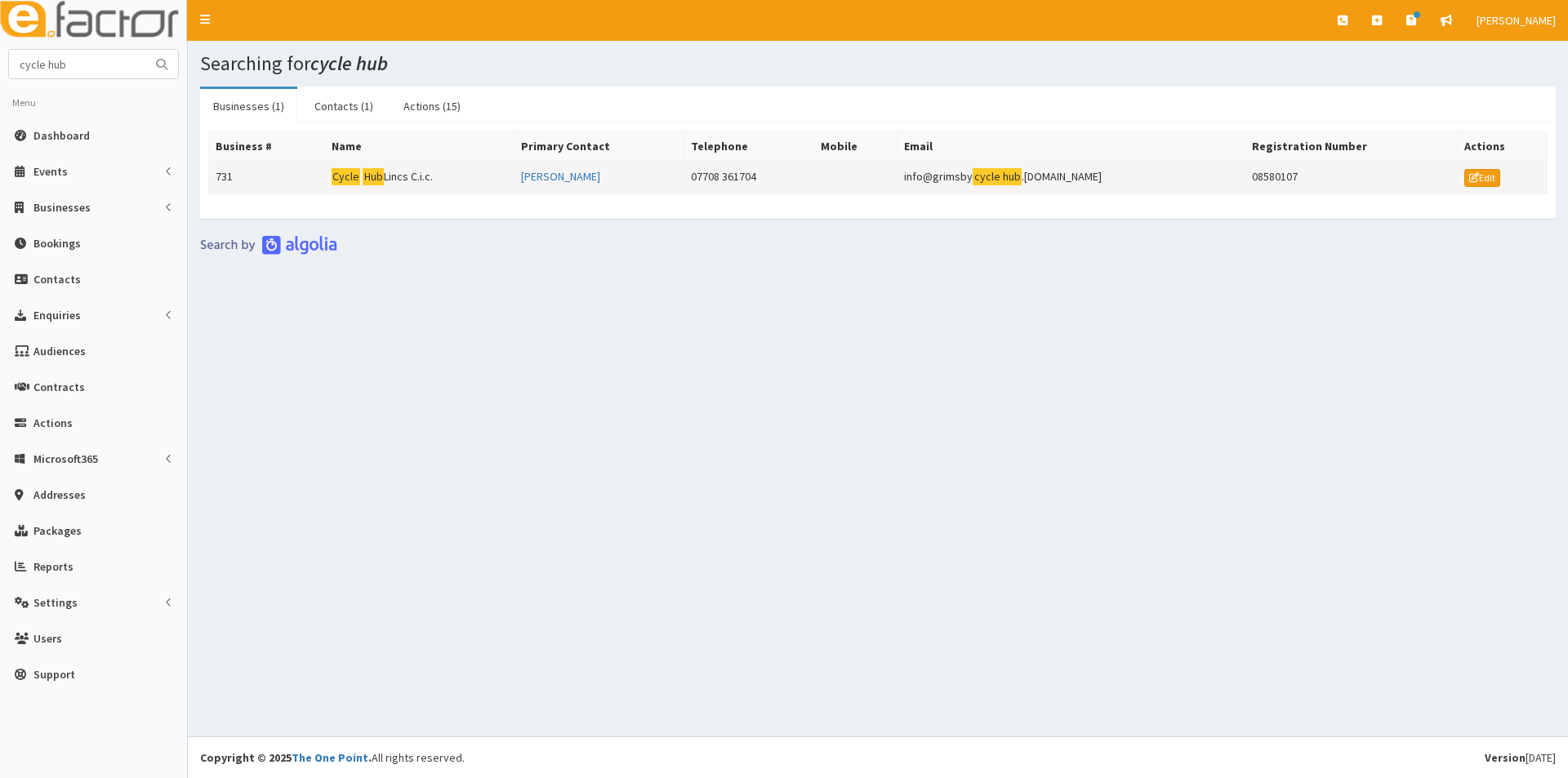
click at [389, 176] on td "Cycle Hub Lincs C.i.c." at bounding box center [419, 178] width 190 height 33
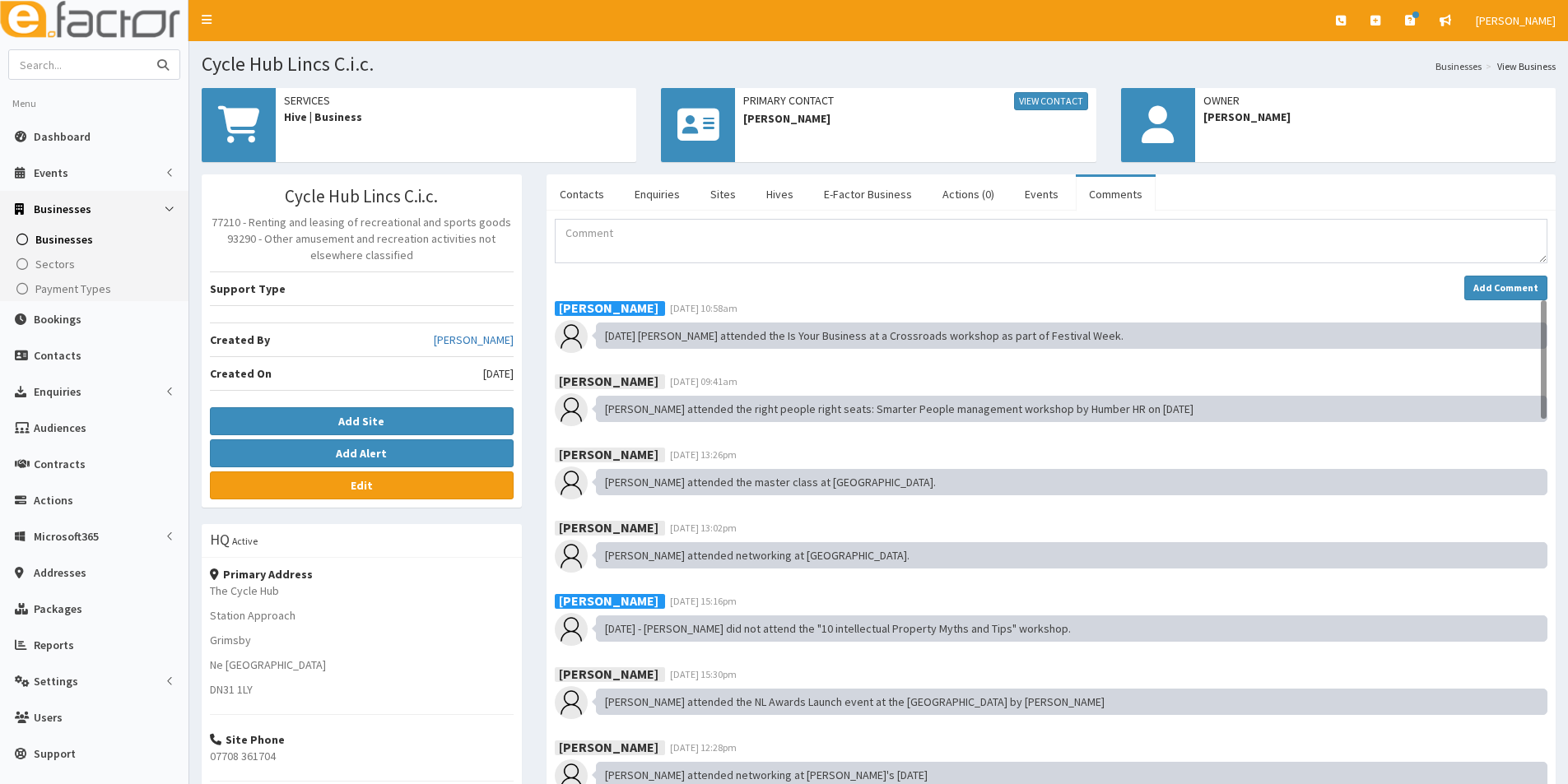
click at [74, 65] on input "text" at bounding box center [77, 64] width 138 height 28
type input "[PERSON_NAME]"
click at [147, 50] on button "submit" at bounding box center [163, 64] width 33 height 28
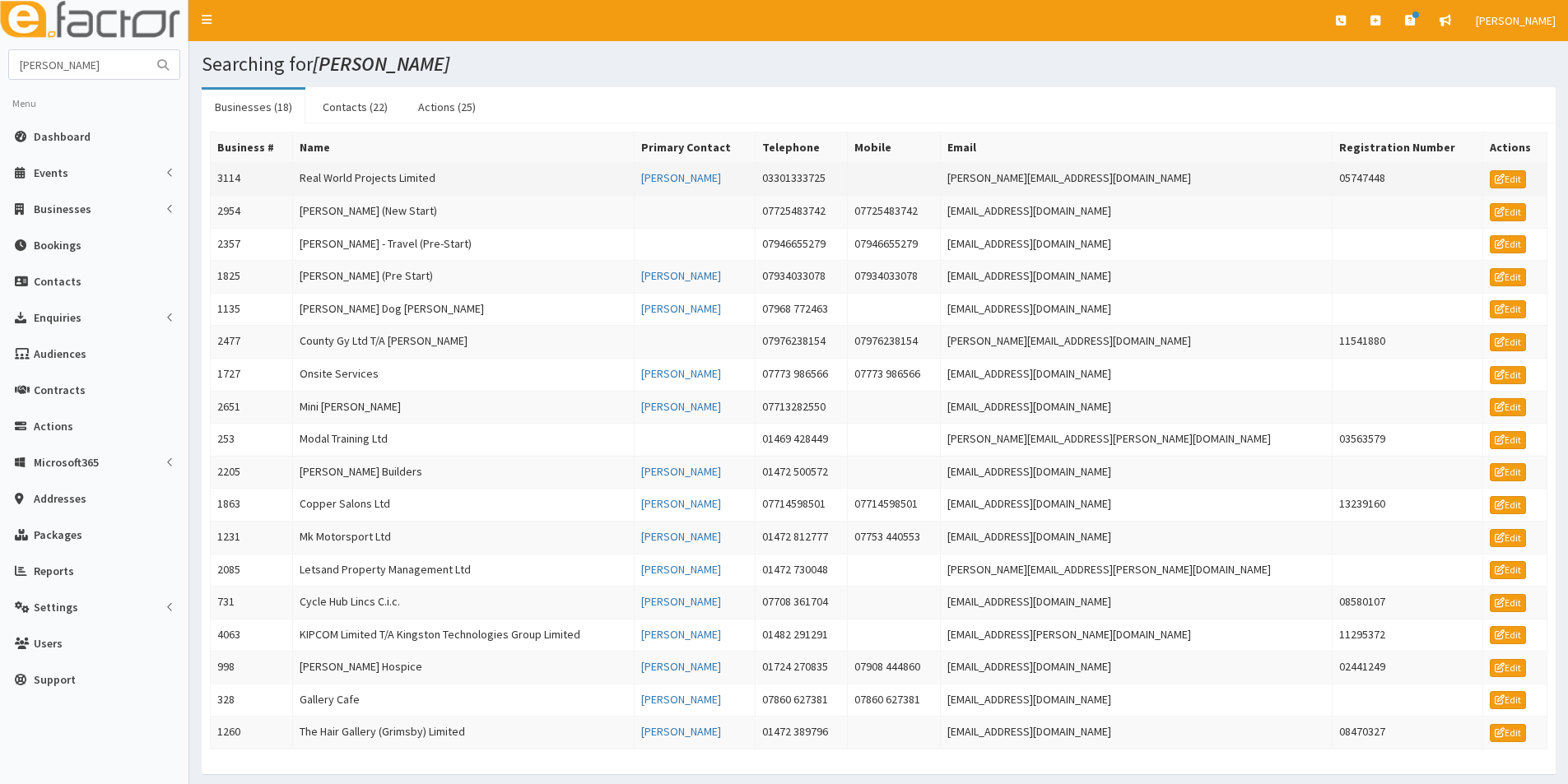
click at [303, 168] on td "Real World Projects Limited" at bounding box center [463, 180] width 342 height 33
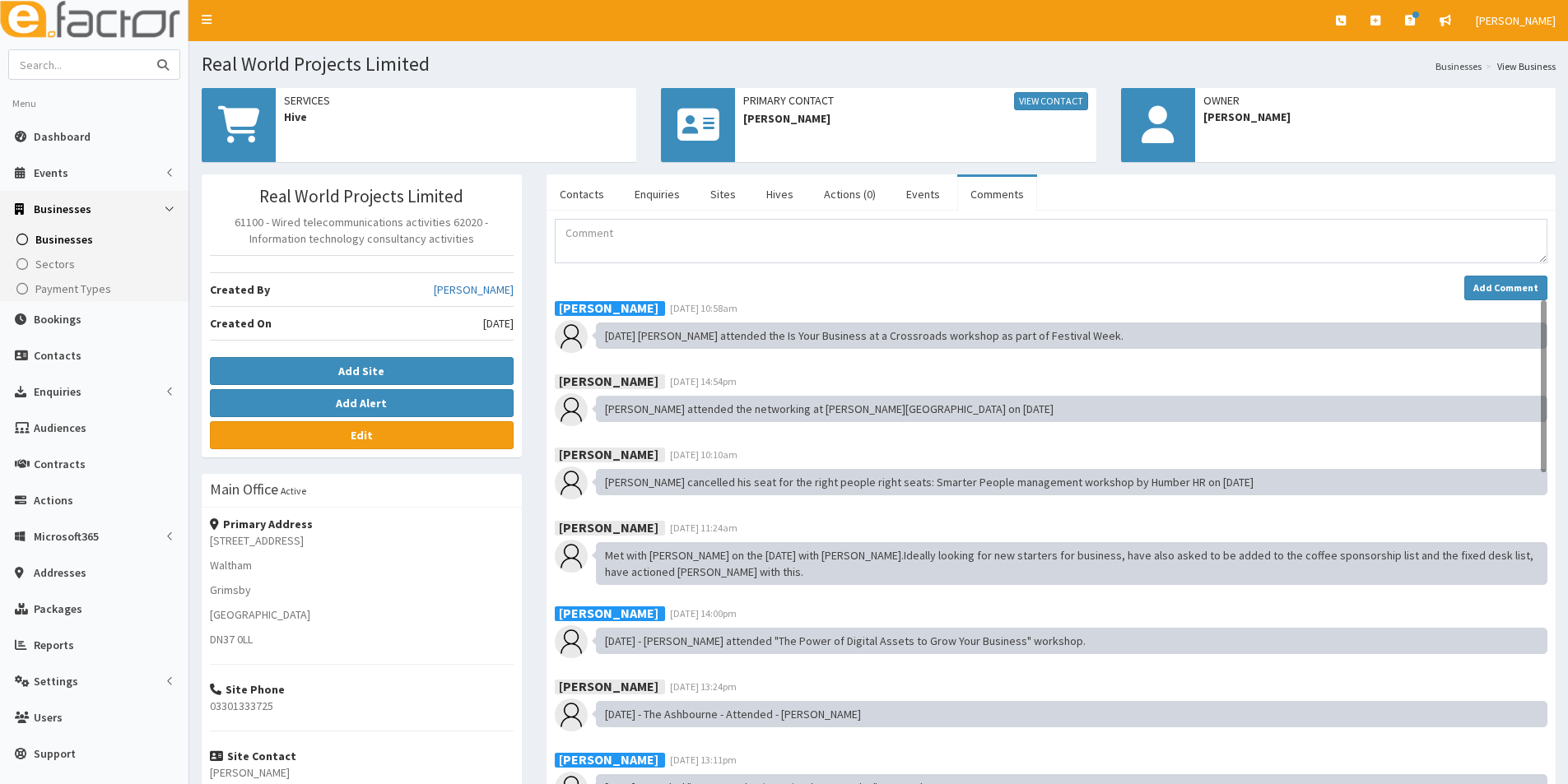
click at [106, 62] on input "text" at bounding box center [77, 64] width 138 height 28
type input "cook"
click at [147, 50] on button "submit" at bounding box center [163, 64] width 33 height 28
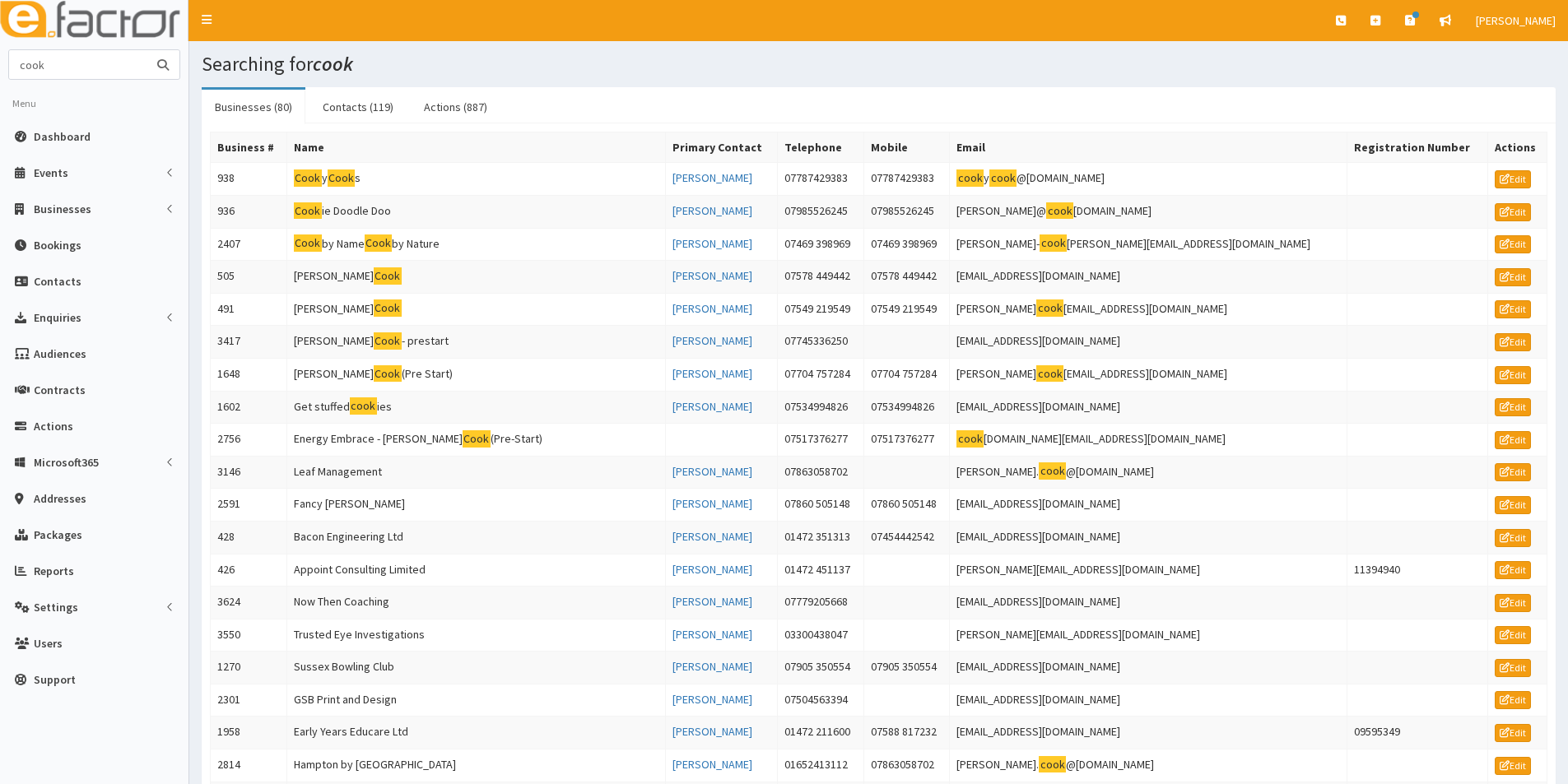
drag, startPoint x: 58, startPoint y: 65, endPoint x: -14, endPoint y: 61, distance: 72.1
type input "hampton"
click at [147, 50] on button "submit" at bounding box center [163, 64] width 33 height 28
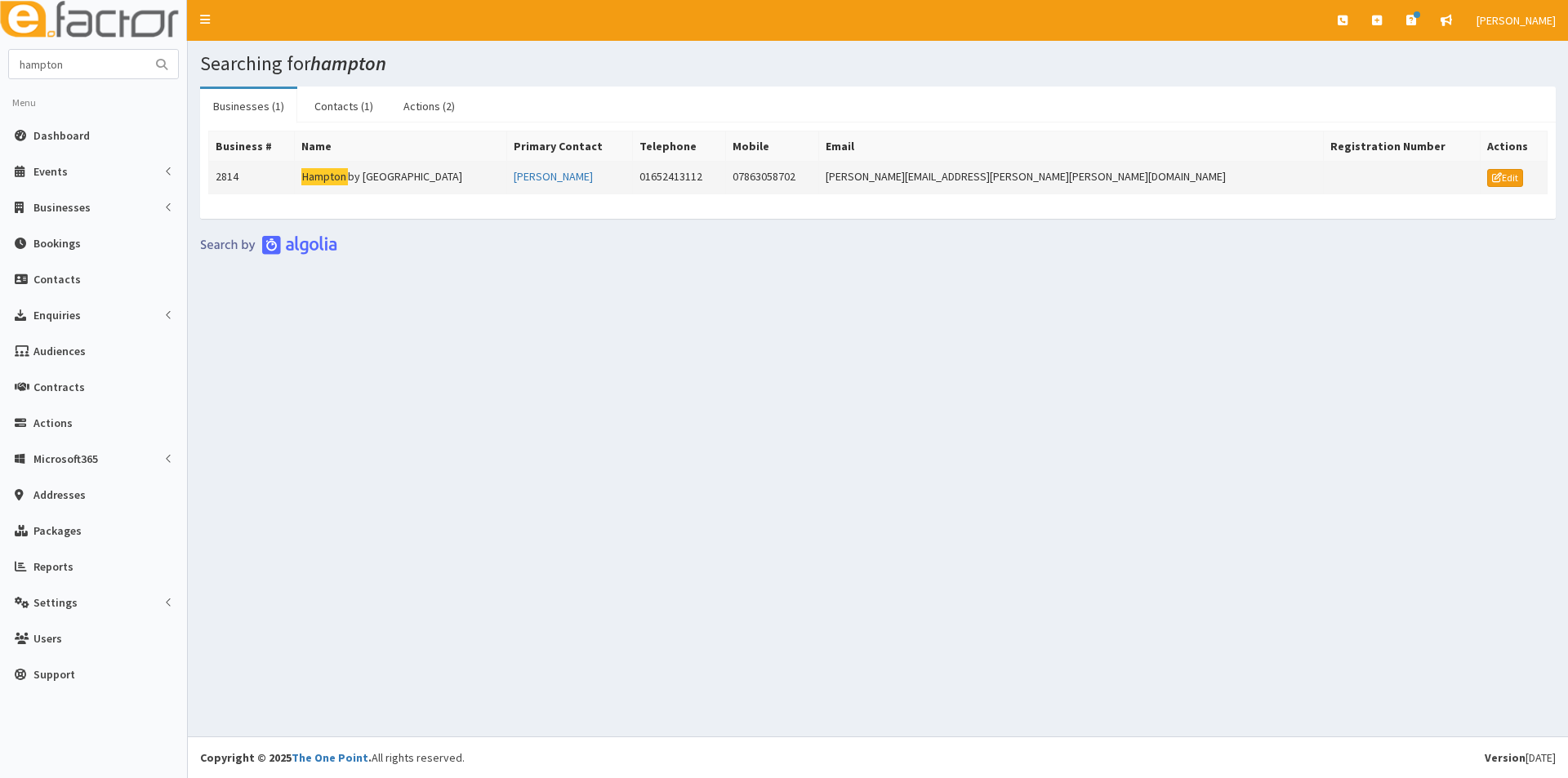
click at [370, 182] on td "Hampton by Hilton Humberside Airport" at bounding box center [400, 178] width 212 height 33
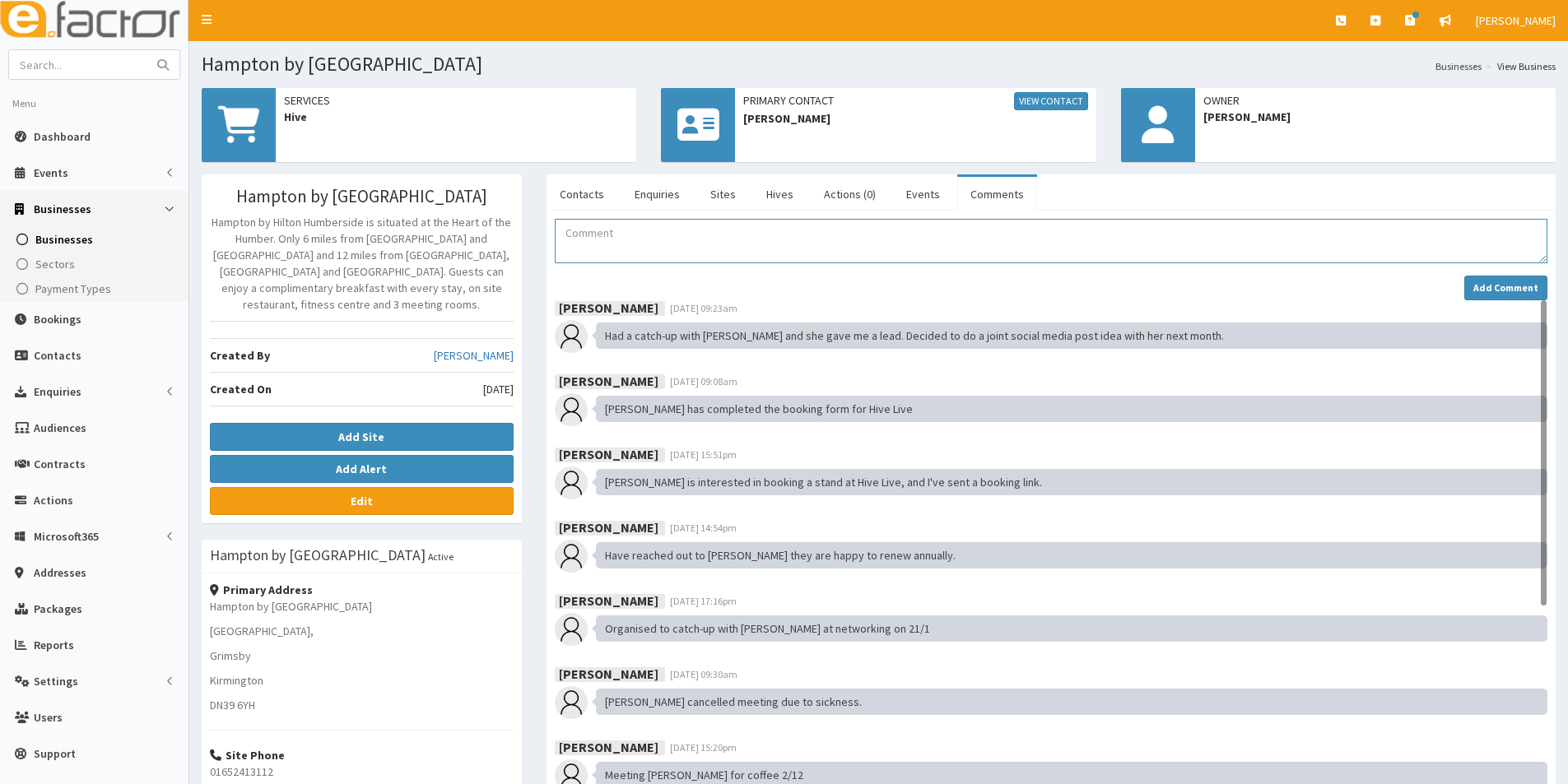
click at [618, 254] on textarea "Comment" at bounding box center [1050, 240] width 992 height 44
drag, startPoint x: 881, startPoint y: 233, endPoint x: 550, endPoint y: 224, distance: 331.1
click at [550, 224] on div "01/10/2025 Sam attended the Orsted Tour as part of Festival Week. Add Comment M…" at bounding box center [1051, 587] width 1018 height 736
type textarea "01/10/2025 Sam attended the Orsted Tour as part of Festival Week."
click at [1485, 286] on strong "Add Comment" at bounding box center [1505, 287] width 65 height 13
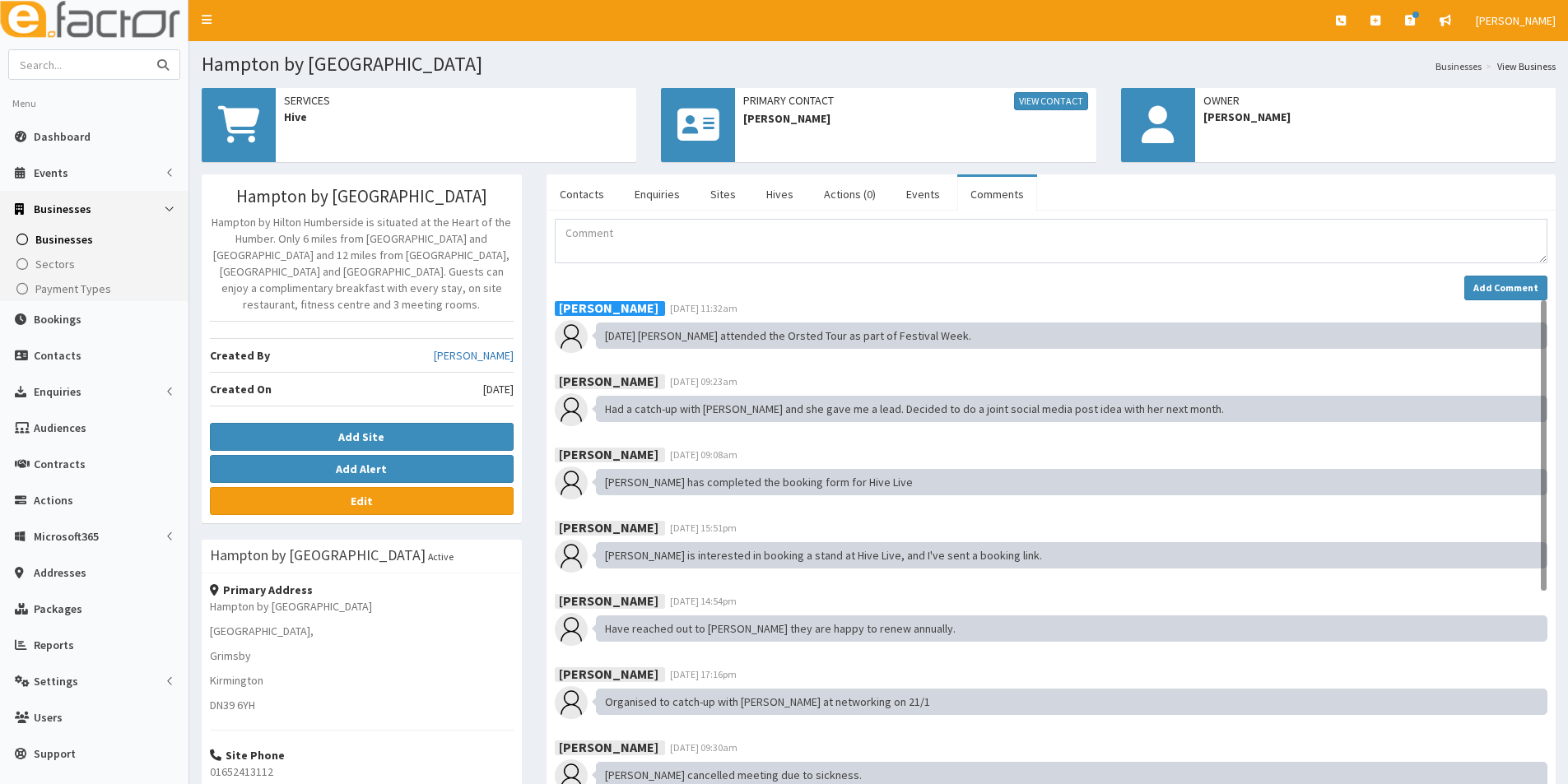
click at [92, 63] on input "text" at bounding box center [77, 64] width 138 height 28
type input "[PERSON_NAME] print"
click at [147, 50] on button "submit" at bounding box center [163, 64] width 33 height 28
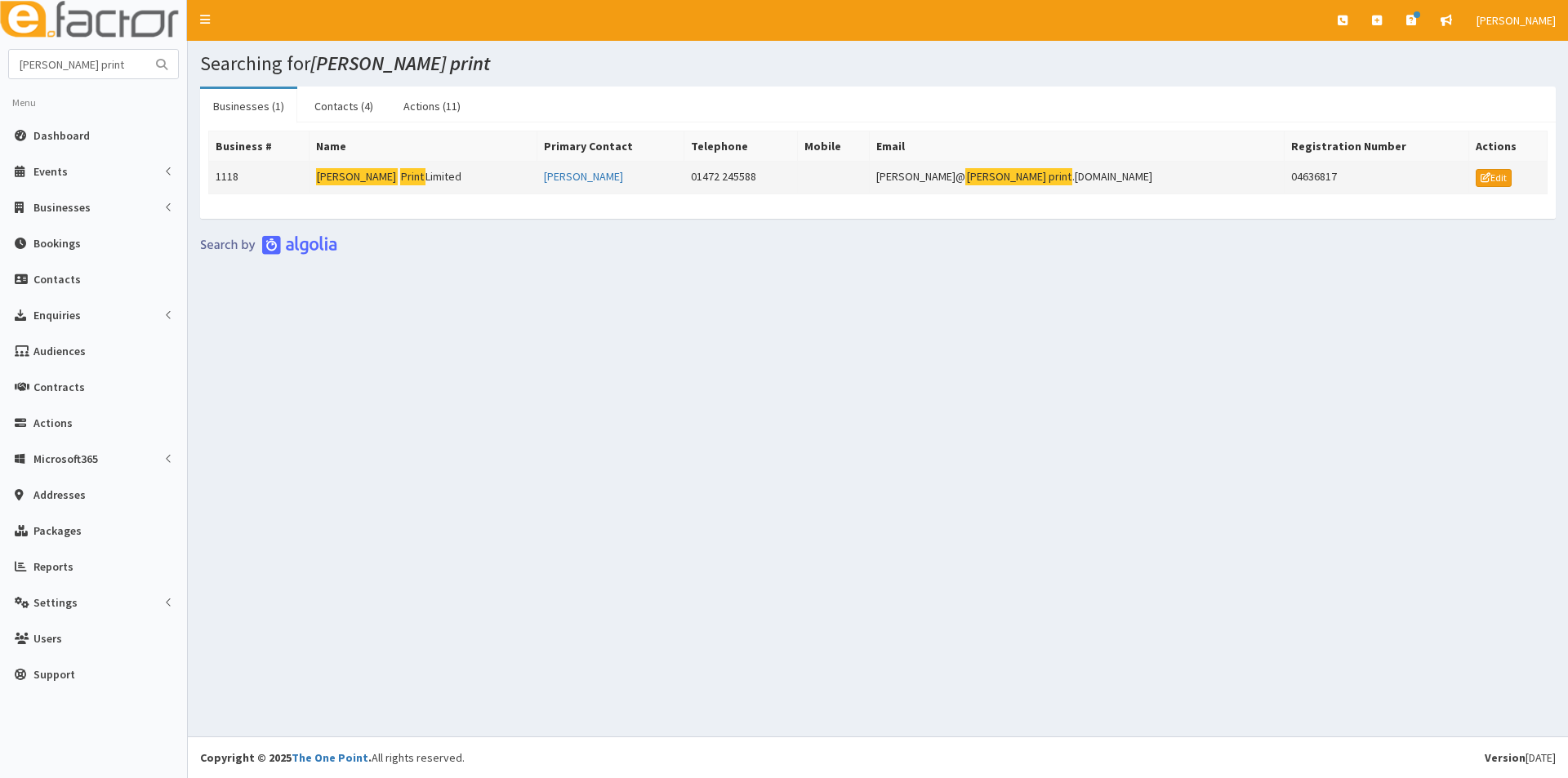
click at [416, 175] on td "Wold Print Limited" at bounding box center [423, 178] width 227 height 33
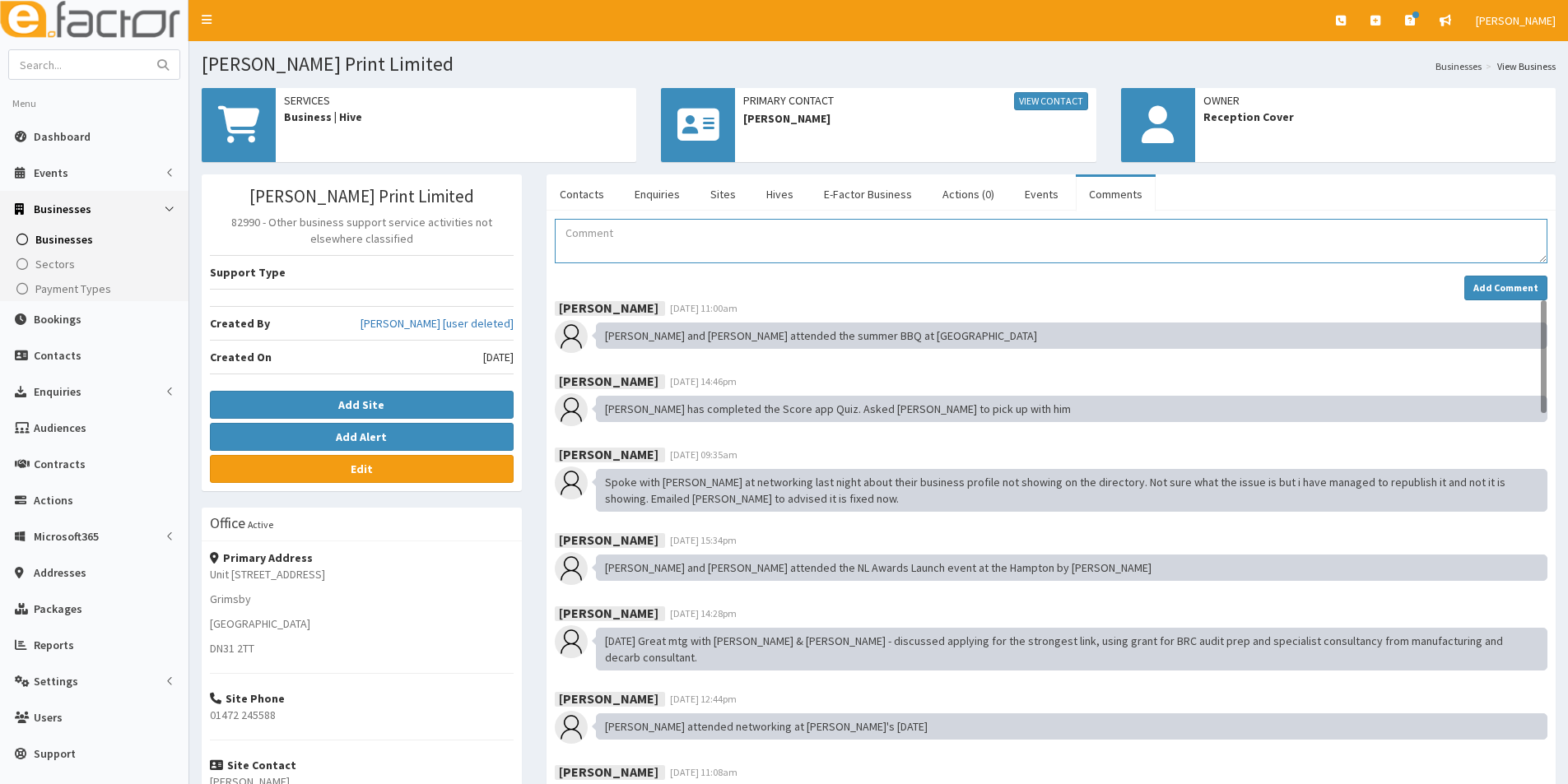
click at [735, 243] on textarea "Comment" at bounding box center [1050, 240] width 992 height 44
paste textarea "01/10/2025 Sam attended the Orsted Tour as part of Festival Week"
click at [643, 233] on textarea "01/10/2025 Sam attended the Orsted Tour as part of Festival Week" at bounding box center [1050, 240] width 992 height 44
type textarea "01/10/2025 Sean and Mike attended the Orsted Tour as part of Festival Week"
click at [1504, 285] on strong "Add Comment" at bounding box center [1505, 287] width 65 height 13
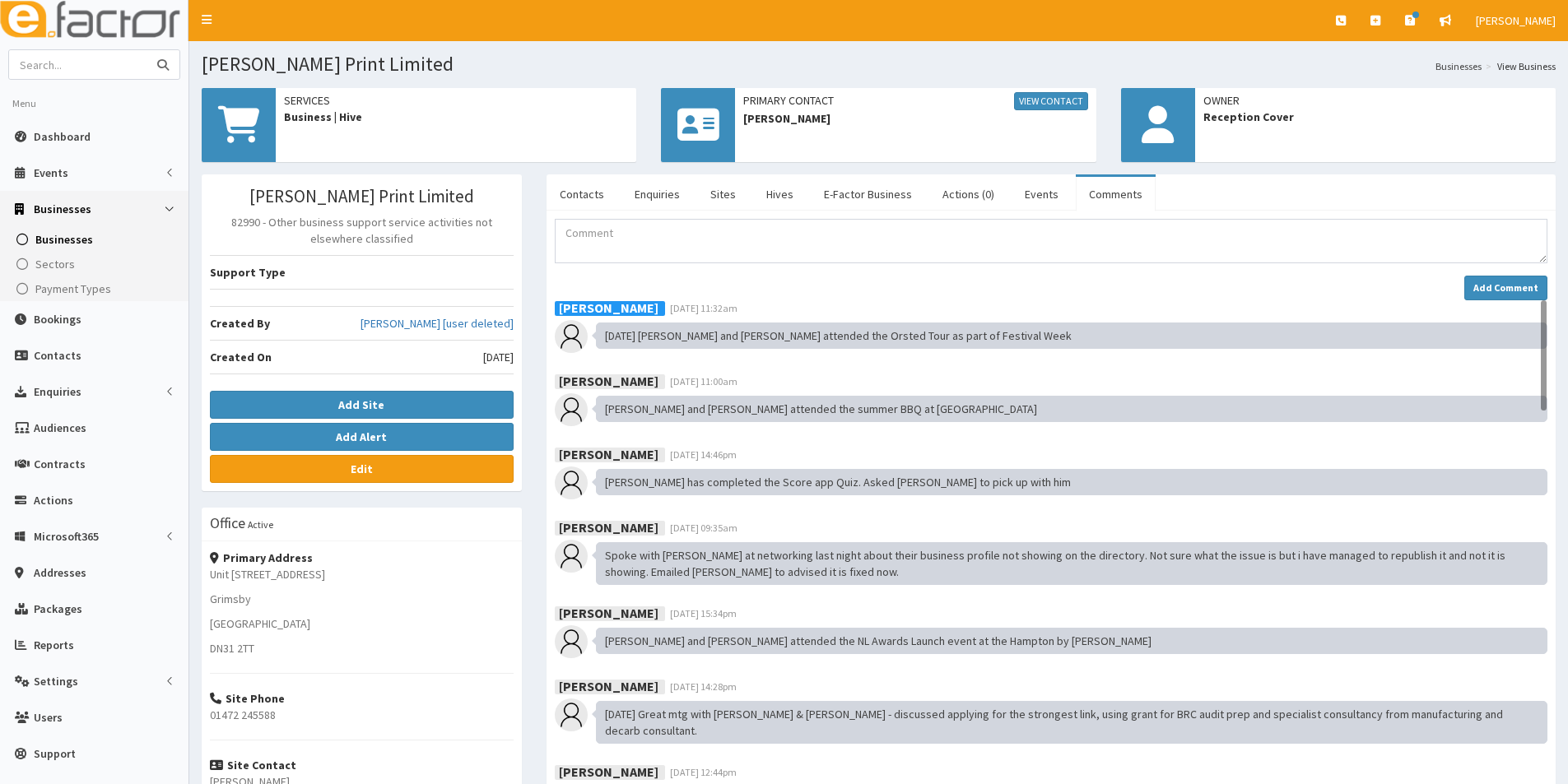
click at [91, 65] on input "text" at bounding box center [77, 64] width 138 height 28
type input "p"
type input "st james hotel"
click at [147, 50] on button "submit" at bounding box center [163, 64] width 33 height 28
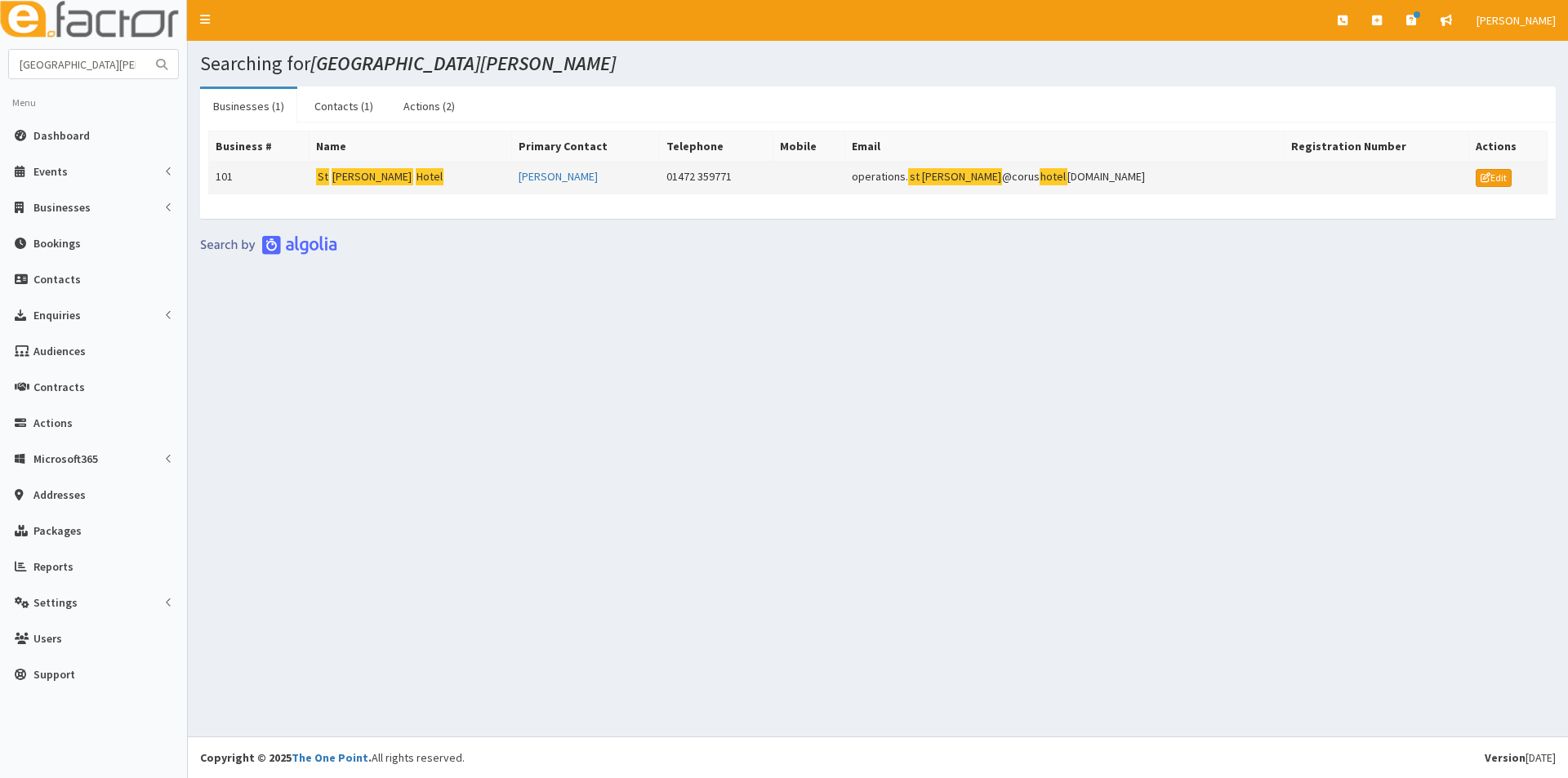
click at [349, 174] on mark "[PERSON_NAME]" at bounding box center [372, 177] width 81 height 17
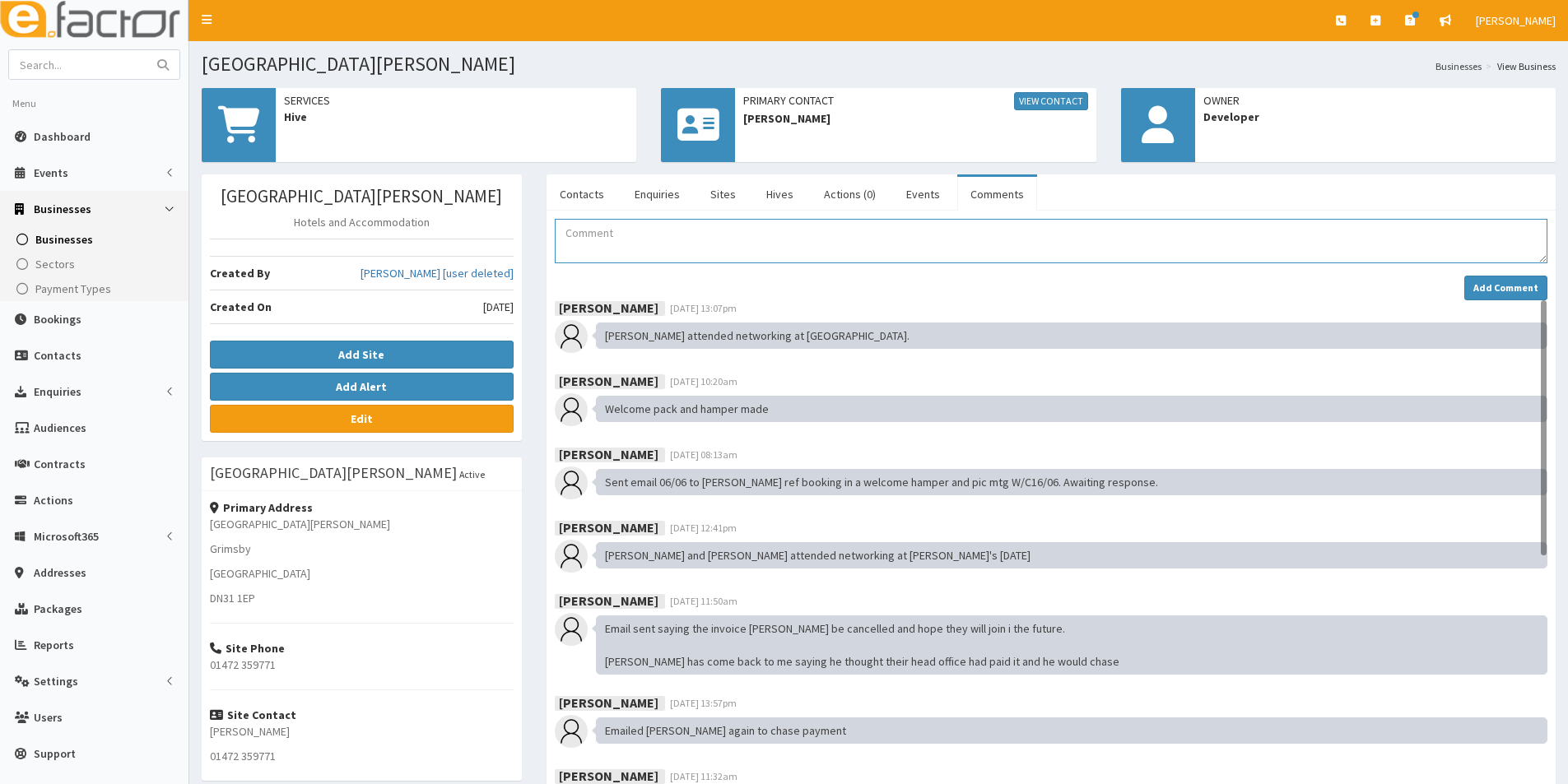
click at [570, 239] on textarea "Comment" at bounding box center [1050, 240] width 992 height 44
paste textarea "01/10/2025 Sam attended the Orsted Tour as part of Festival Week"
click at [640, 234] on textarea "01/10/2025 Sam attended the Orsted Tour as part of Festival Week" at bounding box center [1050, 240] width 992 height 44
type textarea "01/10/2025 Paul Grantley & Paul George attended the Orsted Tour as part of Fest…"
click at [1527, 283] on strong "Add Comment" at bounding box center [1505, 287] width 65 height 13
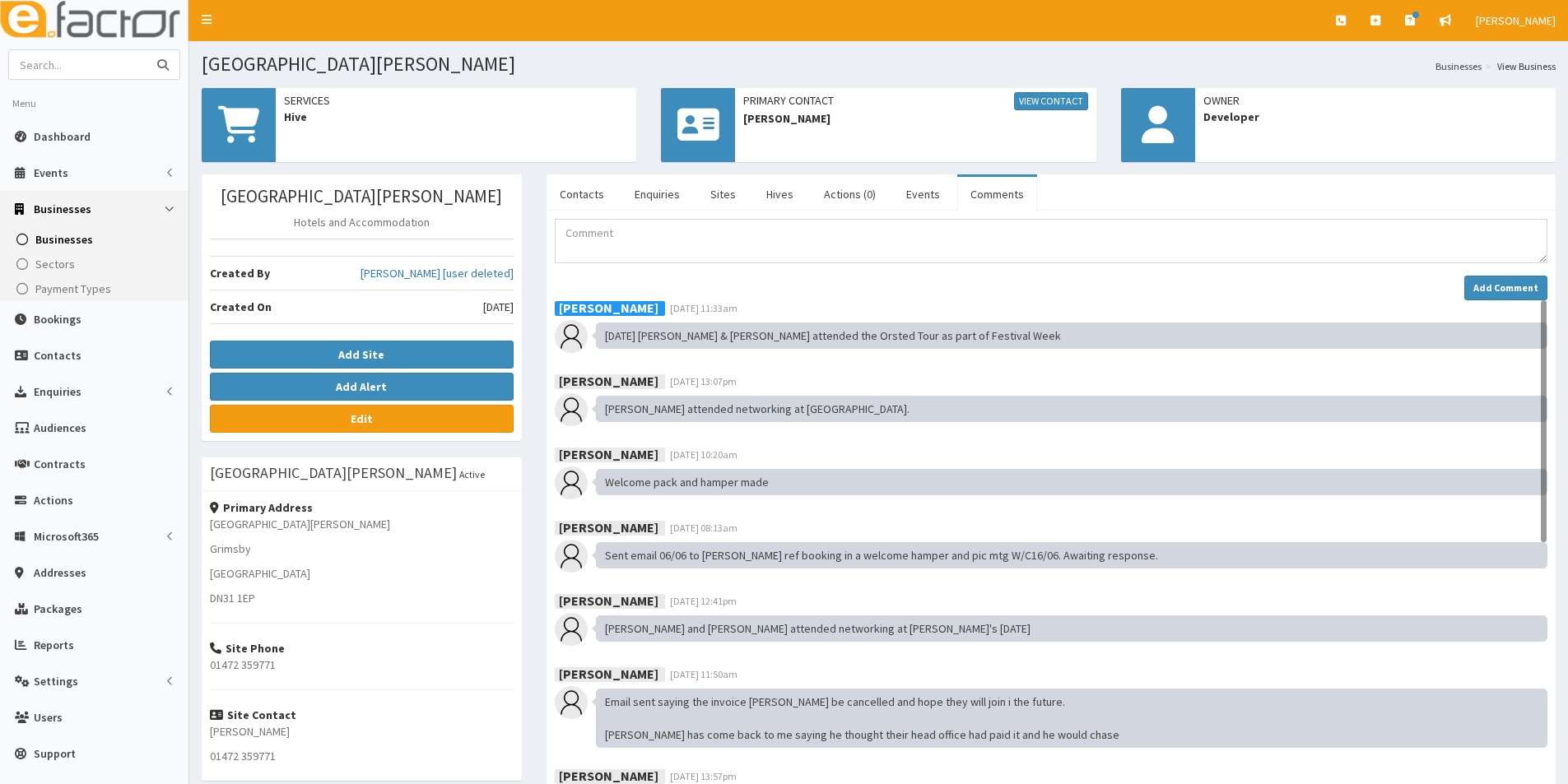
click at [94, 65] on input "text" at bounding box center [77, 64] width 138 height 28
type input "Cengar"
click at [147, 50] on button "submit" at bounding box center [163, 64] width 33 height 28
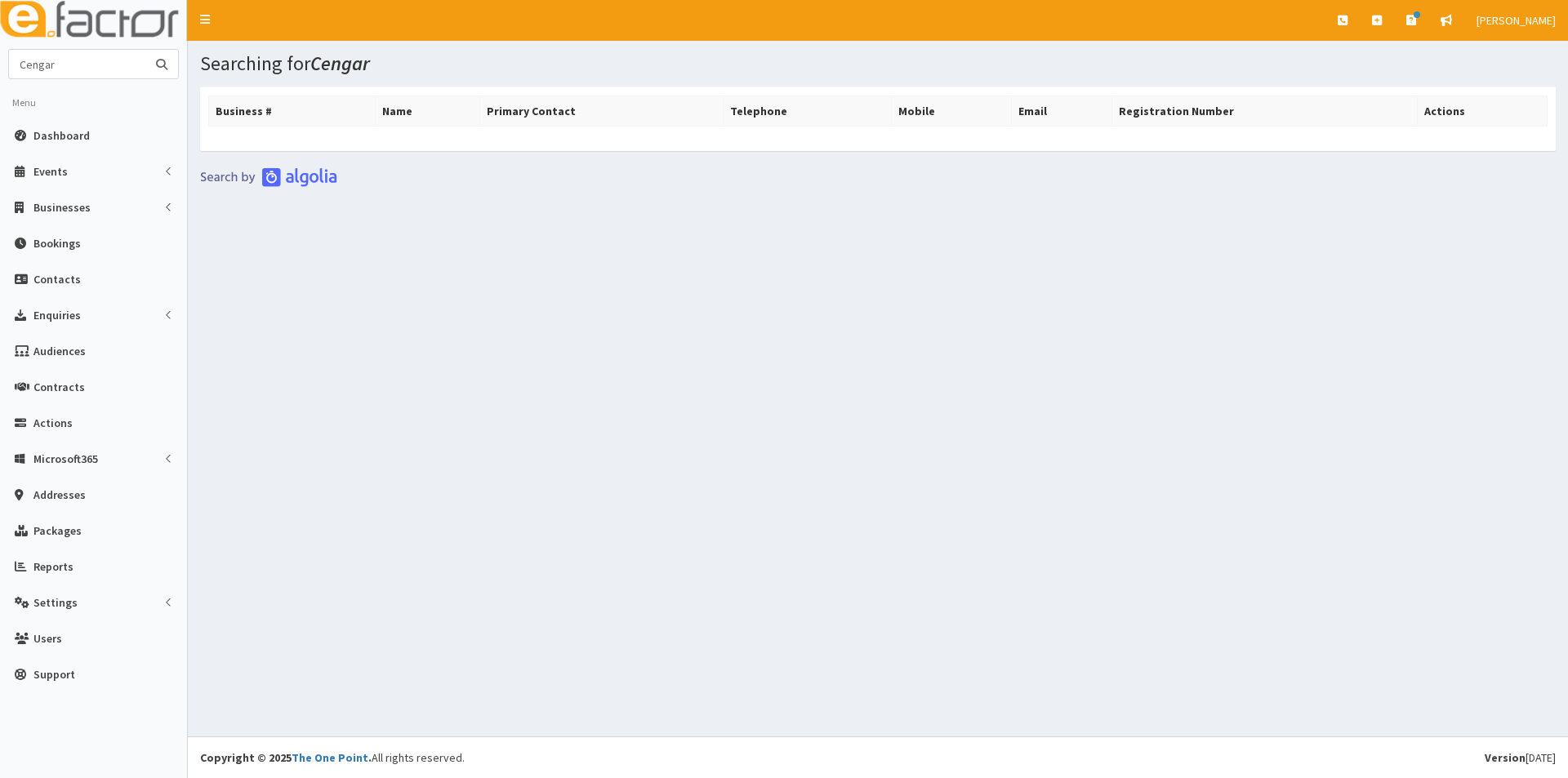
drag, startPoint x: 80, startPoint y: 63, endPoint x: -44, endPoint y: 48, distance: 124.9
click at [0, 48] on html "E Toggle navigation Quick Create Create Business Create Booking" at bounding box center [784, 389] width 1568 height 778
type input "[PERSON_NAME]"
click at [145, 49] on button "submit" at bounding box center [162, 63] width 33 height 28
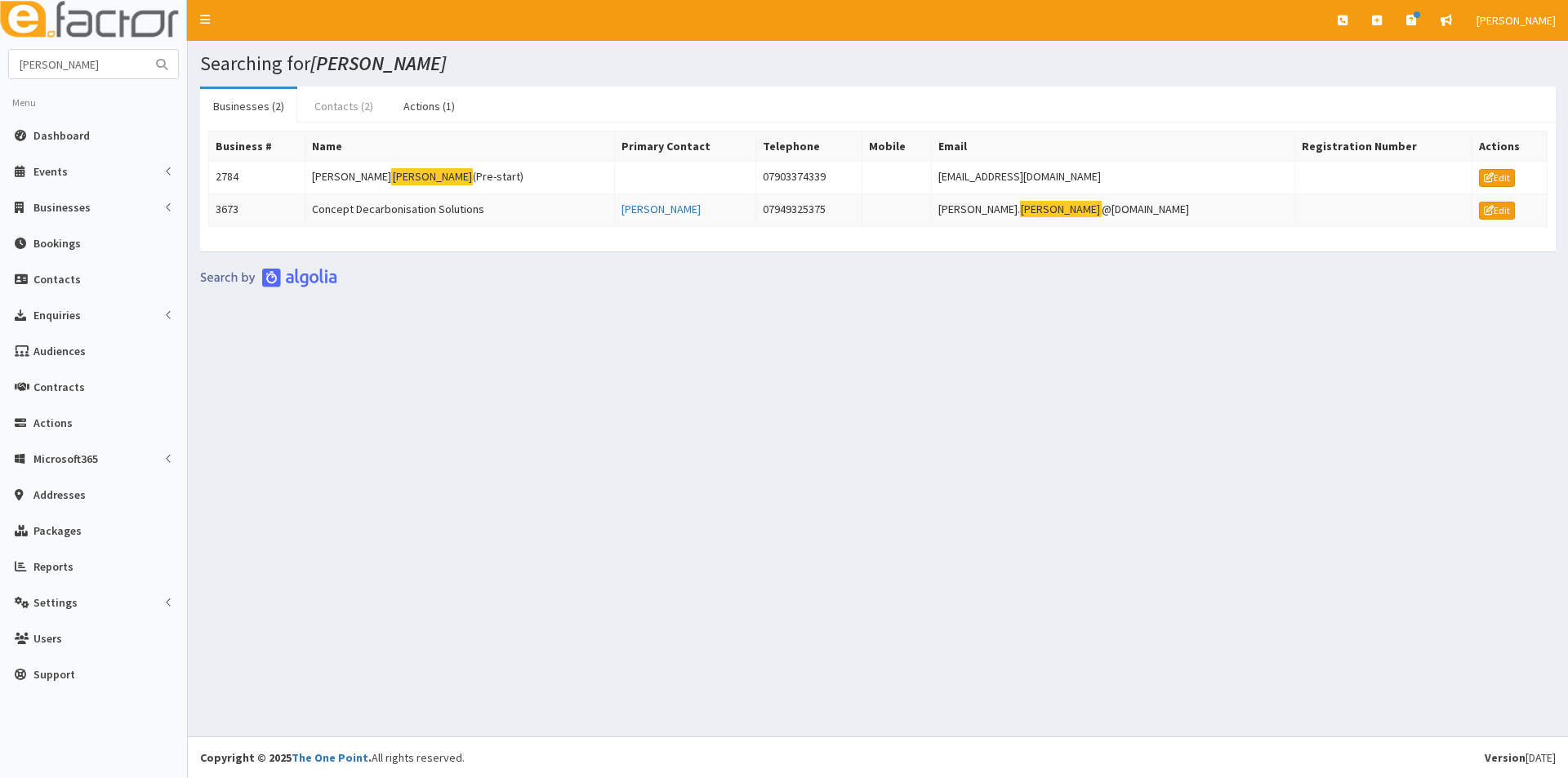
click at [323, 107] on link "Contacts (2)" at bounding box center [344, 106] width 85 height 34
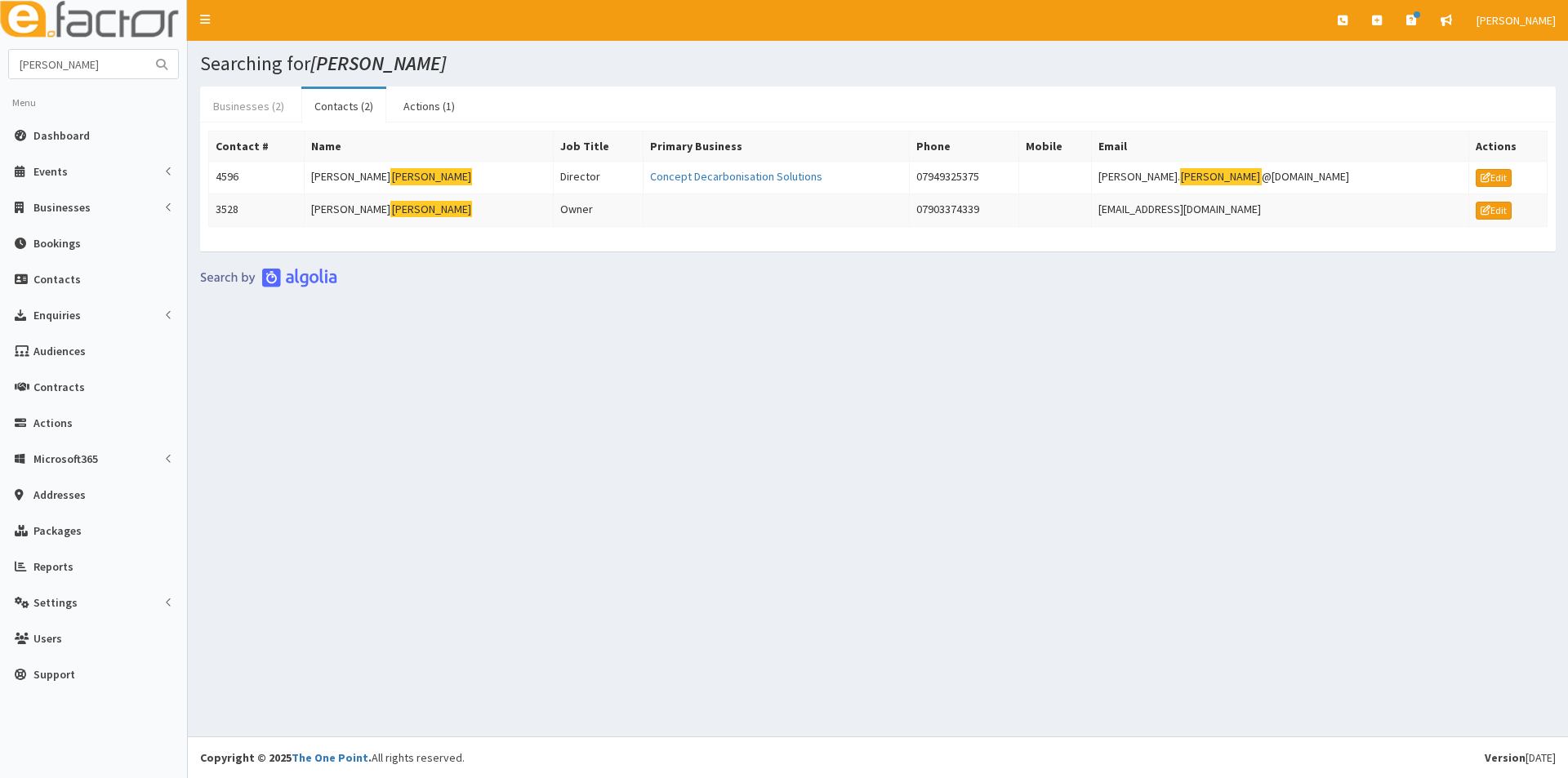
click at [255, 105] on link "Businesses (2)" at bounding box center [248, 106] width 97 height 34
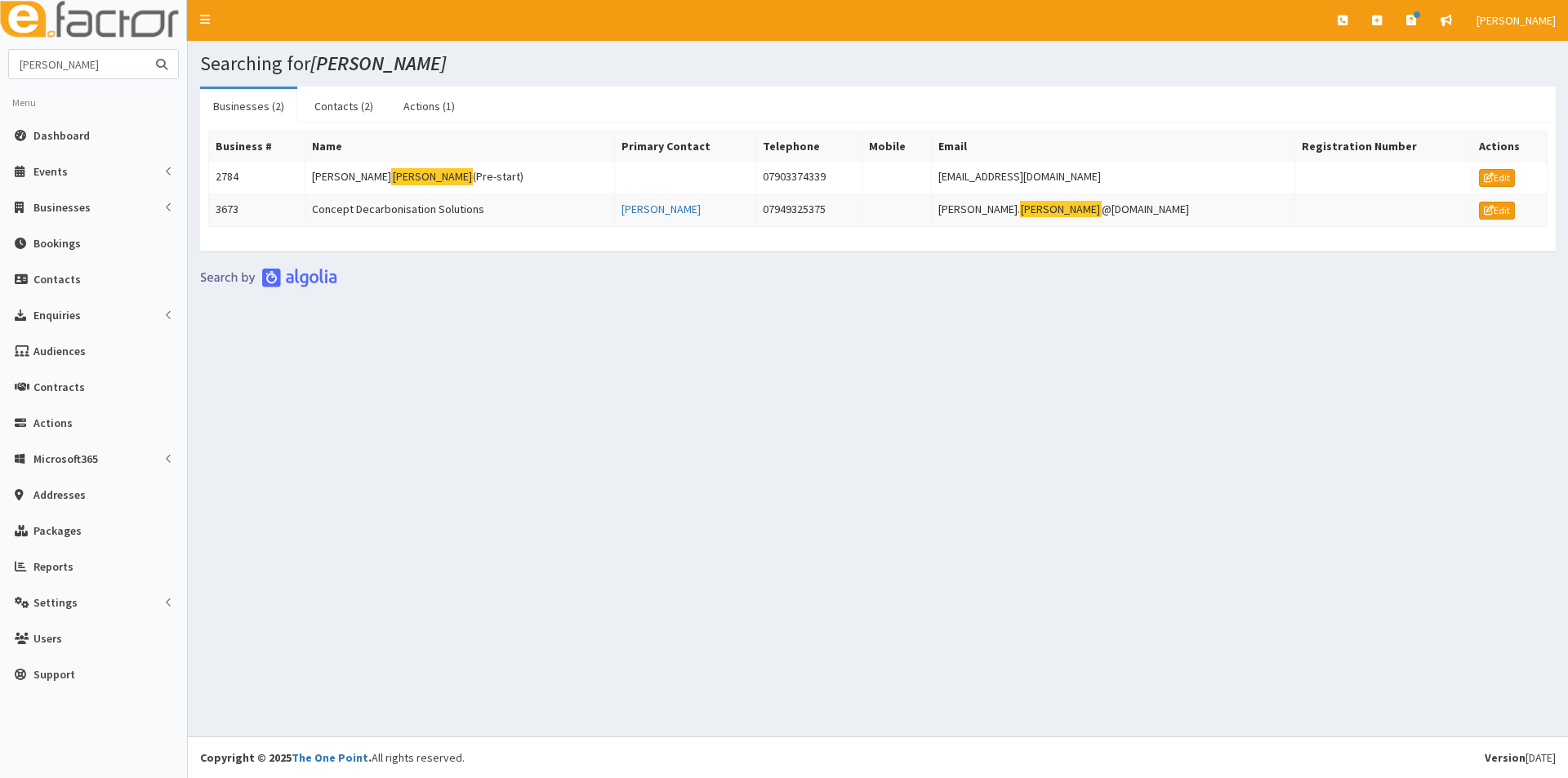
drag, startPoint x: 78, startPoint y: 67, endPoint x: -44, endPoint y: 62, distance: 122.1
click at [0, 62] on html "E Toggle navigation Quick Create Create Business Create Booking" at bounding box center [784, 389] width 1568 height 778
type input "braben"
click at [145, 49] on button "submit" at bounding box center [162, 63] width 33 height 28
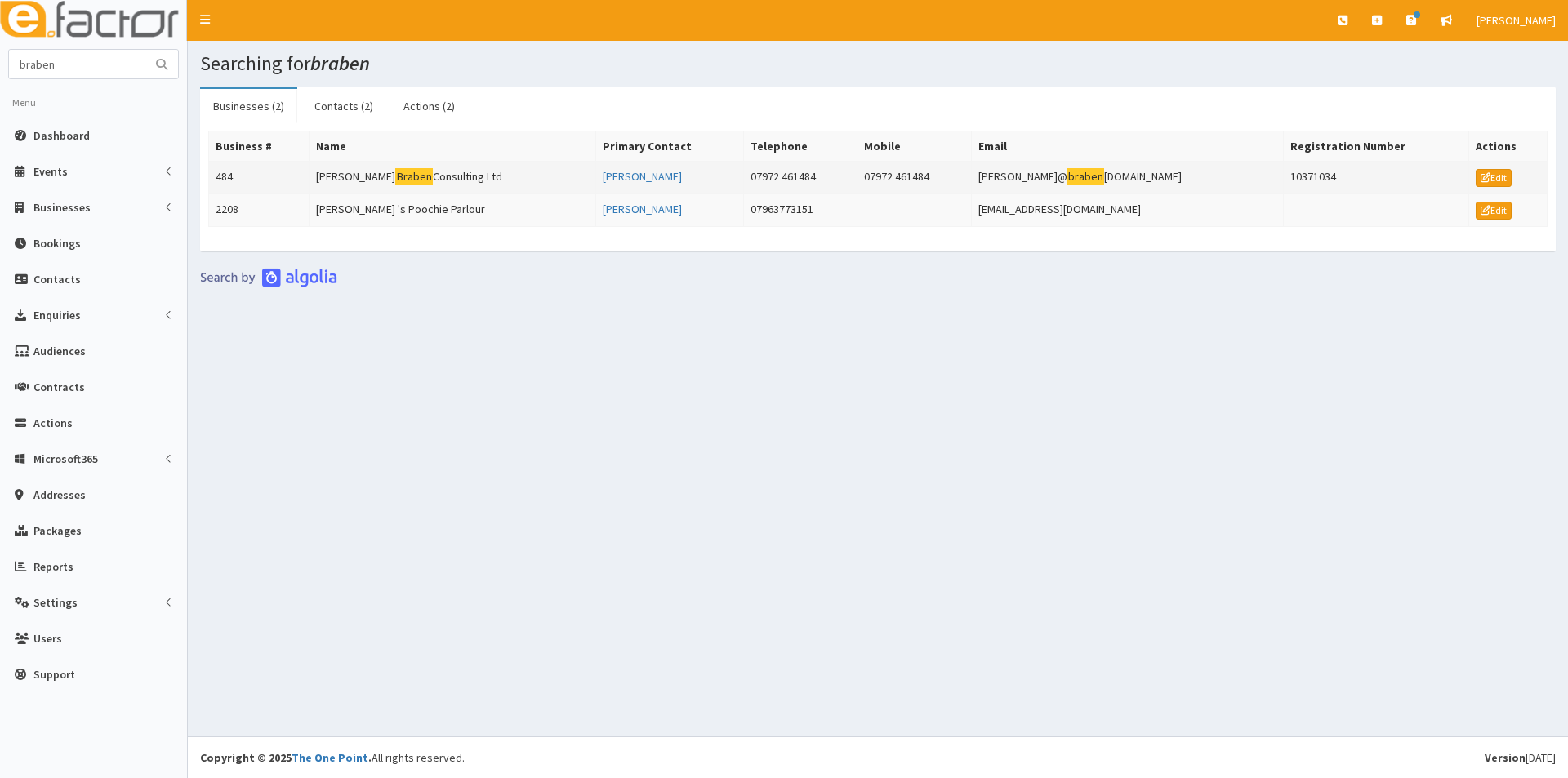
click at [360, 180] on td "[PERSON_NAME] Consulting Ltd" at bounding box center [453, 178] width 287 height 33
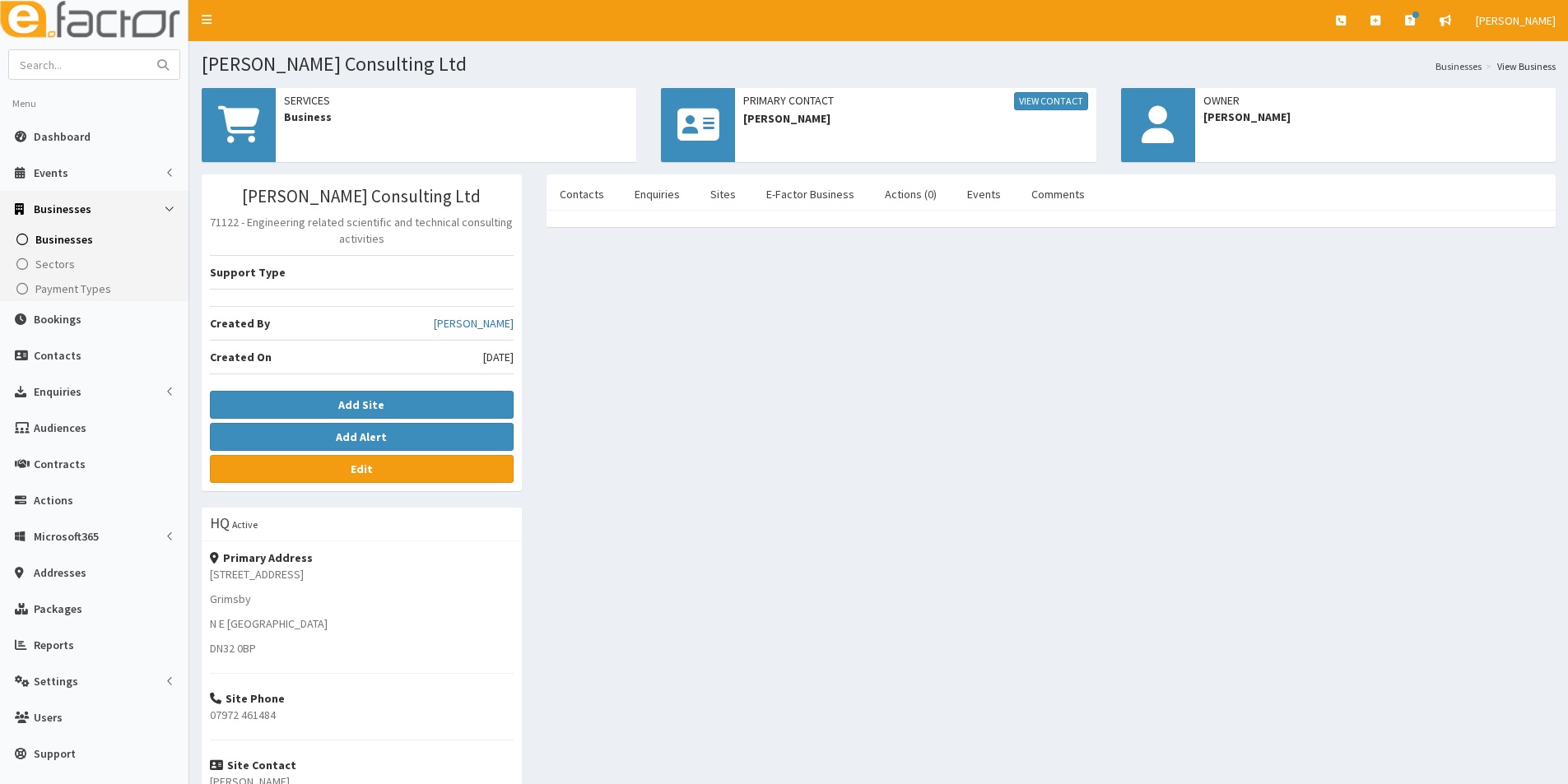
click at [372, 188] on div "Lorraine Braben Consulting Ltd 71122 - Engineering related scientific and techn…" at bounding box center [362, 332] width 321 height 317
click at [1028, 199] on link "Comments" at bounding box center [1058, 194] width 80 height 34
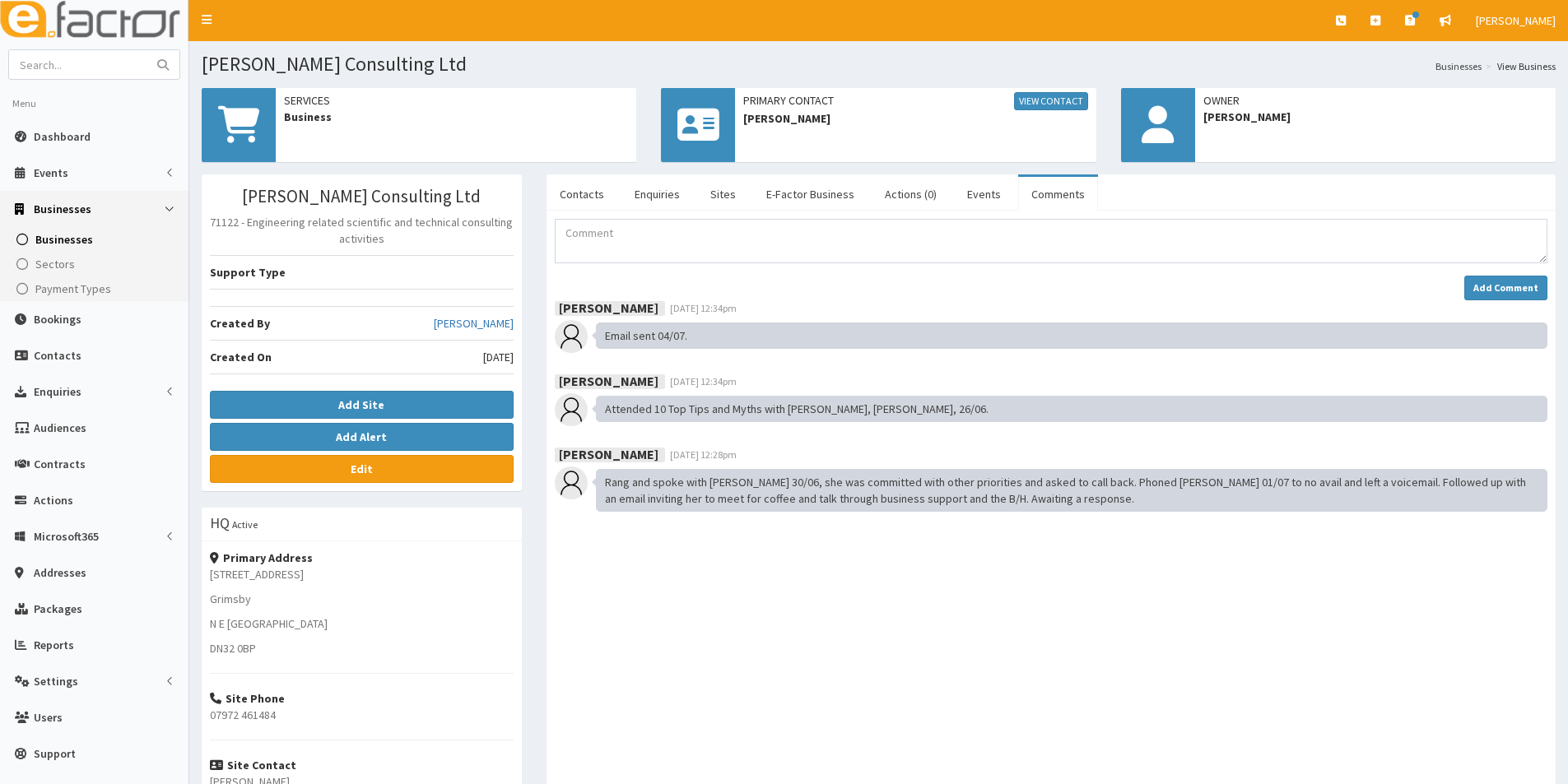
drag, startPoint x: 1028, startPoint y: 199, endPoint x: 874, endPoint y: 262, distance: 166.4
click at [1026, 200] on link "Comments" at bounding box center [1058, 194] width 80 height 34
click at [634, 242] on textarea "Comment" at bounding box center [1050, 240] width 992 height 44
paste textarea "[DATE] [PERSON_NAME] attended the Orsted Tour as part of Festival Week"
click at [636, 238] on textarea "01/10/2025 Sam attended the Orsted Tour as part of Festival Week" at bounding box center [1050, 240] width 992 height 44
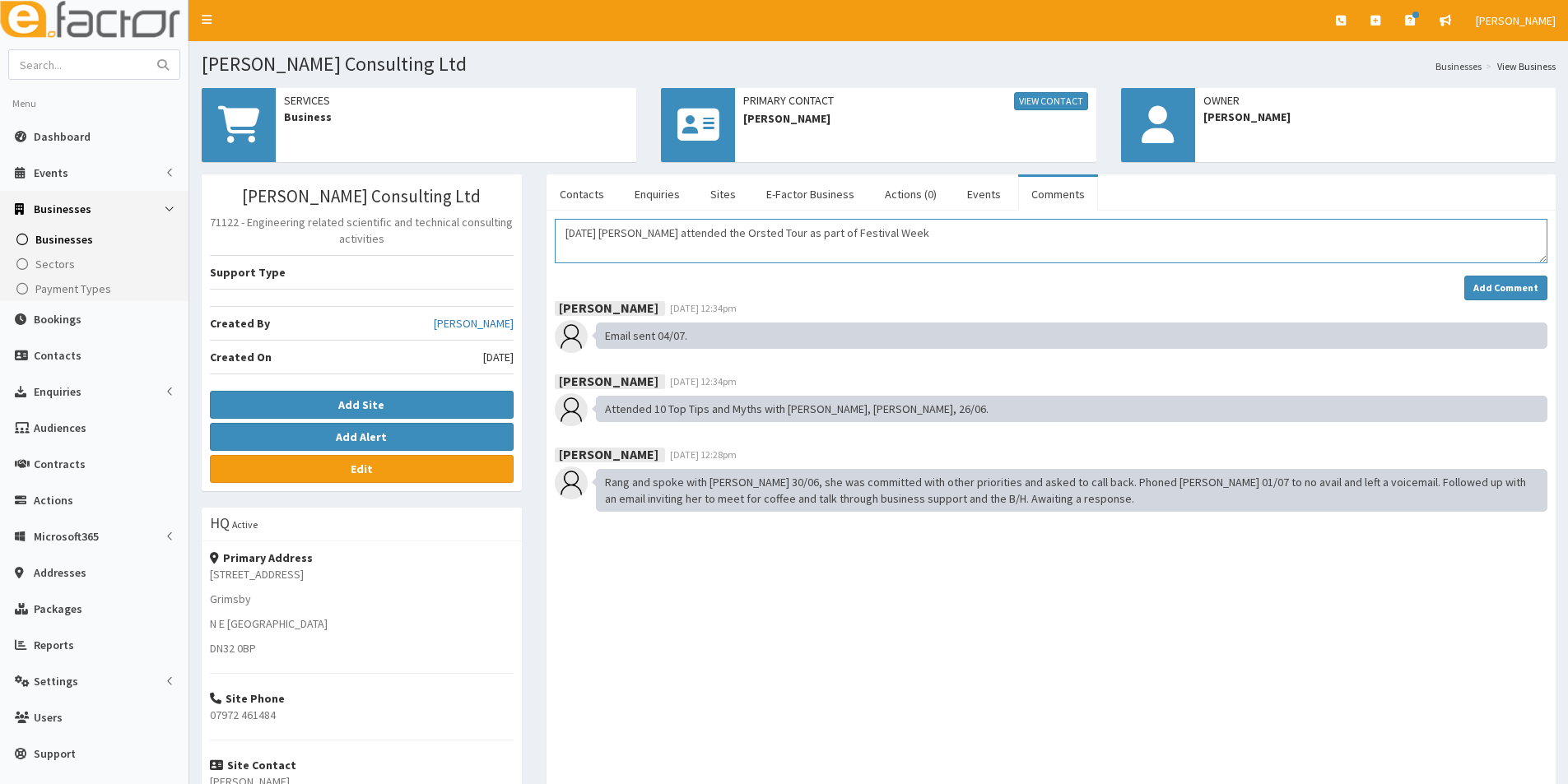
click at [658, 229] on textarea "[DATE] [PERSON_NAME] attended the Orsted Tour as part of Festival Week" at bounding box center [1050, 240] width 992 height 44
click at [646, 238] on textarea "01/10/2025 Sam attended the Orsted Tour as part of Festival Week" at bounding box center [1050, 240] width 992 height 44
click at [715, 227] on textarea "01/10/2025 Lorrine attended the Orsted Tour as part of Festival Week" at bounding box center [1050, 240] width 992 height 44
click at [818, 229] on textarea "01/10/2025 Lorrine attended the Orsted Tour as part of Festival Week" at bounding box center [1050, 240] width 992 height 44
click at [654, 239] on textarea "01/10/2025 Lorrine attended the Orsted Tour as part of Festival Week" at bounding box center [1050, 240] width 992 height 44
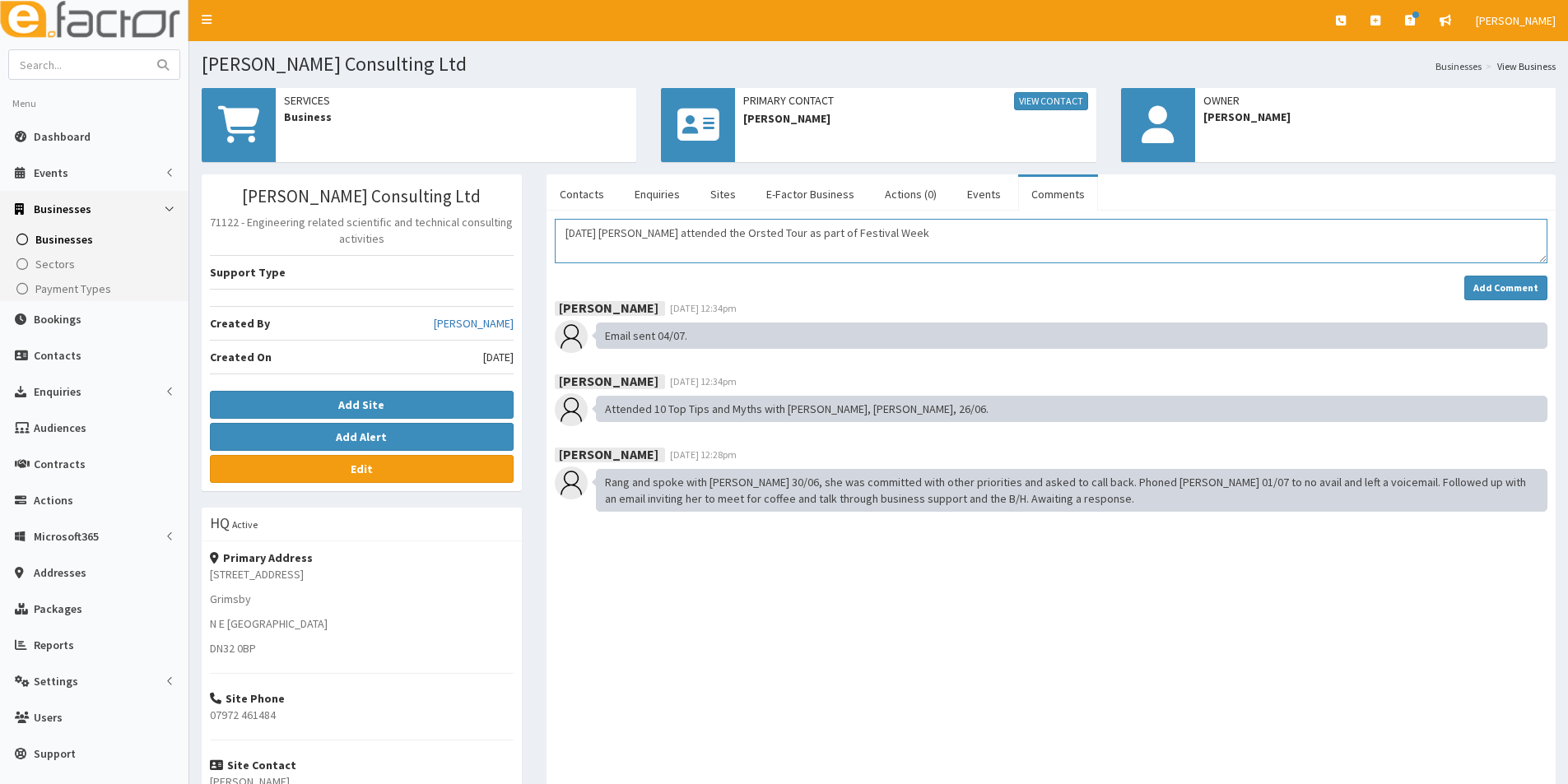
drag, startPoint x: 654, startPoint y: 239, endPoint x: 664, endPoint y: 235, distance: 10.8
click at [654, 239] on textarea "01/10/2025 Lorrine attended the Orsted Tour as part of Festival Week" at bounding box center [1050, 240] width 992 height 44
type textarea "01/10/2025 Lorraine attended the Orsted Tour as part of Festival Week"
click at [1480, 279] on button "Add Comment" at bounding box center [1505, 287] width 83 height 24
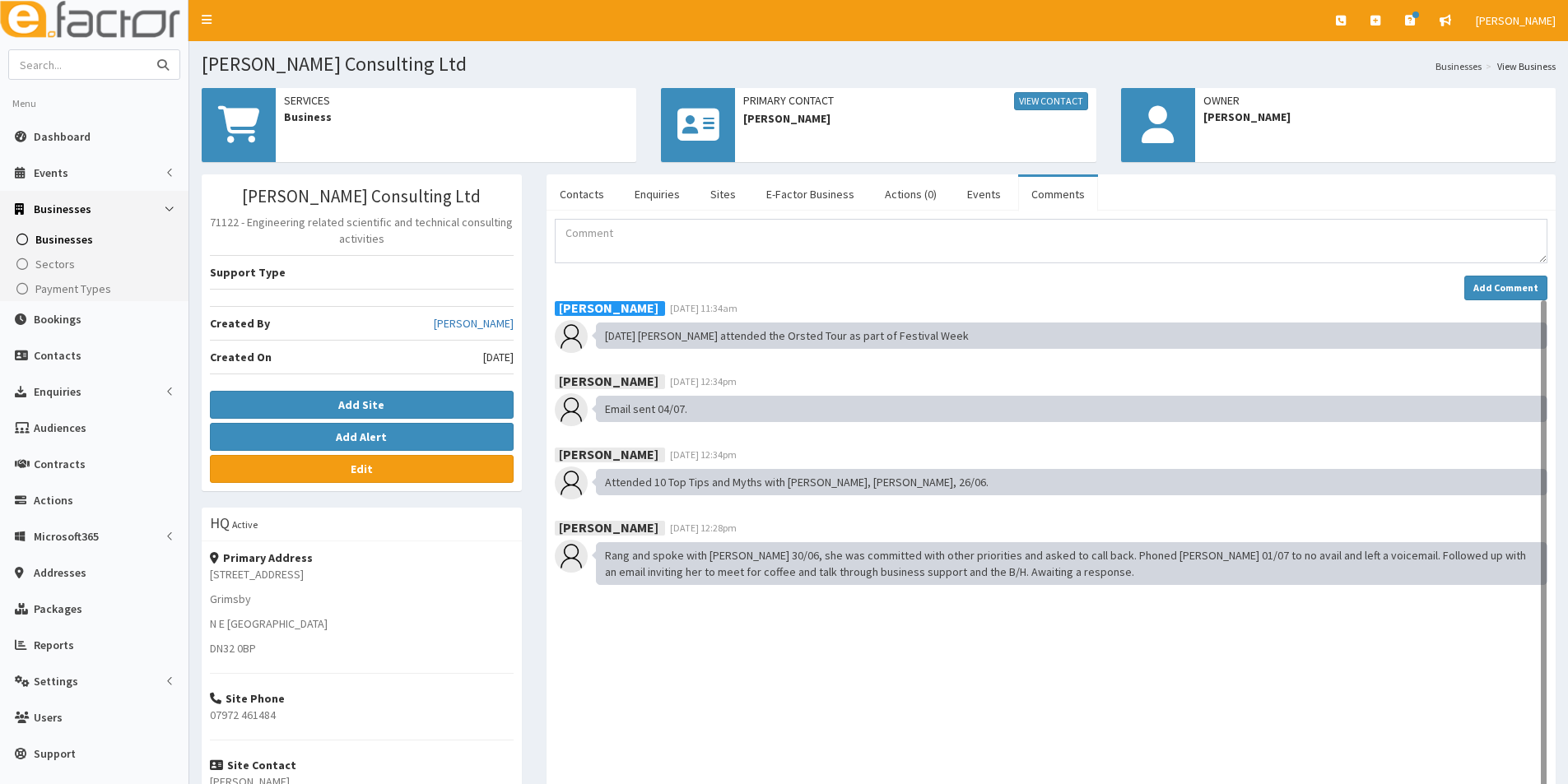
click at [109, 65] on input "text" at bounding box center [77, 64] width 138 height 28
type input "bennellick"
click at [147, 50] on button "submit" at bounding box center [163, 64] width 33 height 28
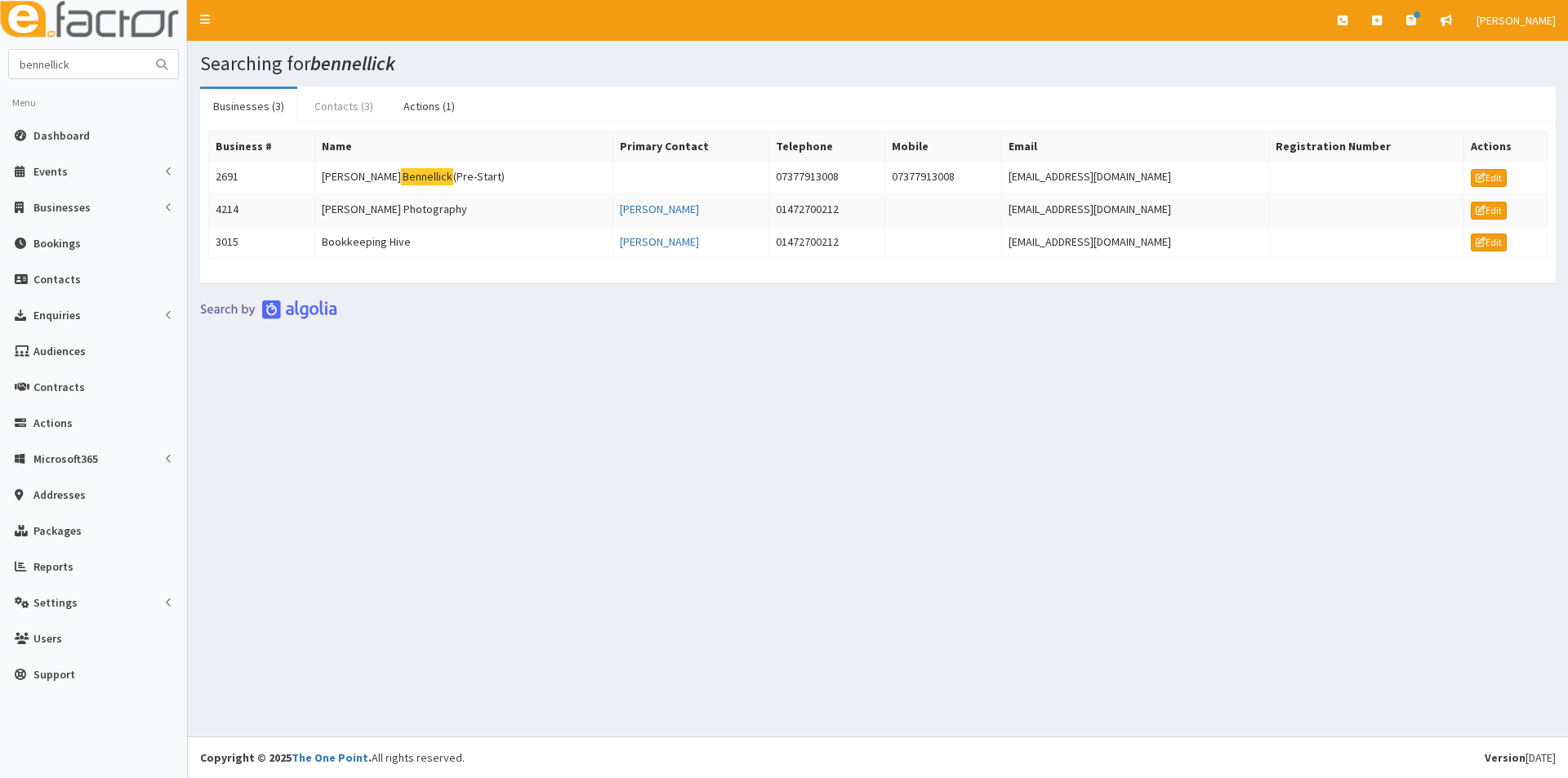
click at [343, 104] on link "Contacts (3)" at bounding box center [344, 106] width 85 height 34
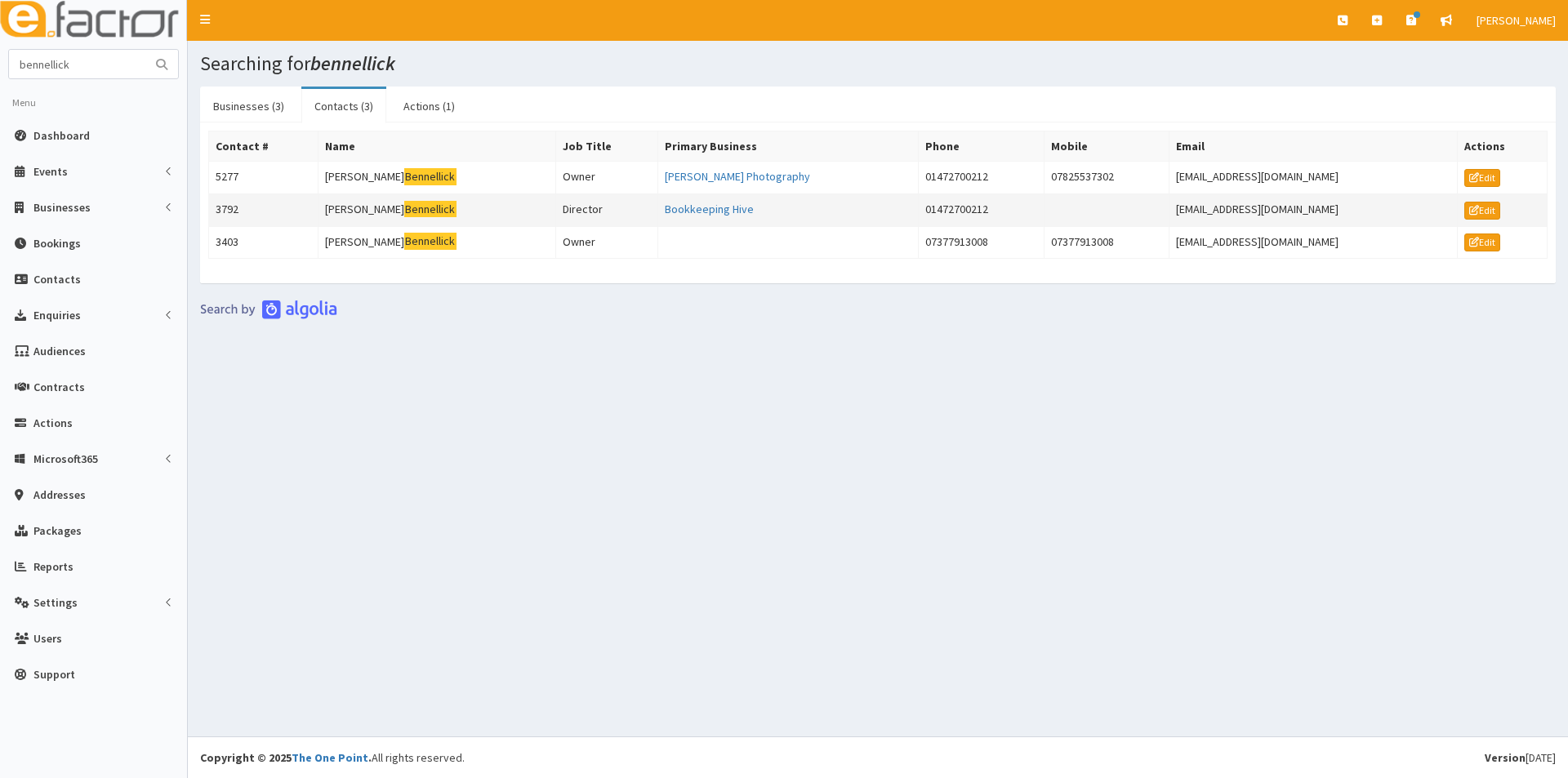
click at [353, 204] on td "Claire Bennellick" at bounding box center [436, 211] width 238 height 33
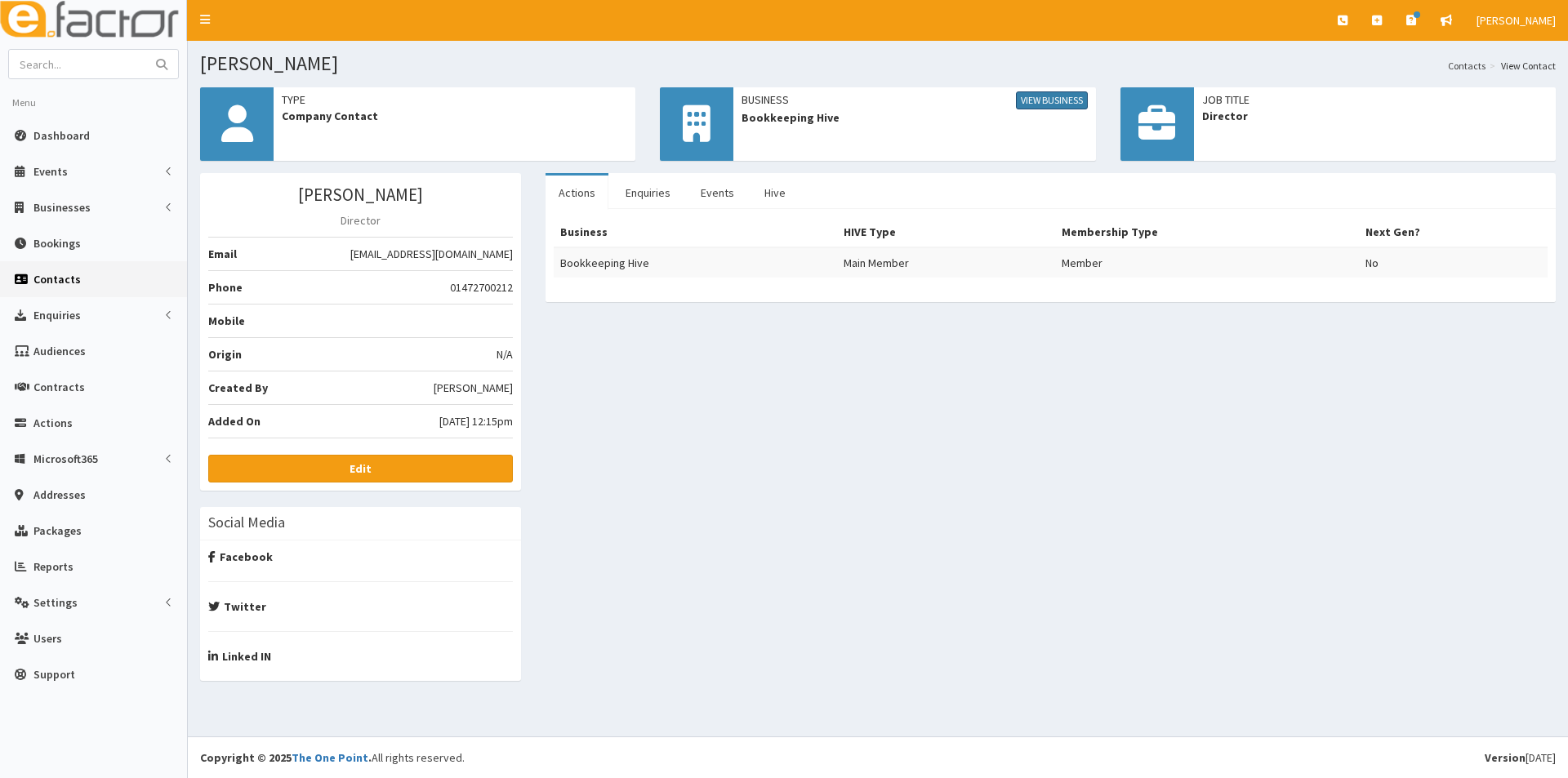
click at [1067, 96] on link "View Business" at bounding box center [1051, 100] width 72 height 18
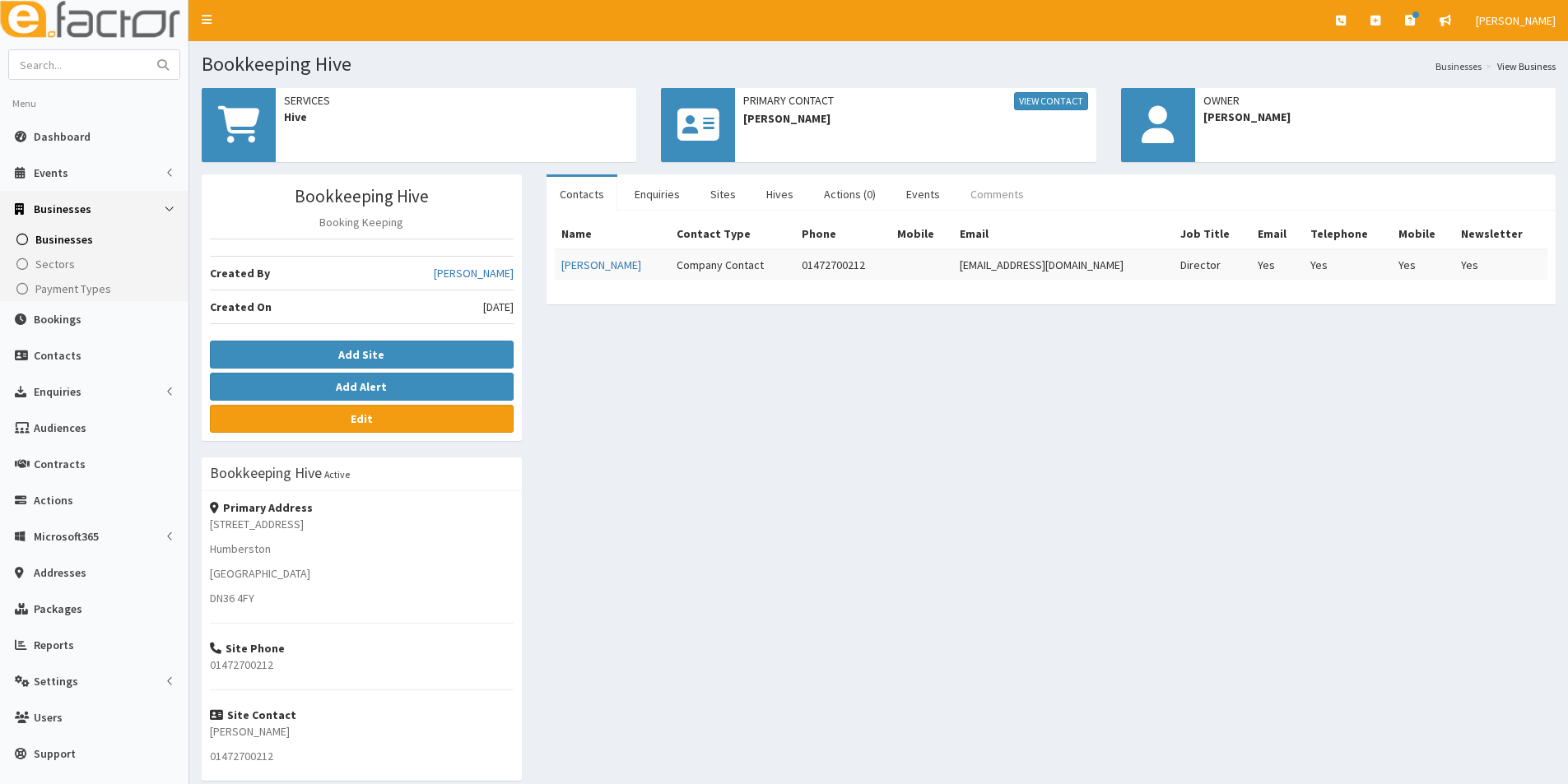
click at [993, 193] on link "Comments" at bounding box center [997, 194] width 80 height 34
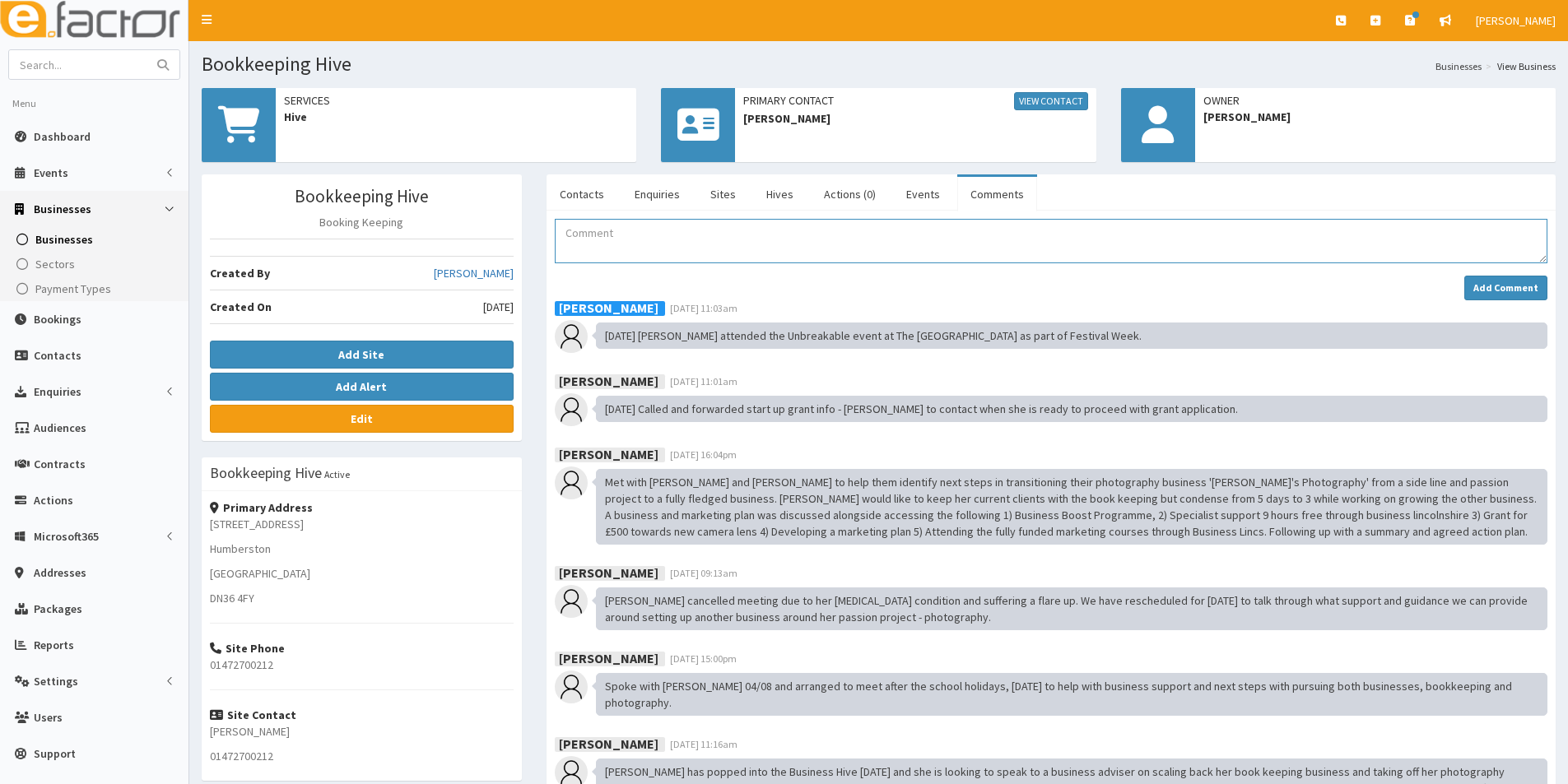
click at [655, 247] on textarea "Comment" at bounding box center [1050, 240] width 992 height 44
paste textarea "[DATE] [PERSON_NAME] attended the Orsted Tour as part of Festival Week"
click at [644, 234] on textarea "[DATE] [PERSON_NAME] attended the Orsted Tour as part of Festival Week" at bounding box center [1050, 240] width 992 height 44
type textarea "[DATE] [PERSON_NAME] & [PERSON_NAME] attended the Orsted Tour as part of Festiv…"
click at [1471, 283] on button "Add Comment" at bounding box center [1505, 287] width 83 height 24
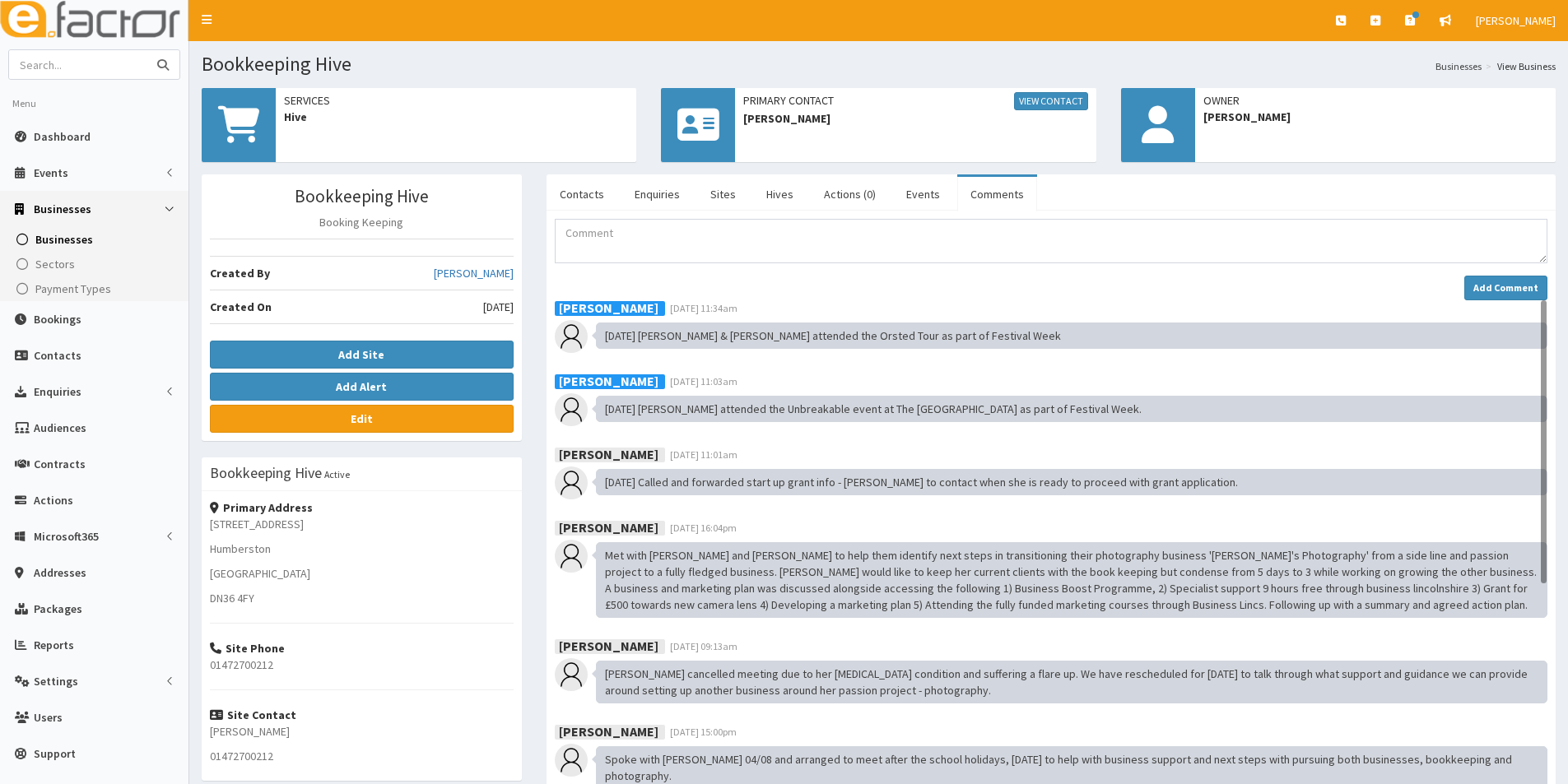
click at [79, 54] on input "text" at bounding box center [77, 64] width 138 height 28
type input "cleethorpes Lettings"
click at [147, 50] on button "submit" at bounding box center [163, 64] width 33 height 28
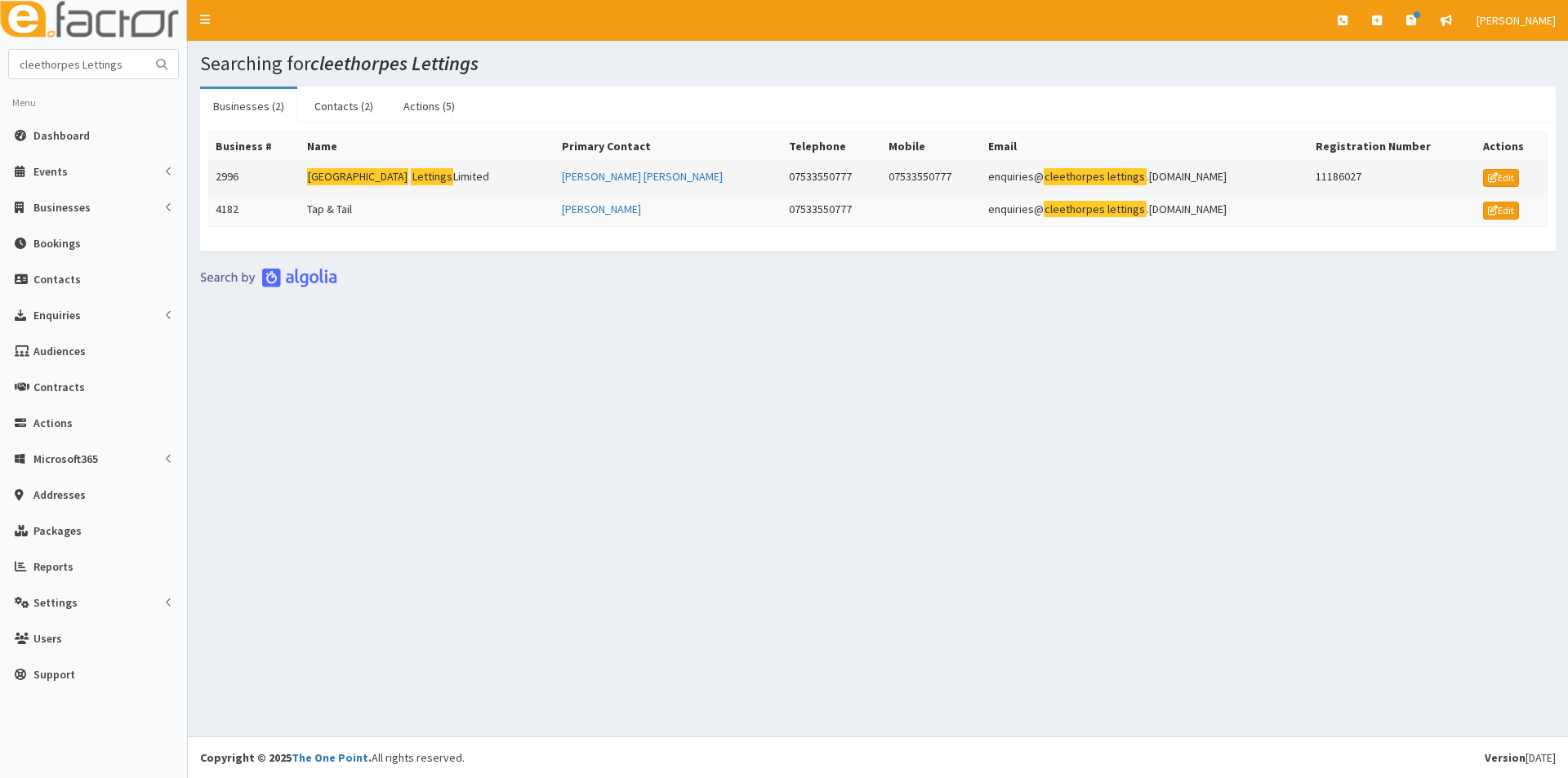
click at [336, 174] on mark "[GEOGRAPHIC_DATA]" at bounding box center [358, 177] width 102 height 17
click at [337, 174] on mark "[GEOGRAPHIC_DATA]" at bounding box center [358, 177] width 102 height 17
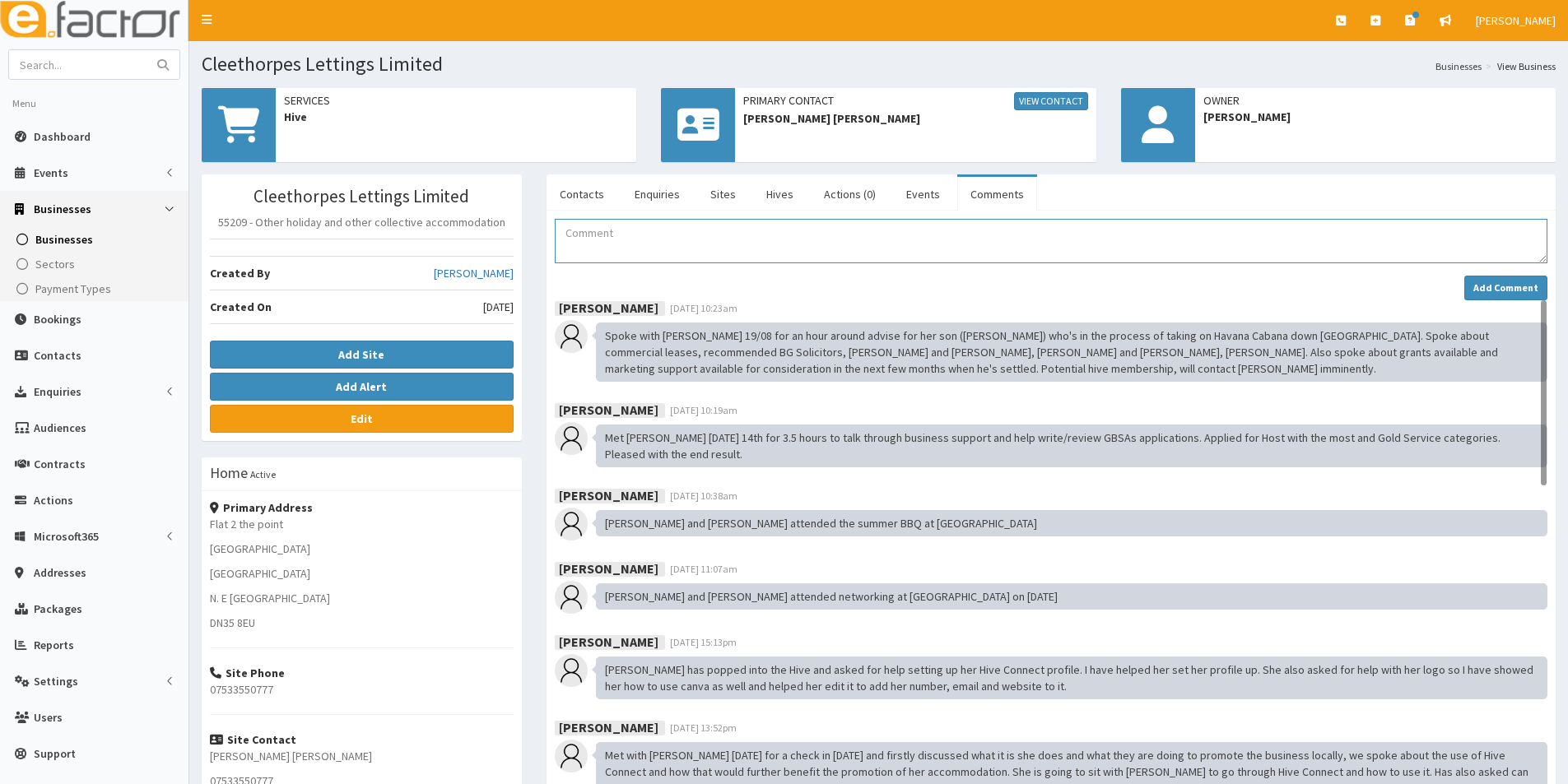
click at [624, 246] on textarea "Comment" at bounding box center [1050, 240] width 992 height 44
paste textarea "[DATE] [PERSON_NAME] attended the Orsted Tour as part of Festival Week"
click at [640, 233] on textarea "[DATE] [PERSON_NAME] attended the Orsted Tour as part of Festival Week" at bounding box center [1050, 240] width 992 height 44
click at [646, 232] on textarea "[DATE] Sarajh & [PERSON_NAME] attended the Orsted Tour as part of Festival Week" at bounding box center [1050, 240] width 992 height 44
type textarea "01/10/2025 Sarah & Sam attended the Orsted Tour as part of Festival Week"
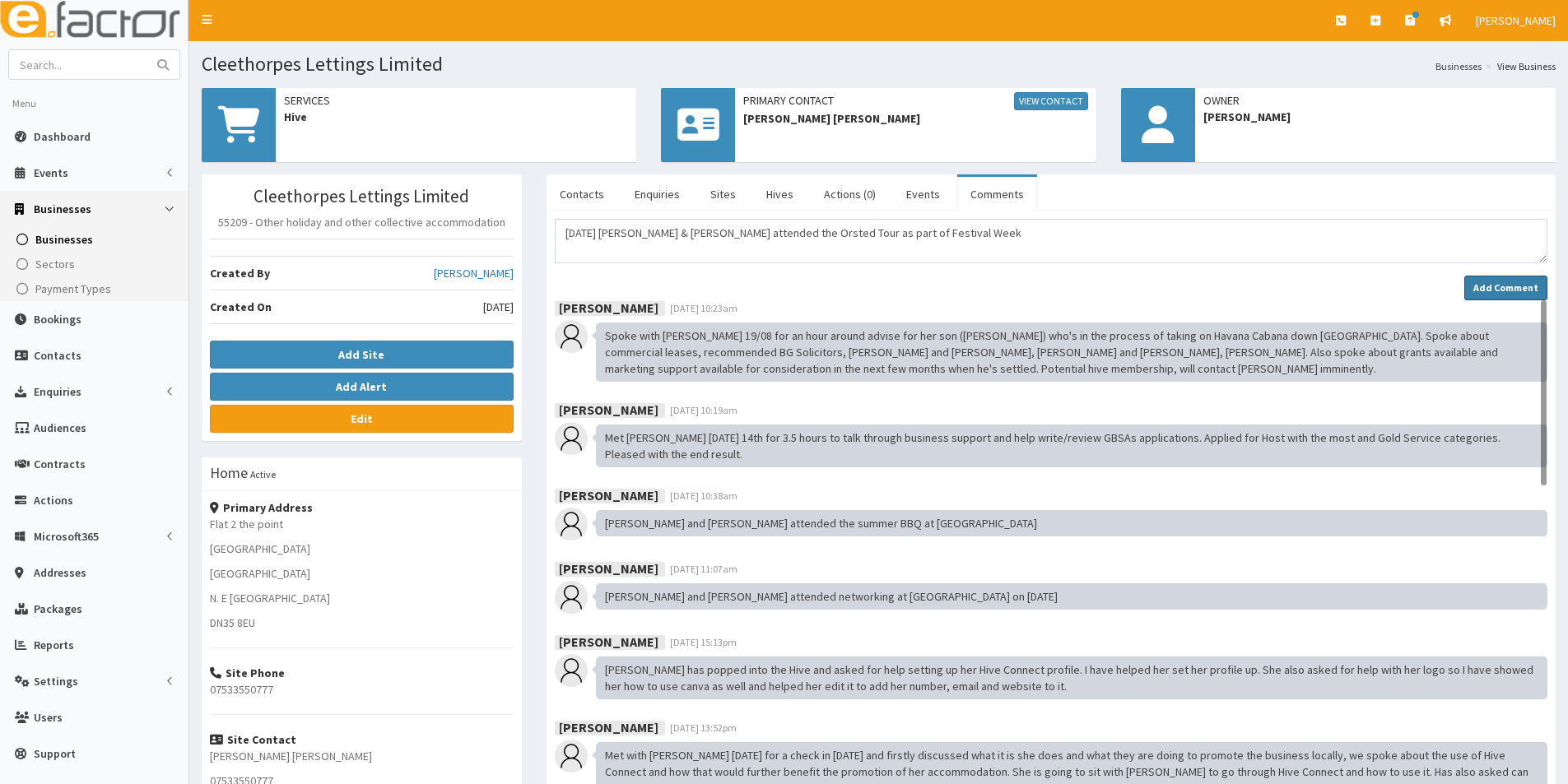
click at [1512, 285] on strong "Add Comment" at bounding box center [1505, 287] width 65 height 13
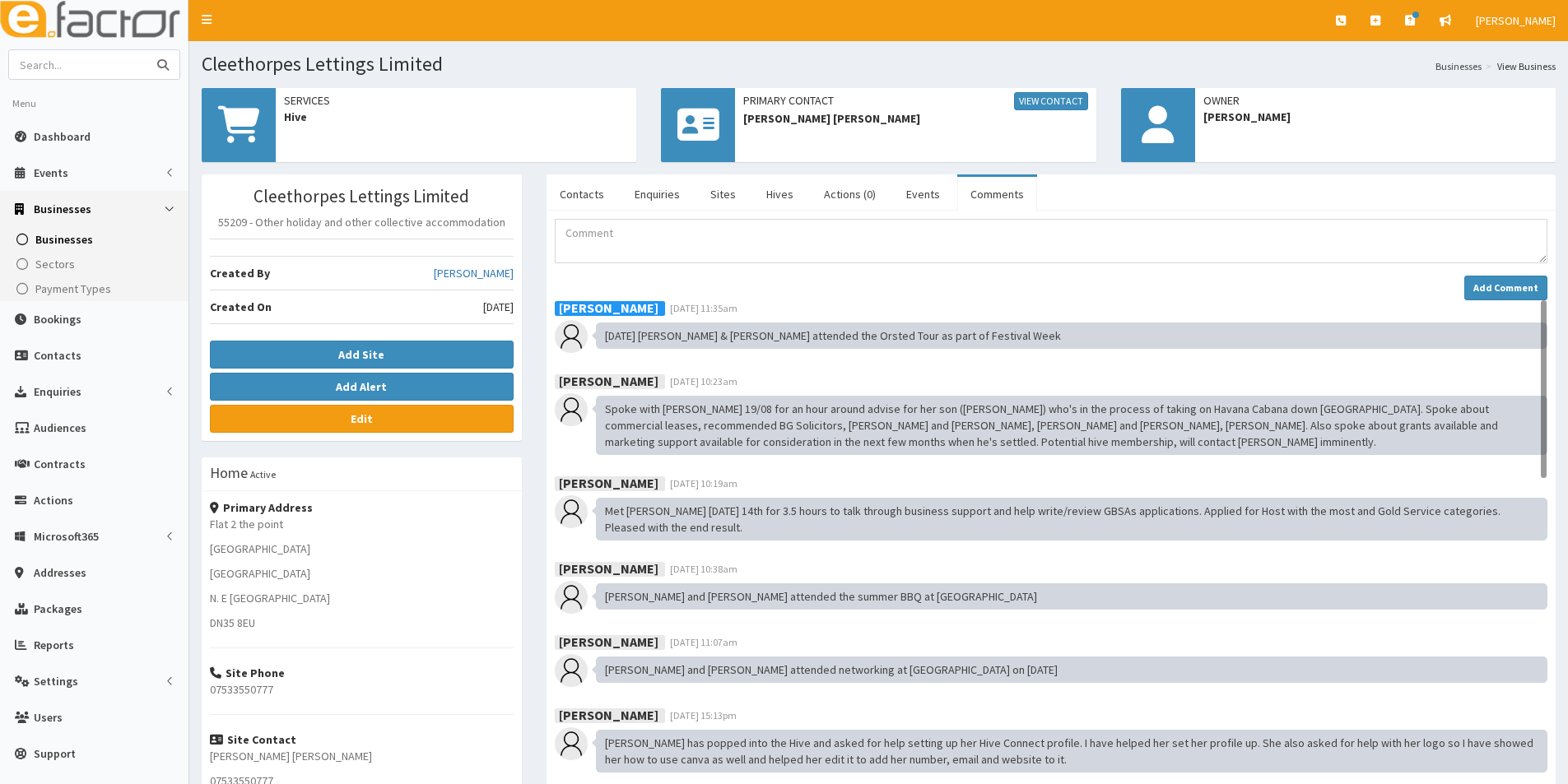
click at [92, 65] on input "text" at bounding box center [77, 64] width 138 height 28
type input "[PERSON_NAME]"
click at [147, 50] on button "submit" at bounding box center [163, 64] width 33 height 28
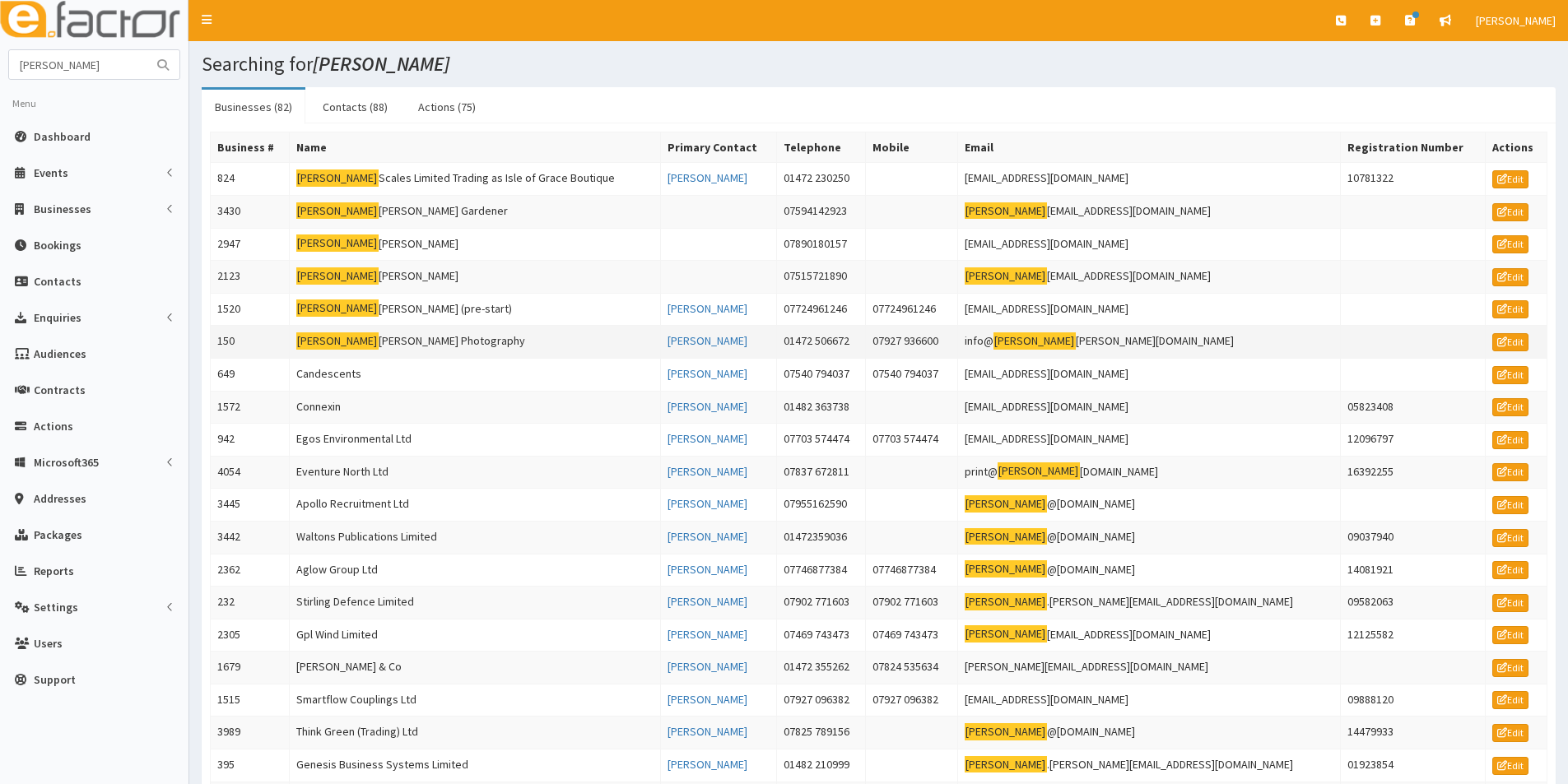
click at [361, 337] on td "[PERSON_NAME] Photography" at bounding box center [475, 342] width 371 height 33
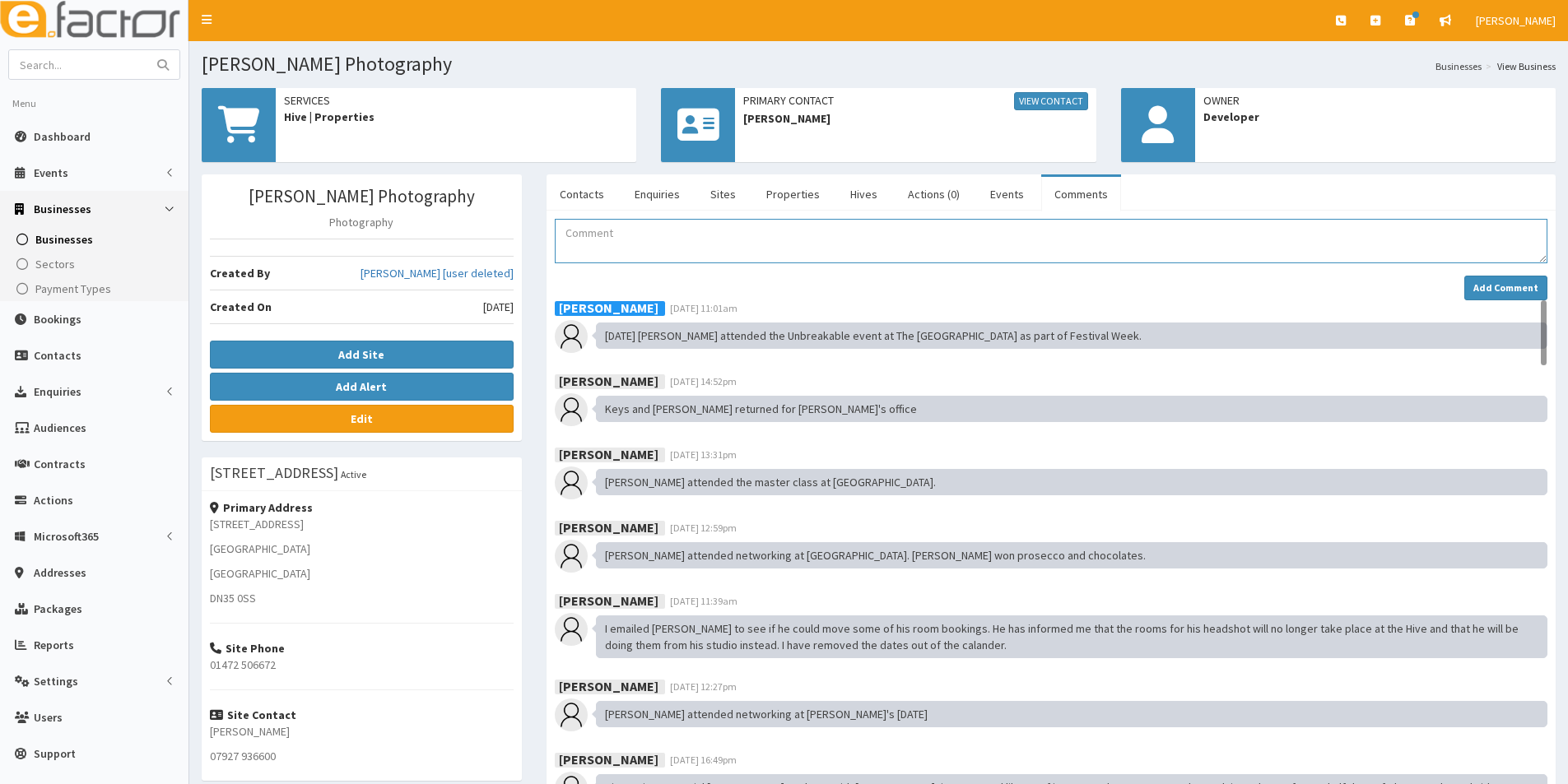
click at [585, 232] on textarea "Comment" at bounding box center [1050, 240] width 992 height 44
paste textarea "01/10/2025 Sam attended the Orsted Tour as part of Festival Week"
click at [642, 237] on textarea "01/10/2025 Sam attended the Orsted Tour as part of Festival Week" at bounding box center [1050, 240] width 992 height 44
click at [656, 245] on textarea "01/10/2025 Gary attended the Orsted Tour as part of Festival Week" at bounding box center [1050, 240] width 992 height 44
type textarea "01/10/2025 Gary attended the Orsted Tour as part of Festival Week"
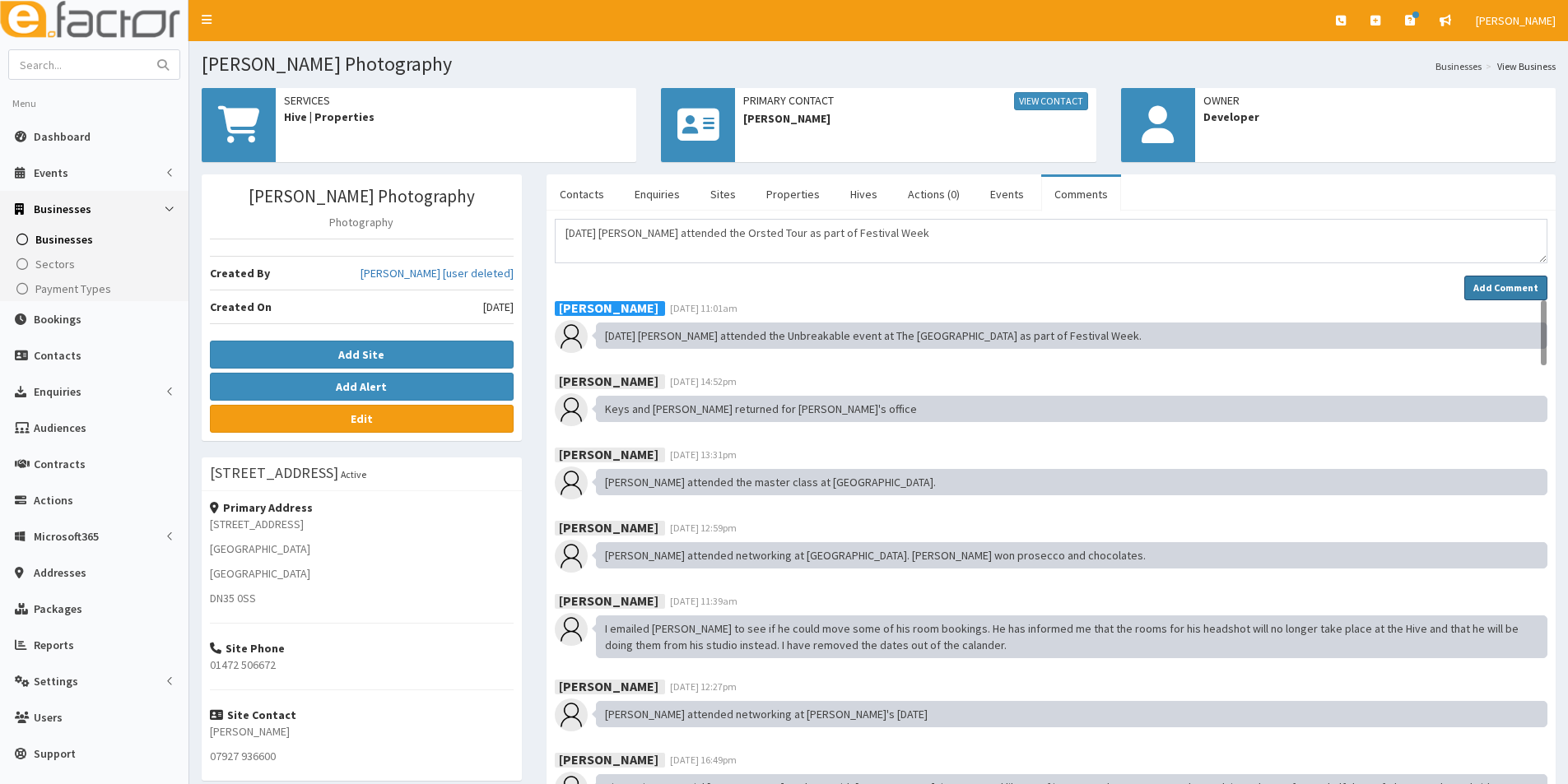
click at [1510, 280] on button "Add Comment" at bounding box center [1505, 287] width 83 height 24
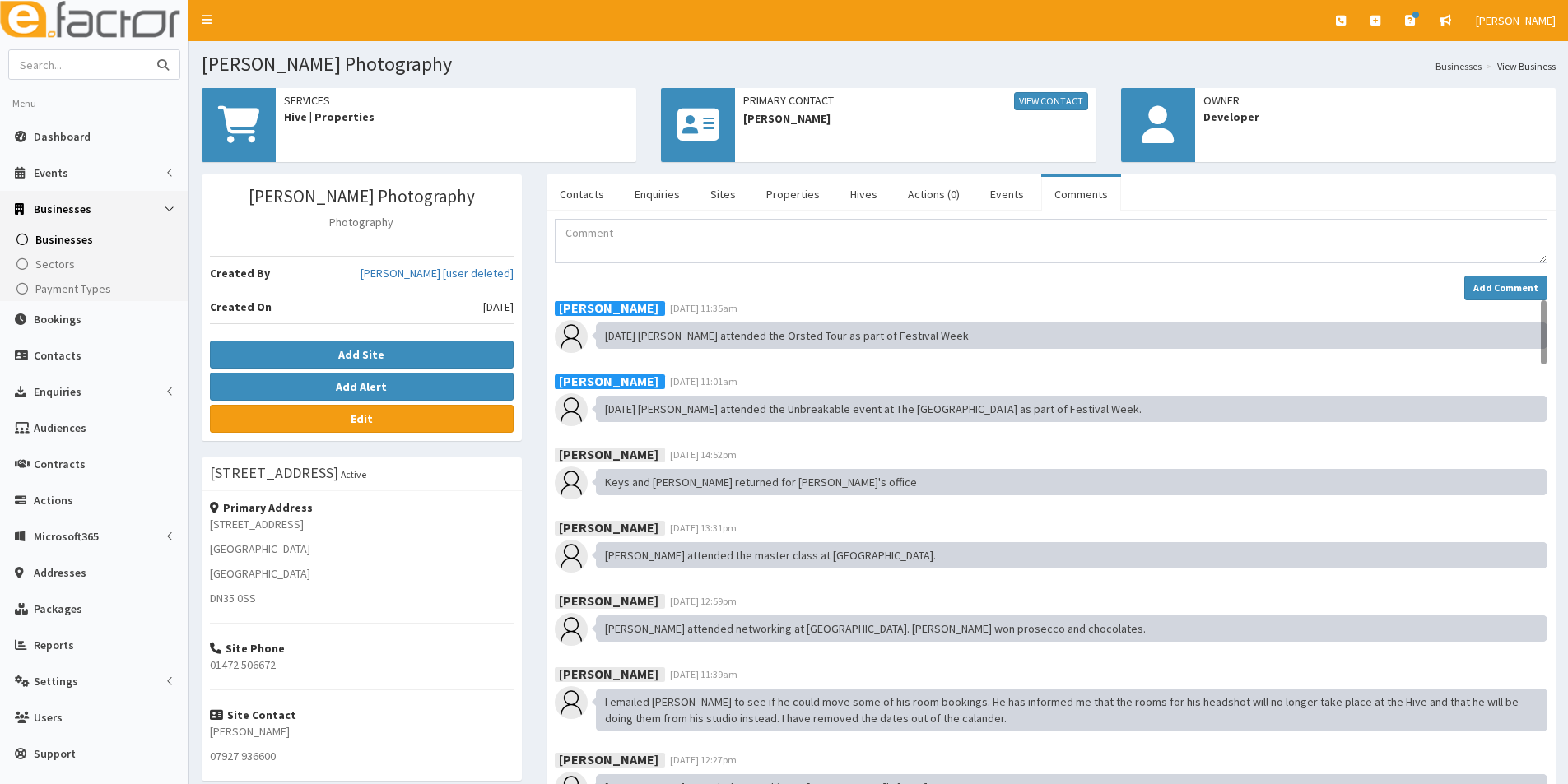
click at [118, 64] on input "text" at bounding box center [77, 64] width 138 height 28
type input "specialist wind"
click at [147, 50] on button "submit" at bounding box center [163, 64] width 33 height 28
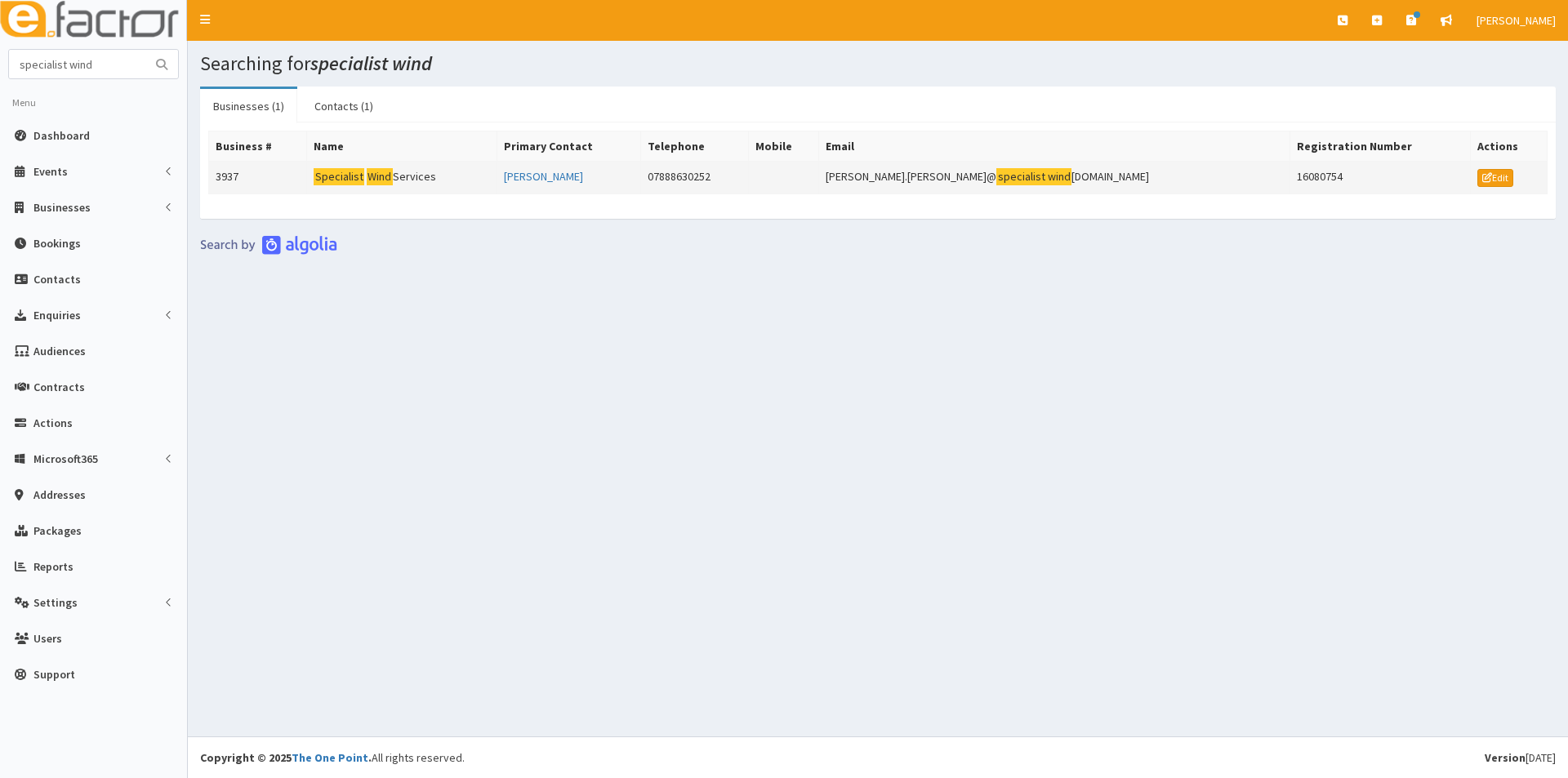
click at [334, 172] on mark "Specialist" at bounding box center [338, 177] width 50 height 17
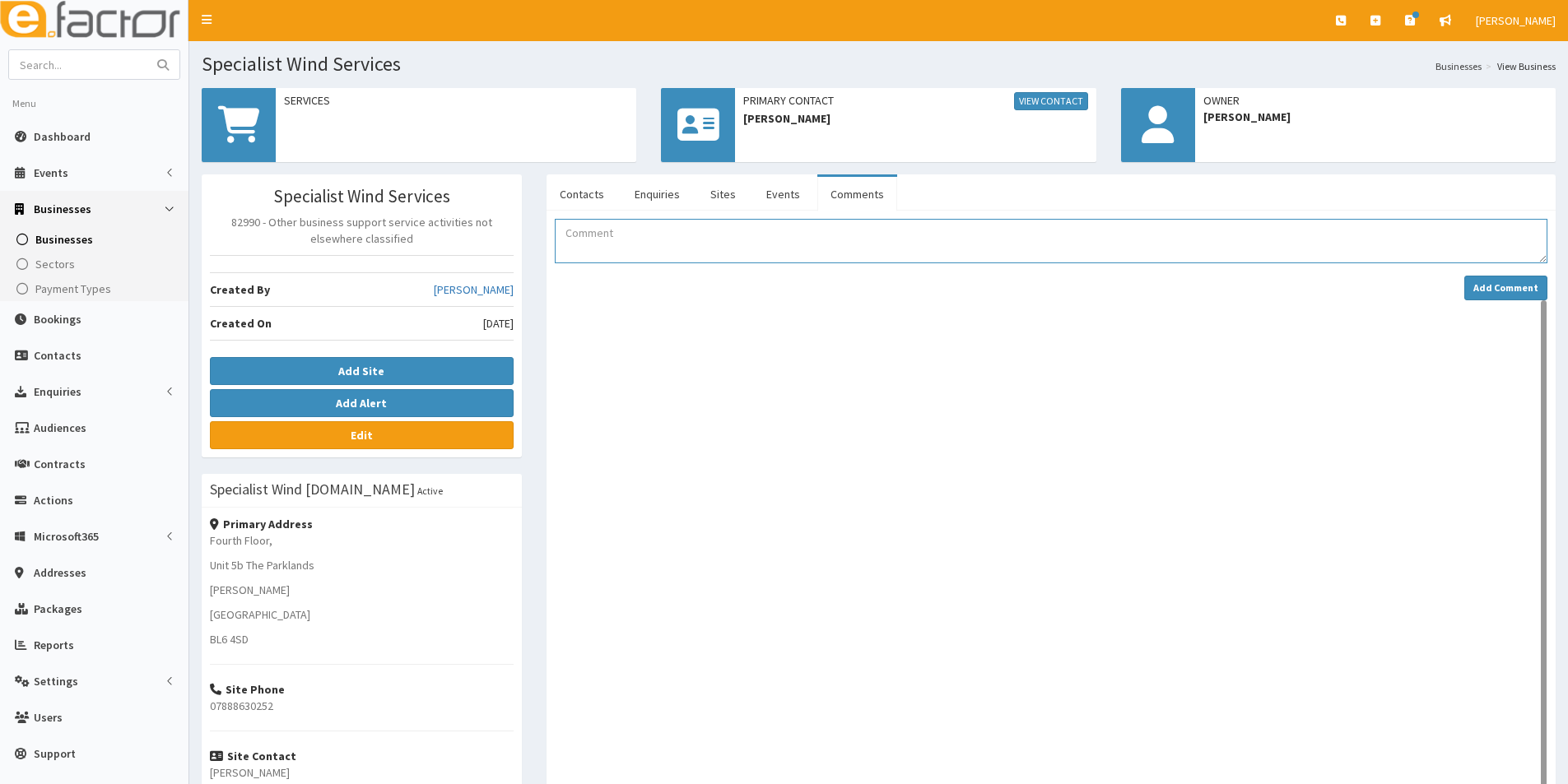
click at [573, 233] on textarea "Comment" at bounding box center [1050, 240] width 992 height 44
paste textarea "[DATE] [PERSON_NAME] attended the Orsted Tour as part of Festival Week"
click at [643, 233] on textarea "[DATE] [PERSON_NAME] attended the Orsted Tour as part of Festival Week" at bounding box center [1050, 240] width 992 height 44
click at [903, 227] on textarea "[DATE] [PERSON_NAME] attended the Orsted Tour as part of Festival Week" at bounding box center [1050, 240] width 992 height 44
type textarea "[DATE] [PERSON_NAME] attended the Orsted Tour as part of Festival Week."
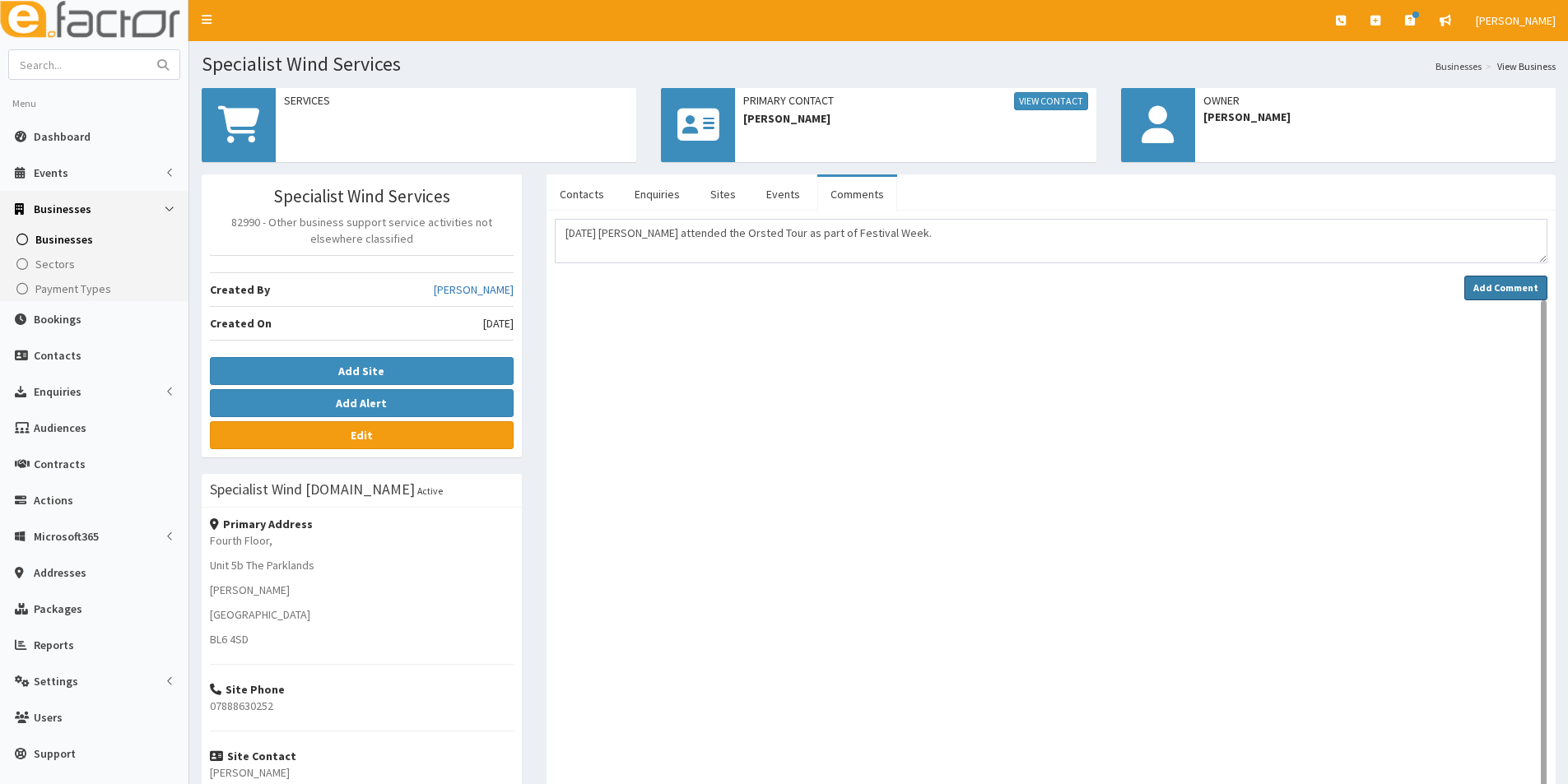
click at [1519, 283] on strong "Add Comment" at bounding box center [1505, 287] width 65 height 13
drag, startPoint x: 1519, startPoint y: 283, endPoint x: 1503, endPoint y: 286, distance: 16.3
click at [1519, 283] on strong "Add Comment" at bounding box center [1505, 287] width 65 height 13
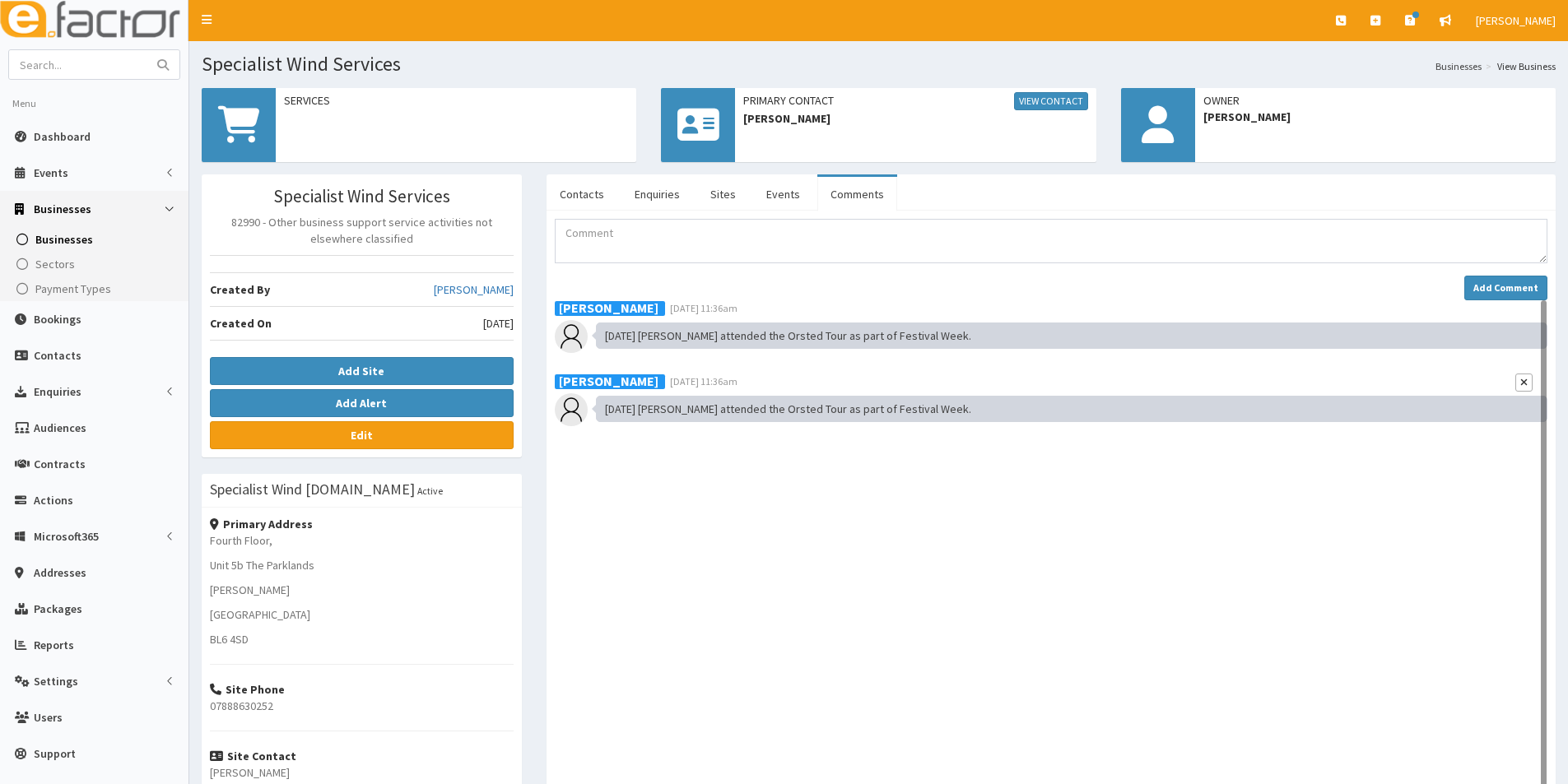
click at [1527, 381] on icon "button" at bounding box center [1524, 382] width 8 height 10
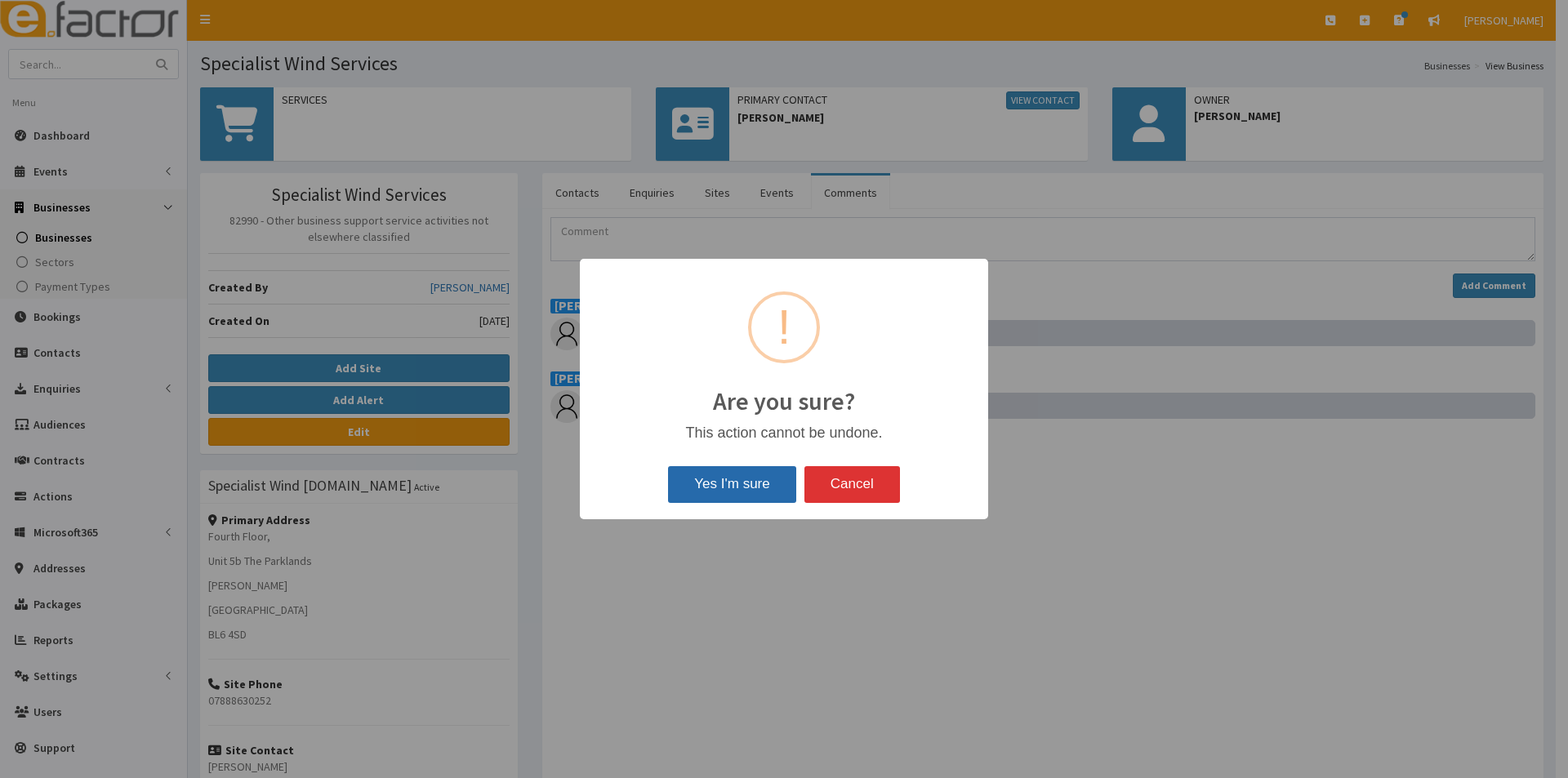
click at [766, 492] on button "Yes I'm sure" at bounding box center [731, 484] width 127 height 36
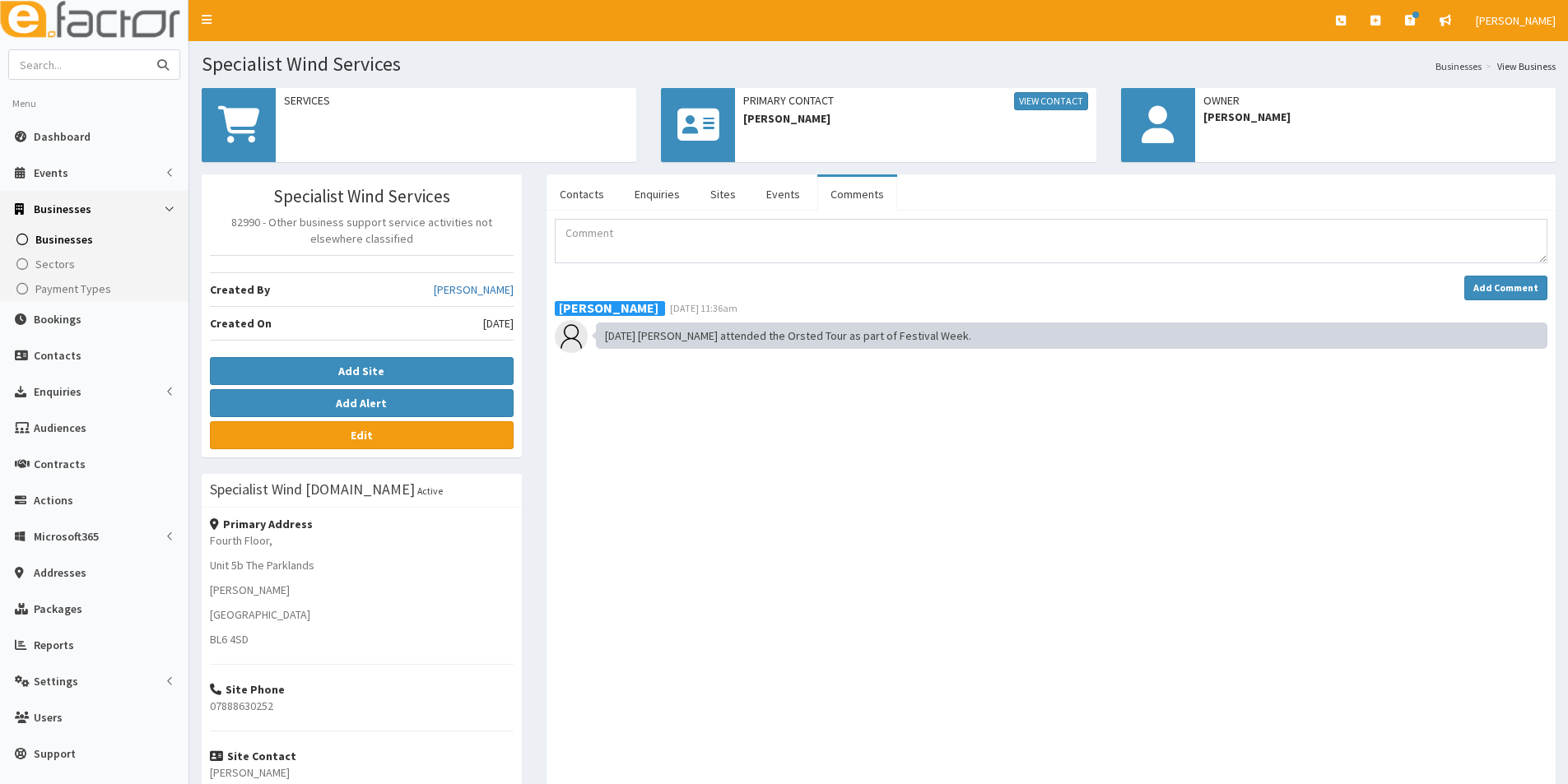
click at [66, 65] on input "text" at bounding box center [77, 64] width 138 height 28
type input "coson"
click at [147, 50] on button "submit" at bounding box center [163, 64] width 33 height 28
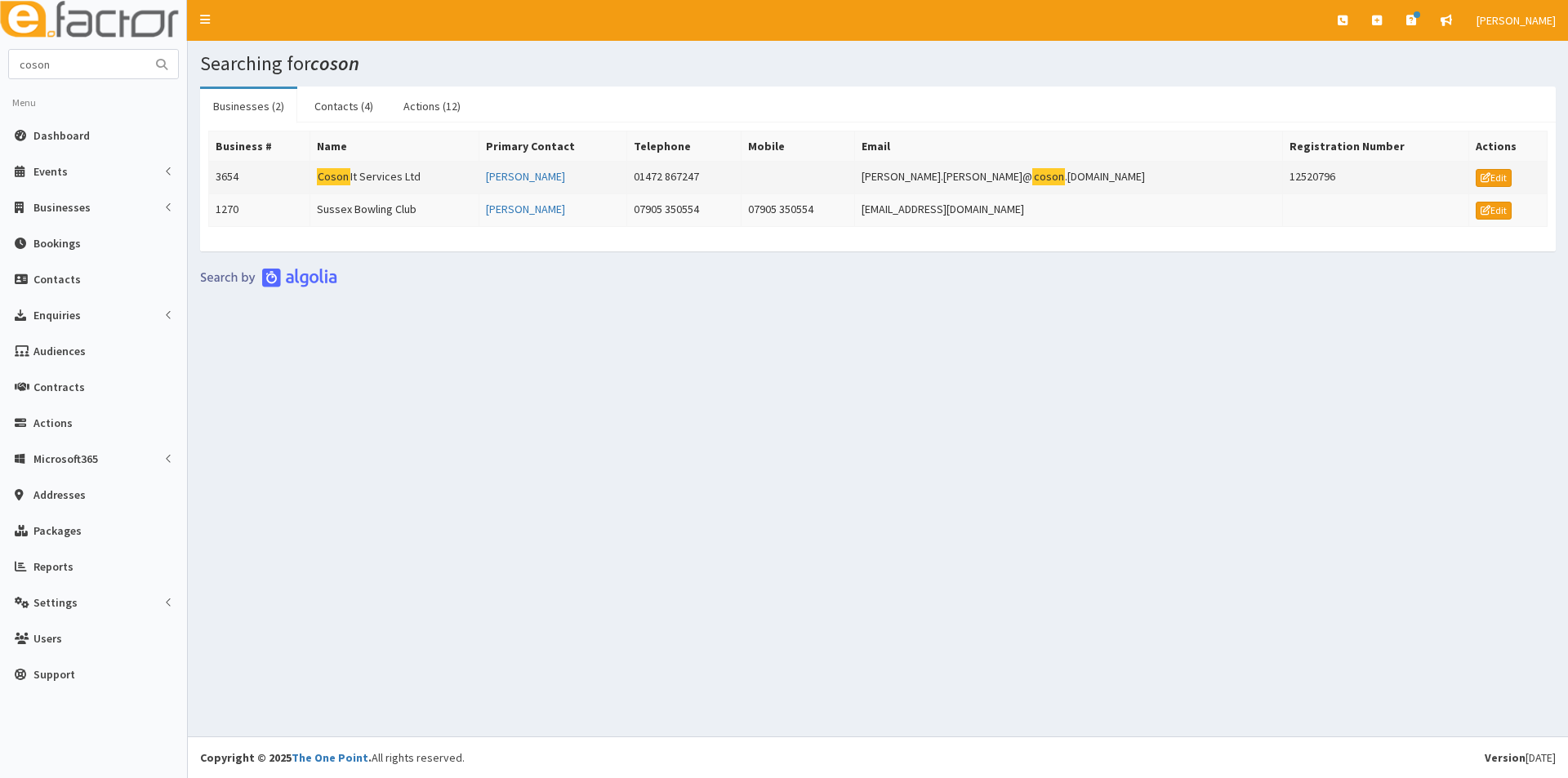
click at [375, 178] on td "Coson It Services Ltd" at bounding box center [394, 178] width 169 height 33
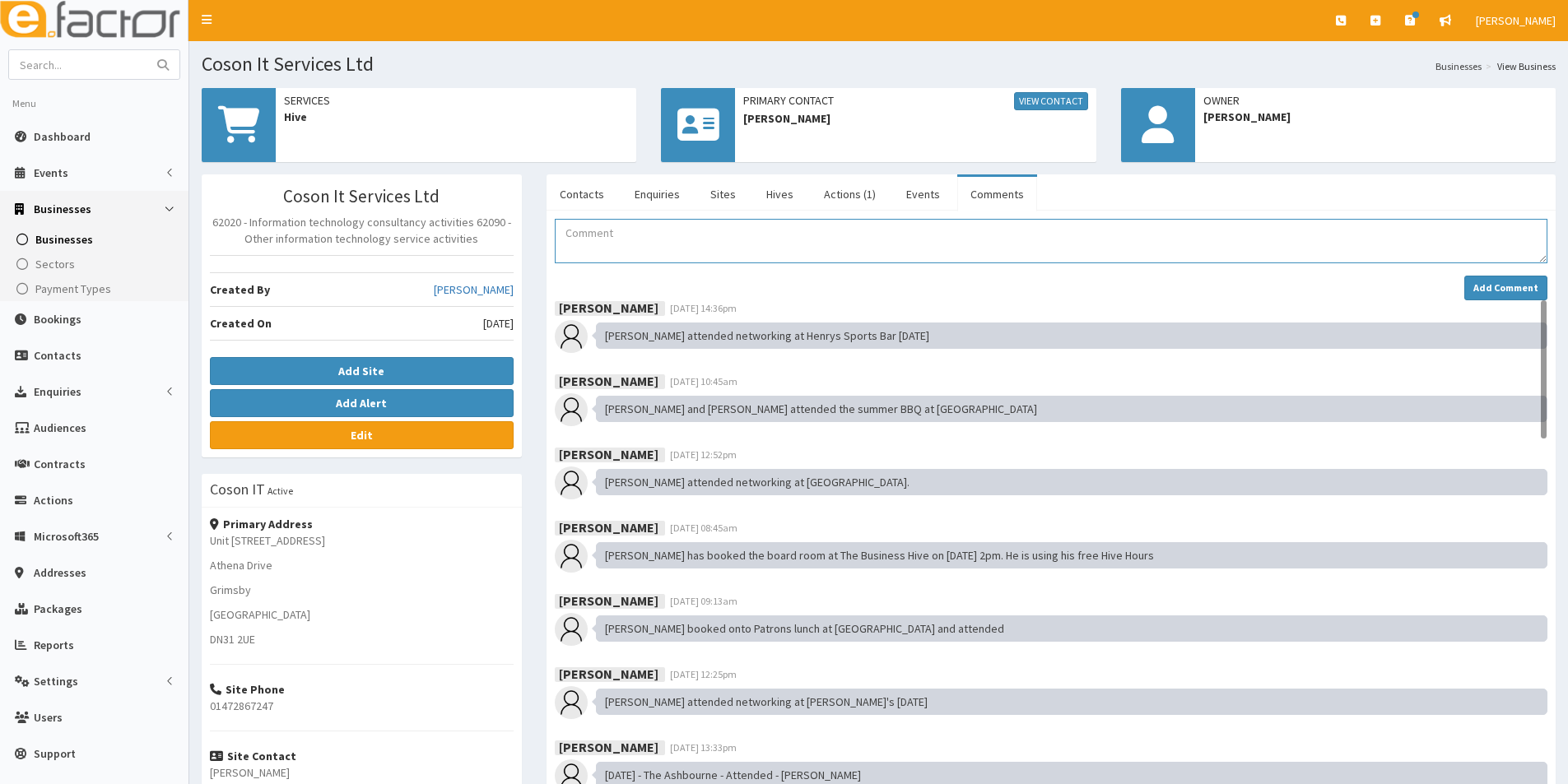
click at [581, 230] on textarea "Comment" at bounding box center [1050, 240] width 992 height 44
type textarea "V"
paste textarea "[DATE] [PERSON_NAME] attended the Orsted Tour as part of Festival Week"
click at [643, 234] on textarea "[DATE] [PERSON_NAME] attended the Orsted Tour as part of Festival Week" at bounding box center [1050, 240] width 992 height 44
type textarea "[DATE] [PERSON_NAME] & [PERSON_NAME] attended the Orsted Tour as part of Festiv…"
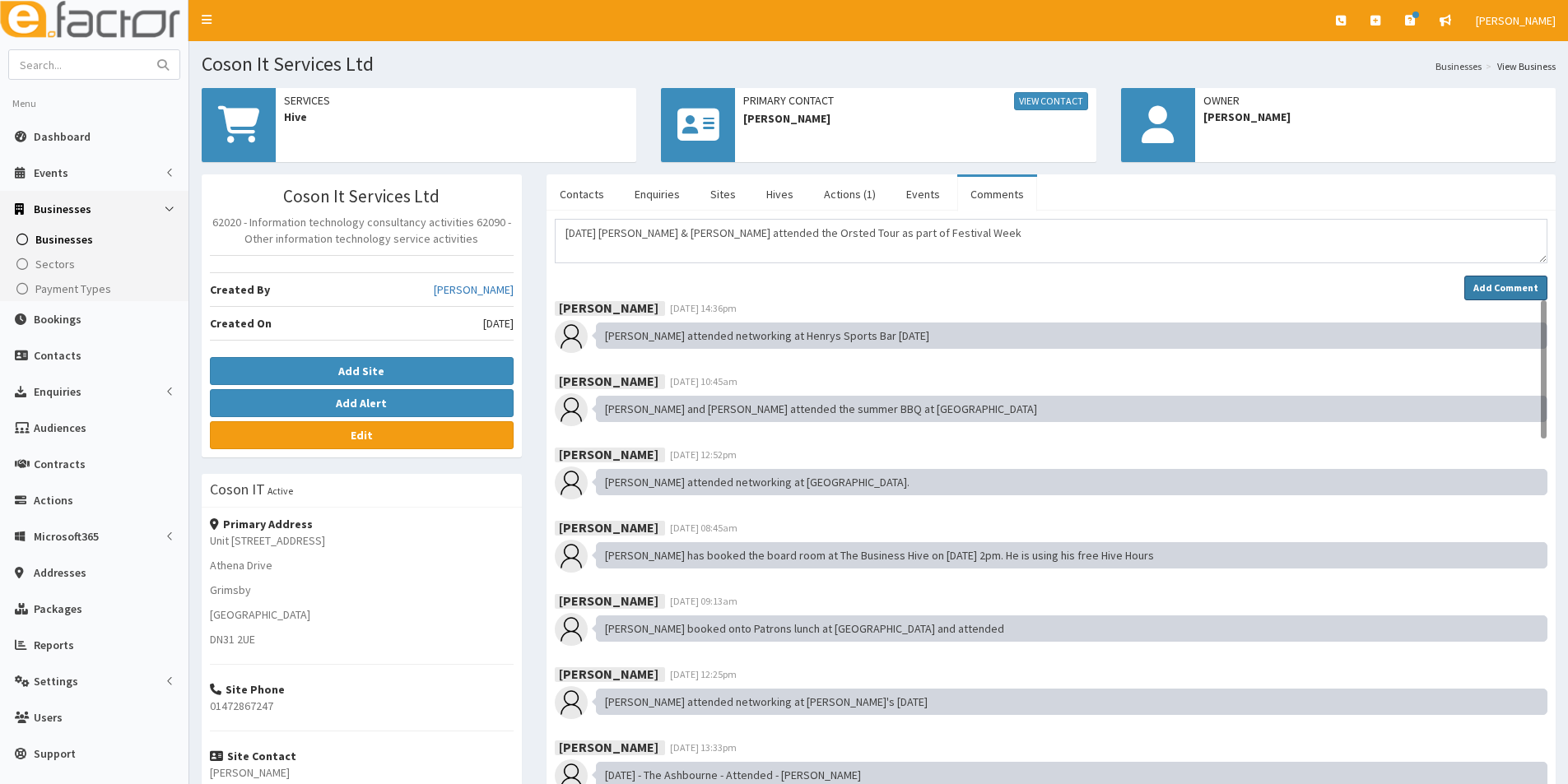
click at [1537, 283] on strong "Add Comment" at bounding box center [1505, 287] width 65 height 13
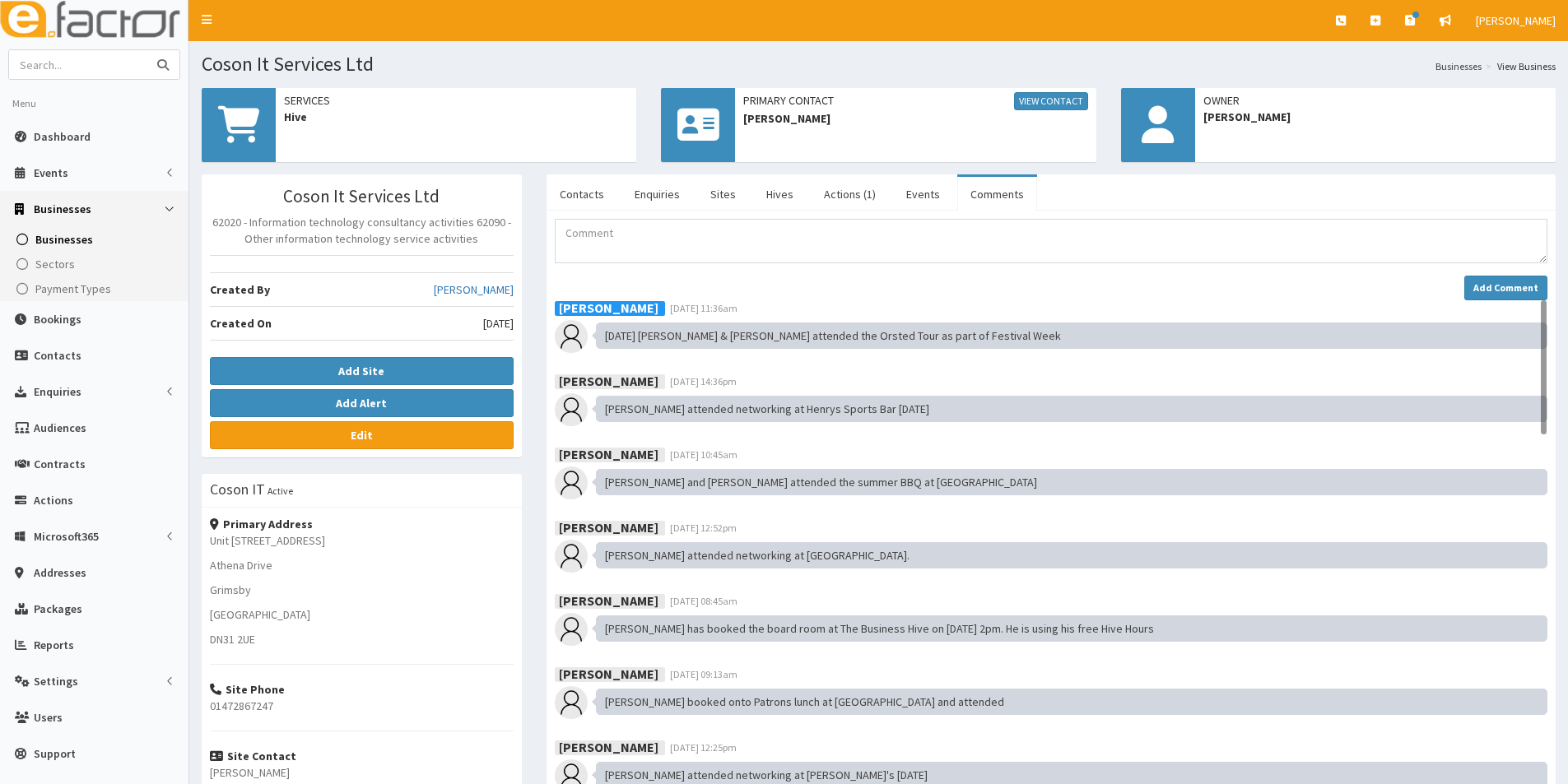
click at [81, 58] on input "text" at bounding box center [77, 64] width 138 height 28
type input "[PERSON_NAME]"
click at [147, 50] on button "submit" at bounding box center [163, 64] width 33 height 28
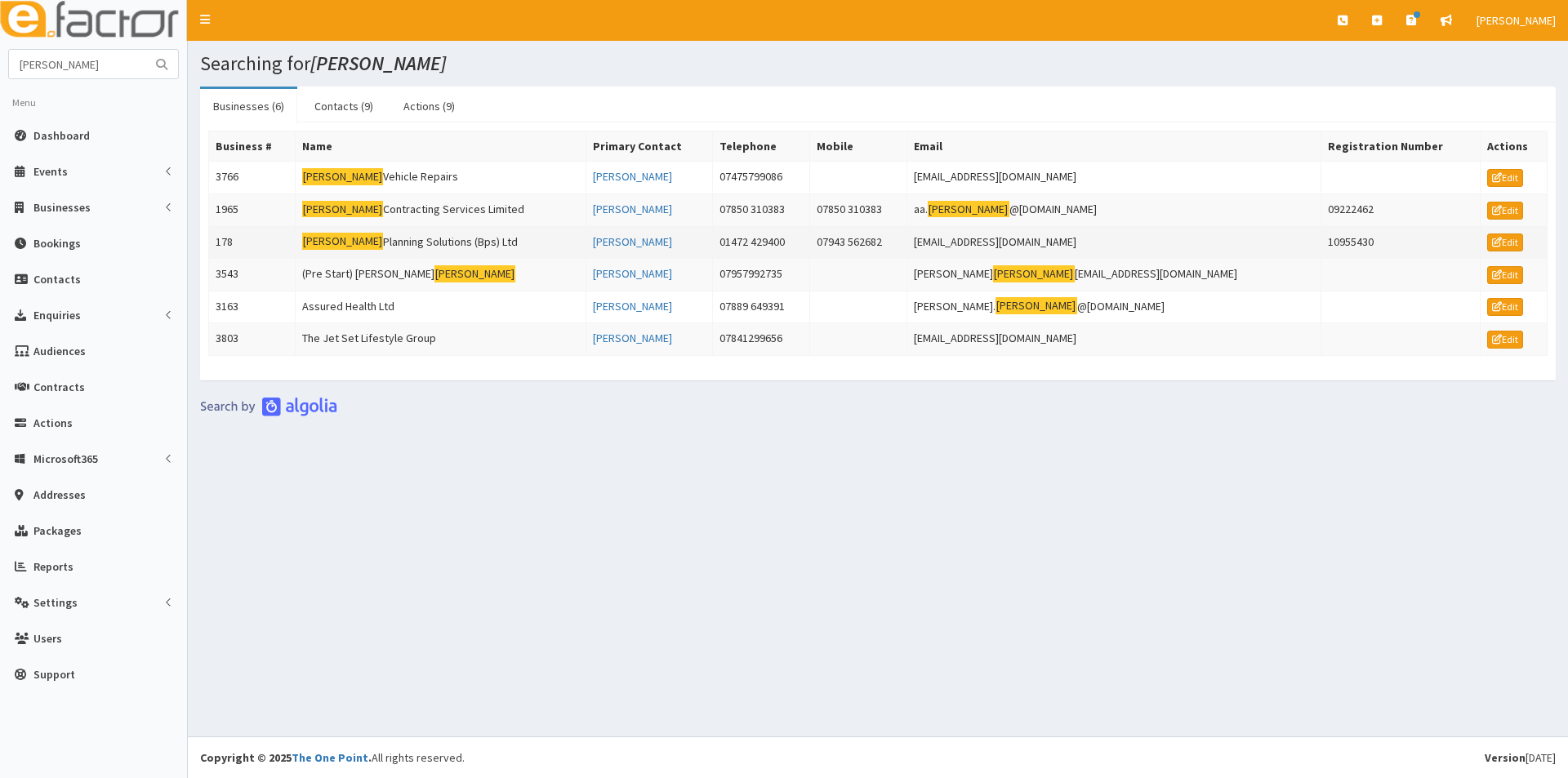
click at [359, 239] on td "Beckett Planning Solutions (Bps) Ltd" at bounding box center [440, 243] width 291 height 33
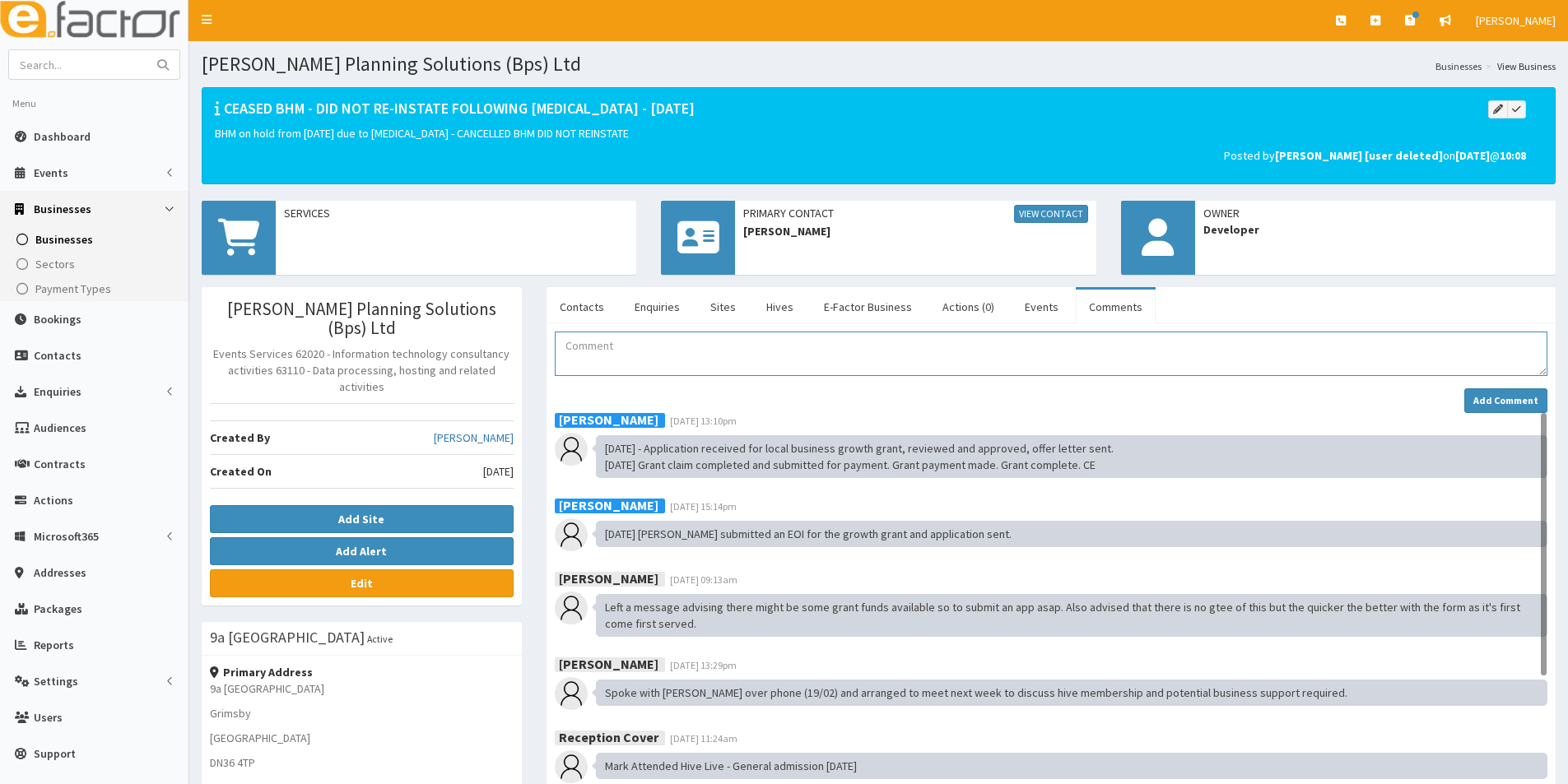
click at [601, 350] on textarea "Comment" at bounding box center [1050, 353] width 992 height 44
paste textarea "[DATE] [PERSON_NAME] attended the Orsted Tour as part of Festival Week"
click at [639, 351] on textarea "[DATE] [PERSON_NAME] attended the Orsted Tour as part of Festival Week" at bounding box center [1050, 353] width 992 height 44
type textarea "[DATE] [PERSON_NAME] attended the Orsted Tour as part of Festival Week"
click at [1507, 391] on button "Add Comment" at bounding box center [1505, 400] width 83 height 24
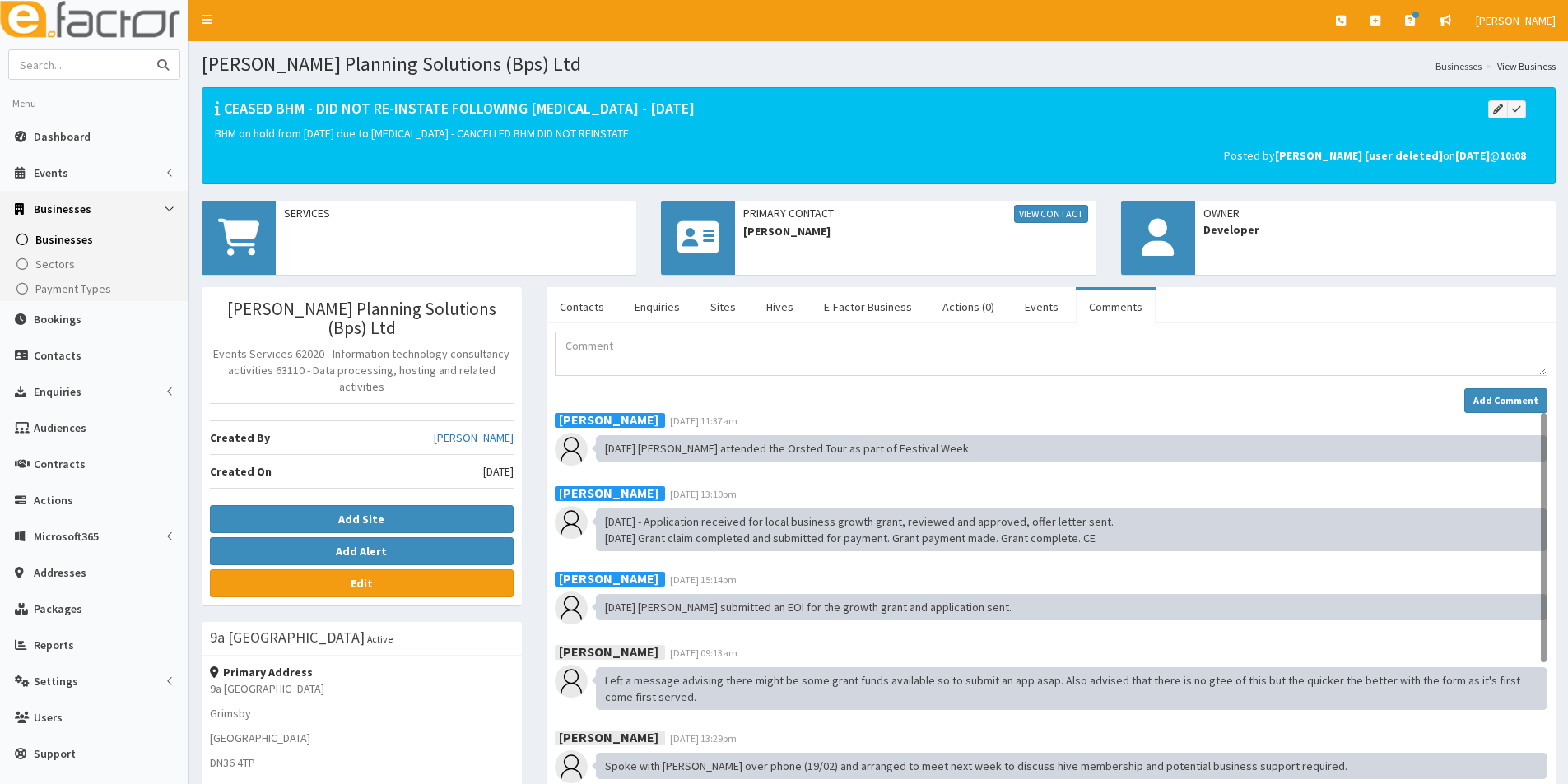
click at [104, 71] on input "text" at bounding box center [77, 64] width 138 height 28
type input "fish"
click at [147, 50] on button "submit" at bounding box center [163, 64] width 33 height 28
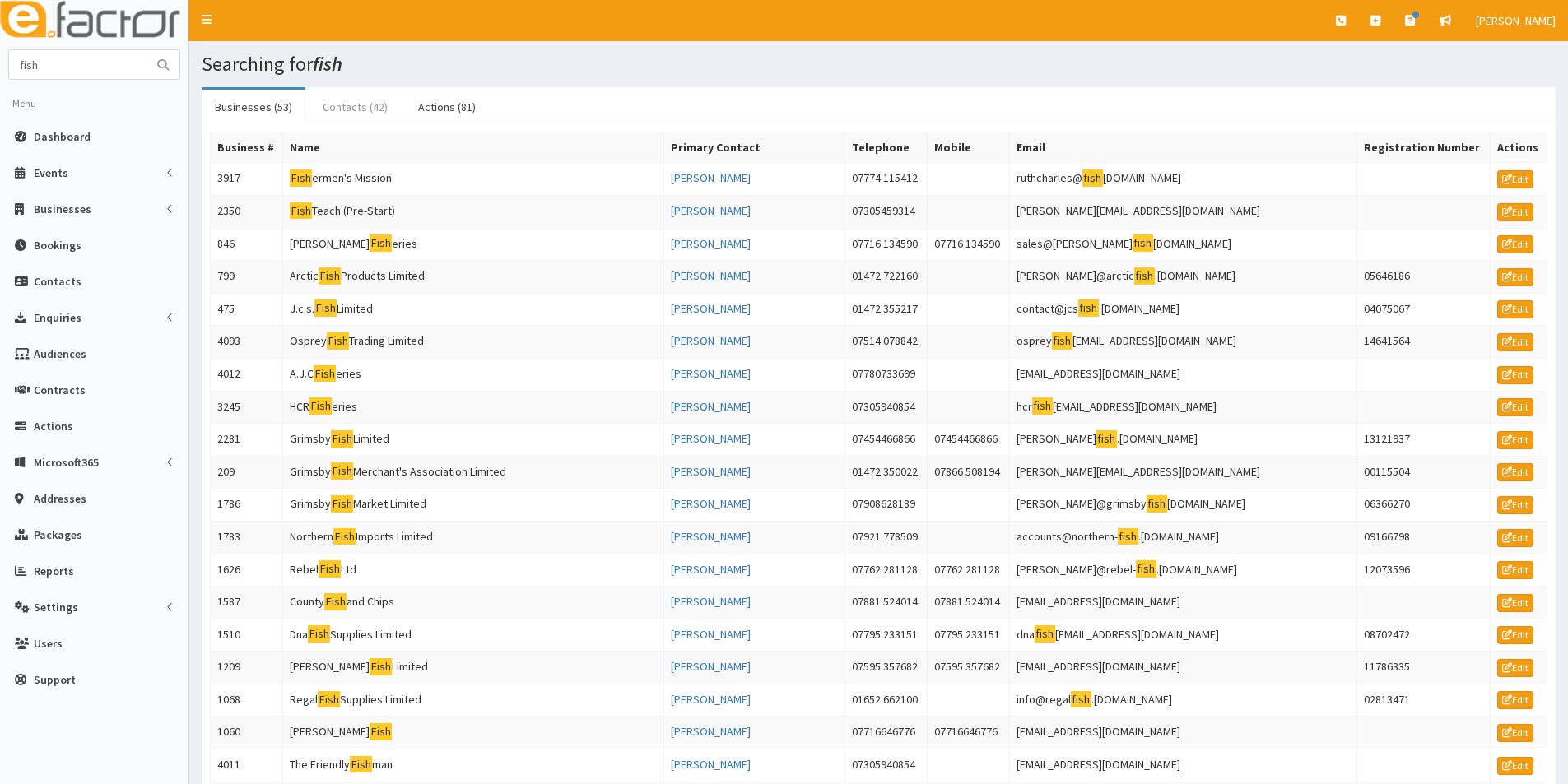
click at [337, 110] on link "Contacts (42)" at bounding box center [355, 107] width 91 height 34
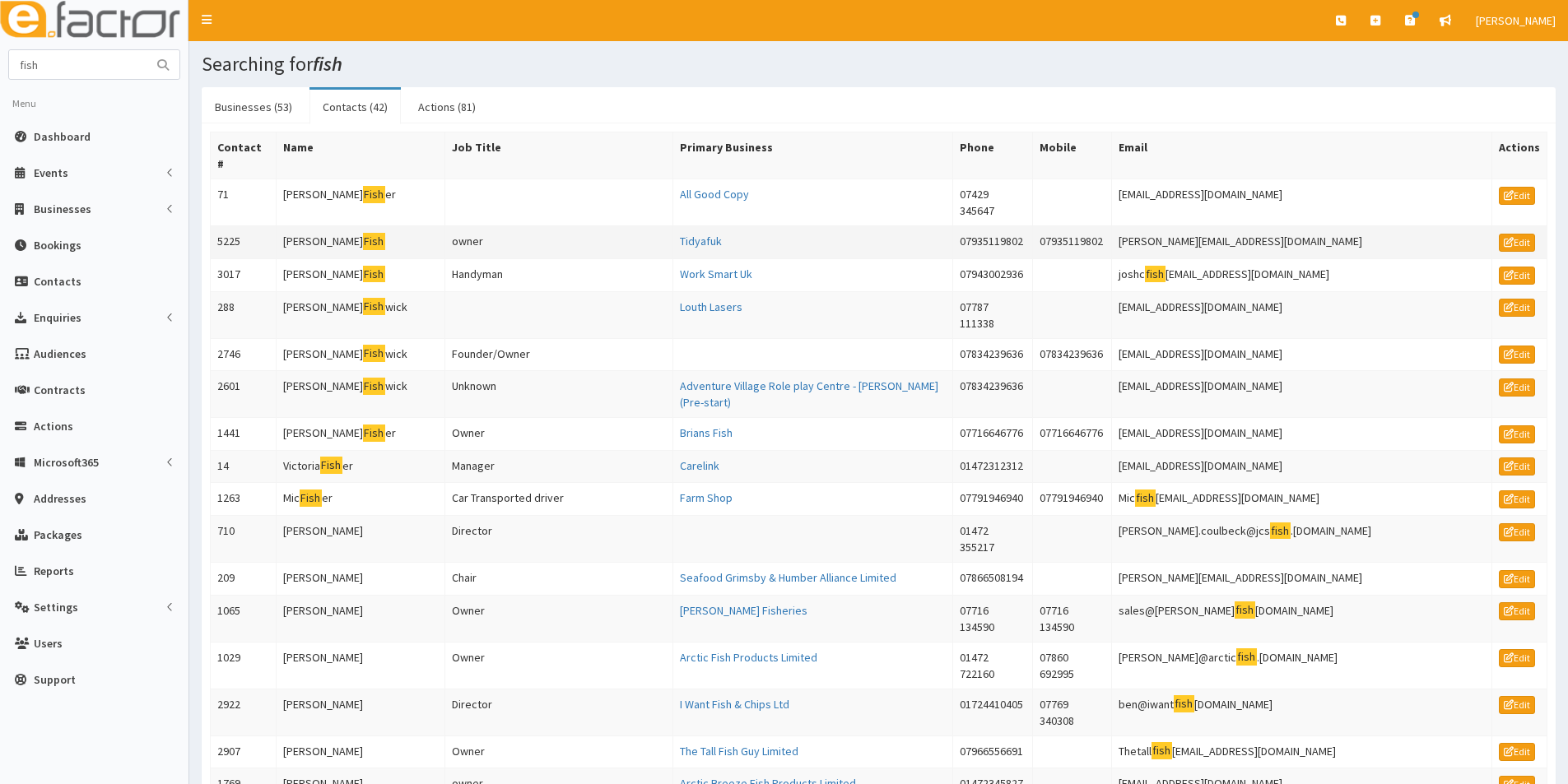
click at [314, 227] on td "[PERSON_NAME]" at bounding box center [360, 243] width 169 height 33
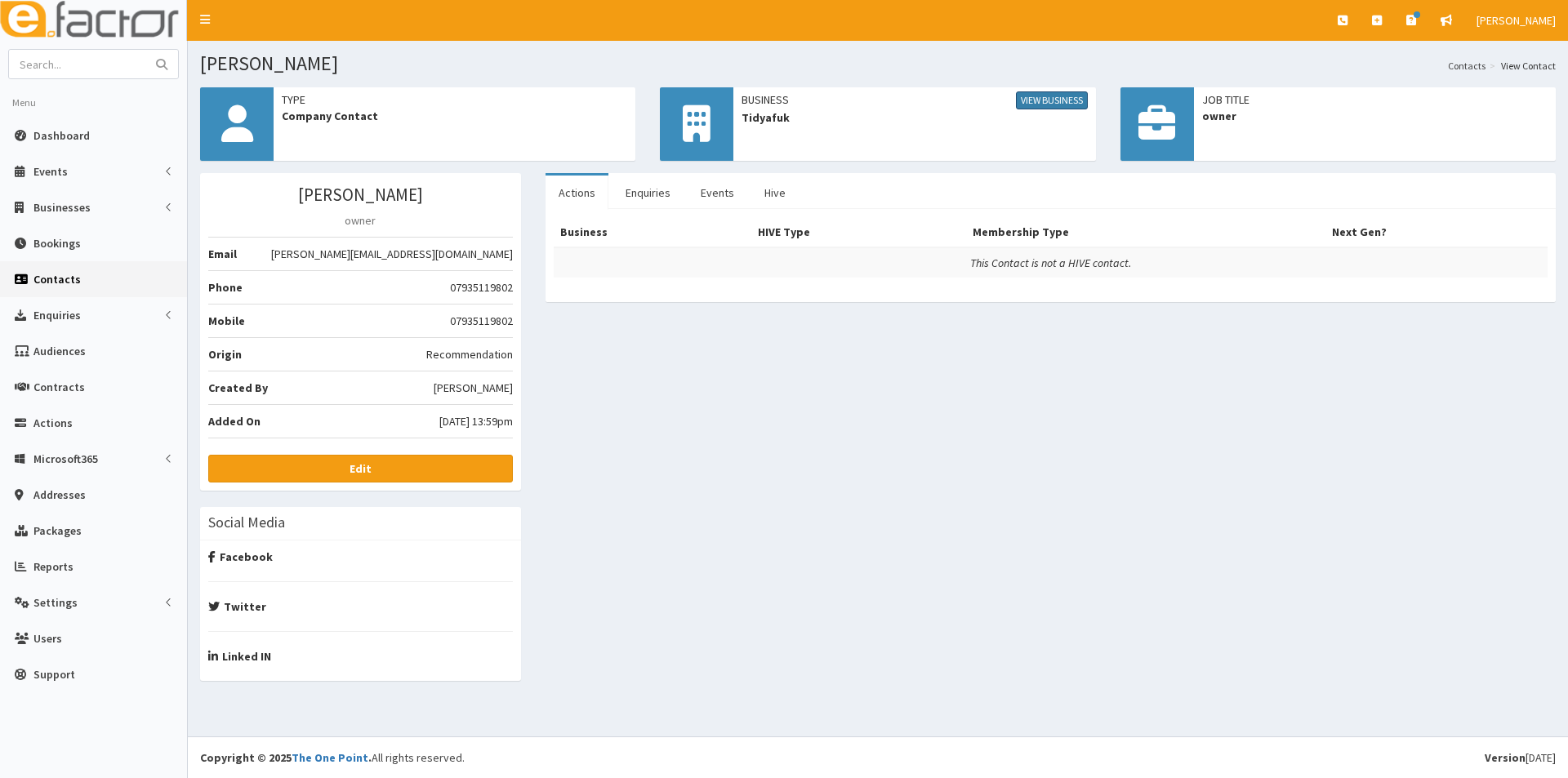
click at [1047, 96] on link "View Business" at bounding box center [1051, 100] width 72 height 18
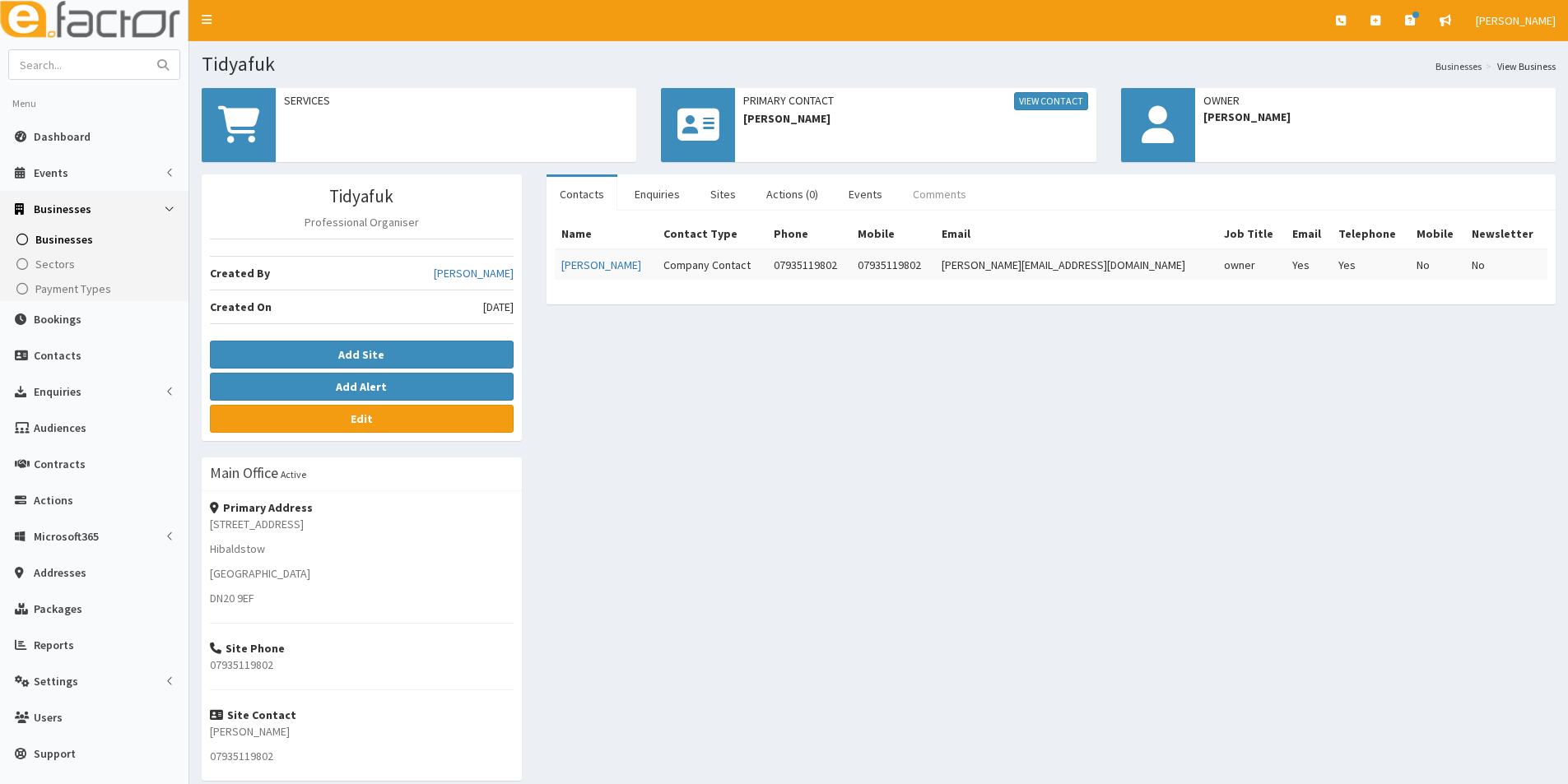
click at [938, 191] on link "Comments" at bounding box center [939, 194] width 80 height 34
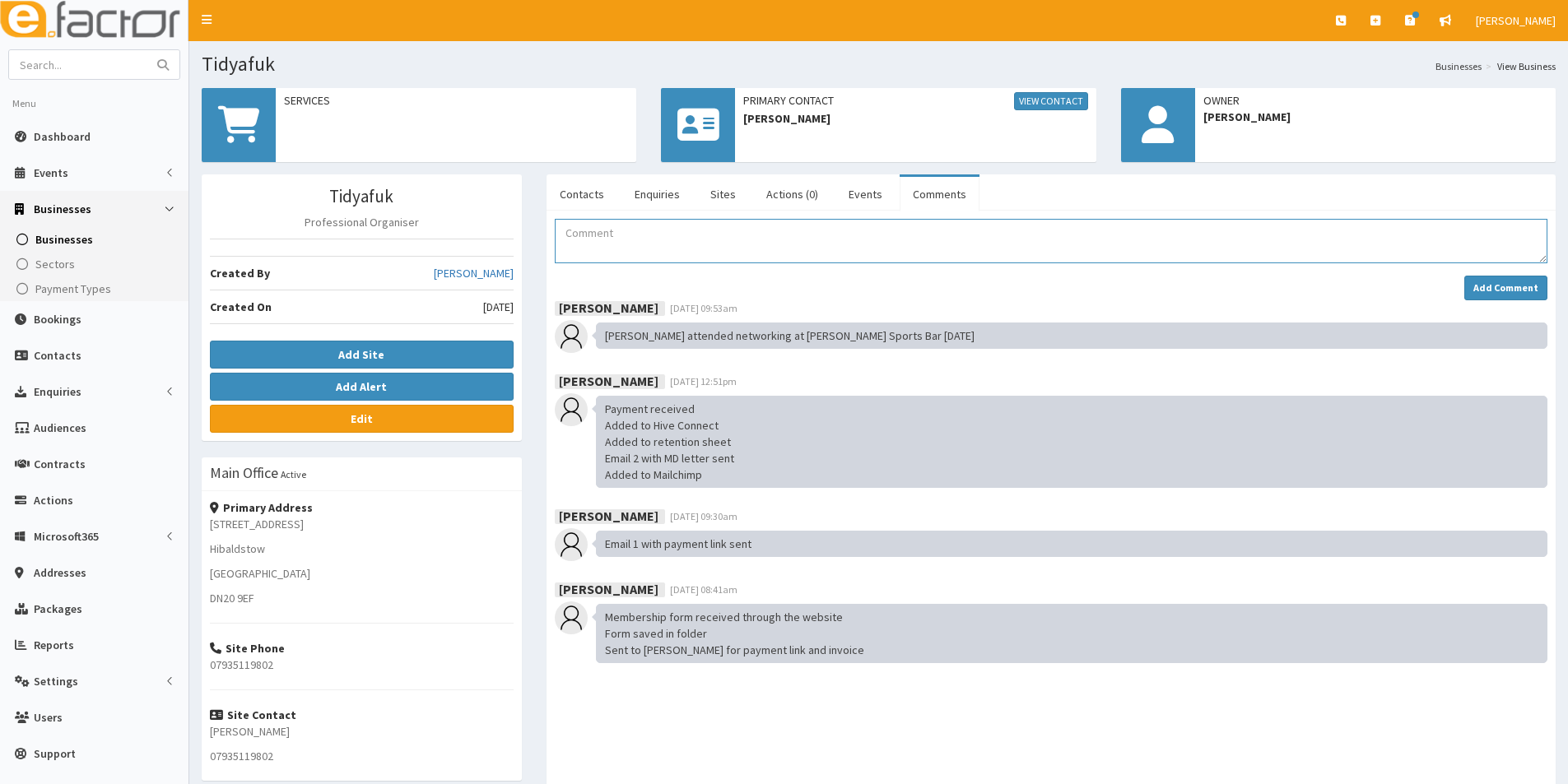
click at [580, 234] on textarea "Comment" at bounding box center [1050, 240] width 992 height 44
paste textarea "[DATE] [PERSON_NAME] attended the Orsted Tour as part of Festival Week"
click at [640, 233] on textarea "[DATE] [PERSON_NAME] attended the Orsted Tour as part of Festival Week" at bounding box center [1050, 240] width 992 height 44
type textarea "[DATE] [PERSON_NAME] attended the Orsted Tour as part of Festival Week"
click at [1502, 281] on button "Add Comment" at bounding box center [1505, 287] width 83 height 24
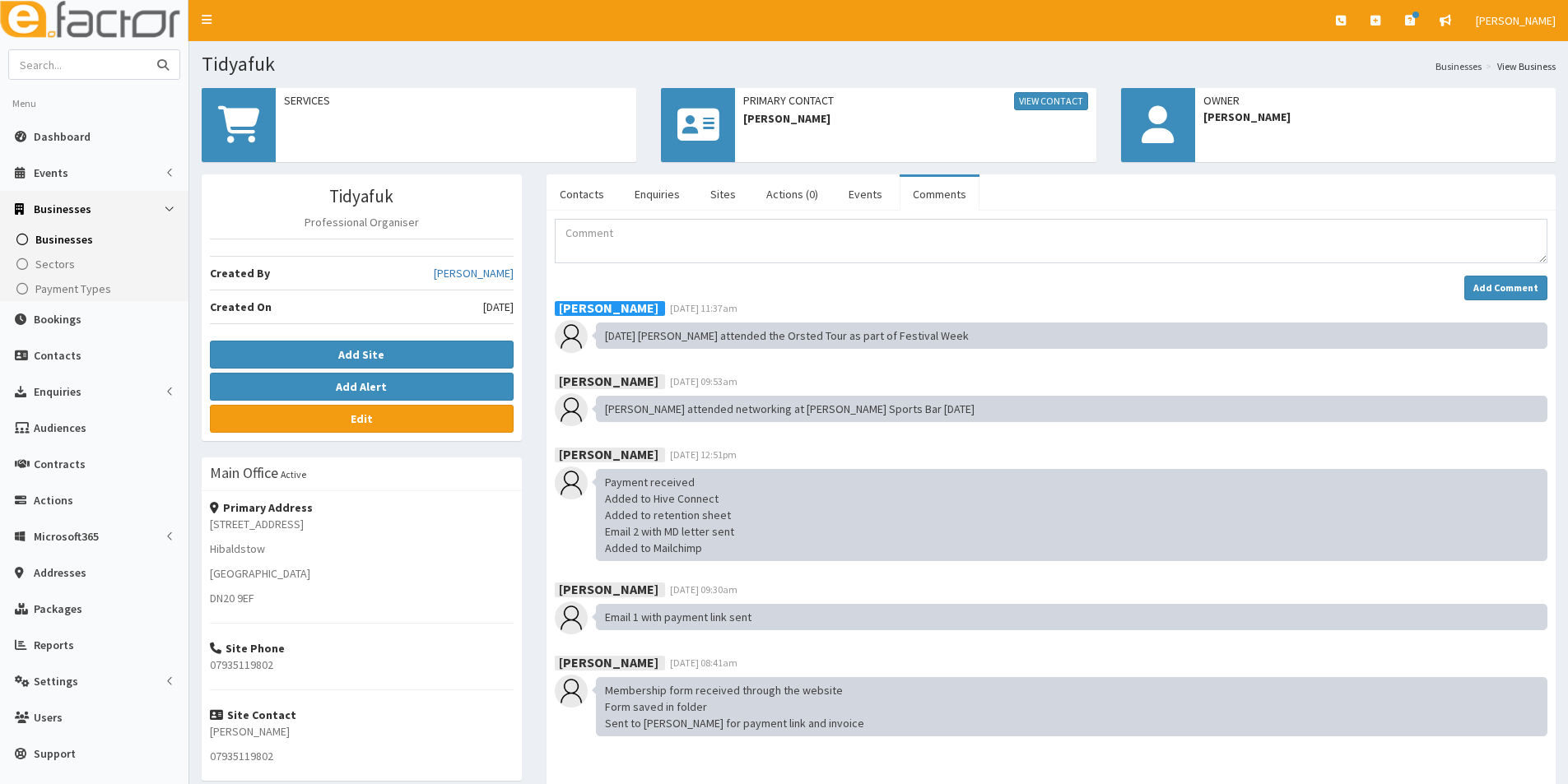
click at [88, 58] on input "text" at bounding box center [77, 64] width 138 height 28
type input "cengar"
click at [147, 50] on button "submit" at bounding box center [163, 64] width 33 height 28
